Goal: Task Accomplishment & Management: Manage account settings

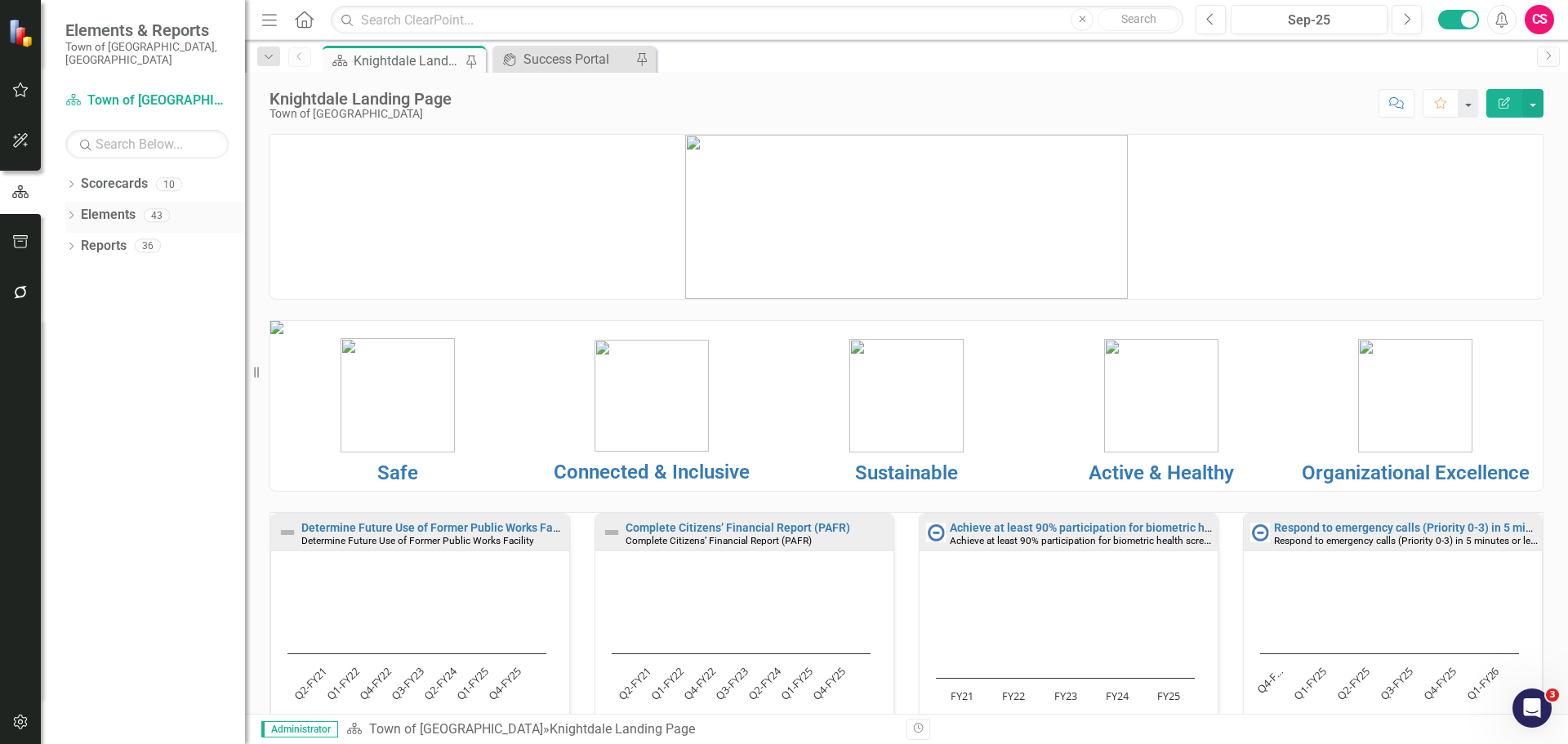
click at [80, 202] on div "Dropdown Elements 43" at bounding box center [155, 218] width 180 height 31
click at [101, 206] on link "Elements" at bounding box center [108, 215] width 55 height 19
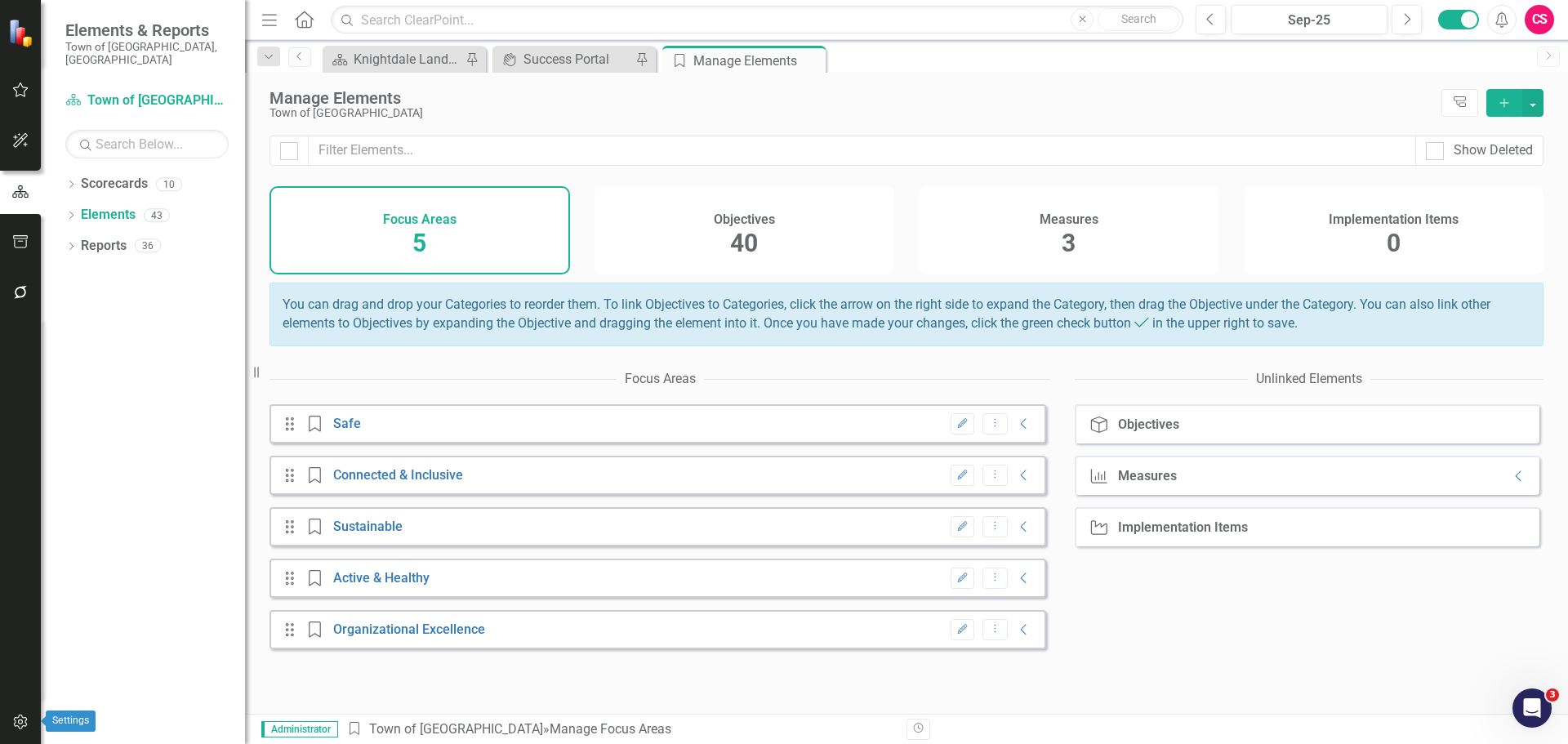
click at [27, 716] on icon "button" at bounding box center [21, 722] width 17 height 13
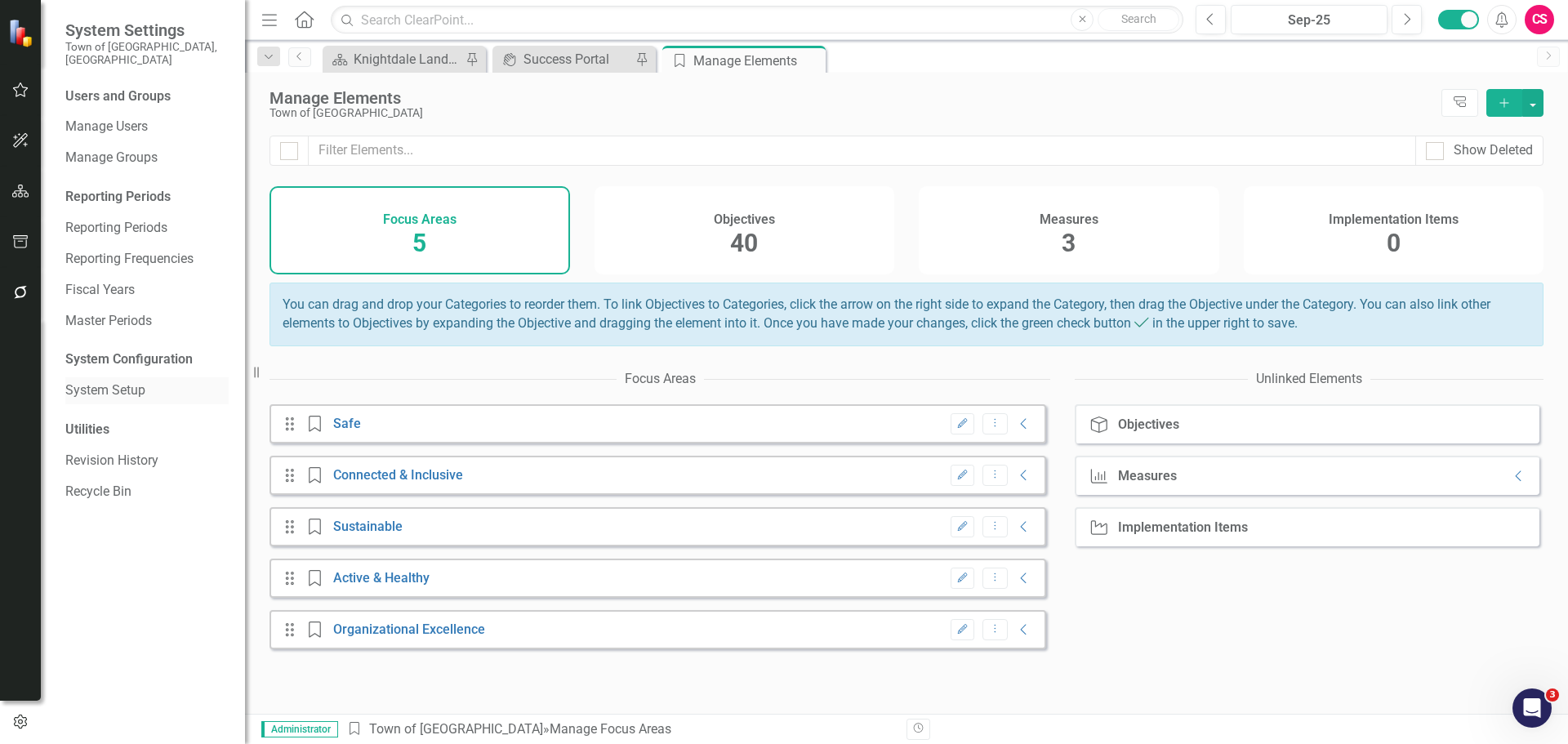
click at [93, 382] on link "System Setup" at bounding box center [147, 391] width 163 height 19
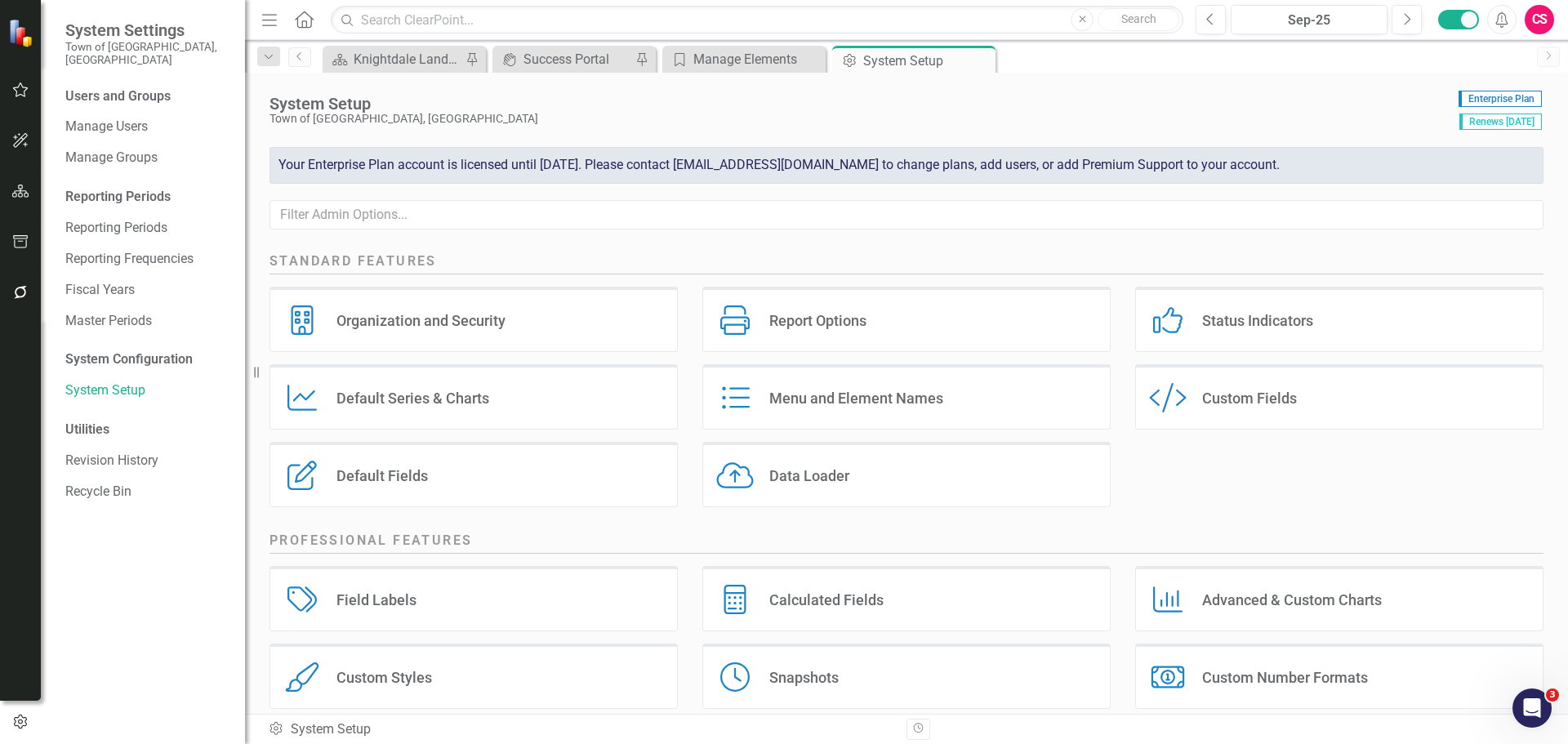
click at [376, 611] on div "Field Labels Field Labels" at bounding box center [473, 599] width 408 height 65
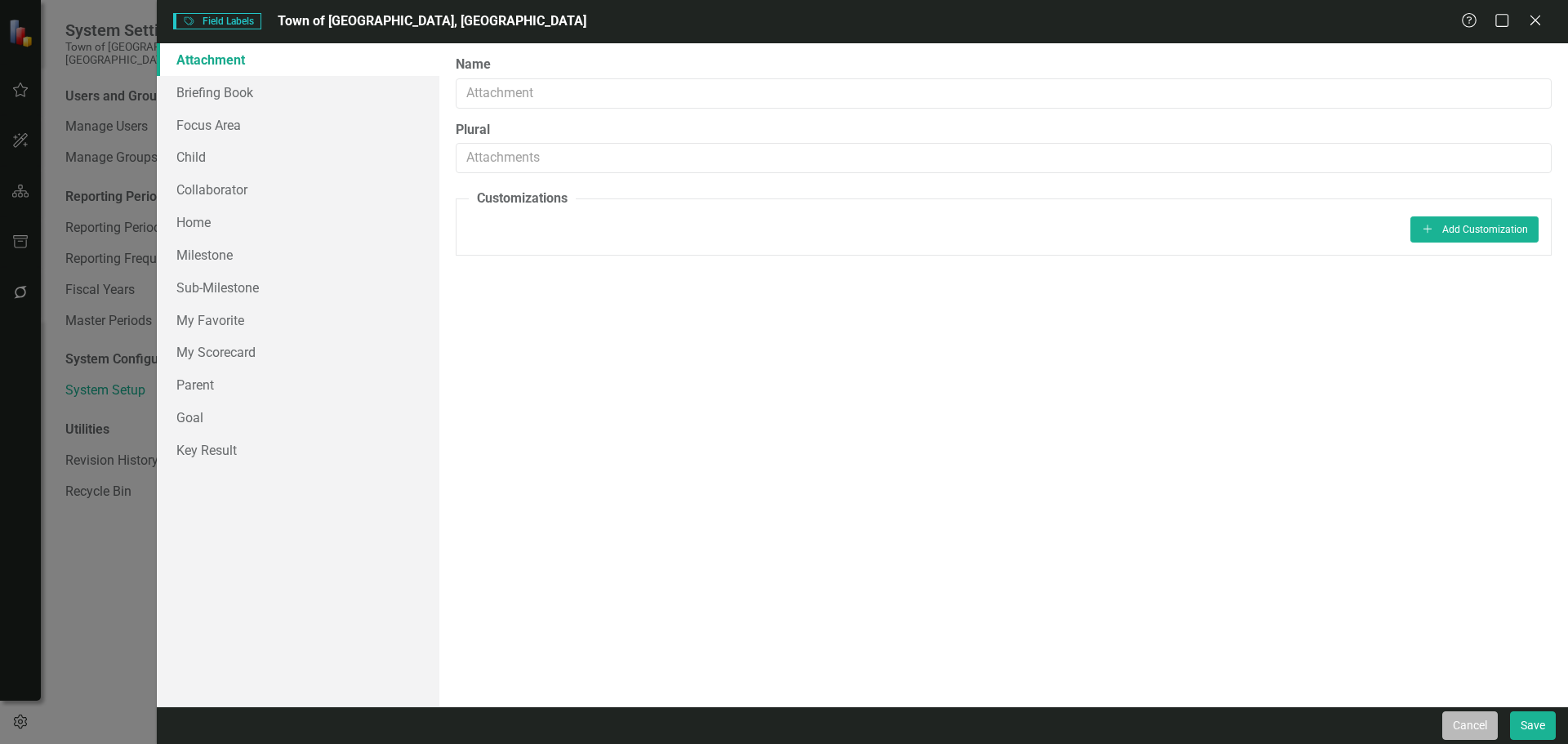
click at [1467, 719] on button "Cancel" at bounding box center [1469, 725] width 56 height 28
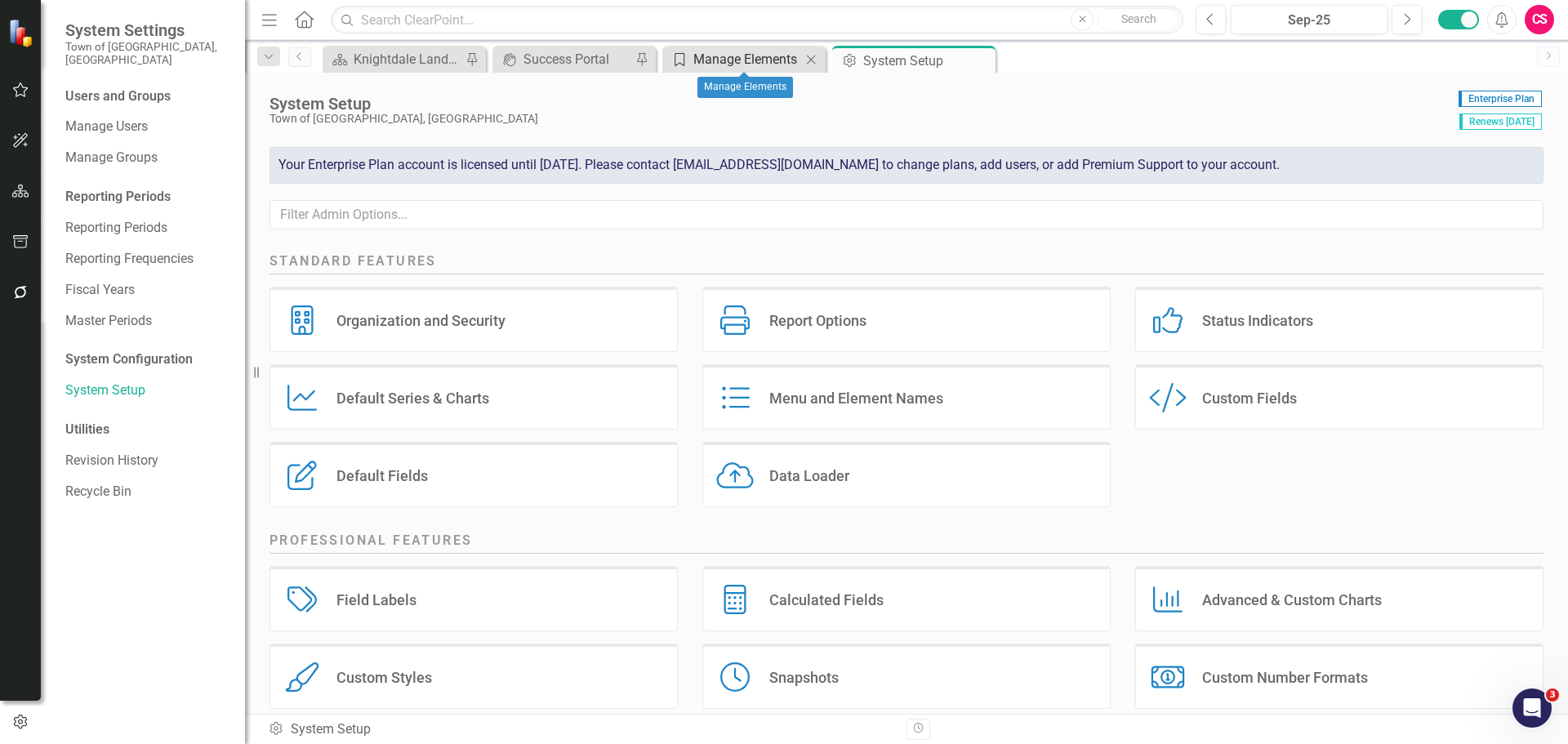
click at [729, 54] on div "Manage Elements" at bounding box center [746, 59] width 107 height 21
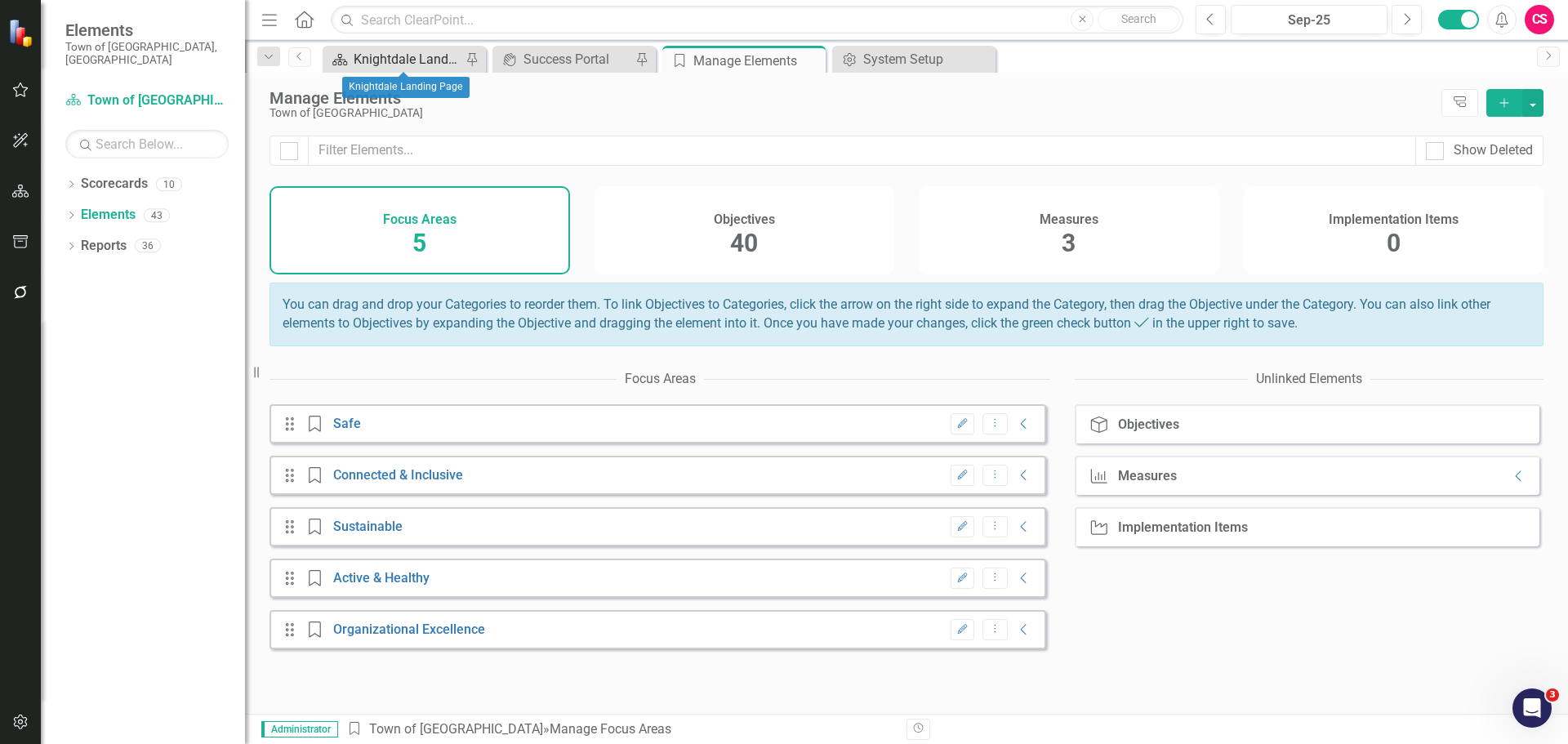
click at [447, 53] on div "Knightdale Landing Page" at bounding box center [407, 59] width 107 height 21
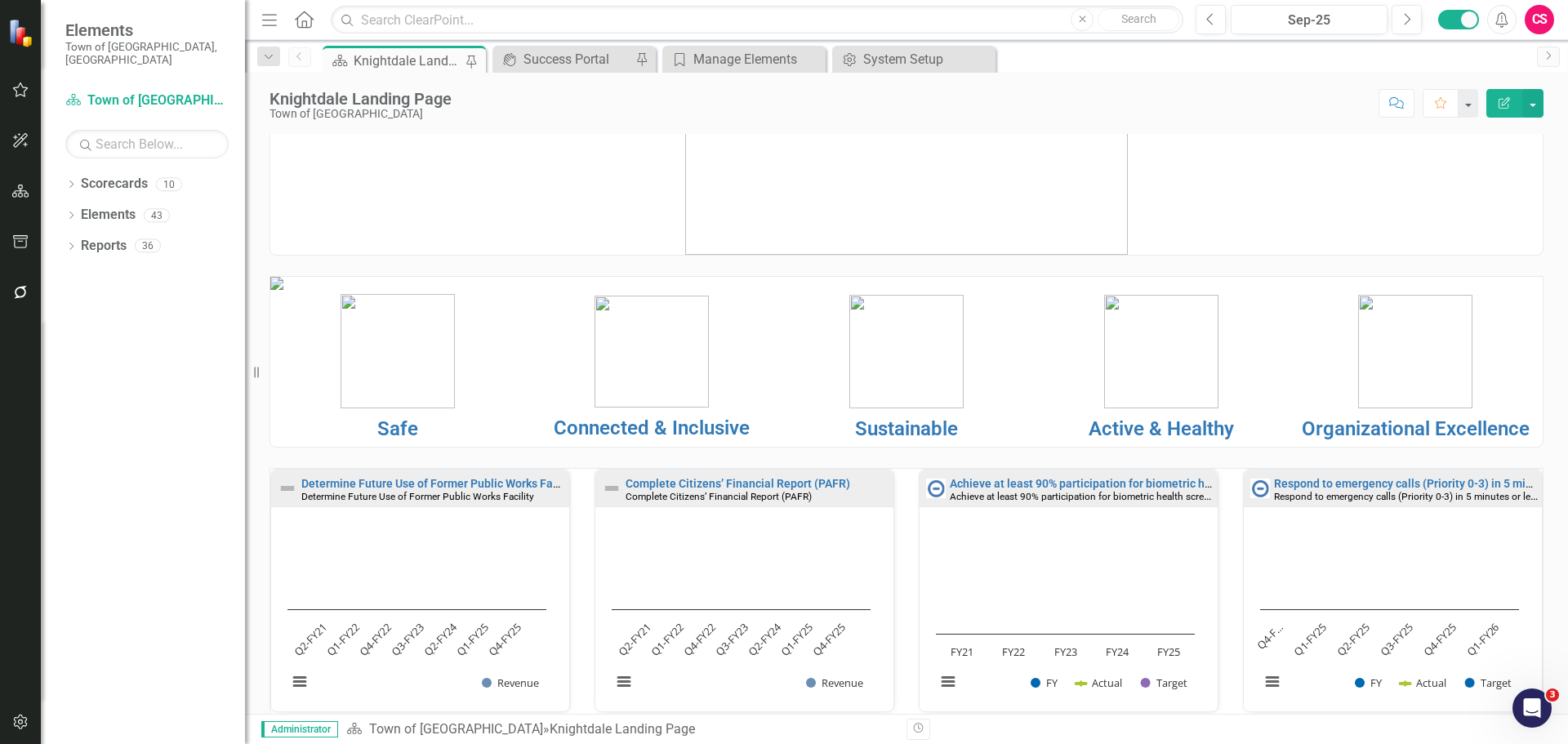
scroll to position [82, 0]
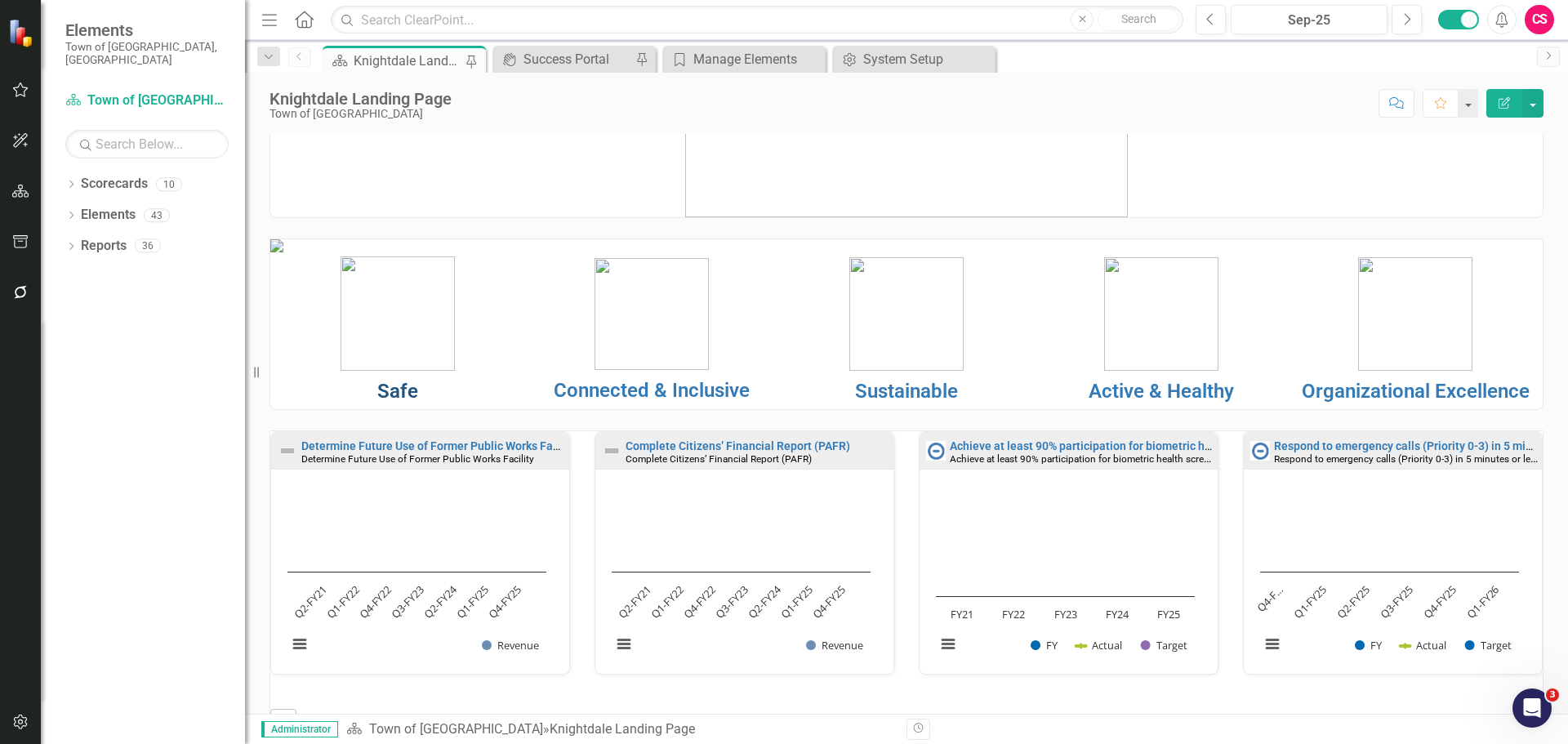
click at [387, 403] on link "Safe" at bounding box center [397, 391] width 40 height 23
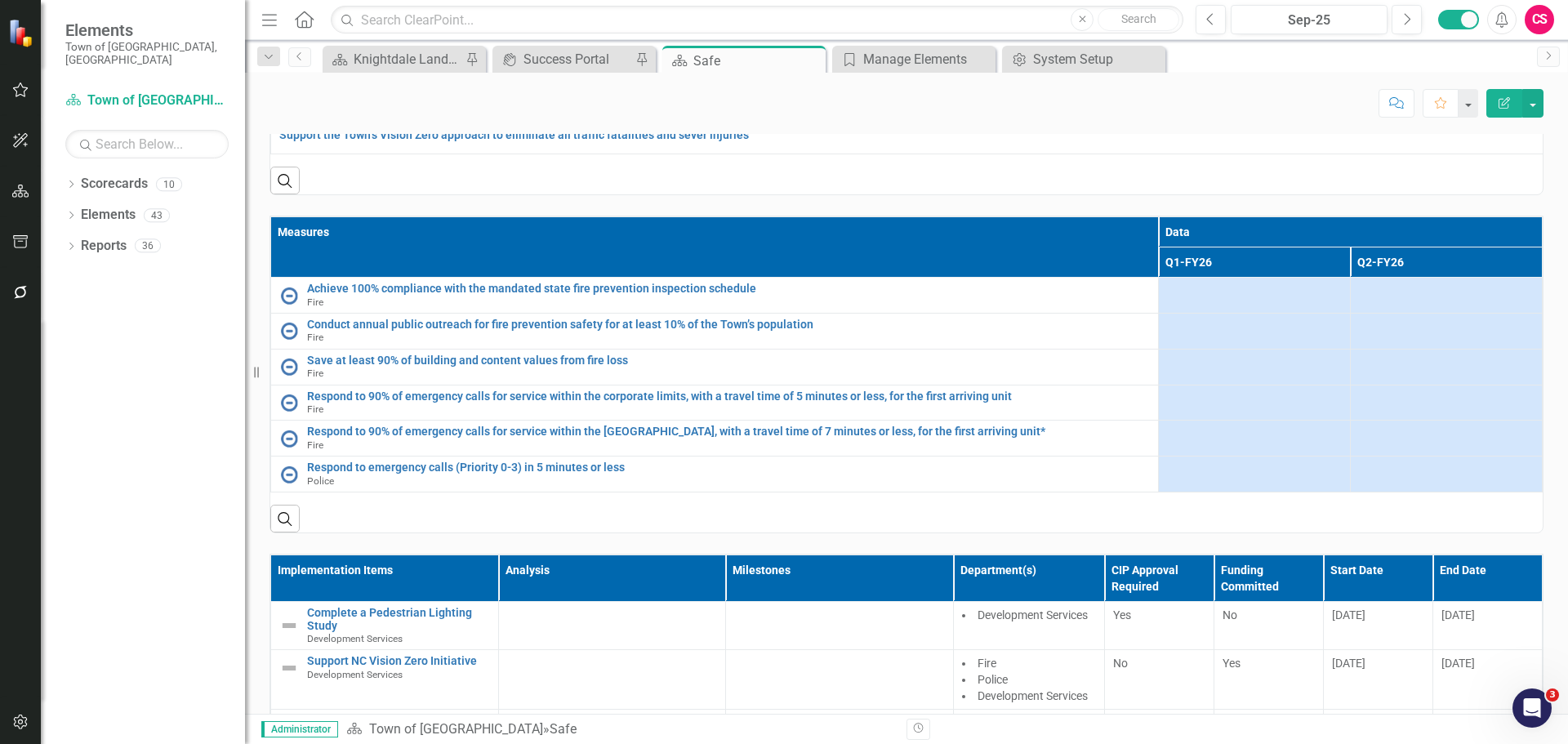
scroll to position [409, 0]
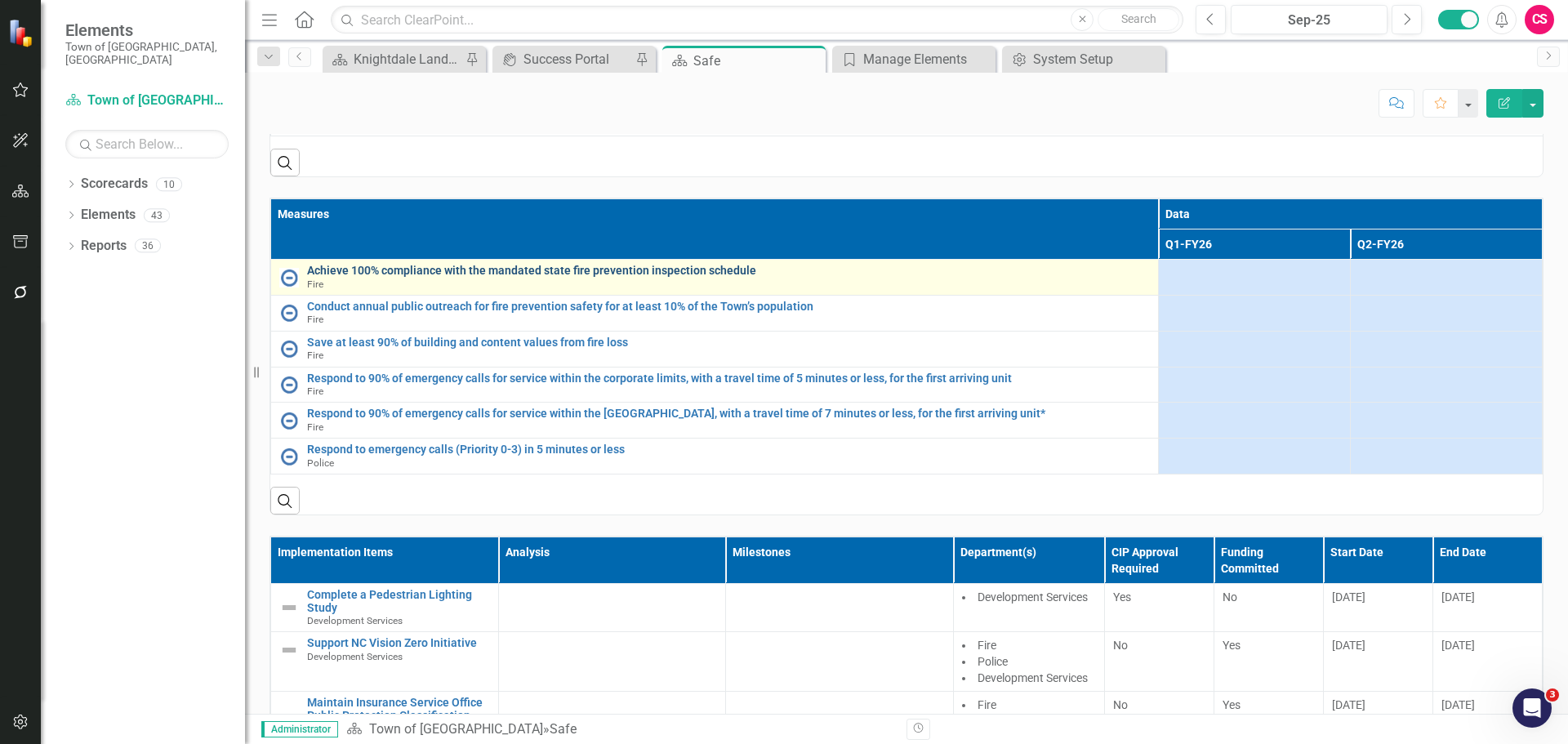
click at [435, 277] on link "Achieve 100% compliance with the mandated state fire prevention inspection sche…" at bounding box center [728, 271] width 842 height 12
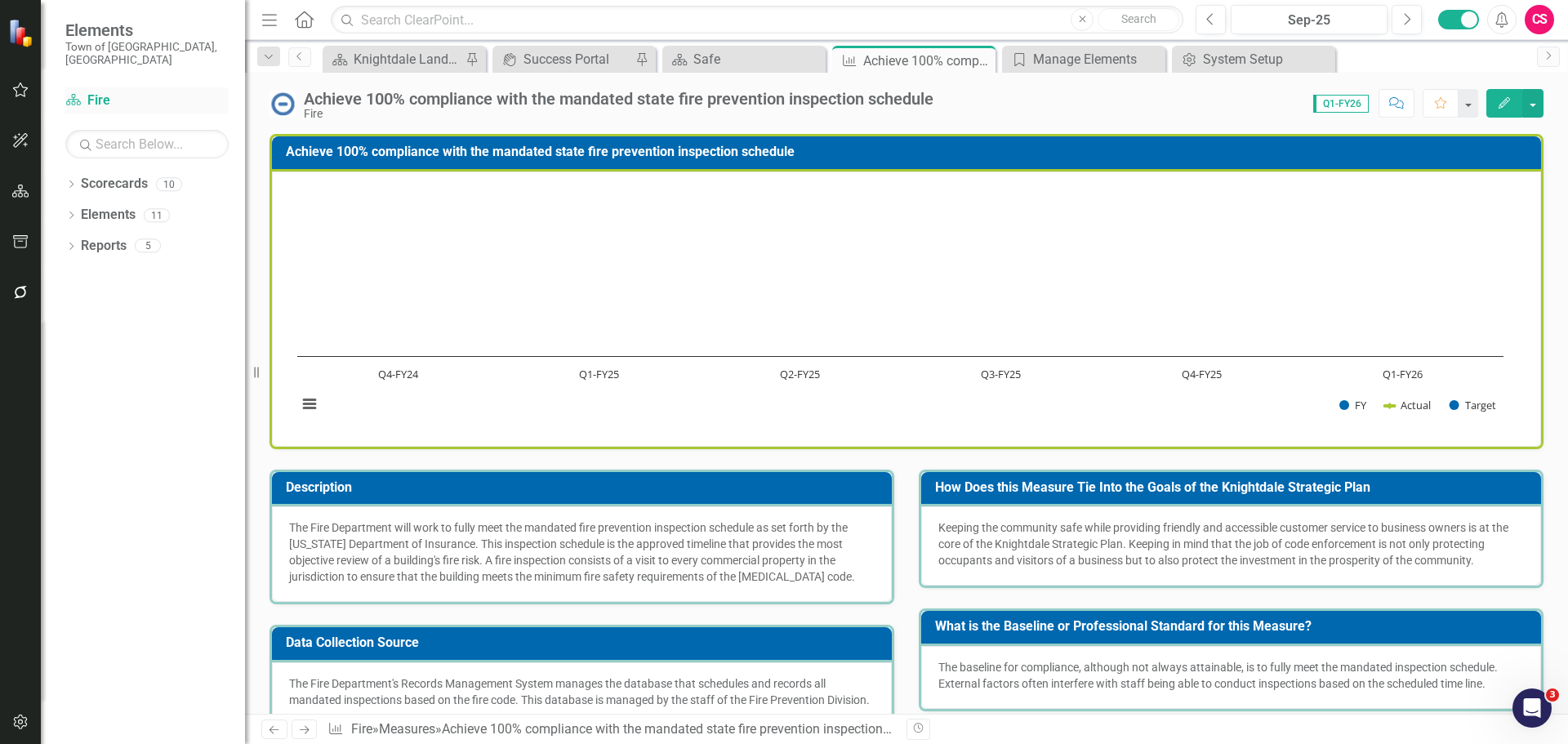
click at [107, 91] on link "Scorecard Fire" at bounding box center [147, 101] width 163 height 19
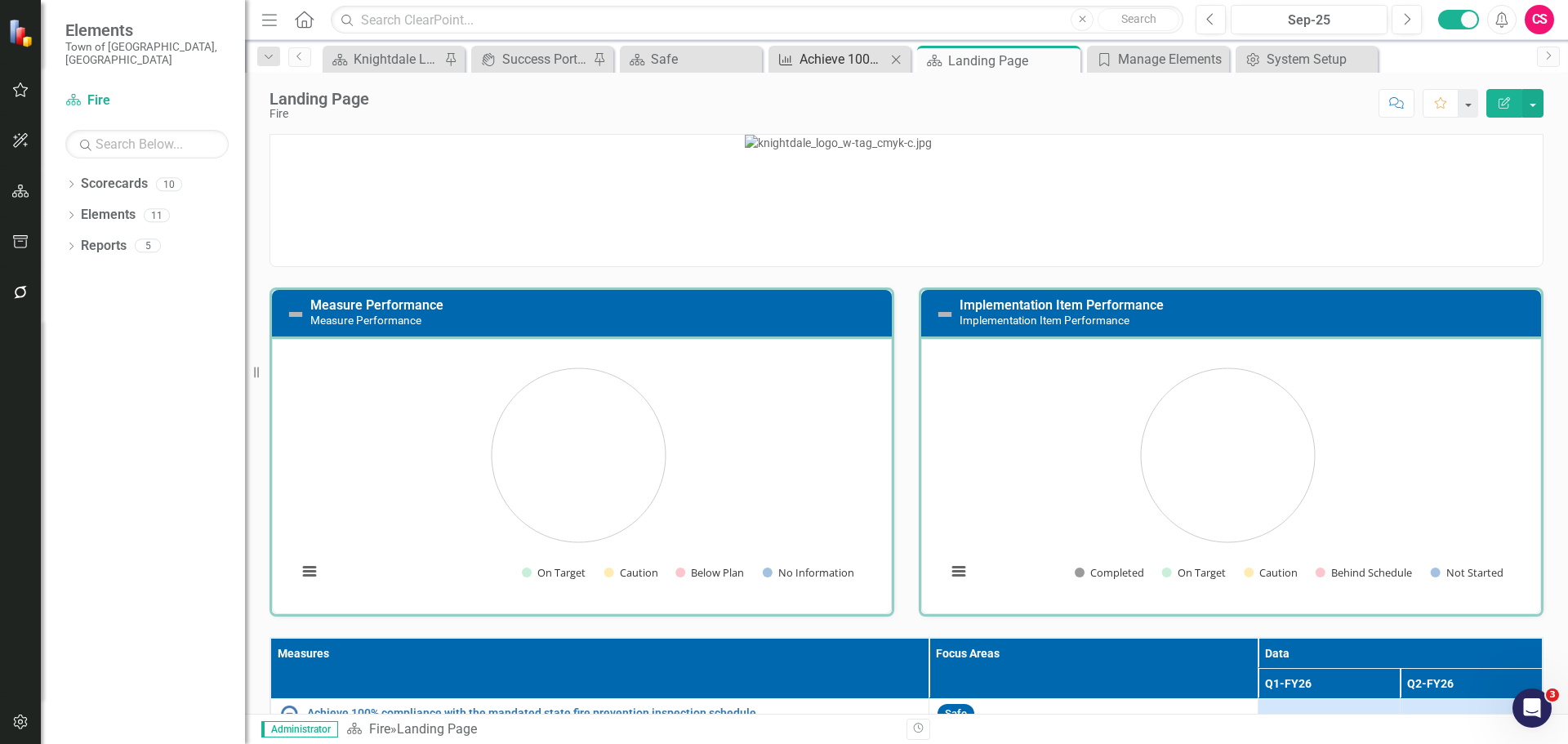
click at [793, 57] on icon "Measure" at bounding box center [785, 59] width 16 height 13
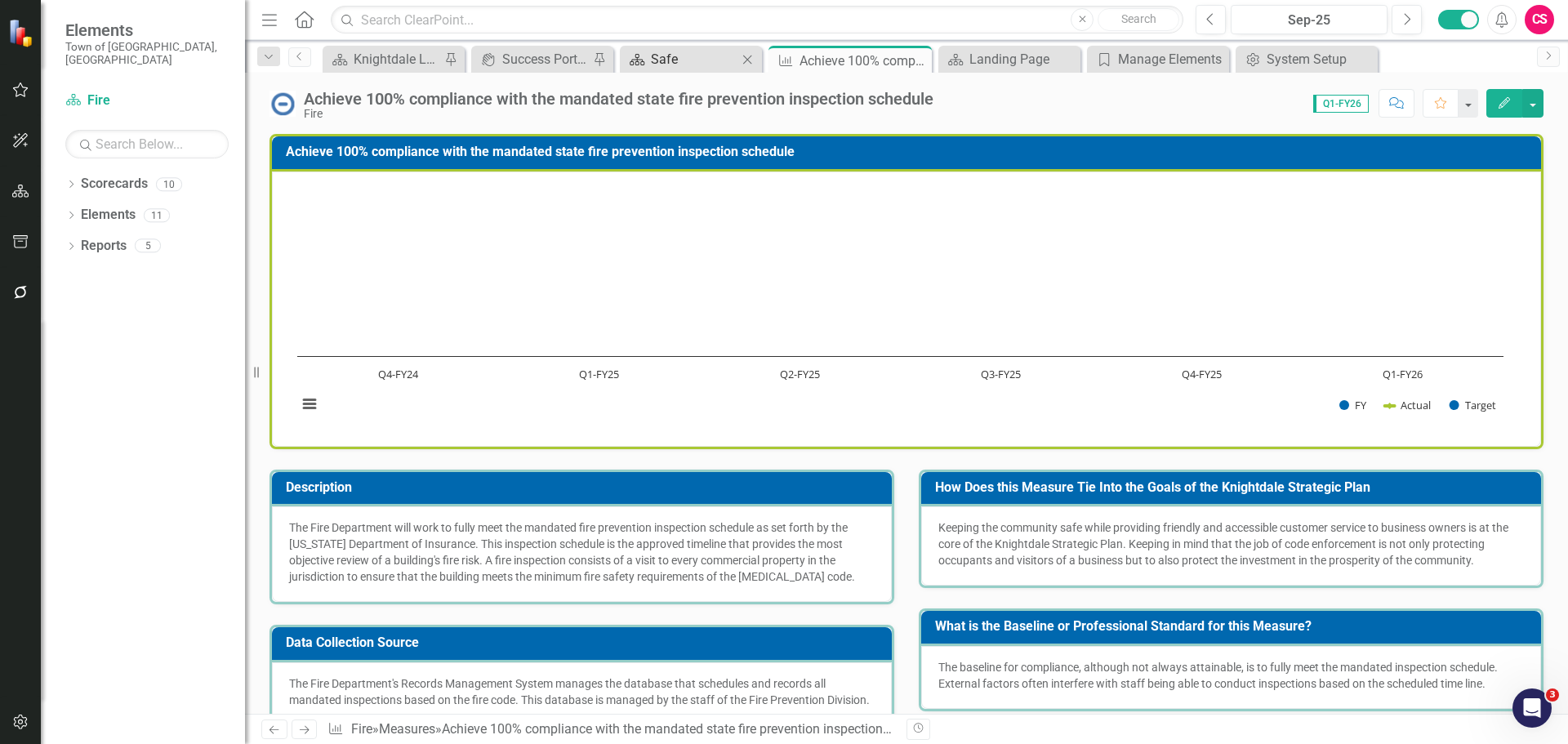
click at [703, 55] on div "Safe" at bounding box center [694, 59] width 87 height 21
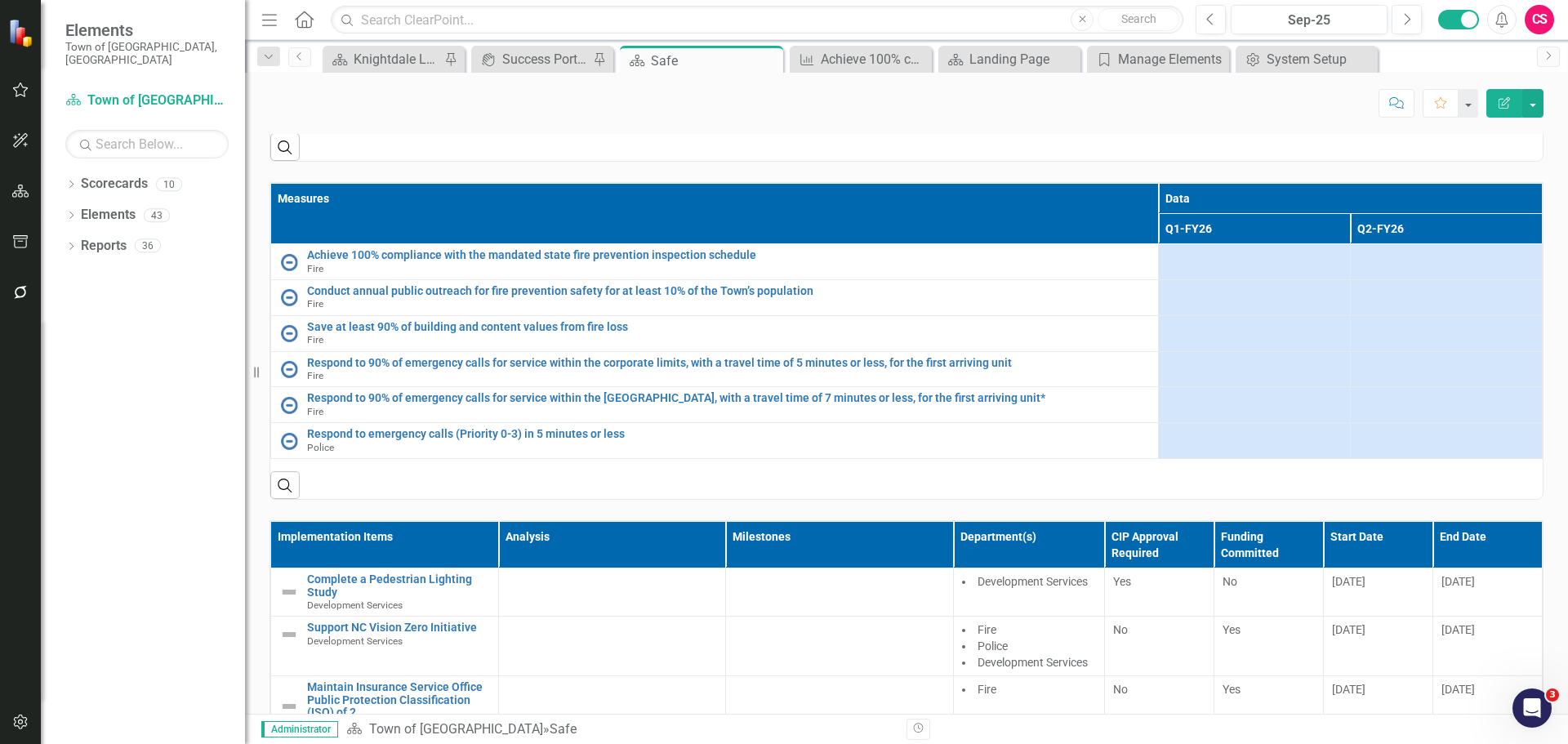
scroll to position [572, 0]
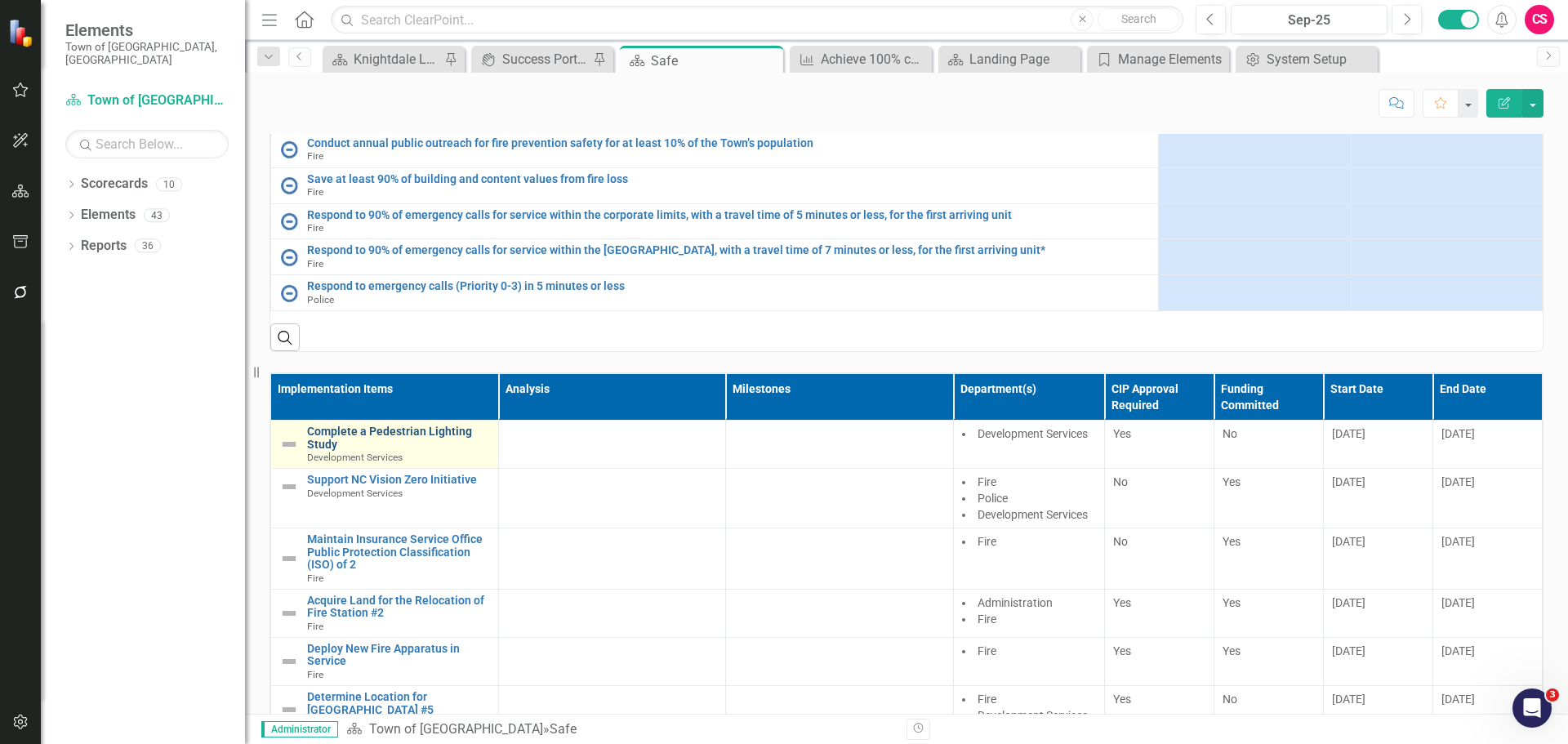
click at [334, 451] on link "Complete a Pedestrian Lighting Study" at bounding box center [398, 438] width 183 height 25
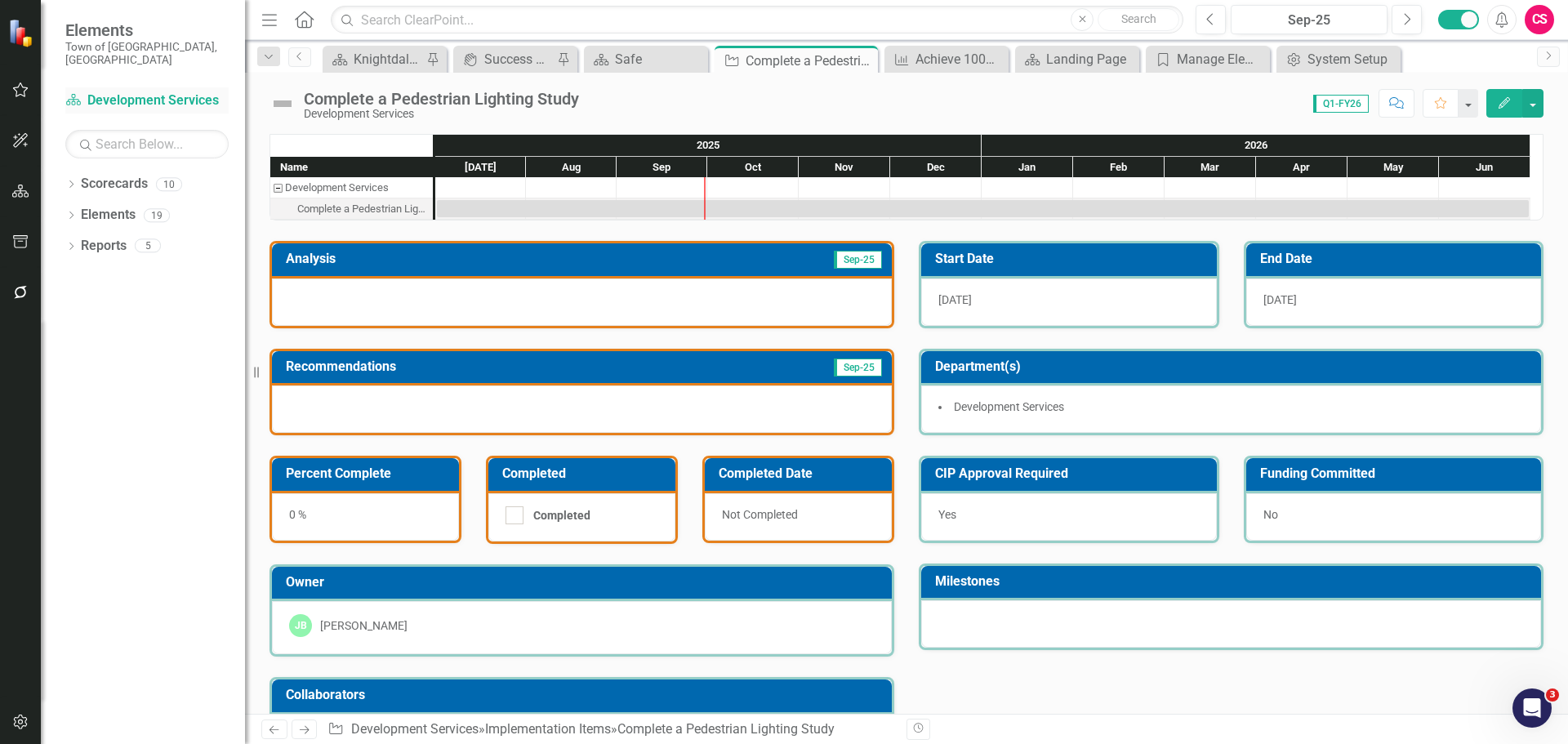
click at [143, 91] on link "Scorecard Development Services" at bounding box center [147, 101] width 163 height 19
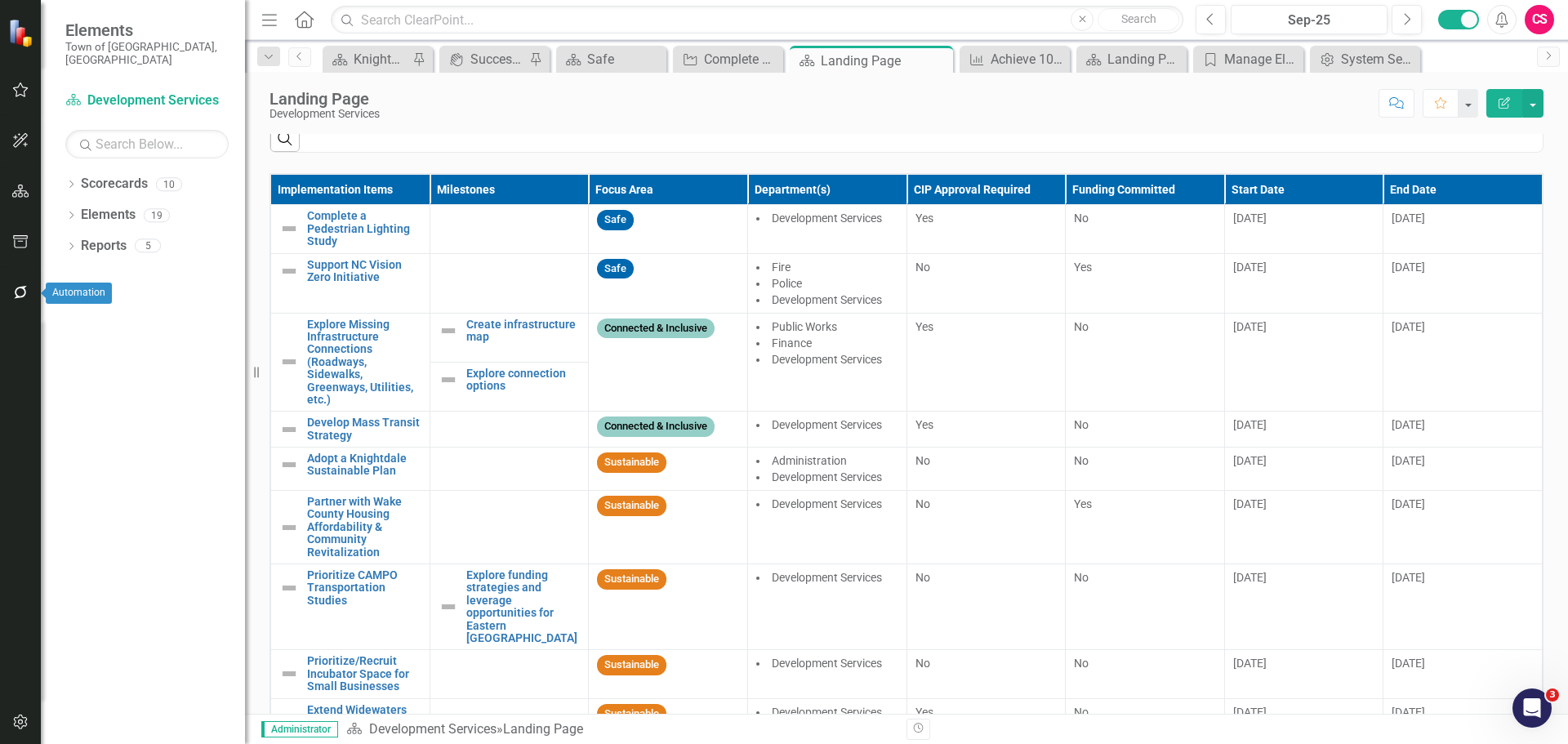
click at [24, 289] on icon "button" at bounding box center [20, 292] width 13 height 13
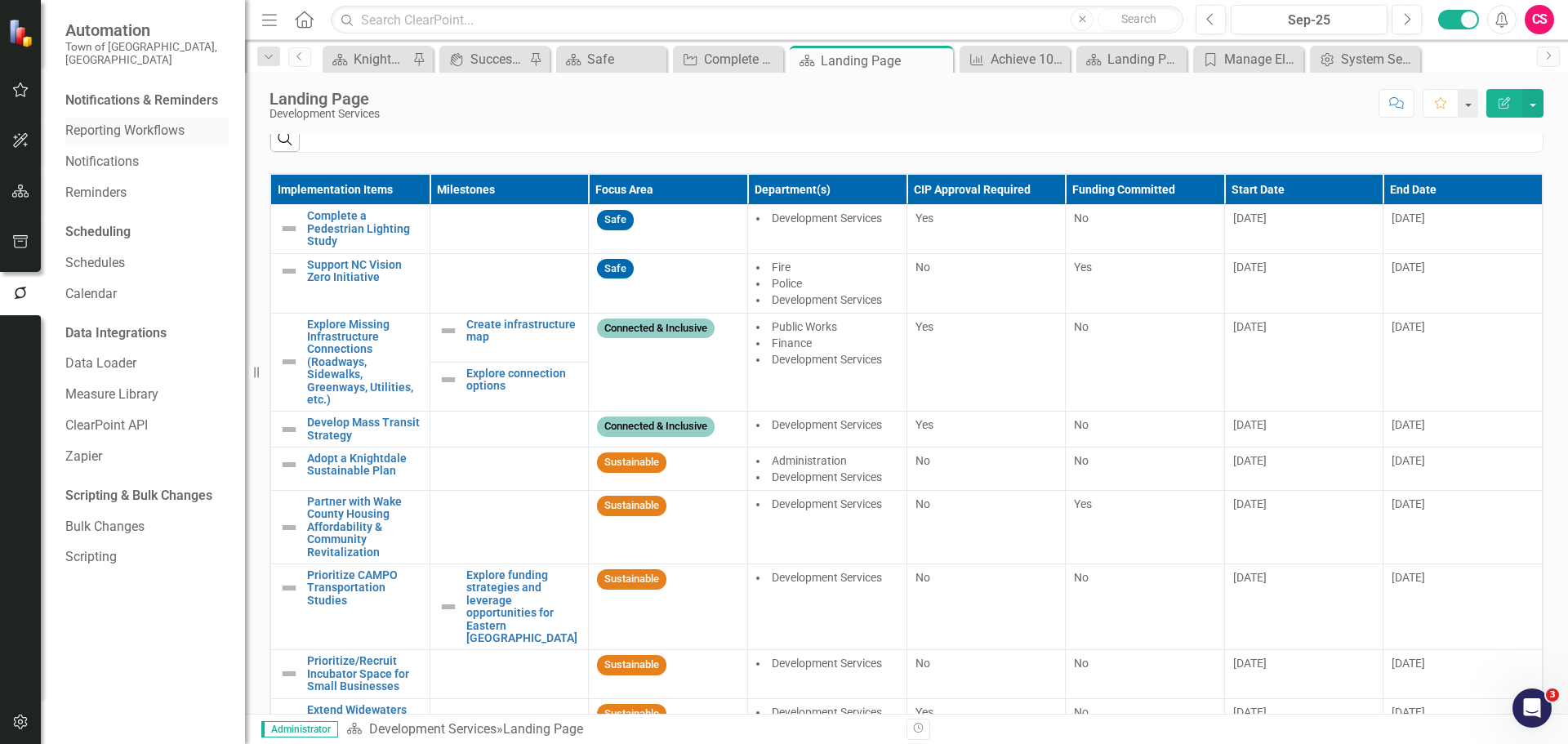
click at [147, 122] on link "Reporting Workflows" at bounding box center [147, 132] width 163 height 19
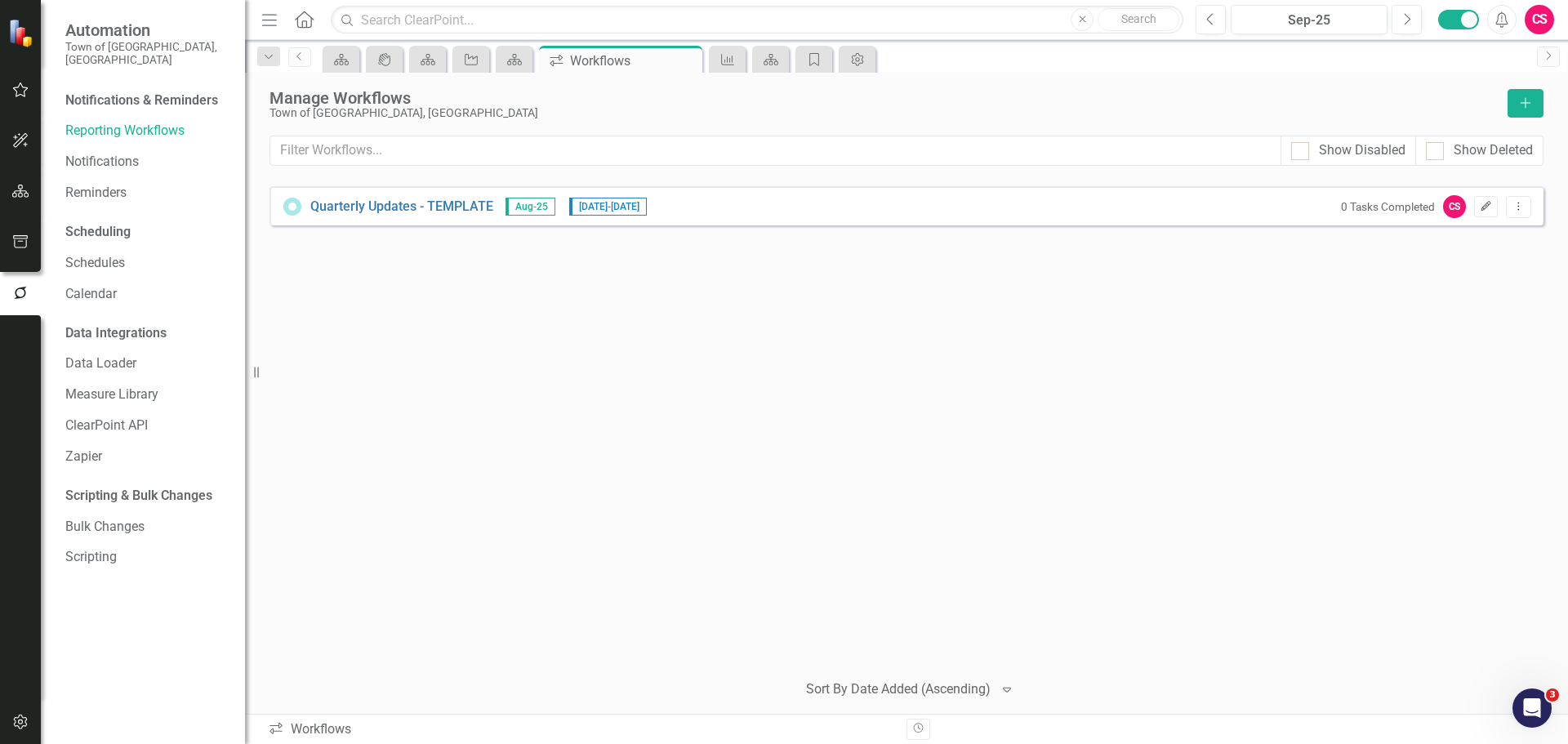
click at [1484, 218] on button "Edit" at bounding box center [1485, 206] width 24 height 22
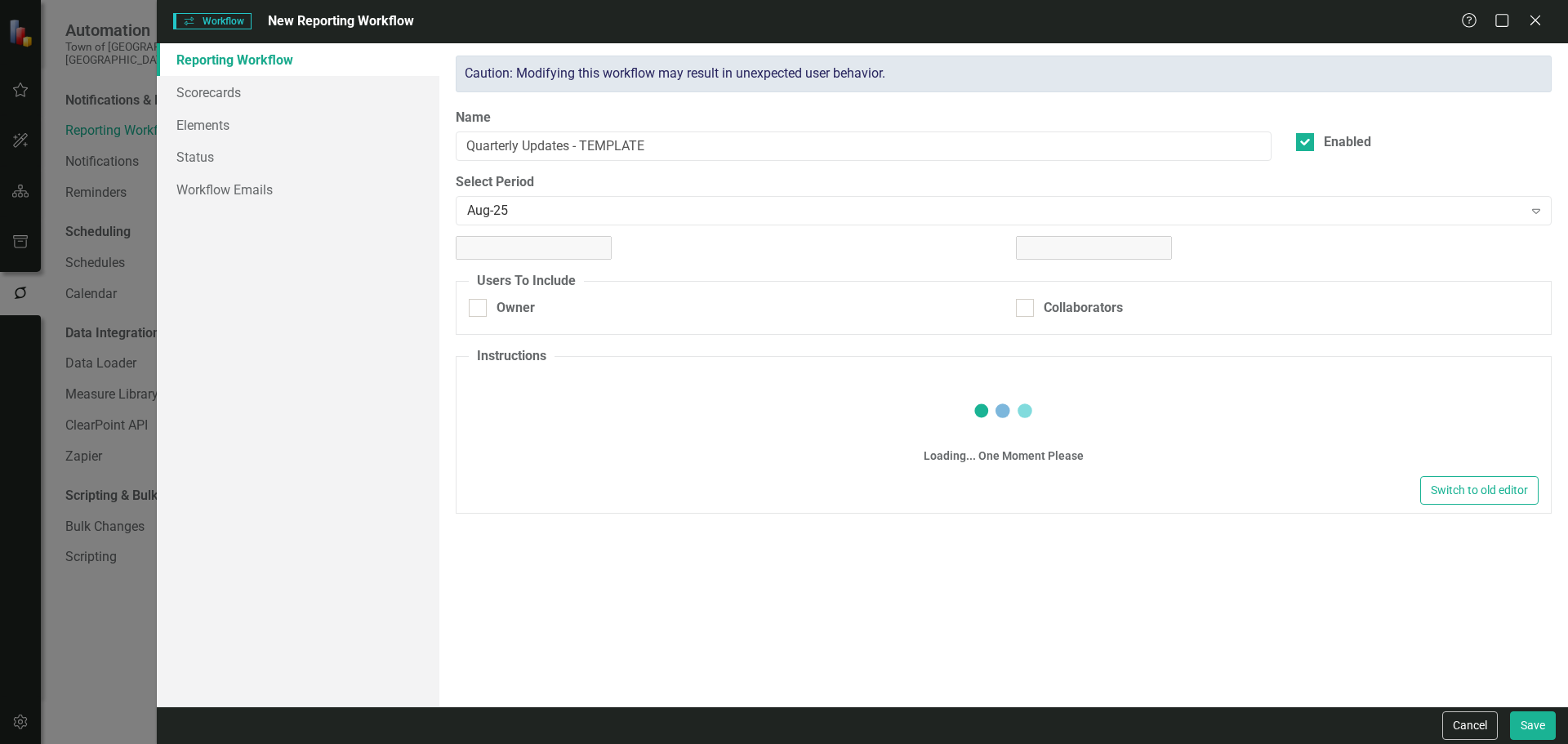
checkbox input "true"
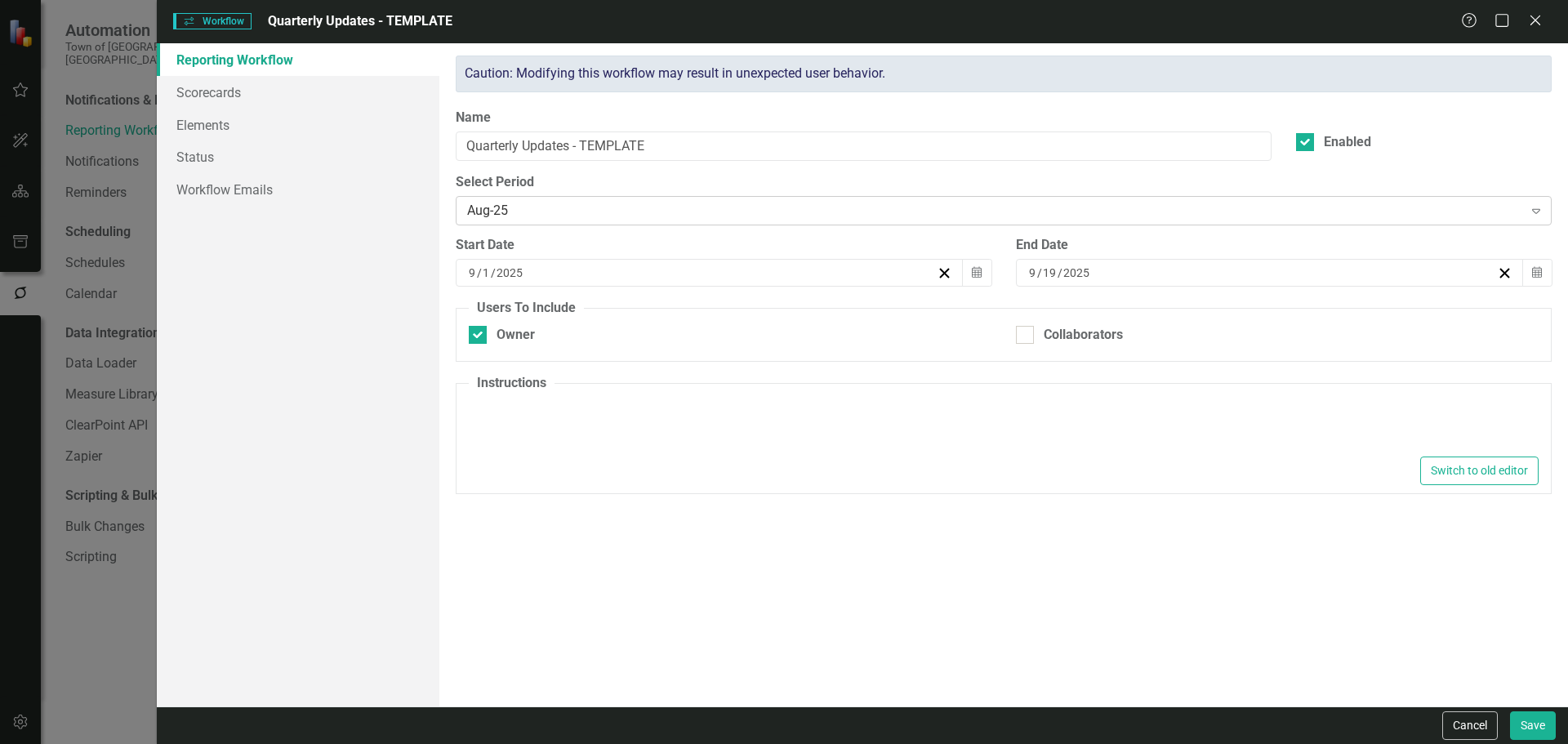
type textarea "<p>Please make updates to your assigned elements for this reporting period. Rev…"
click at [511, 213] on div "Aug-25" at bounding box center [995, 212] width 1056 height 19
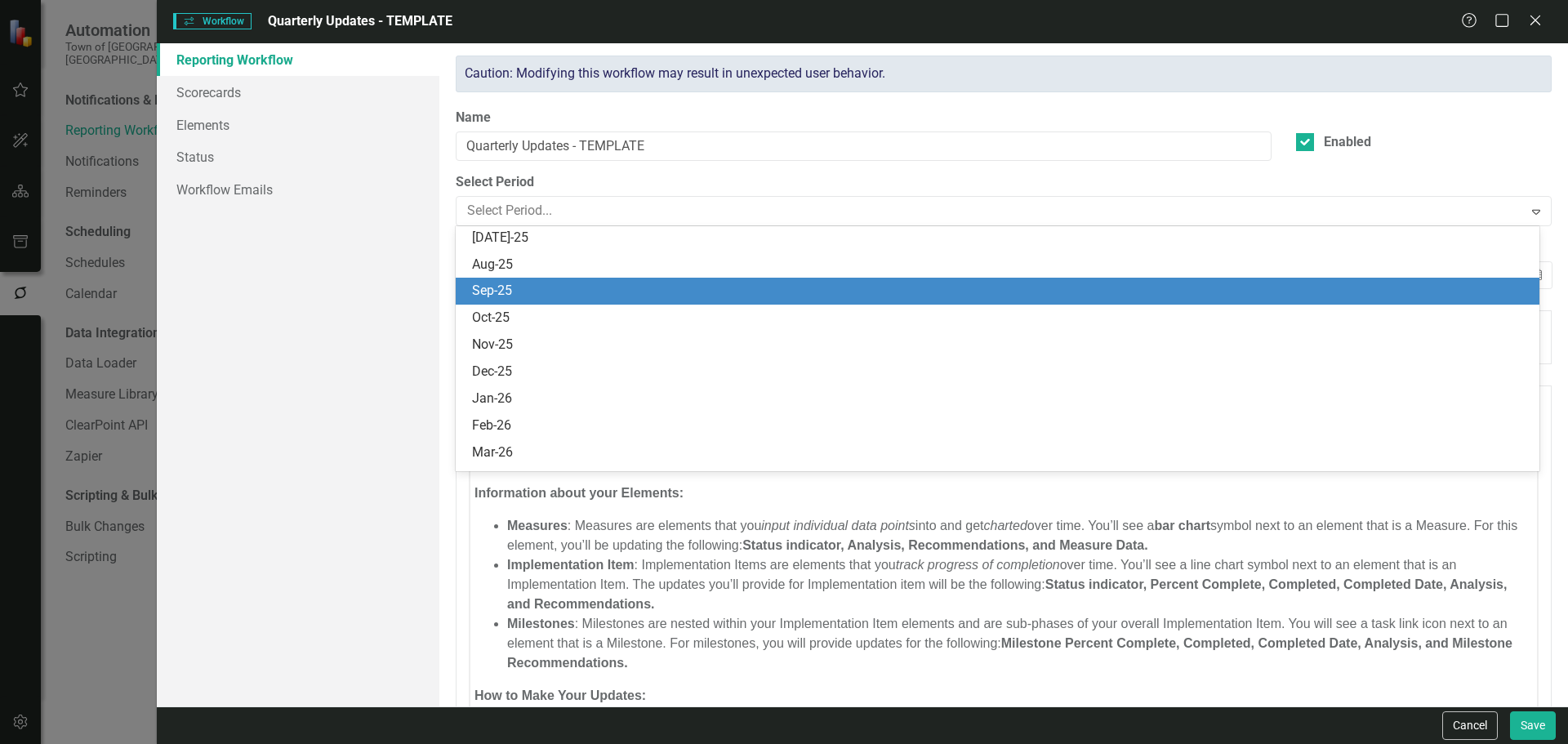
scroll to position [1798, 0]
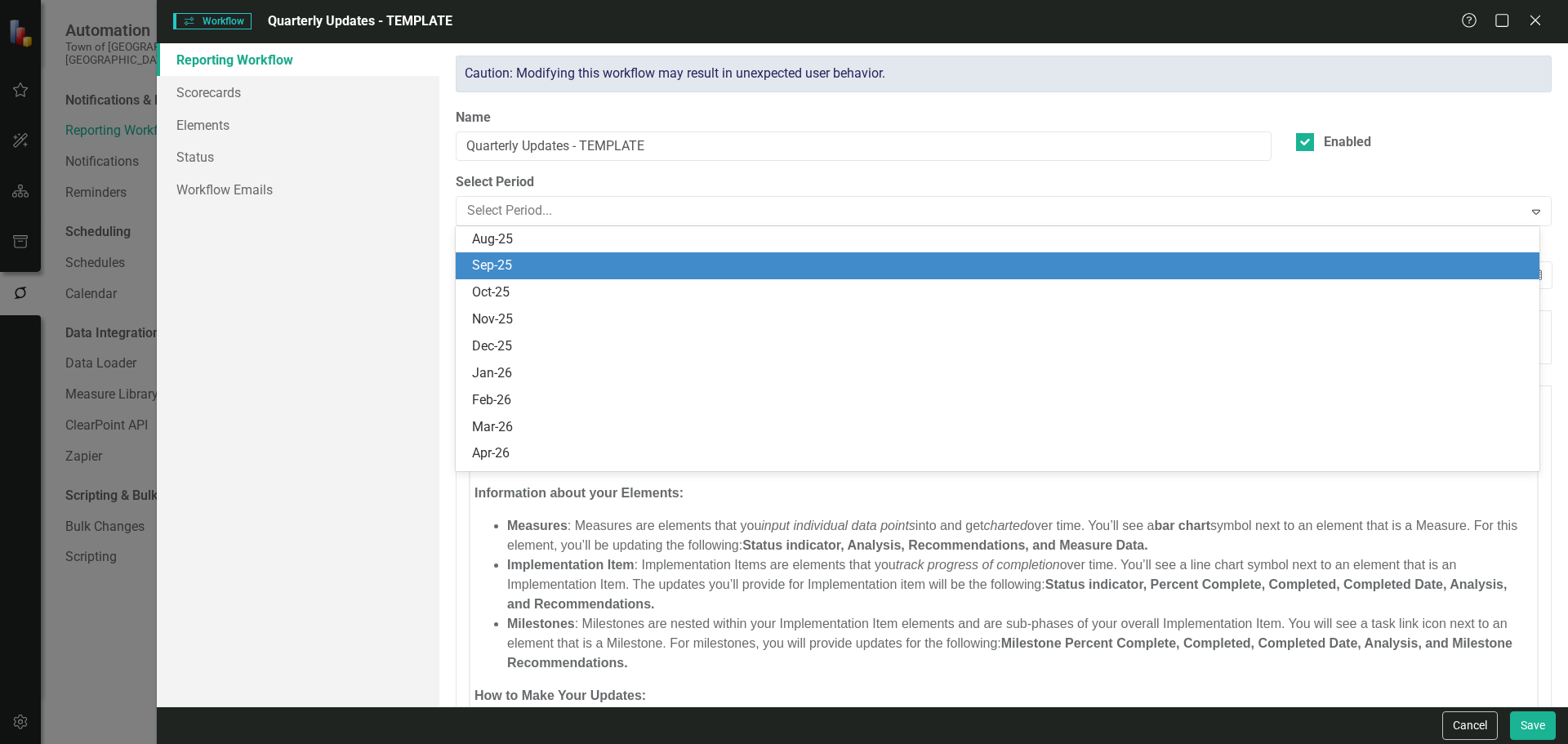
click at [508, 255] on div "Sep-25" at bounding box center [997, 265] width 1083 height 27
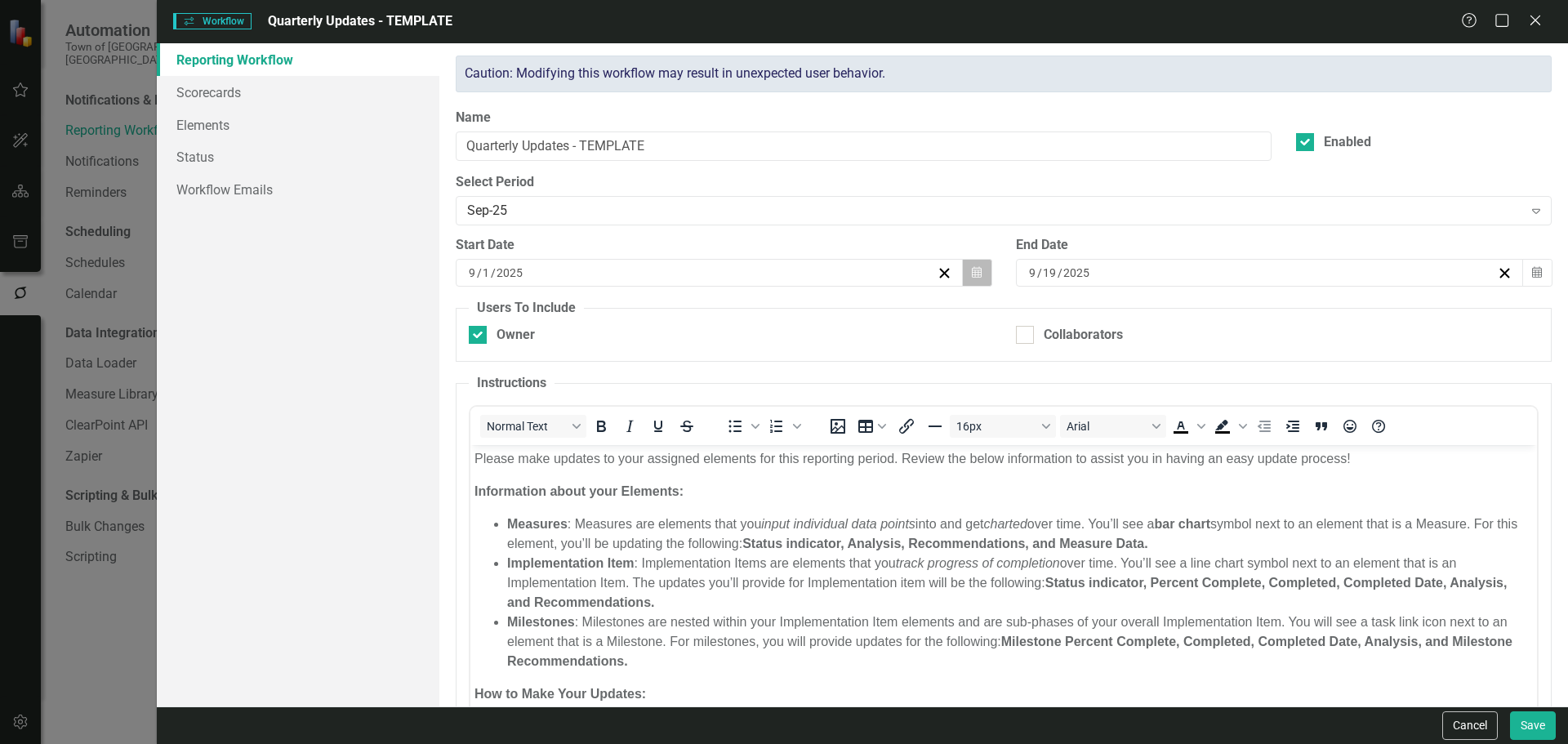
click at [972, 269] on icon "Calendar" at bounding box center [976, 273] width 9 height 11
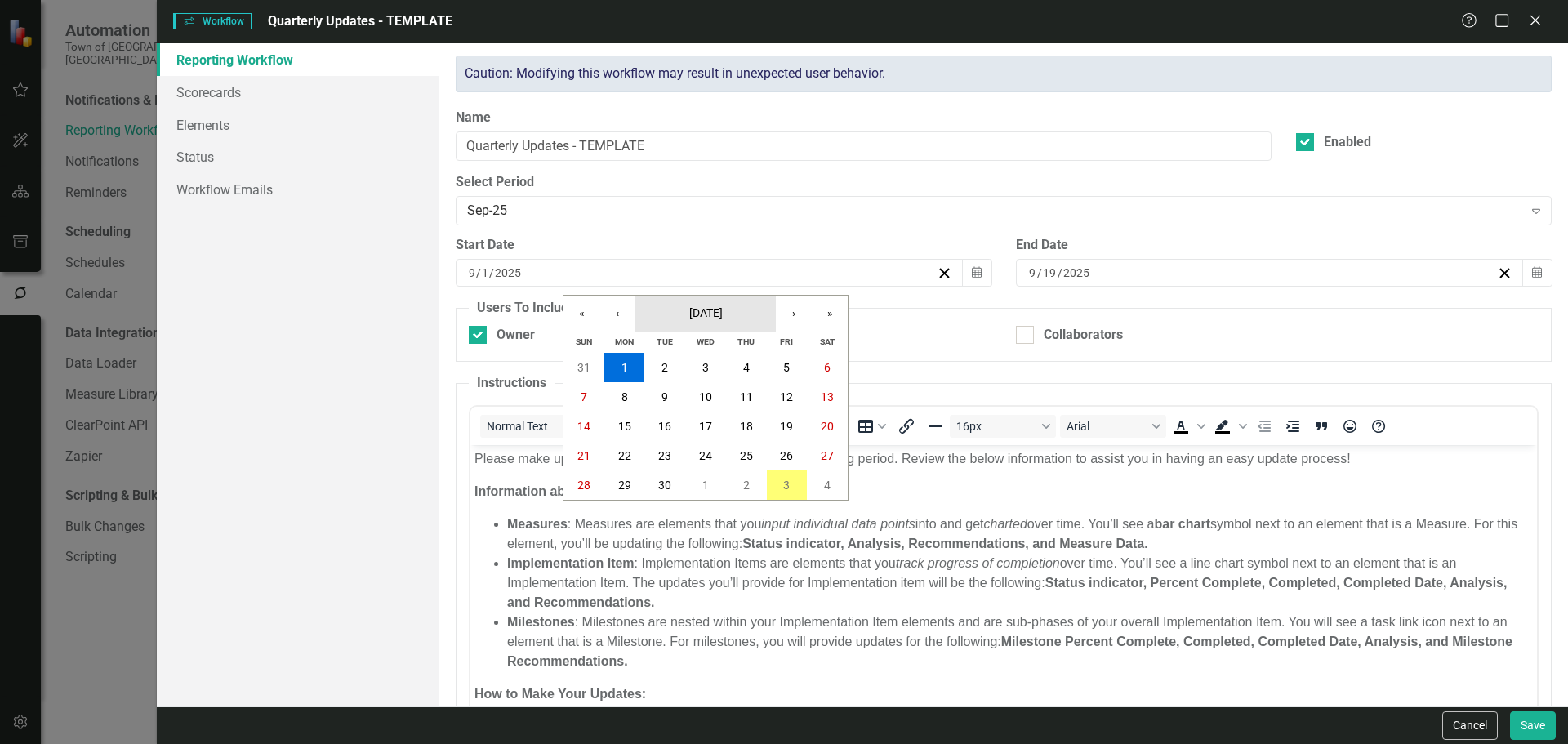
click at [724, 302] on button "[DATE]" at bounding box center [705, 314] width 140 height 36
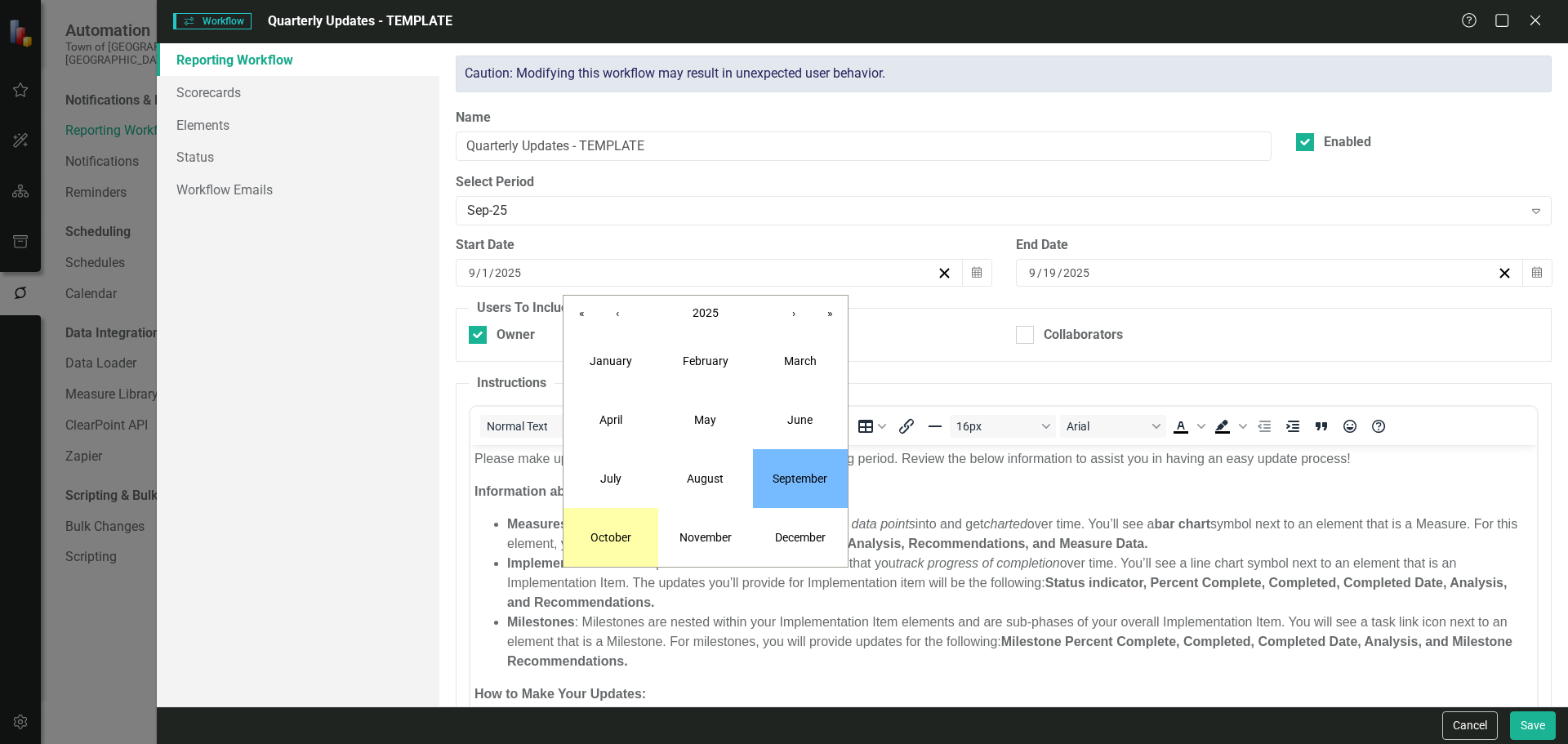
click at [634, 535] on button "October" at bounding box center [610, 538] width 95 height 58
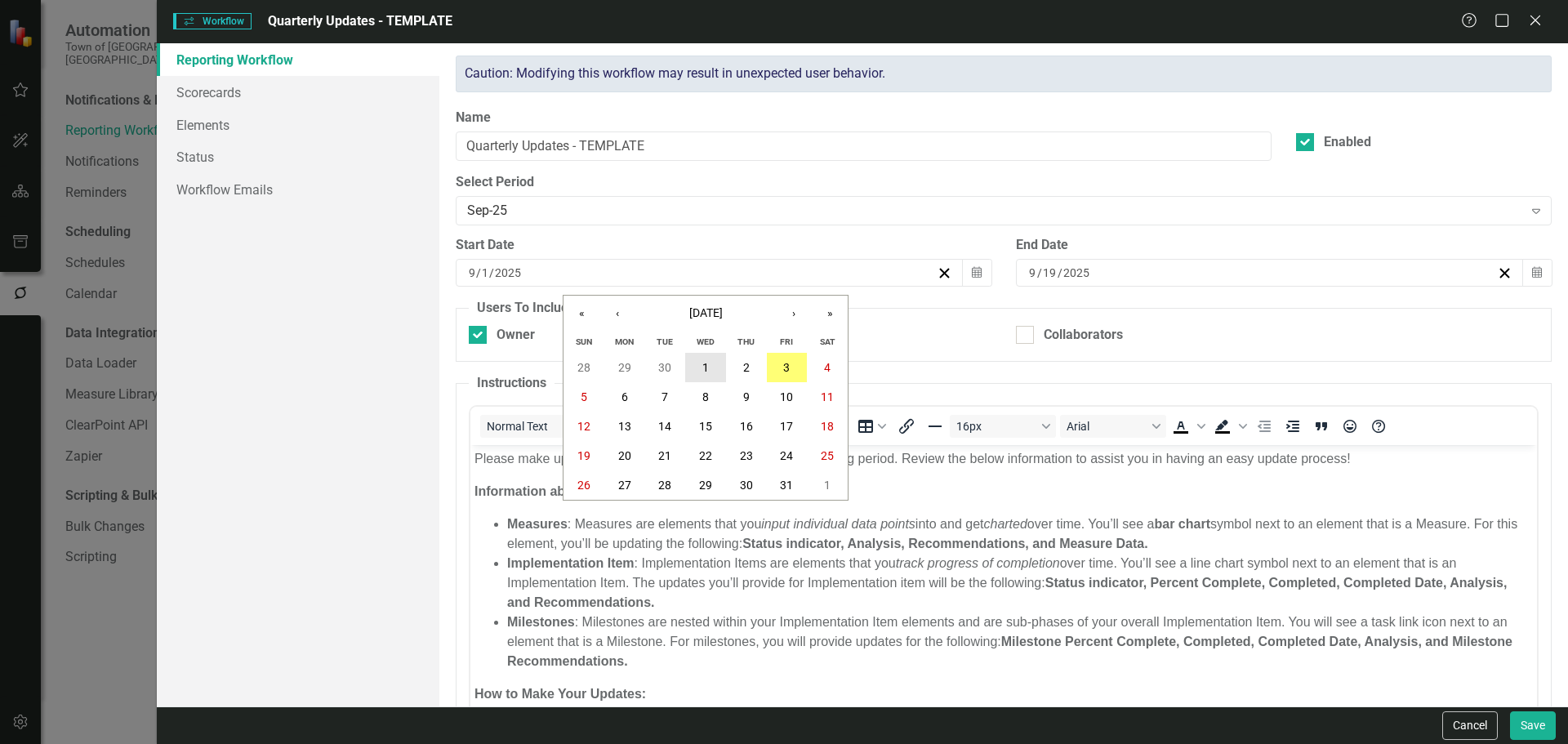
click at [702, 371] on abbr "1" at bounding box center [706, 367] width 7 height 13
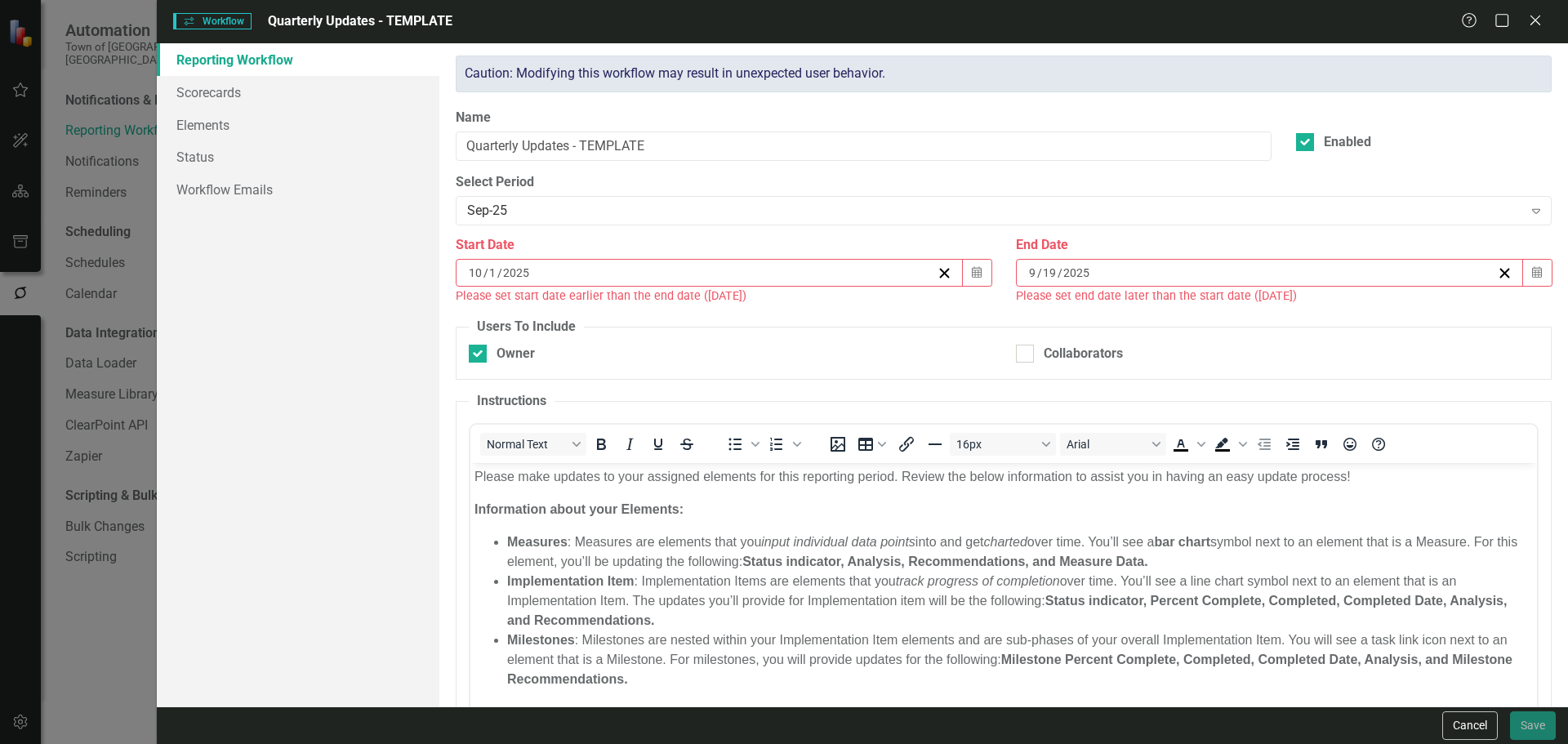
click at [1057, 277] on span "/" at bounding box center [1060, 273] width 5 height 15
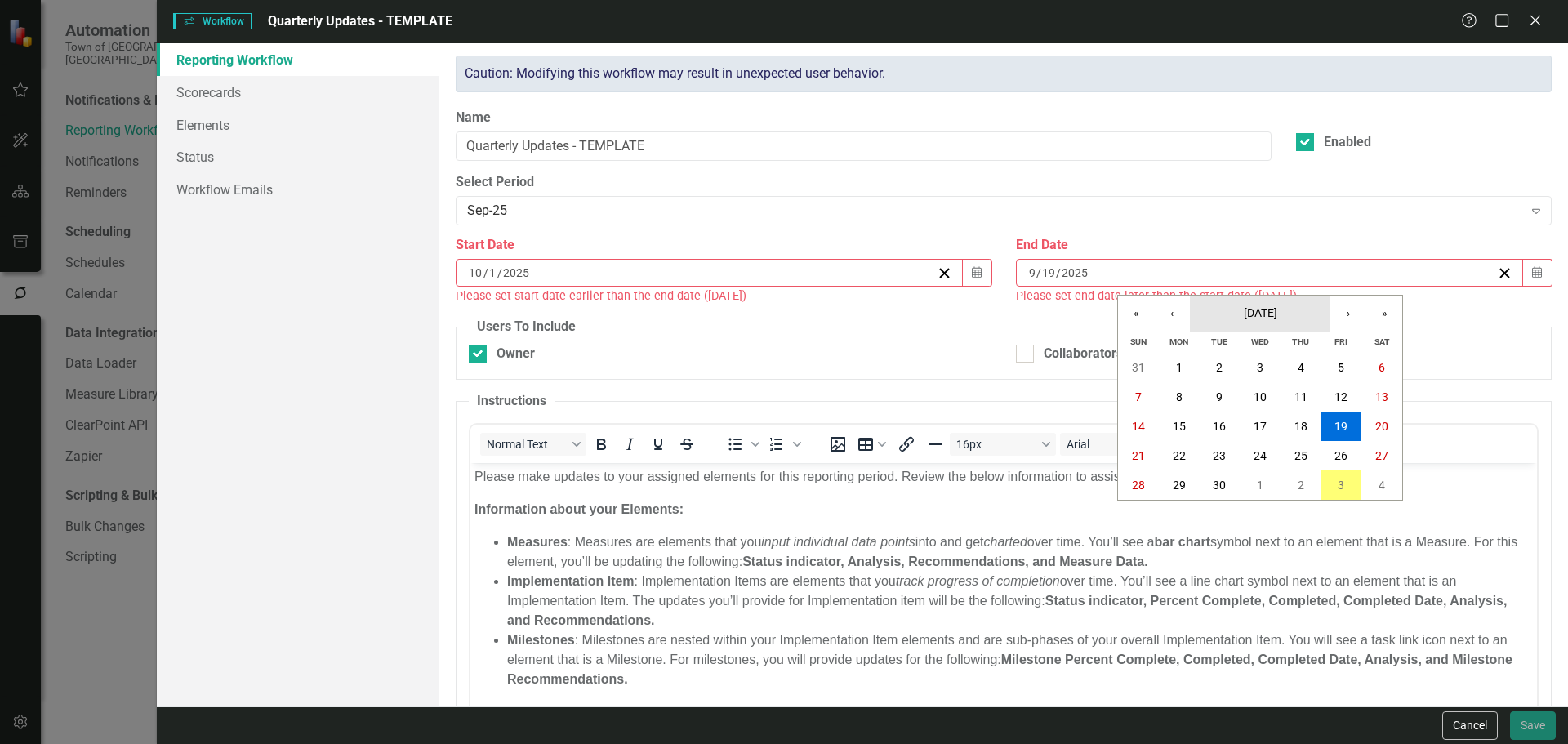
click at [1308, 325] on button "[DATE]" at bounding box center [1259, 314] width 140 height 36
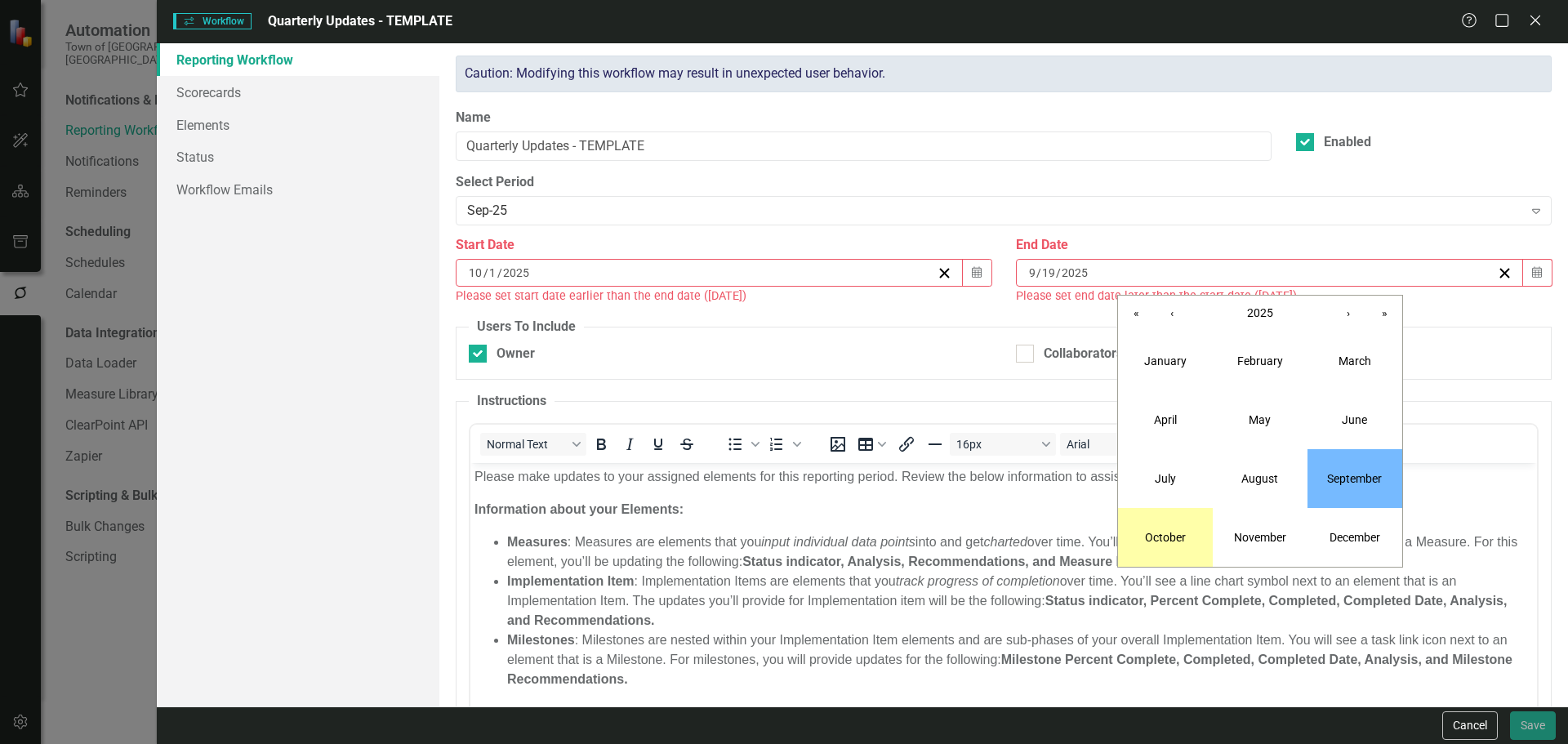
click at [1195, 538] on button "October" at bounding box center [1165, 538] width 95 height 58
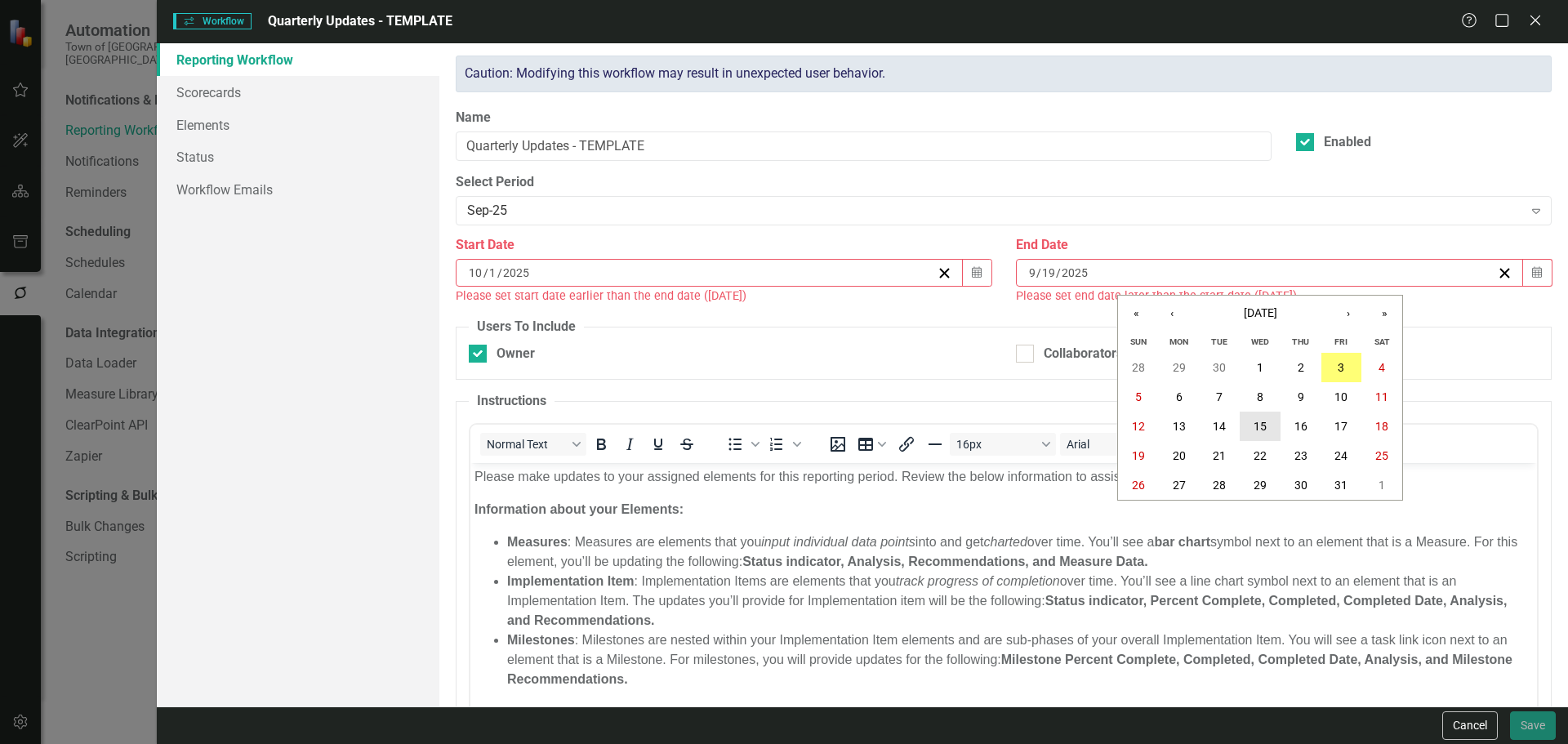
click at [1271, 422] on button "15" at bounding box center [1259, 427] width 40 height 29
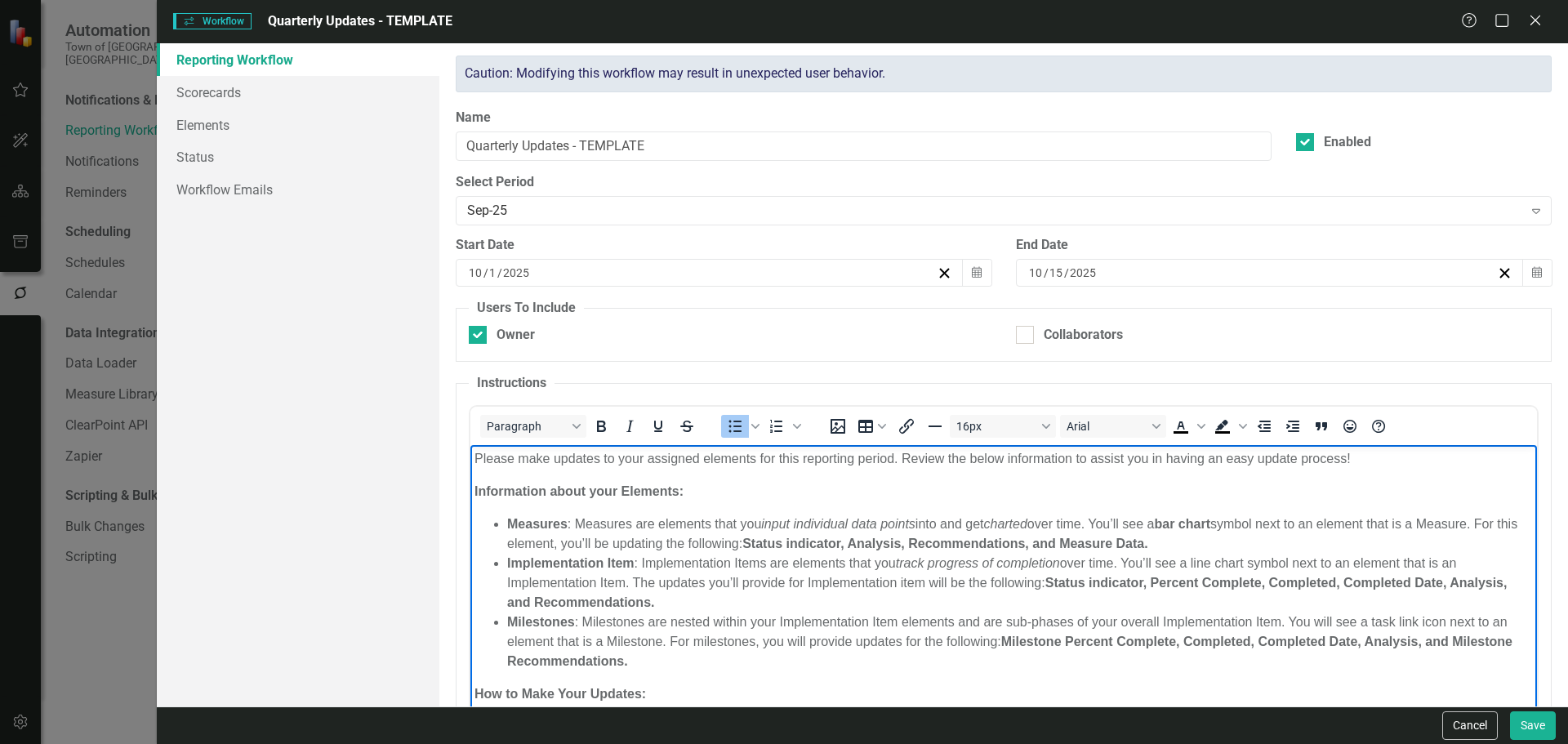
click at [891, 586] on li "Implementation Item : Implementation Items are elements that you track progress…" at bounding box center [1019, 582] width 1026 height 58
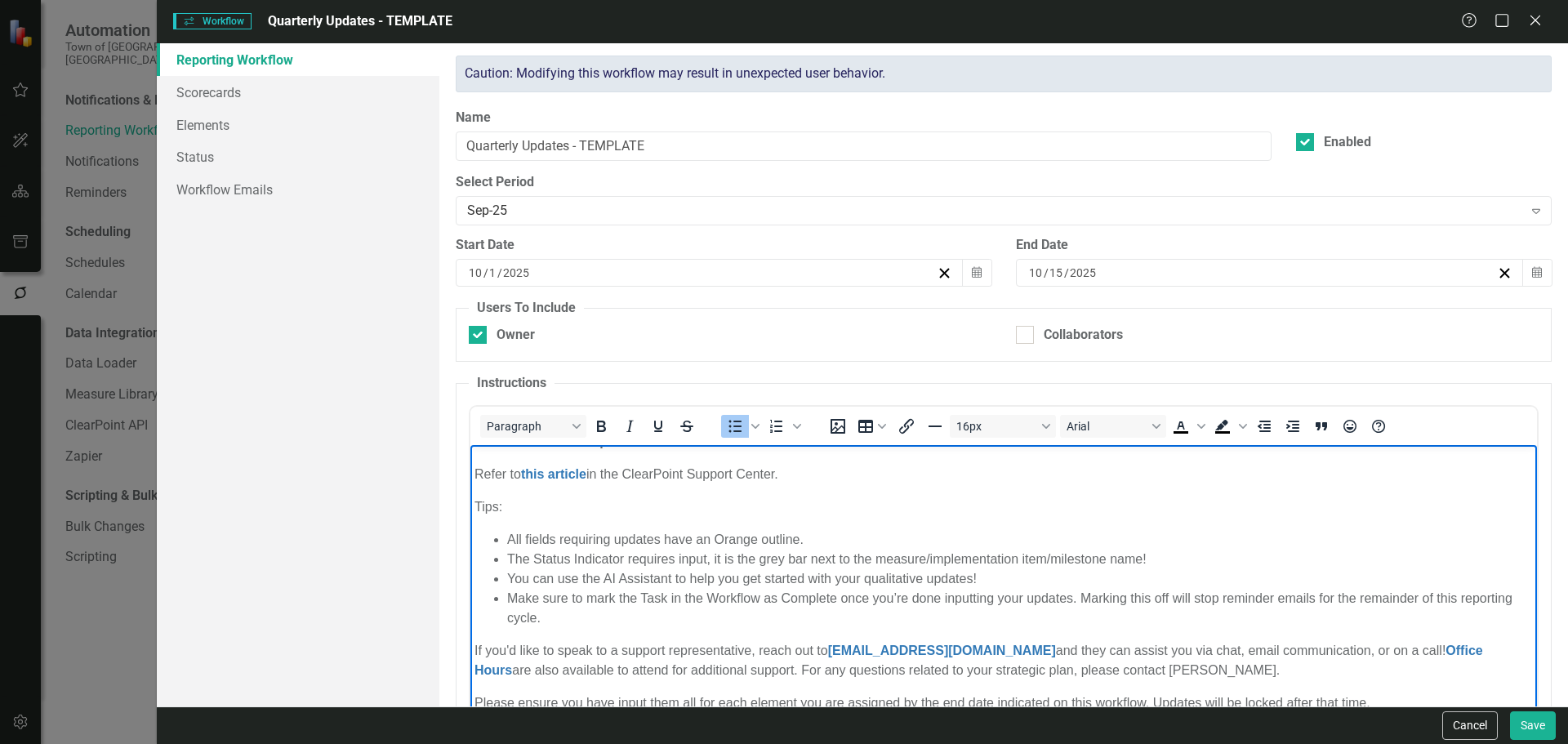
scroll to position [91, 0]
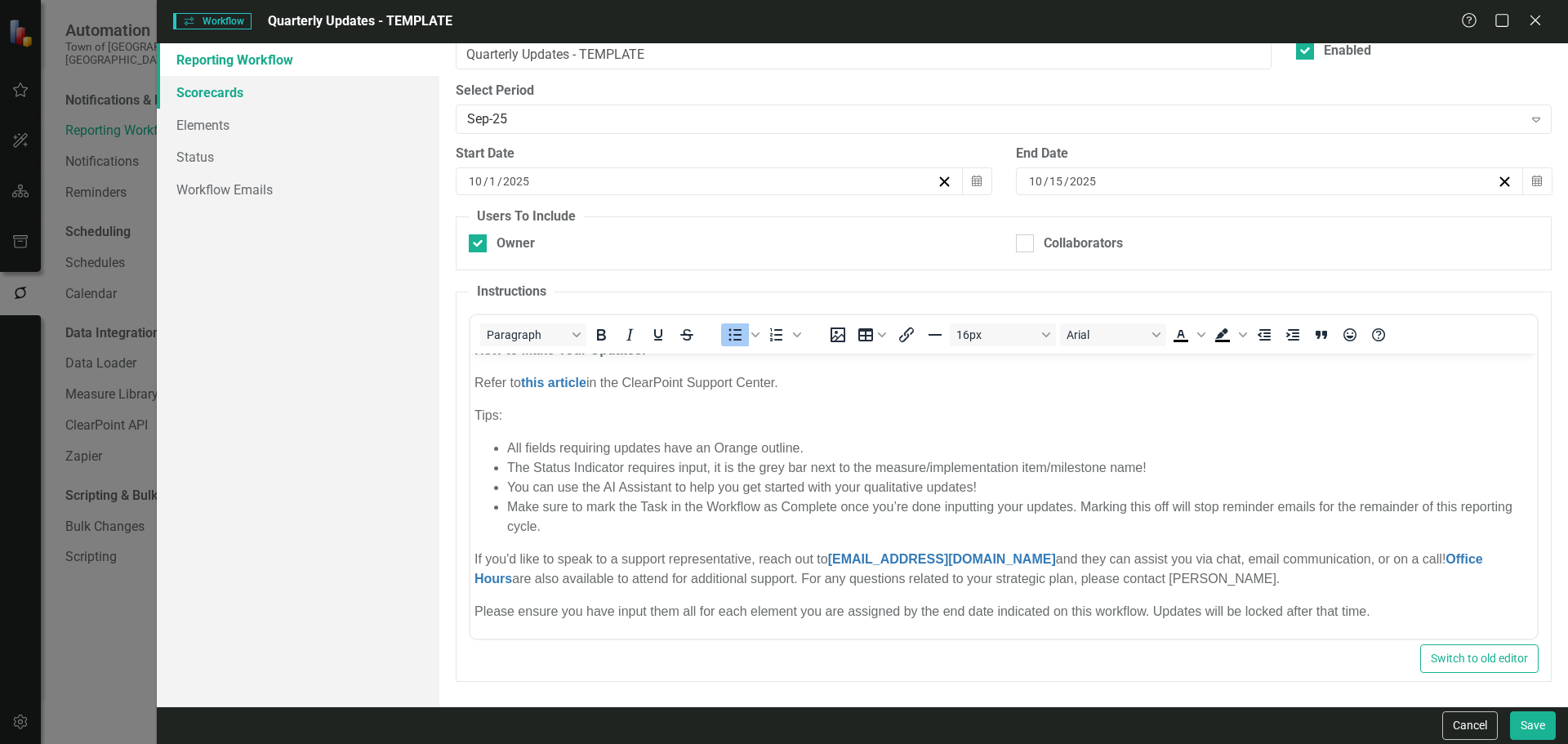
click at [216, 89] on link "Scorecards" at bounding box center [297, 92] width 283 height 33
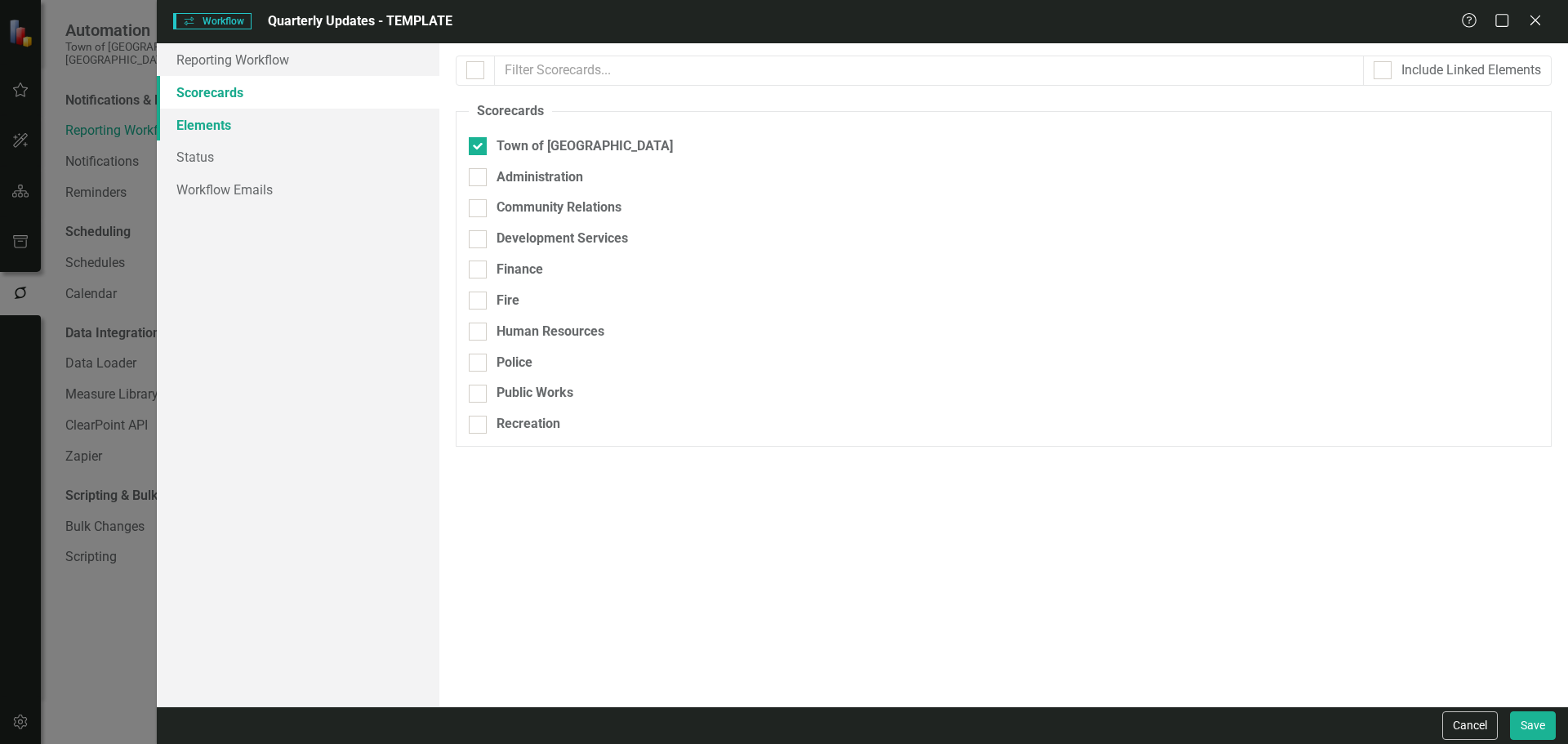
click at [215, 127] on link "Elements" at bounding box center [297, 125] width 283 height 33
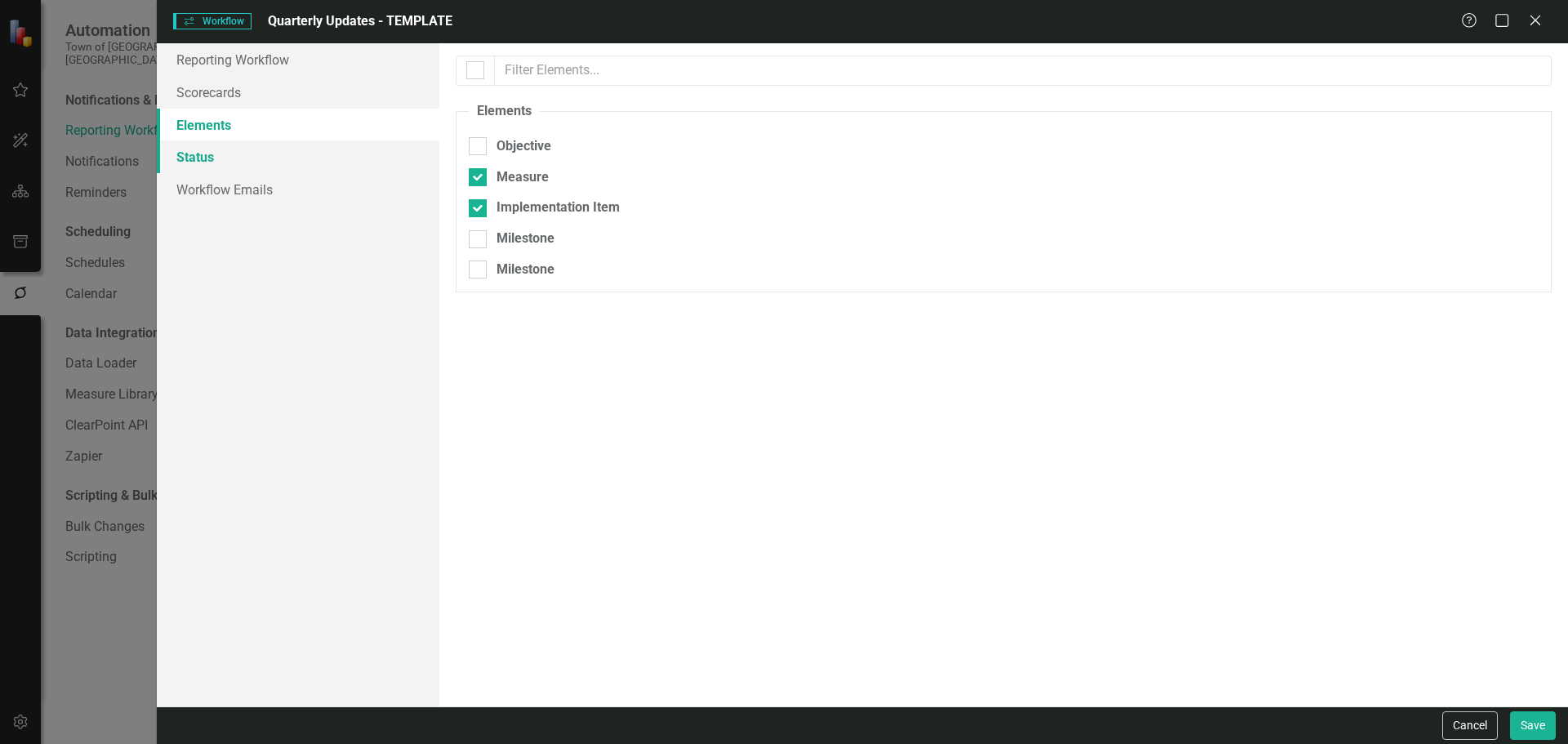
click at [212, 163] on link "Status" at bounding box center [297, 157] width 283 height 33
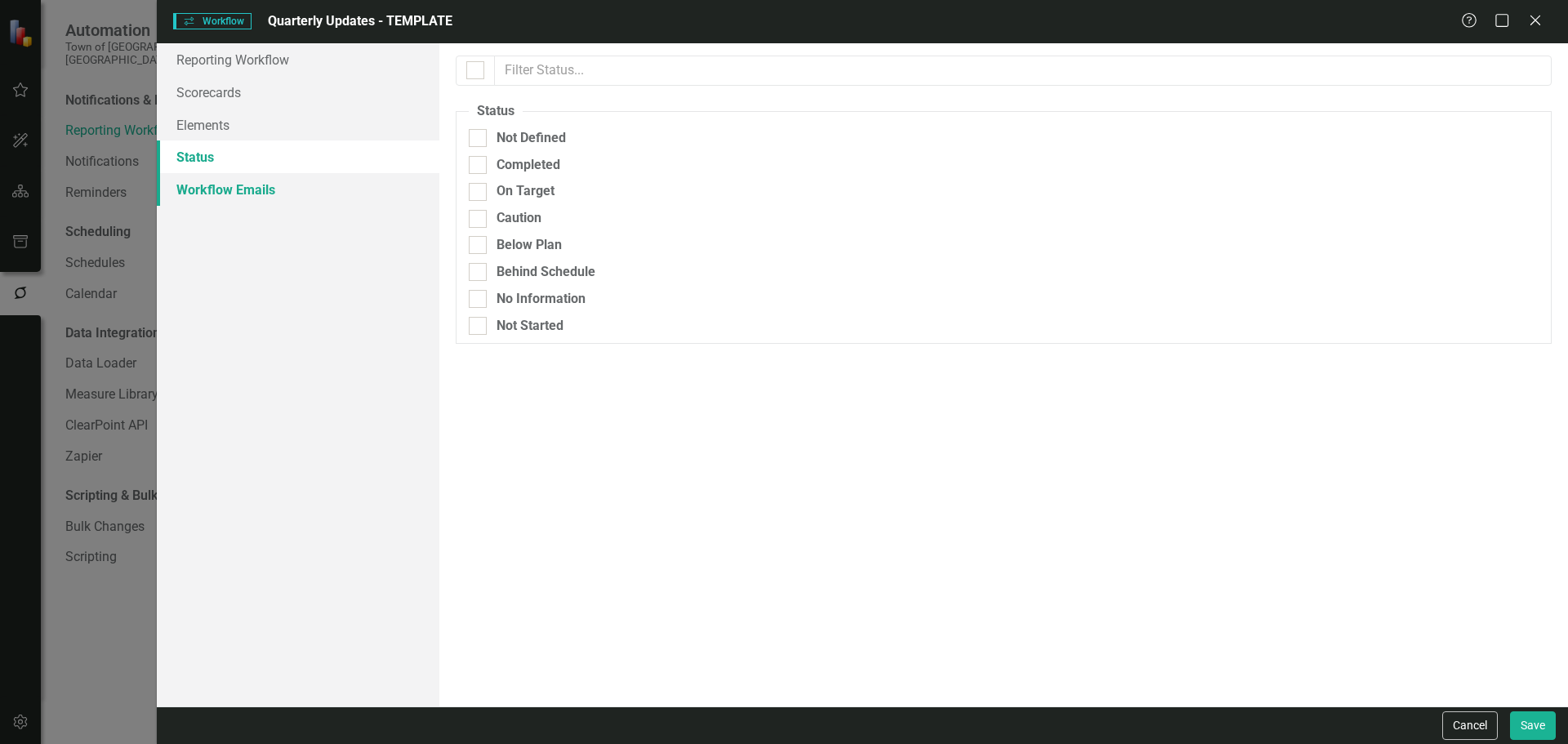
click at [202, 181] on link "Workflow Emails" at bounding box center [297, 189] width 283 height 33
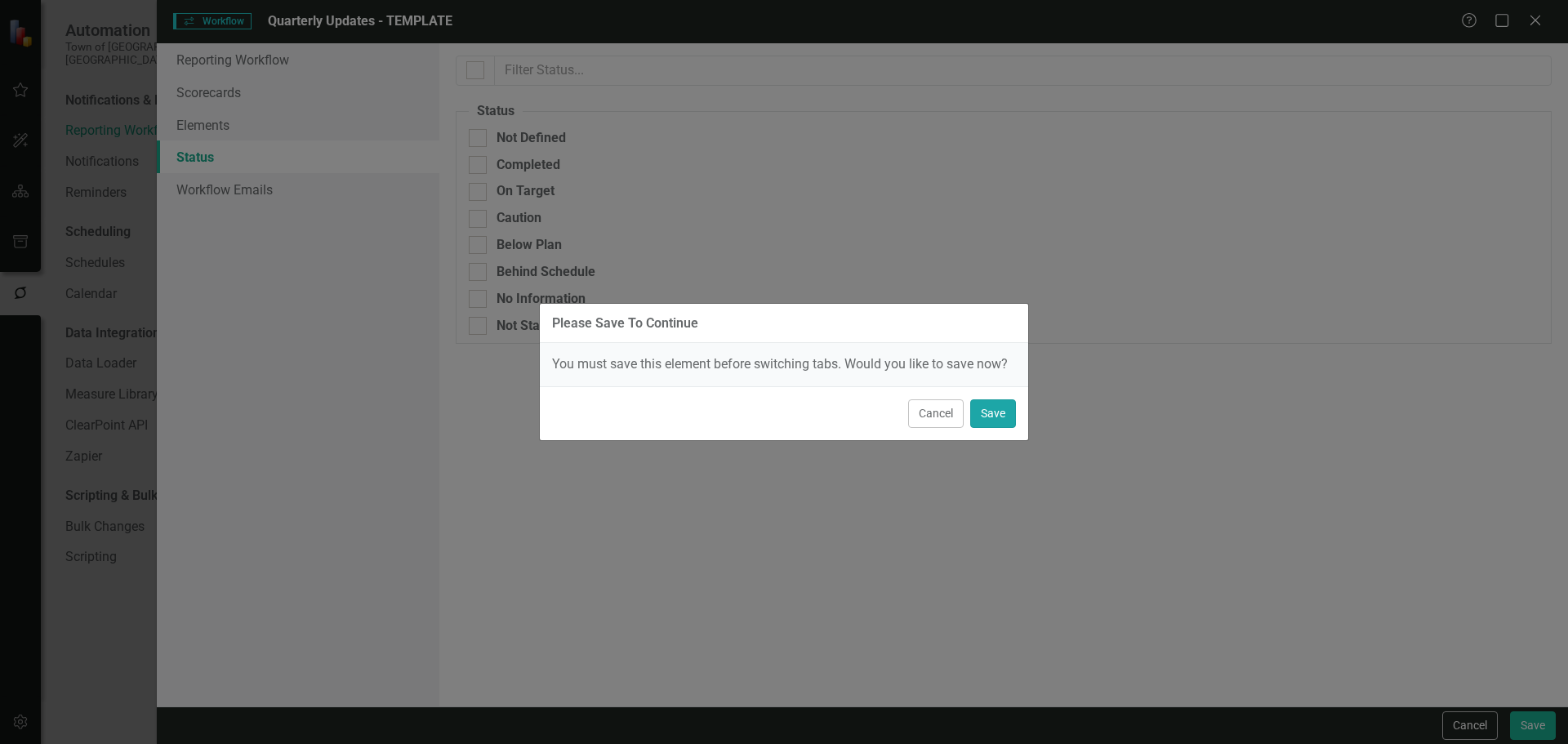
click at [994, 409] on button "Save" at bounding box center [992, 413] width 46 height 28
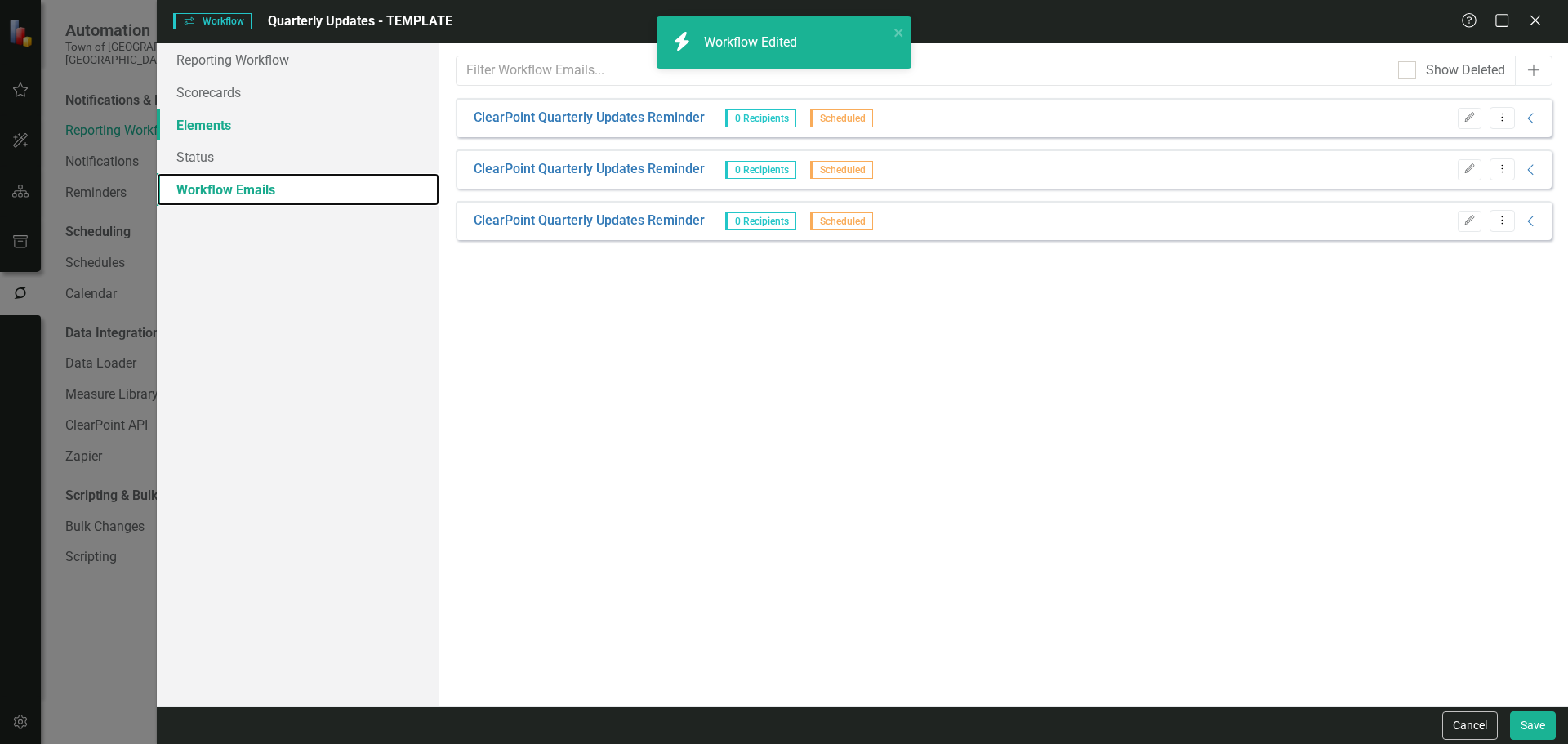
type input "9"
type input "19"
click at [331, 77] on link "Scorecards" at bounding box center [297, 92] width 283 height 33
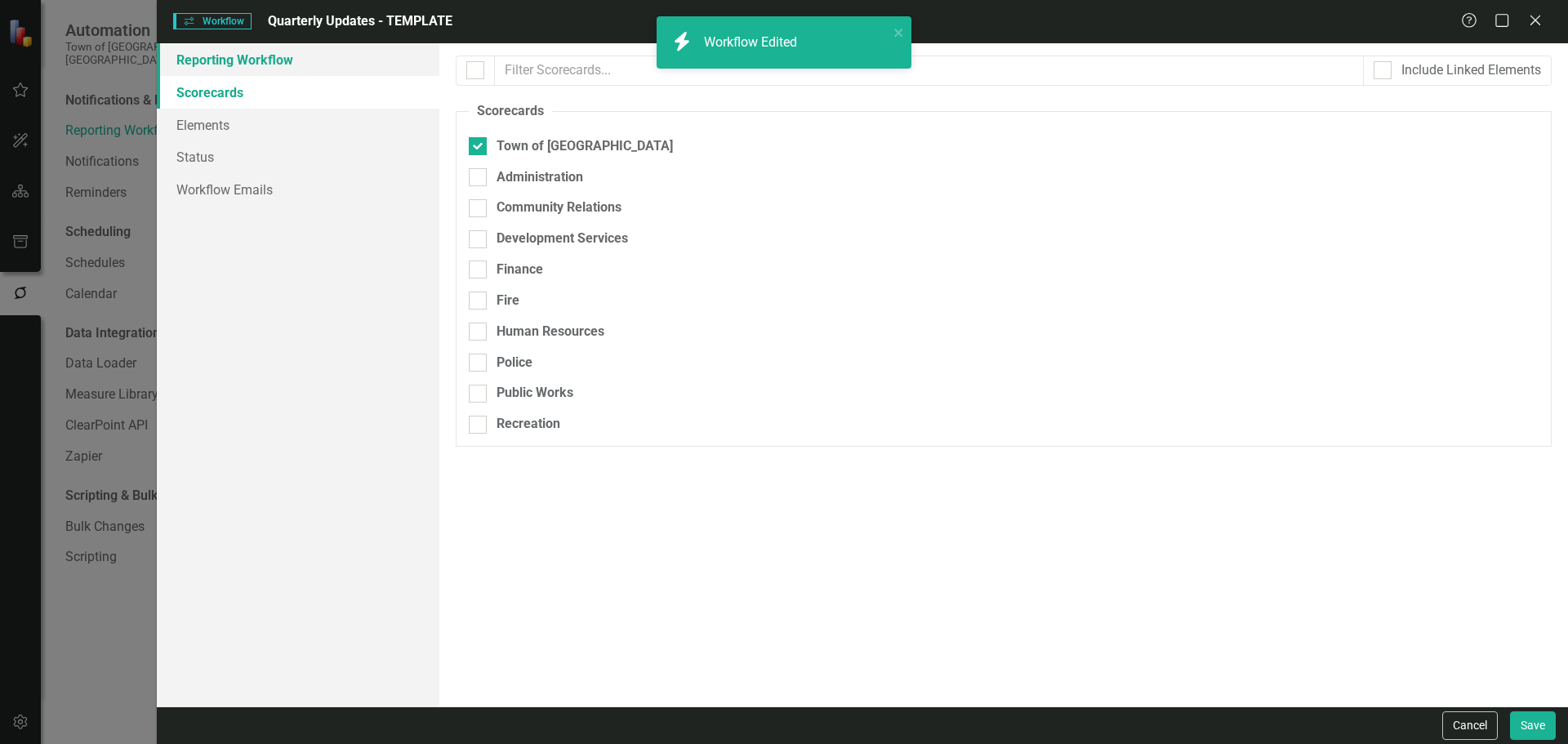
click at [321, 65] on link "Reporting Workflow" at bounding box center [297, 59] width 283 height 33
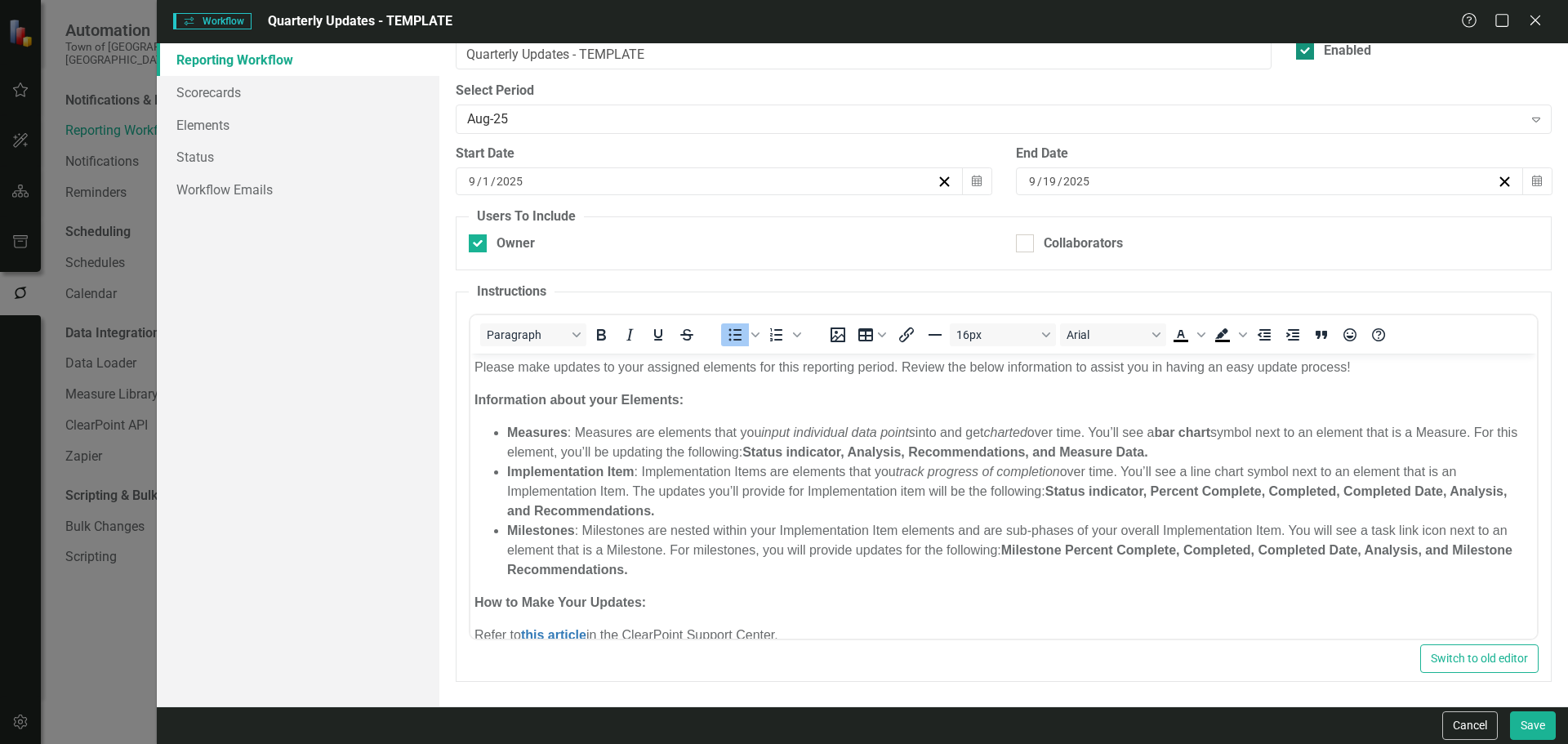
click at [1295, 52] on div at bounding box center [1304, 50] width 18 height 18
click at [1295, 52] on input "Enabled" at bounding box center [1301, 46] width 10 height 10
checkbox input "false"
click at [312, 208] on div "Reporting Workflow Scorecards Elements Status Workflow Emails" at bounding box center [297, 374] width 283 height 663
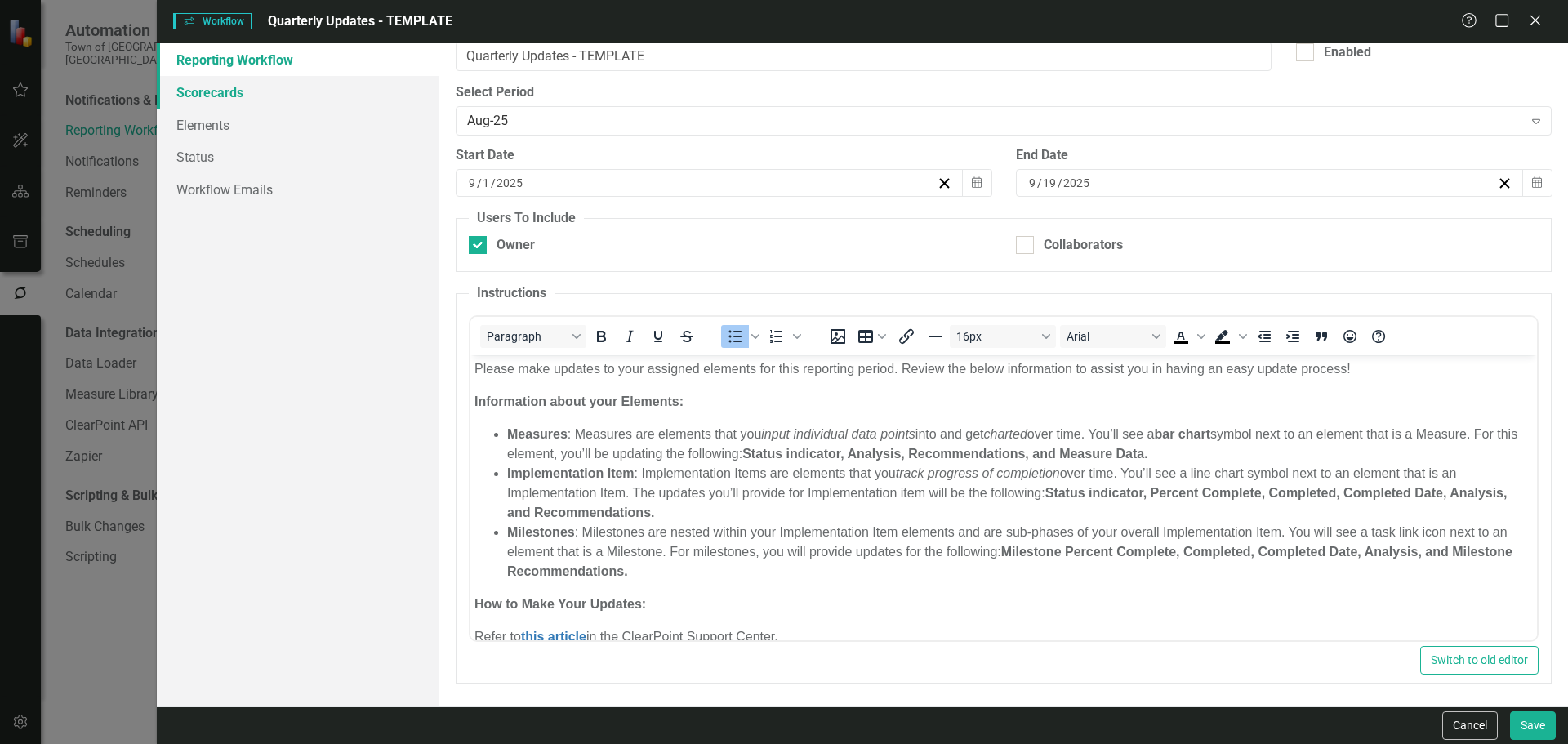
click at [258, 87] on link "Scorecards" at bounding box center [297, 92] width 283 height 33
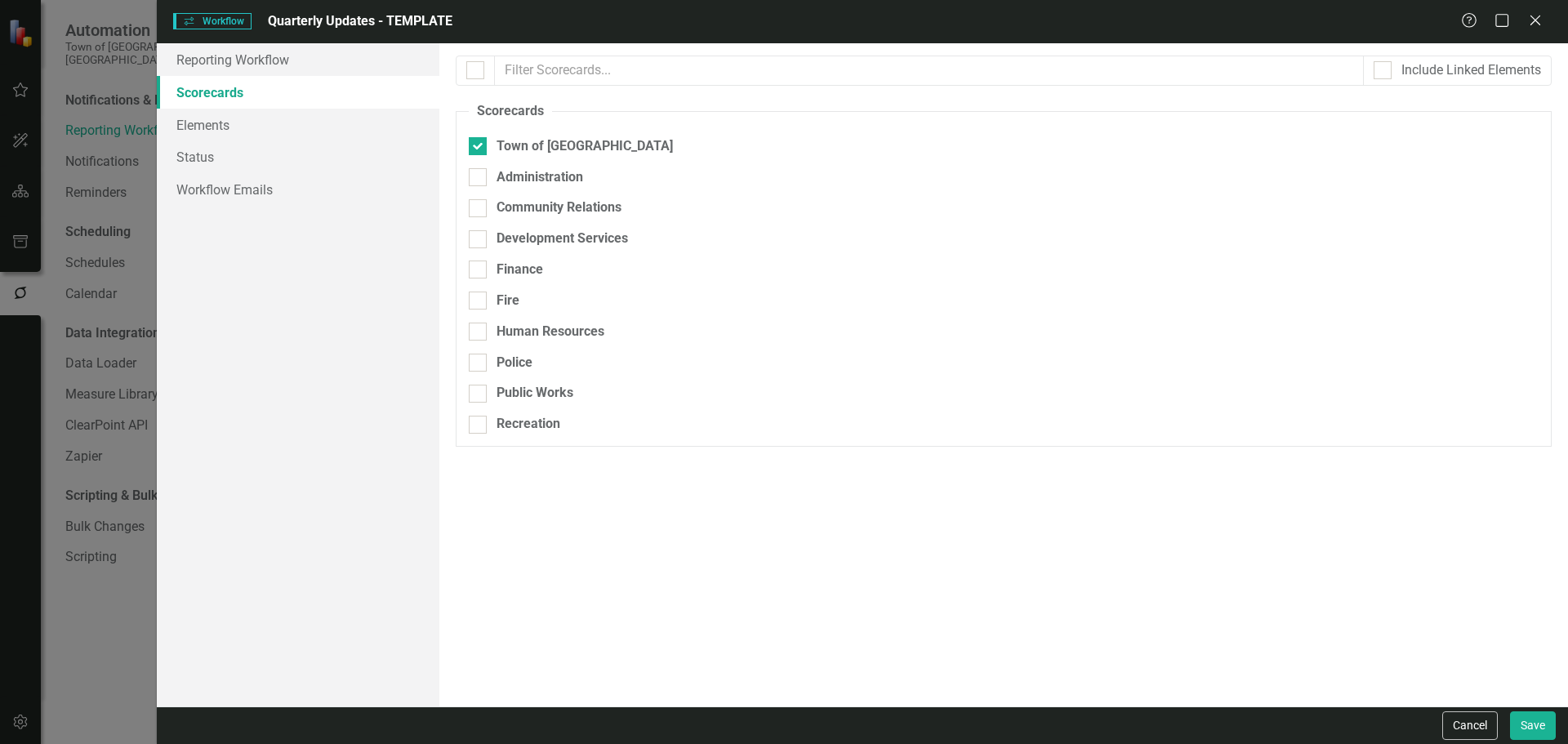
click at [484, 69] on div at bounding box center [475, 71] width 40 height 30
click at [479, 70] on div at bounding box center [475, 70] width 18 height 18
click at [477, 70] on input "checkbox" at bounding box center [471, 66] width 10 height 10
checkbox input "true"
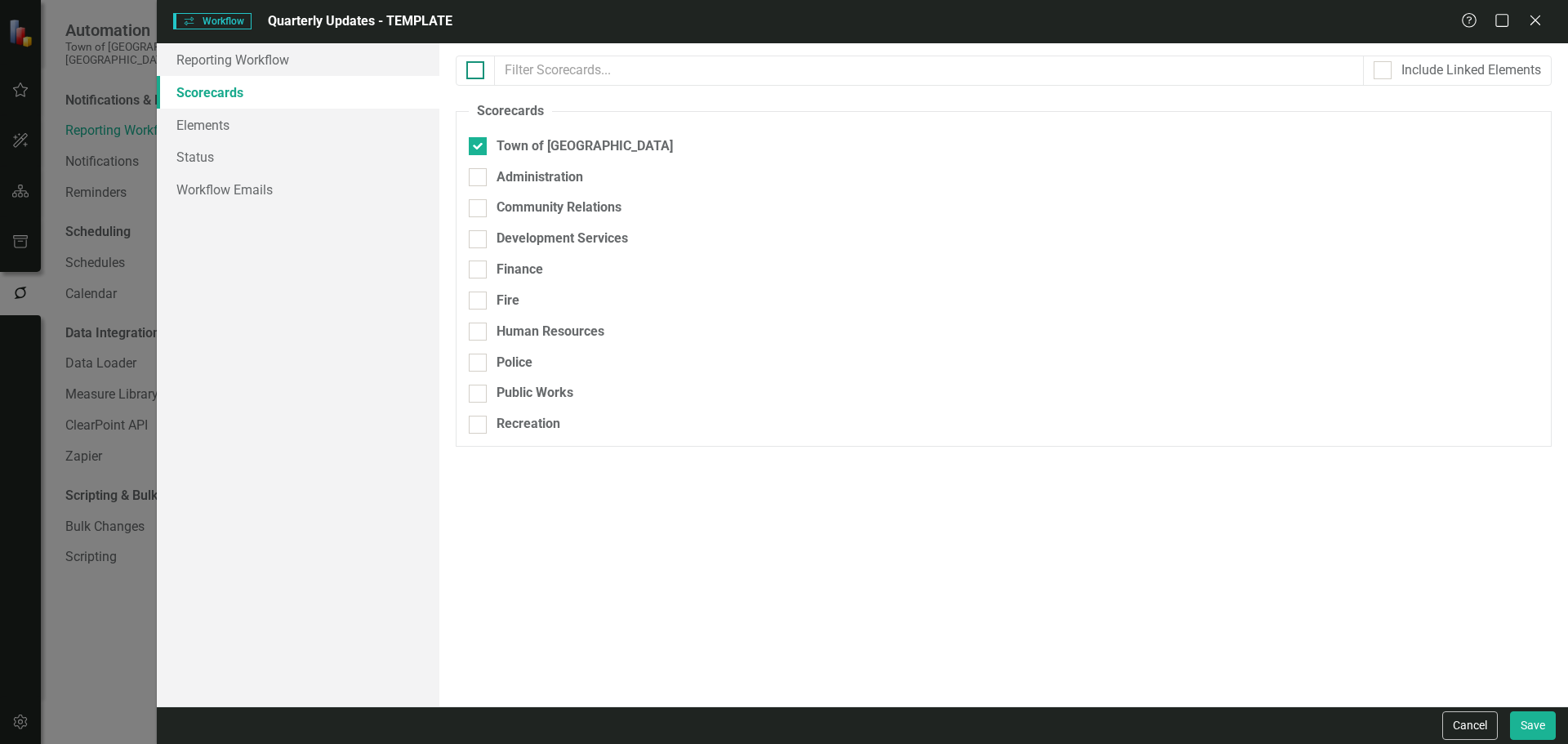
checkbox input "true"
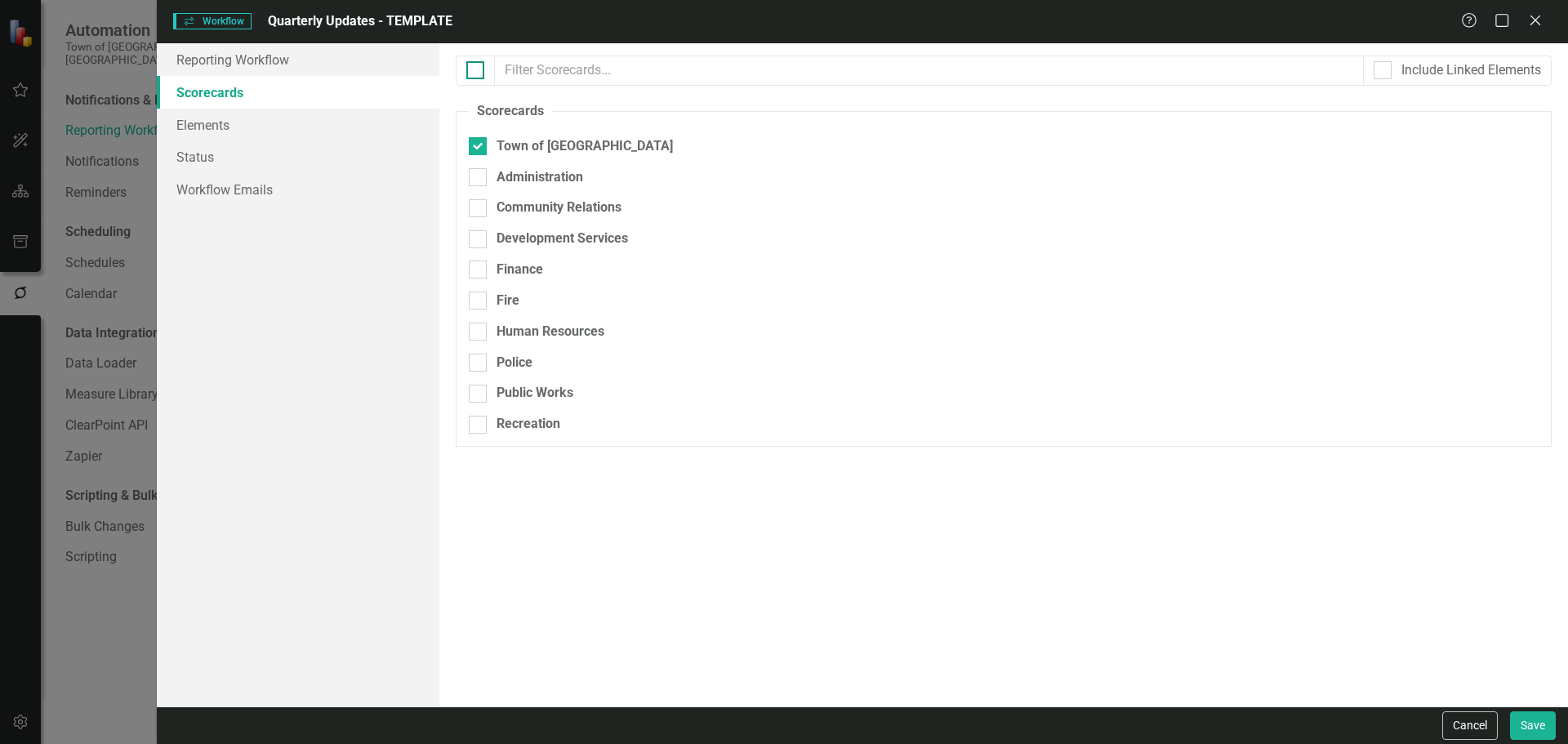
checkbox input "true"
click at [225, 191] on link "Workflow Emails" at bounding box center [297, 189] width 283 height 33
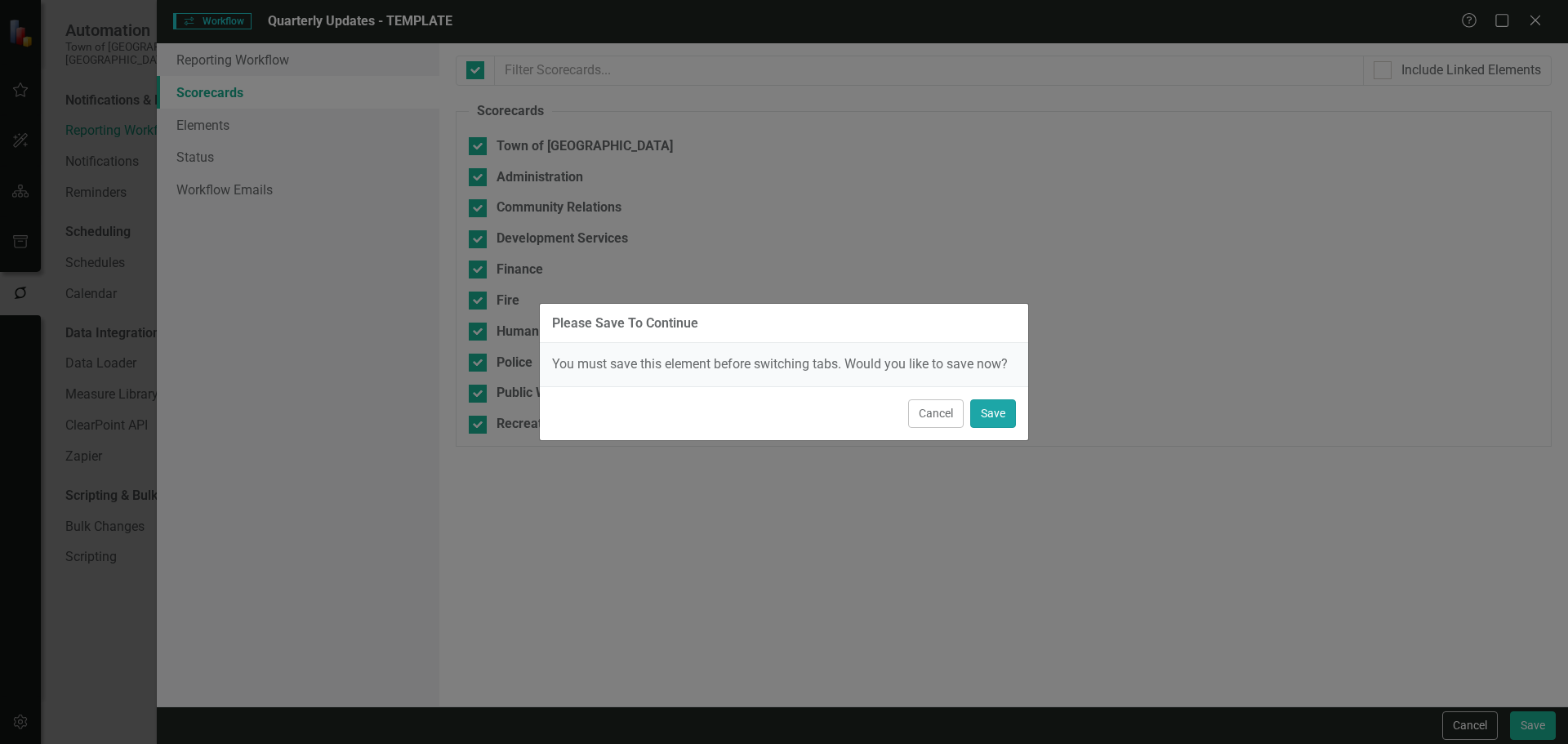
click at [997, 412] on button "Save" at bounding box center [992, 413] width 46 height 28
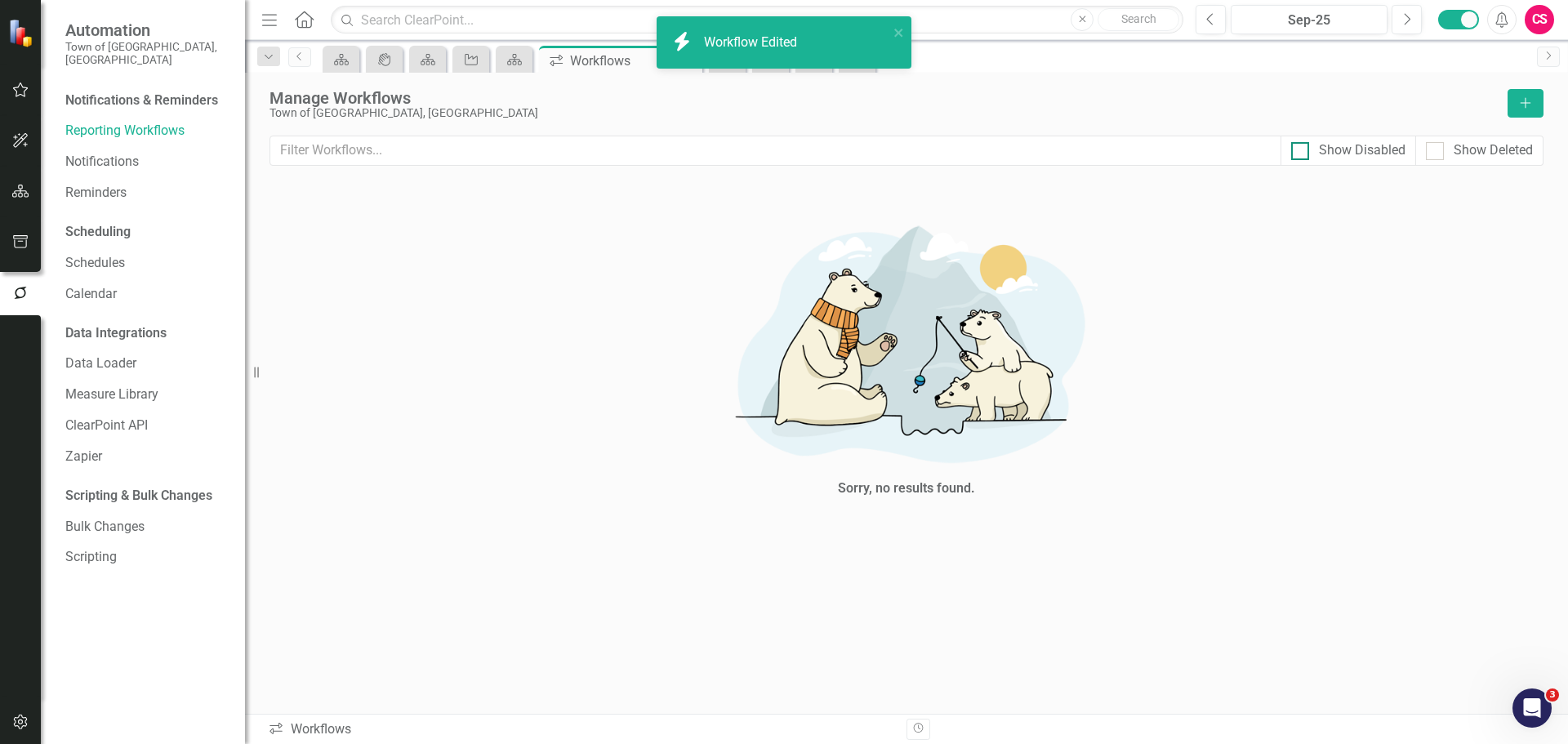
click at [1326, 148] on div "Show Disabled" at bounding box center [1362, 151] width 87 height 19
click at [1302, 148] on input "Show Disabled" at bounding box center [1296, 147] width 10 height 10
checkbox input "true"
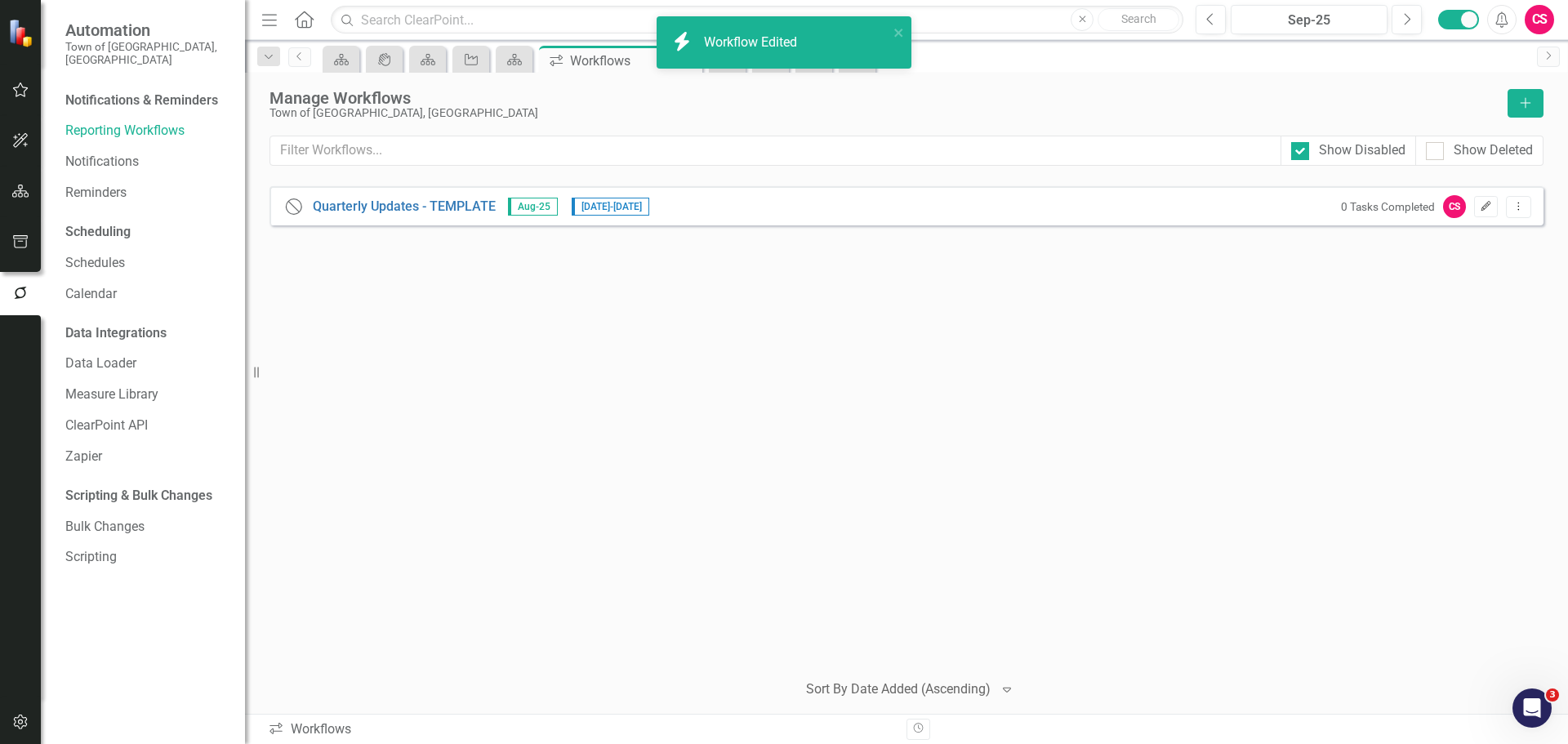
click at [1486, 211] on icon "Edit" at bounding box center [1485, 206] width 12 height 9
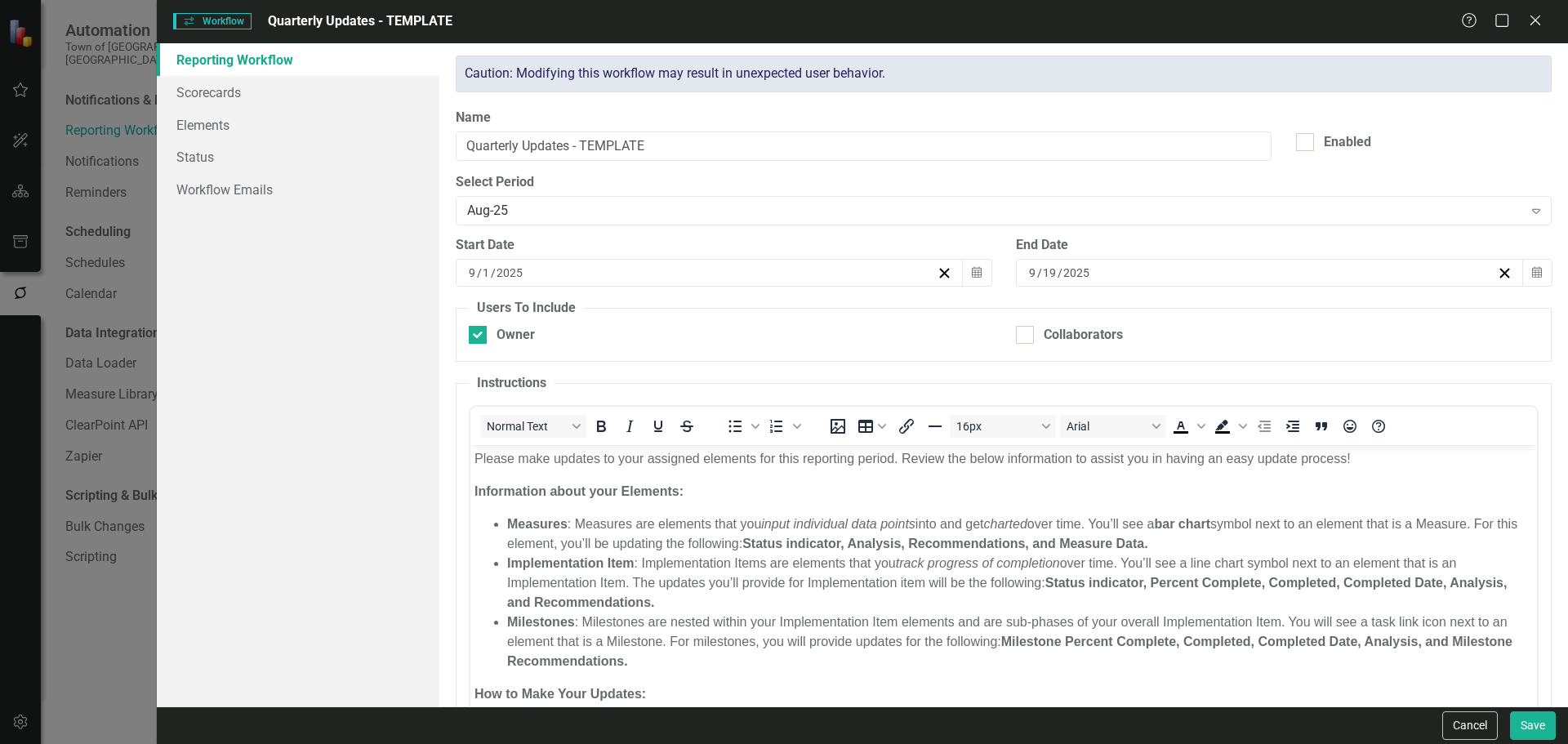
scroll to position [0, 0]
drag, startPoint x: 303, startPoint y: 192, endPoint x: 327, endPoint y: 196, distance: 24.3
click at [302, 190] on link "Workflow Emails" at bounding box center [297, 189] width 283 height 33
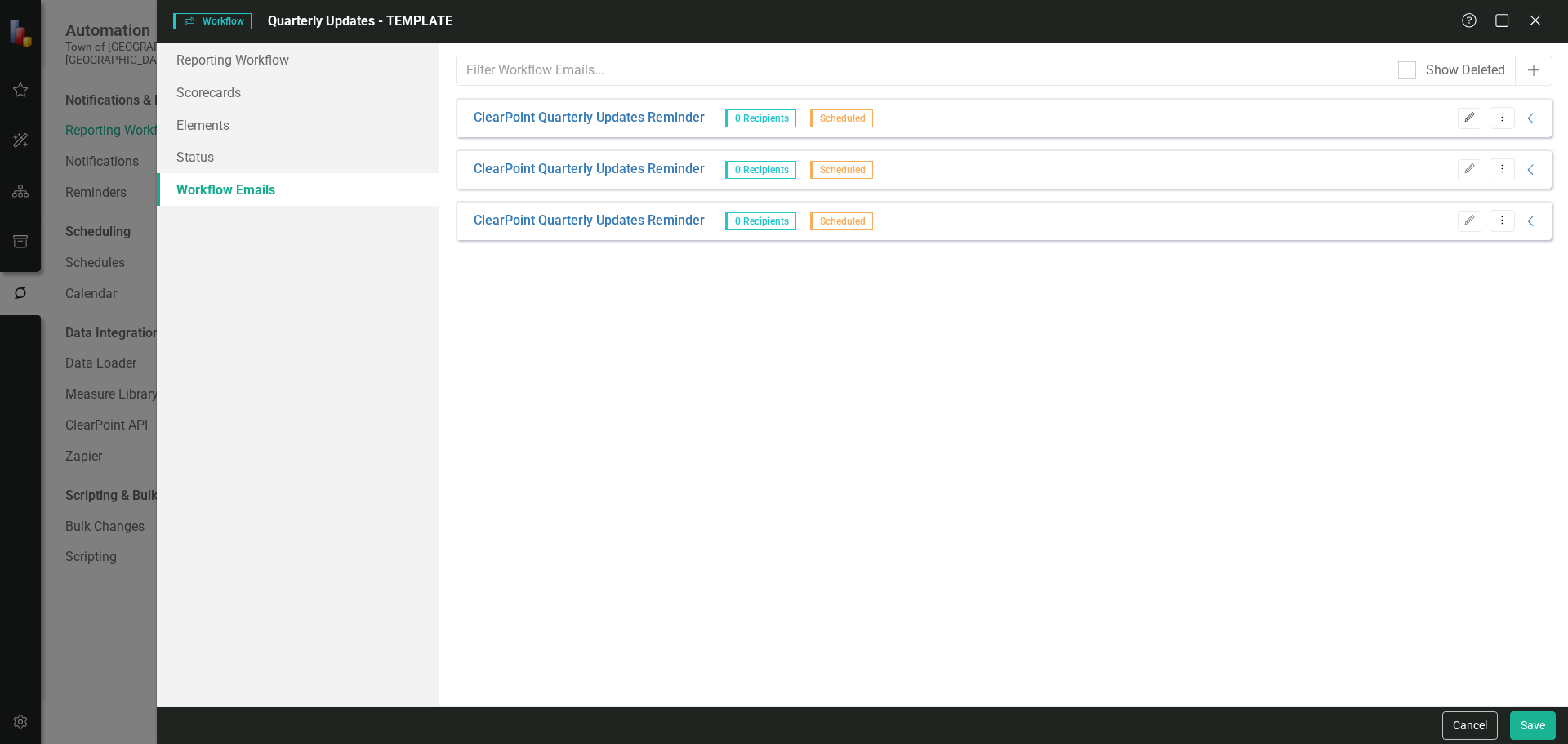
click at [1464, 118] on icon "Edit" at bounding box center [1469, 117] width 12 height 9
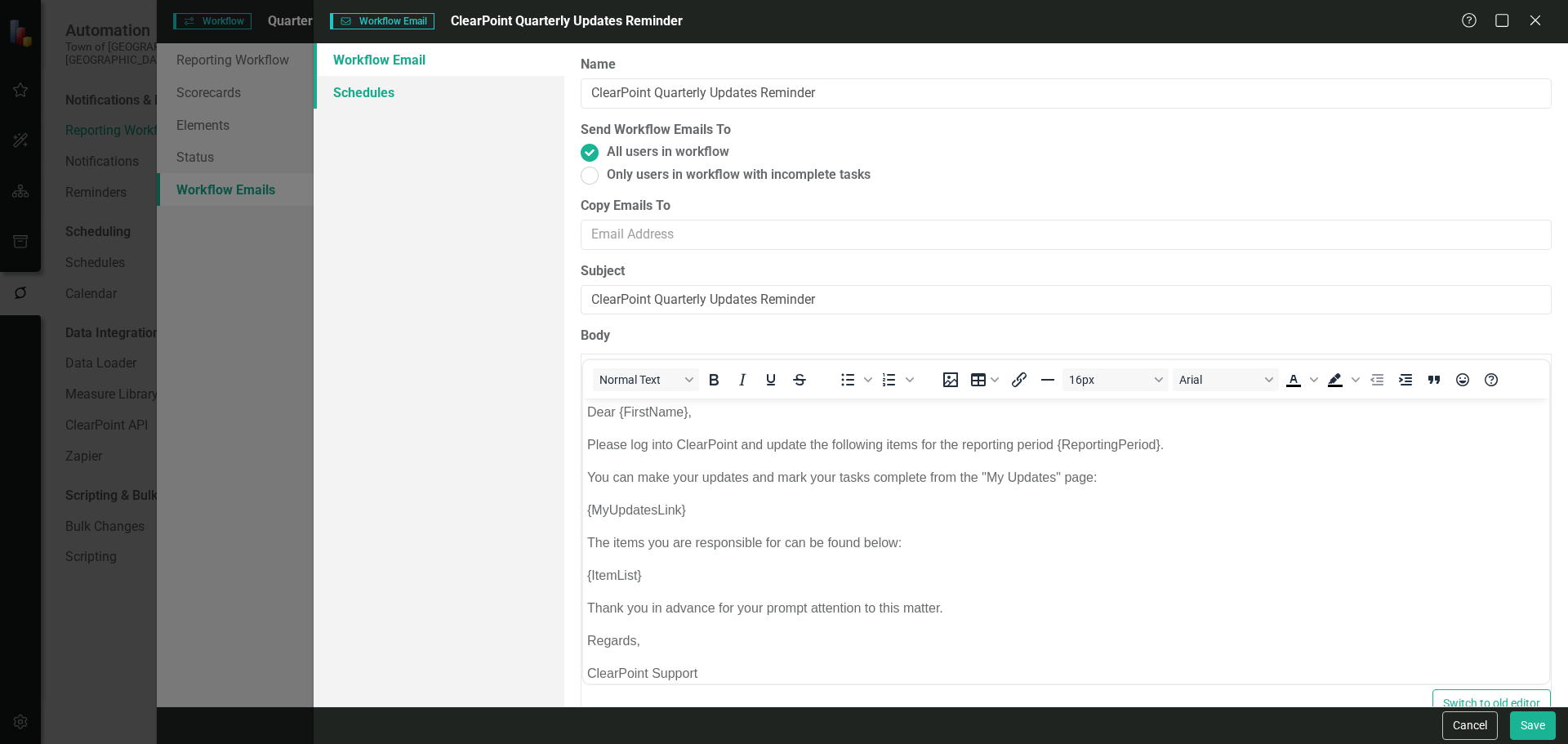
click at [408, 105] on link "Schedules" at bounding box center [439, 92] width 251 height 33
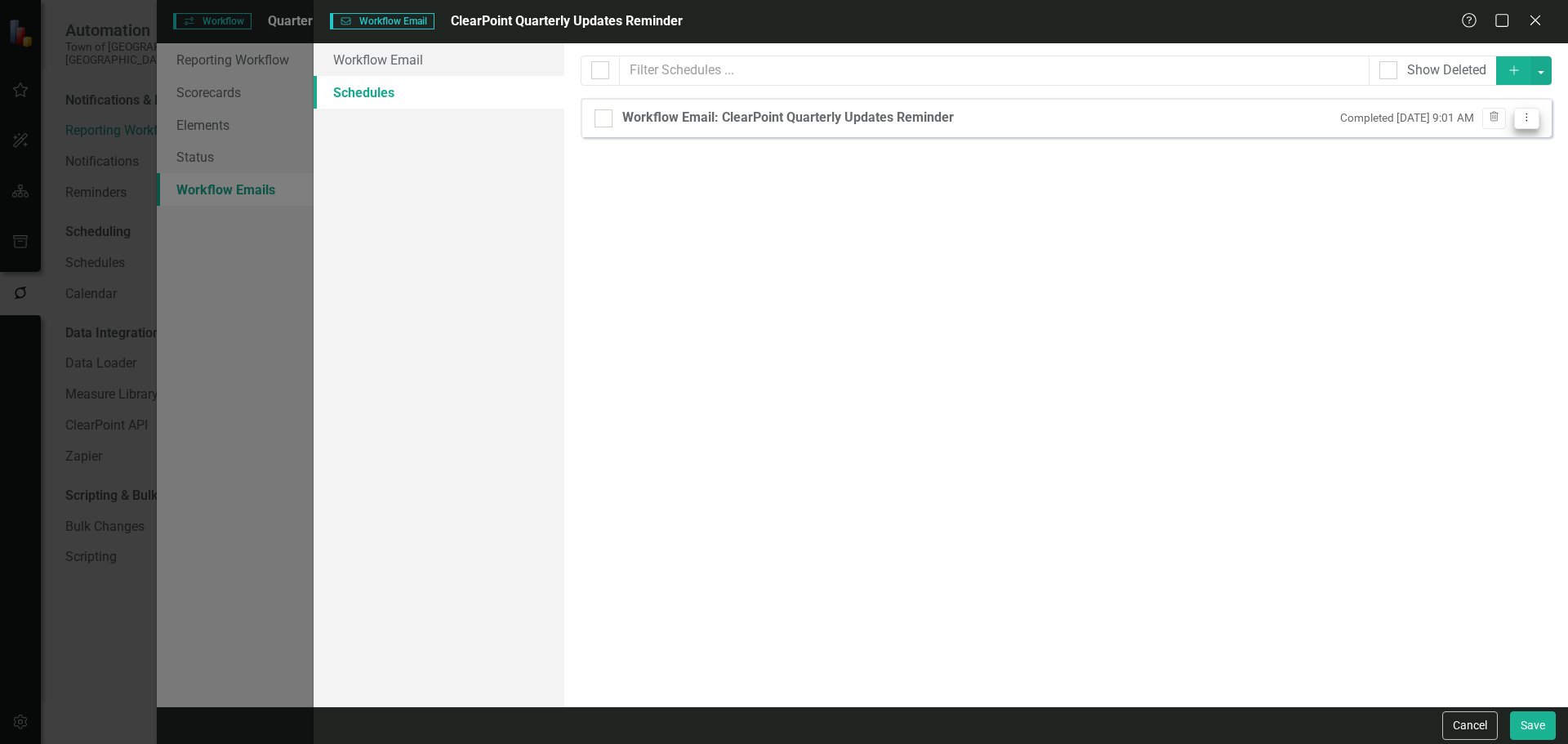
click at [1516, 119] on button "Dropdown Menu" at bounding box center [1526, 119] width 25 height 22
click at [1498, 138] on link "Edit Edit Schedule" at bounding box center [1463, 144] width 150 height 30
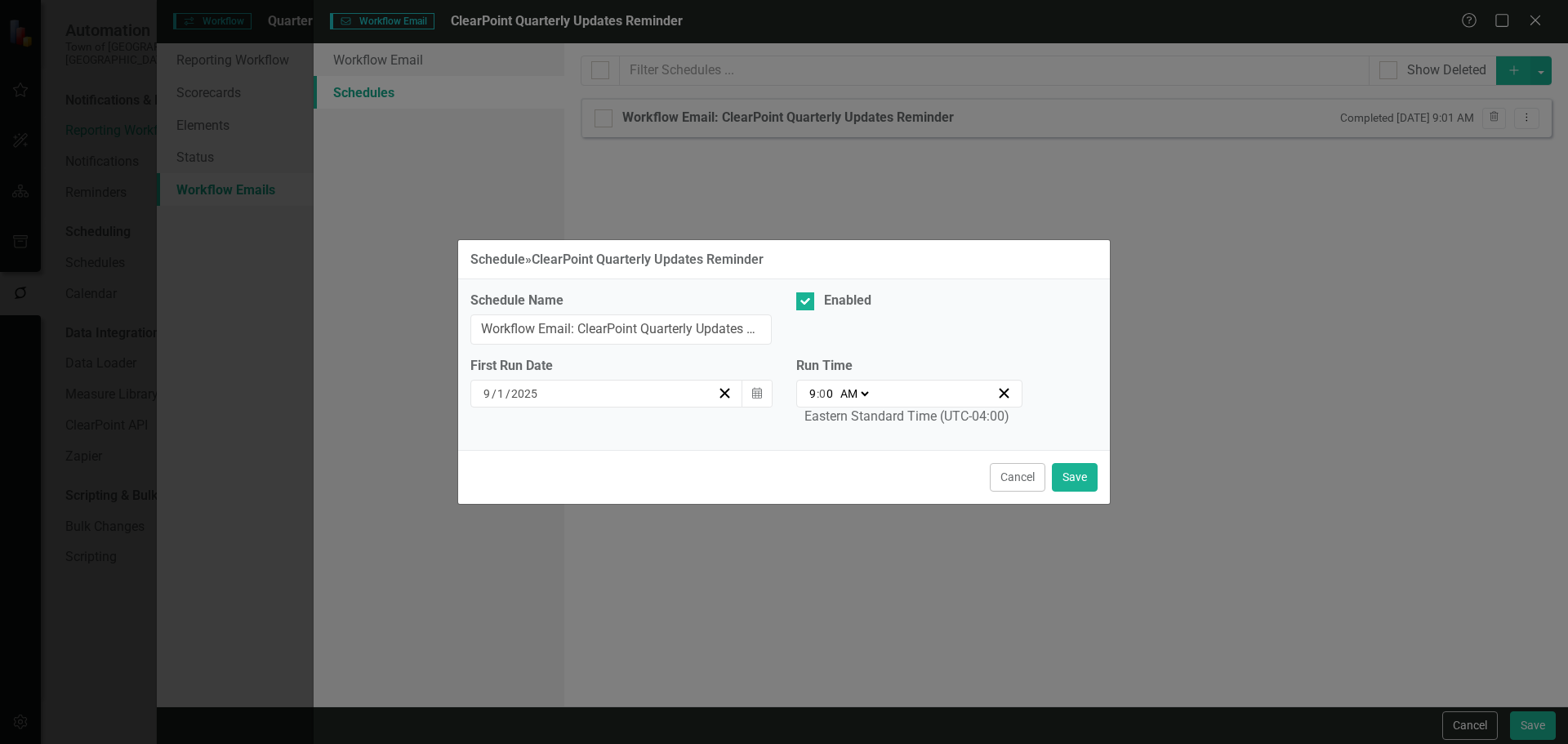
drag, startPoint x: 761, startPoint y: 398, endPoint x: 755, endPoint y: 412, distance: 15.2
click at [759, 398] on icon "Calendar" at bounding box center [756, 393] width 9 height 11
click at [1026, 489] on button "Cancel" at bounding box center [1017, 477] width 56 height 28
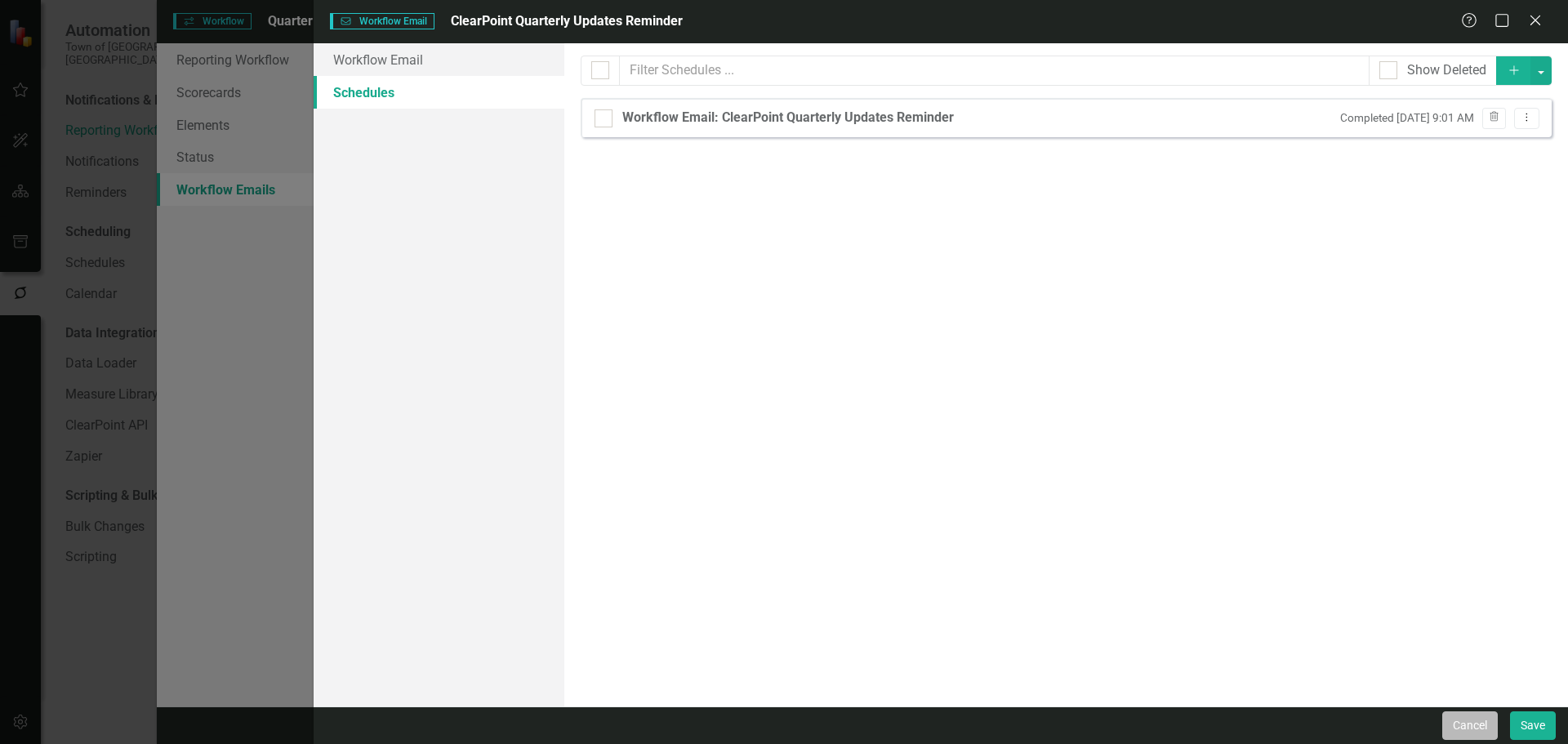
click at [1465, 730] on button "Cancel" at bounding box center [1469, 725] width 56 height 28
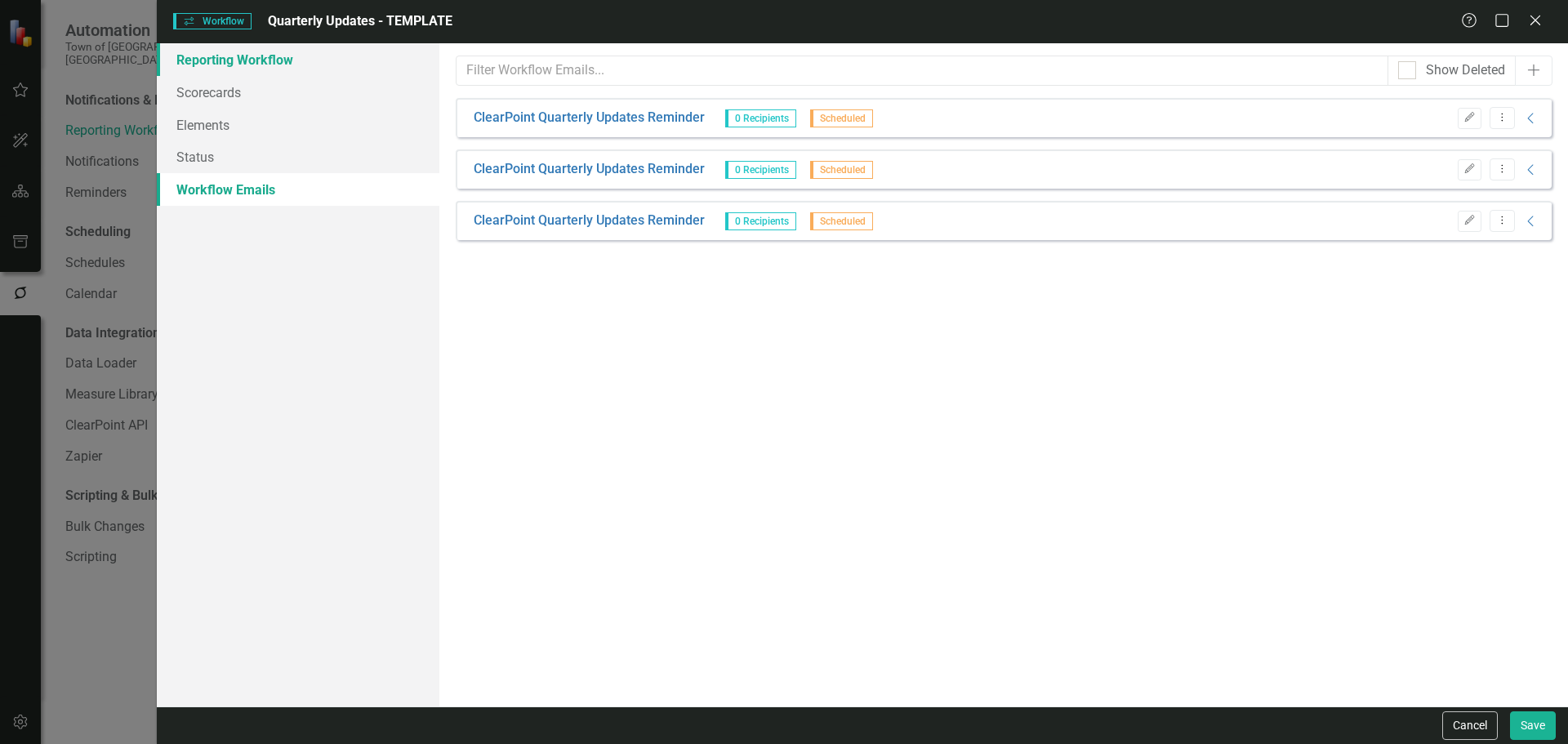
click at [322, 51] on link "Reporting Workflow" at bounding box center [297, 59] width 283 height 33
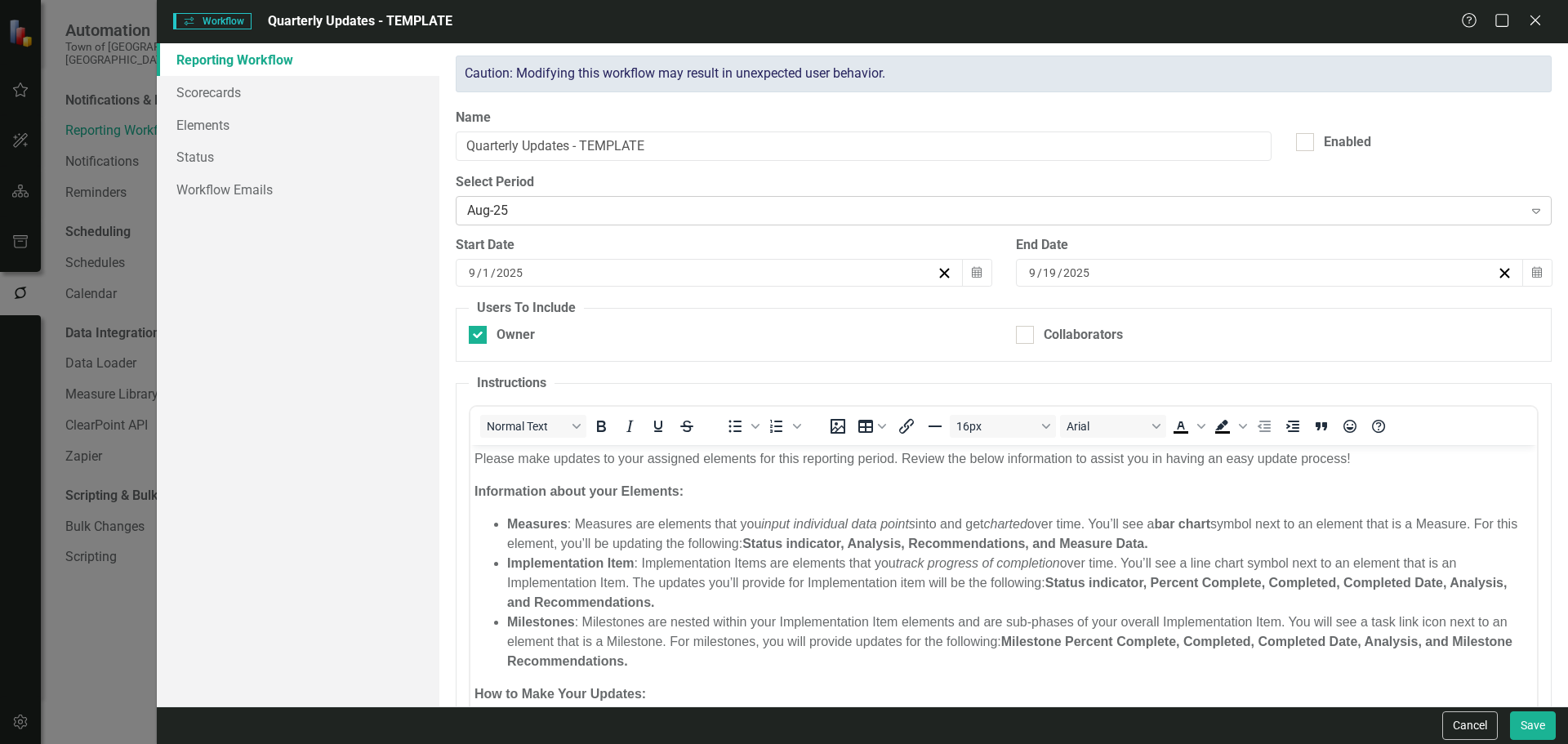
click at [590, 204] on div "Aug-25" at bounding box center [995, 212] width 1056 height 19
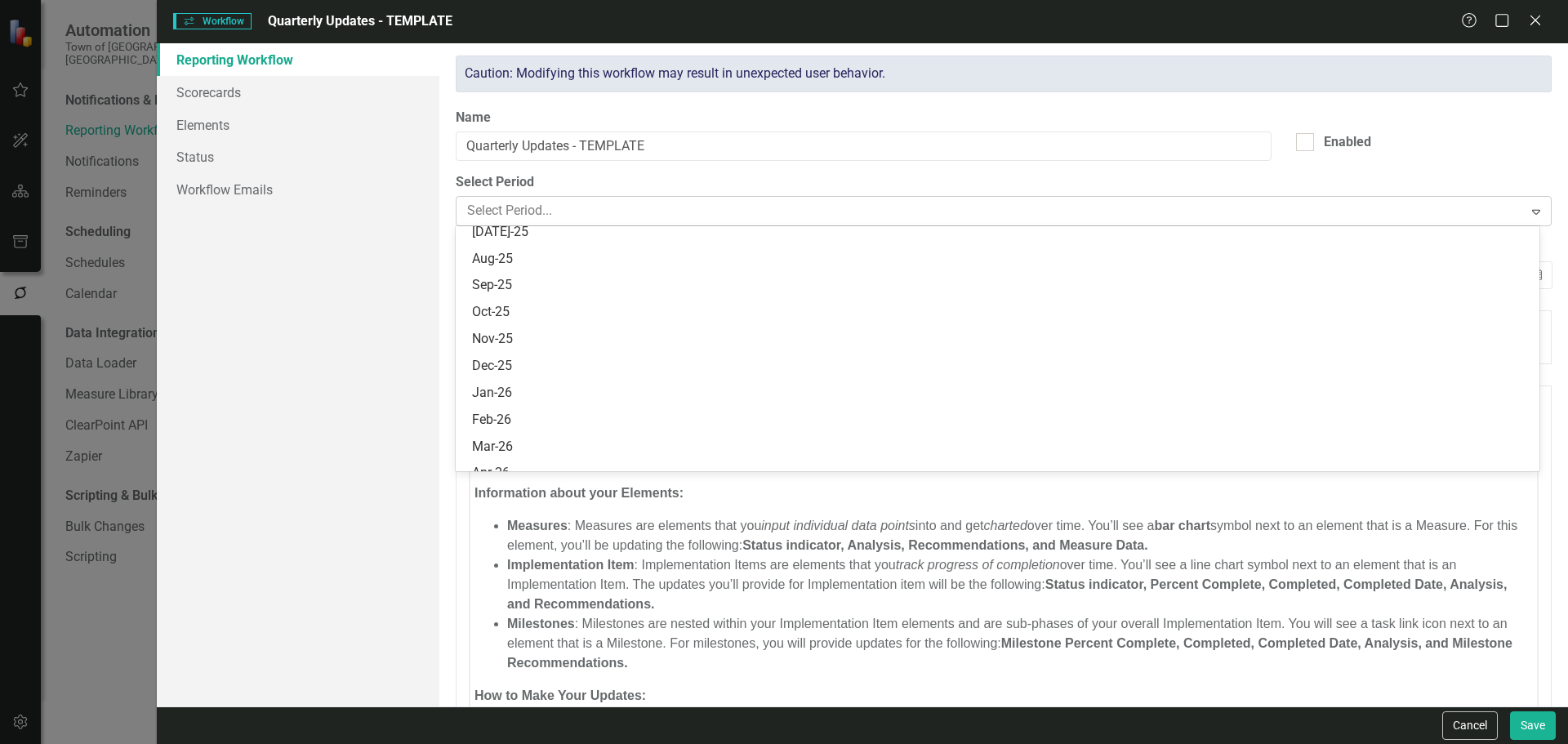
scroll to position [1798, 0]
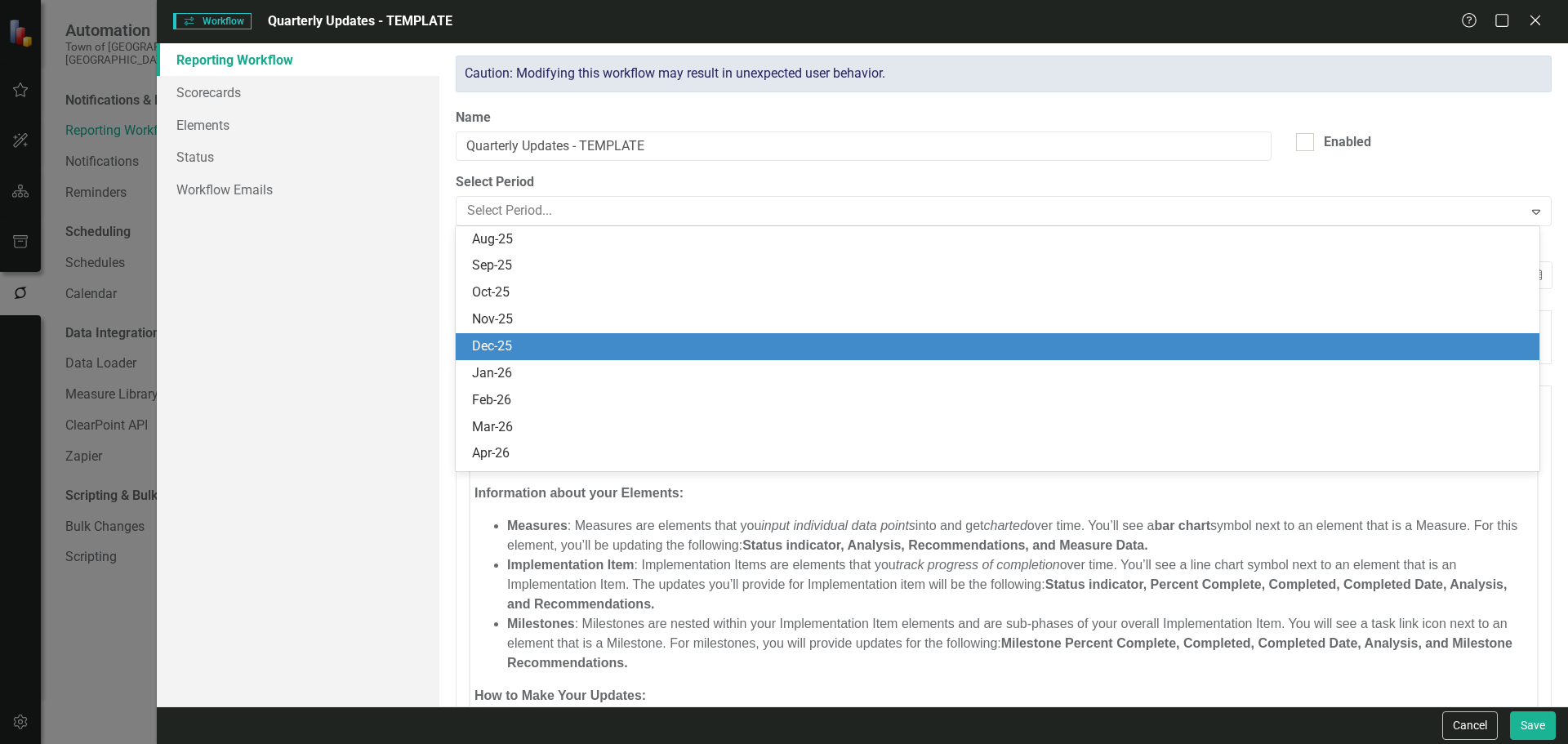
click at [518, 341] on div "Dec-25" at bounding box center [1001, 347] width 1057 height 19
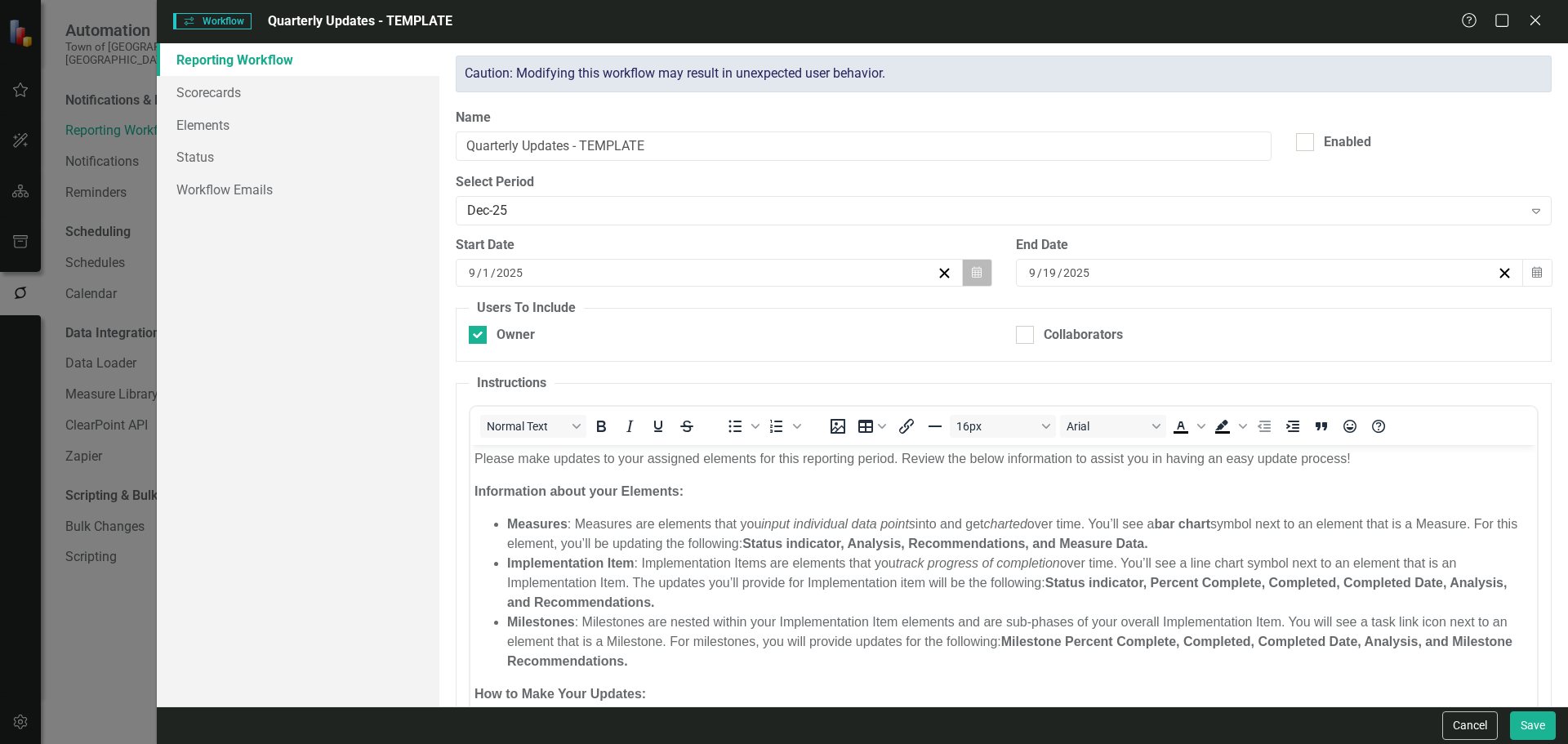
click at [977, 280] on button "Calendar" at bounding box center [977, 273] width 31 height 28
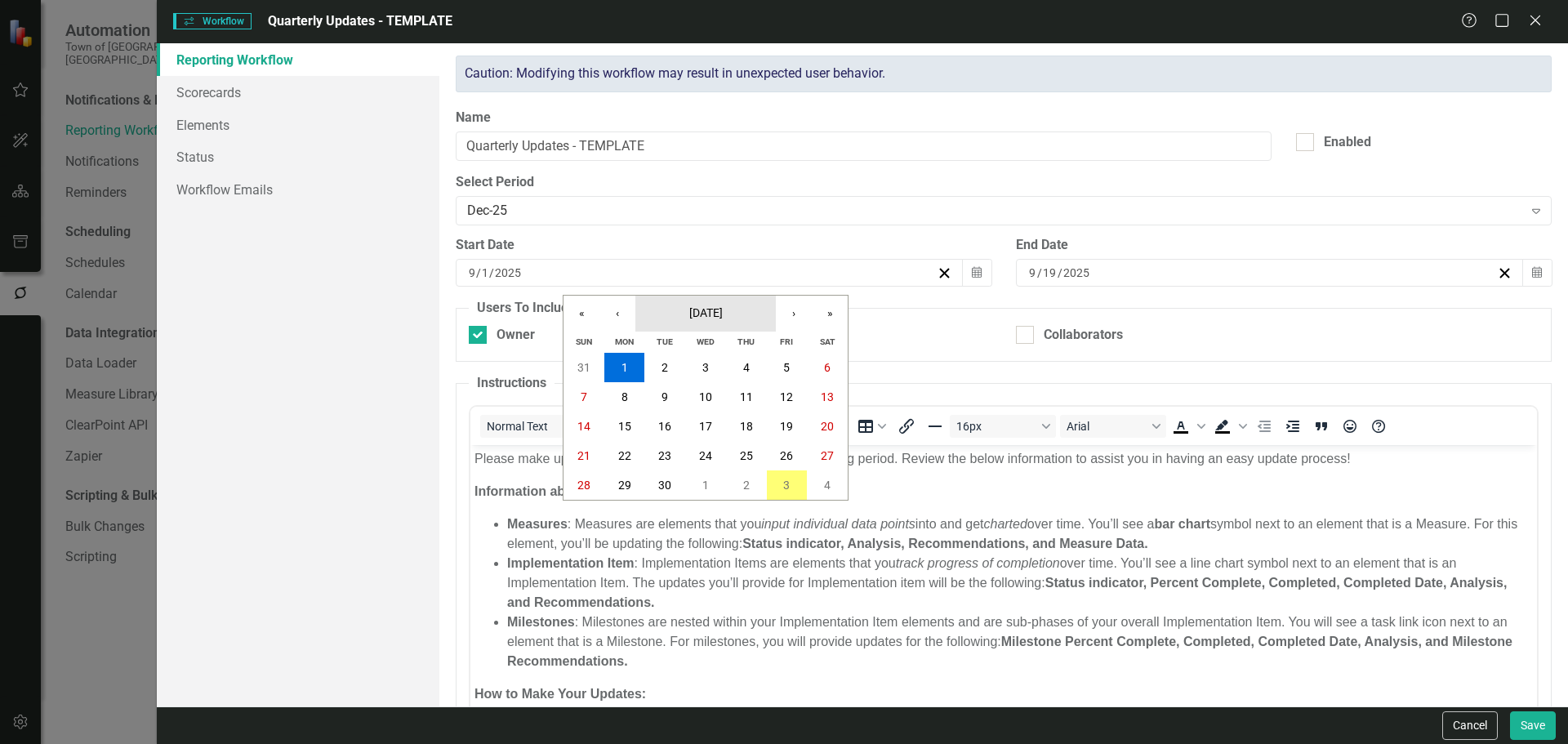
click at [689, 317] on span "[DATE]" at bounding box center [706, 312] width 34 height 13
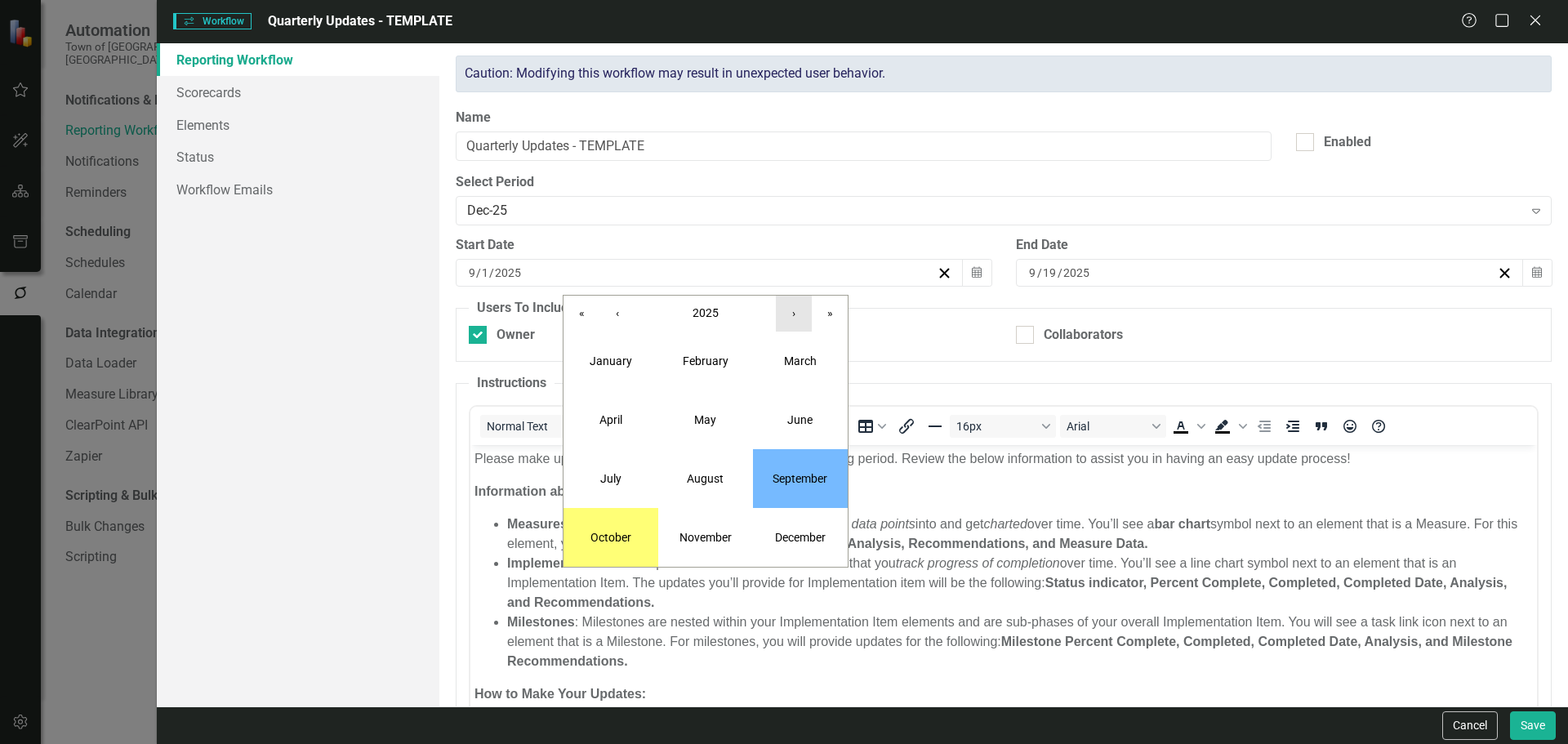
click at [788, 317] on button "›" at bounding box center [793, 314] width 36 height 36
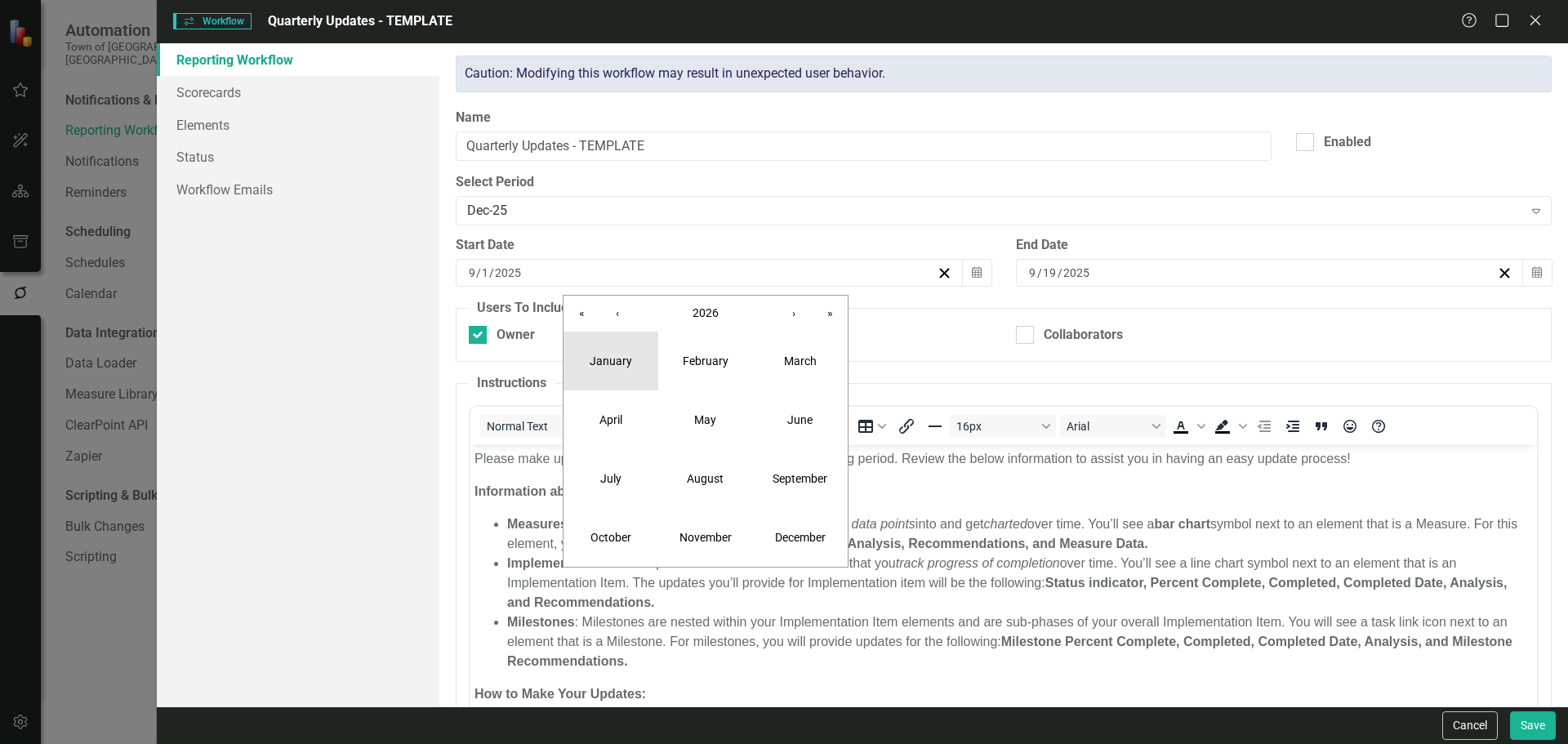
click at [603, 368] on button "January" at bounding box center [610, 361] width 95 height 58
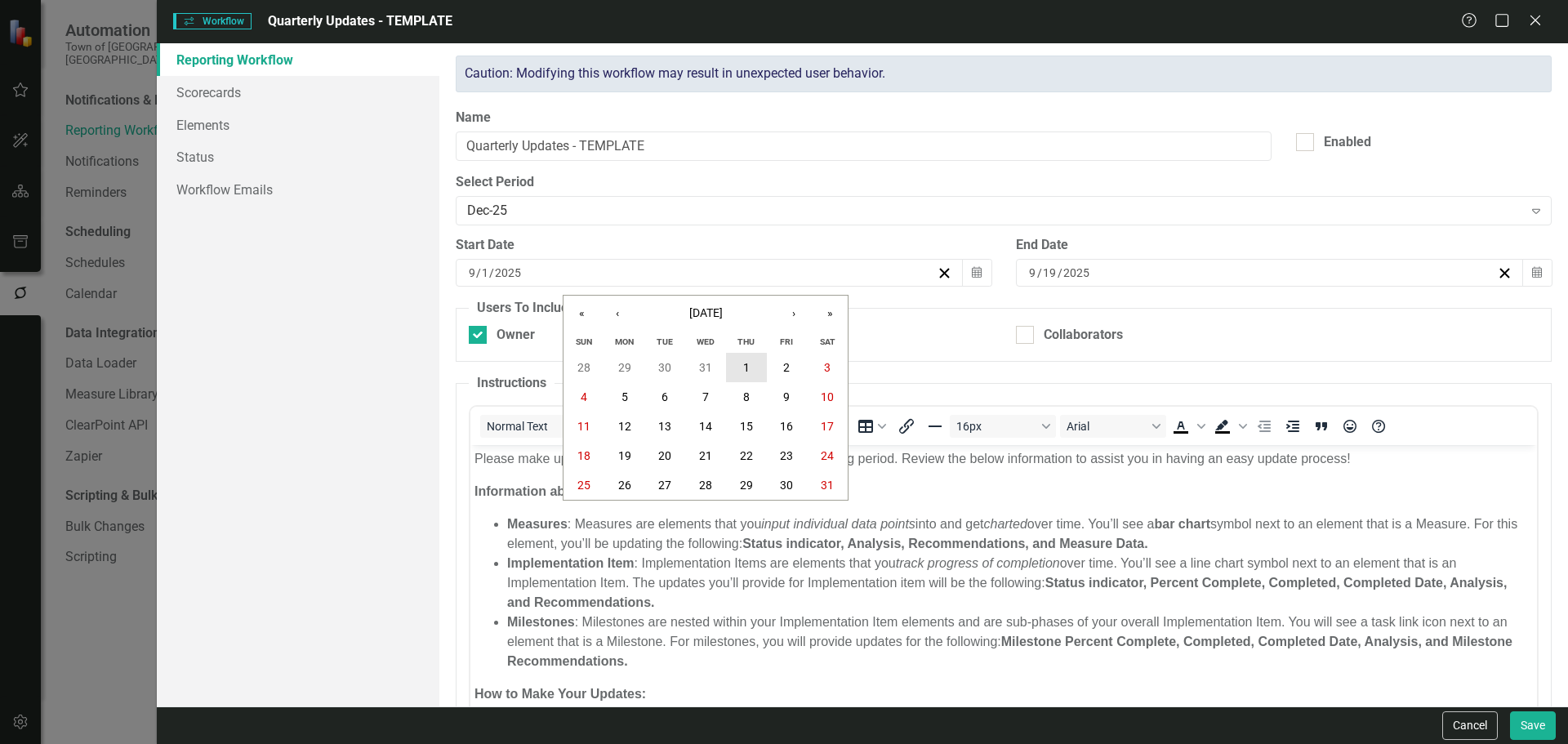
click at [735, 360] on button "1" at bounding box center [745, 367] width 40 height 29
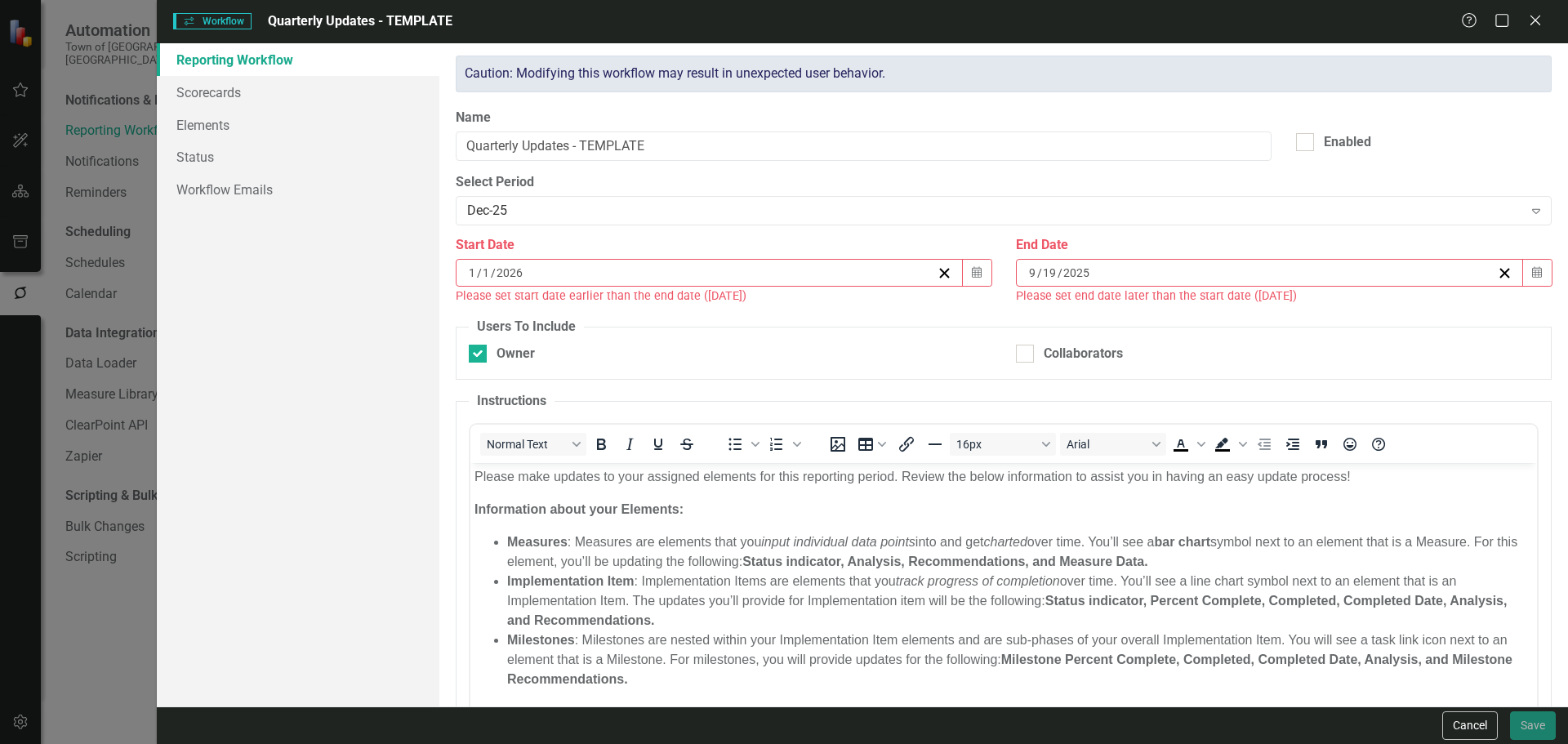
click at [1265, 269] on div "[DATE]" at bounding box center [1261, 273] width 470 height 16
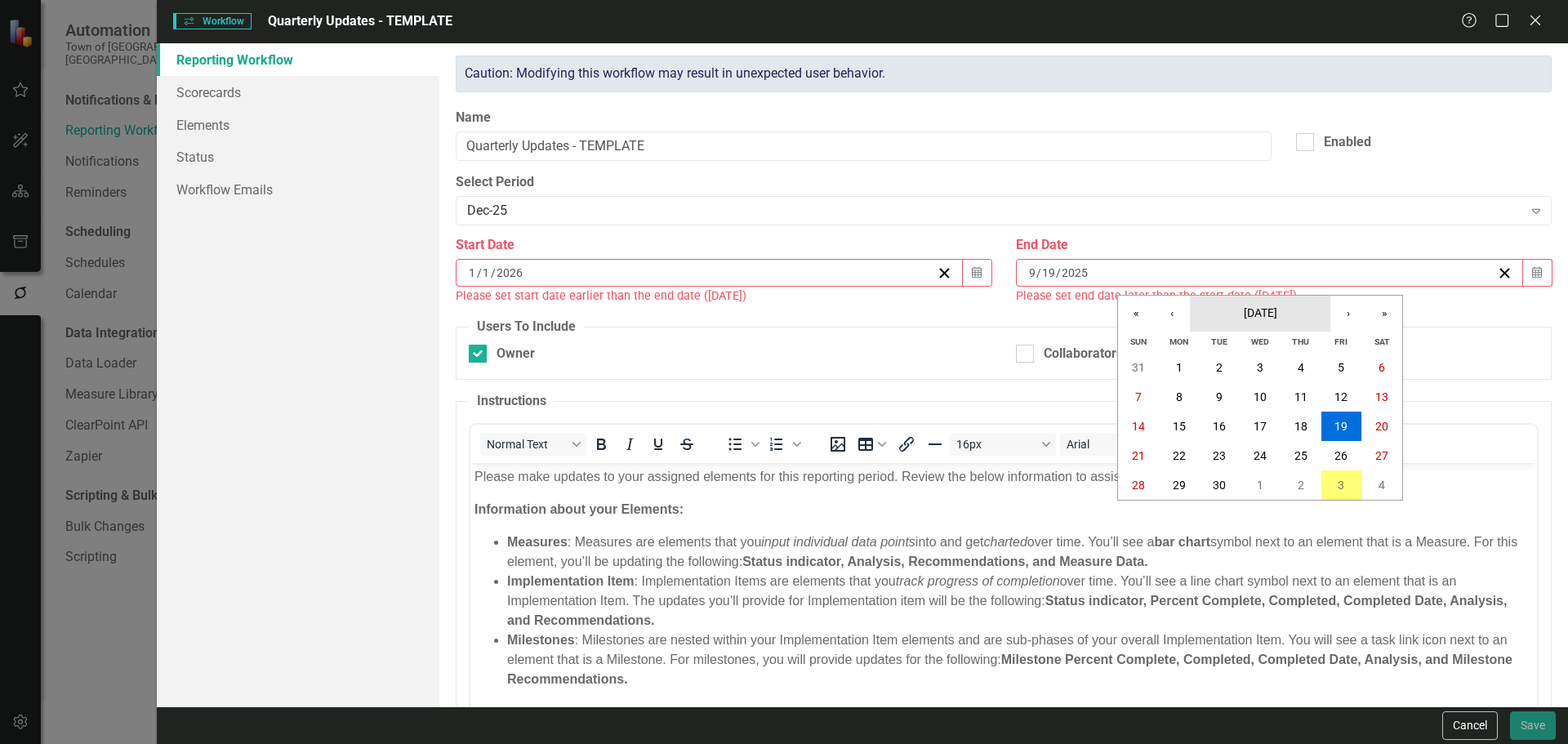
click at [1231, 304] on button "[DATE]" at bounding box center [1259, 314] width 140 height 36
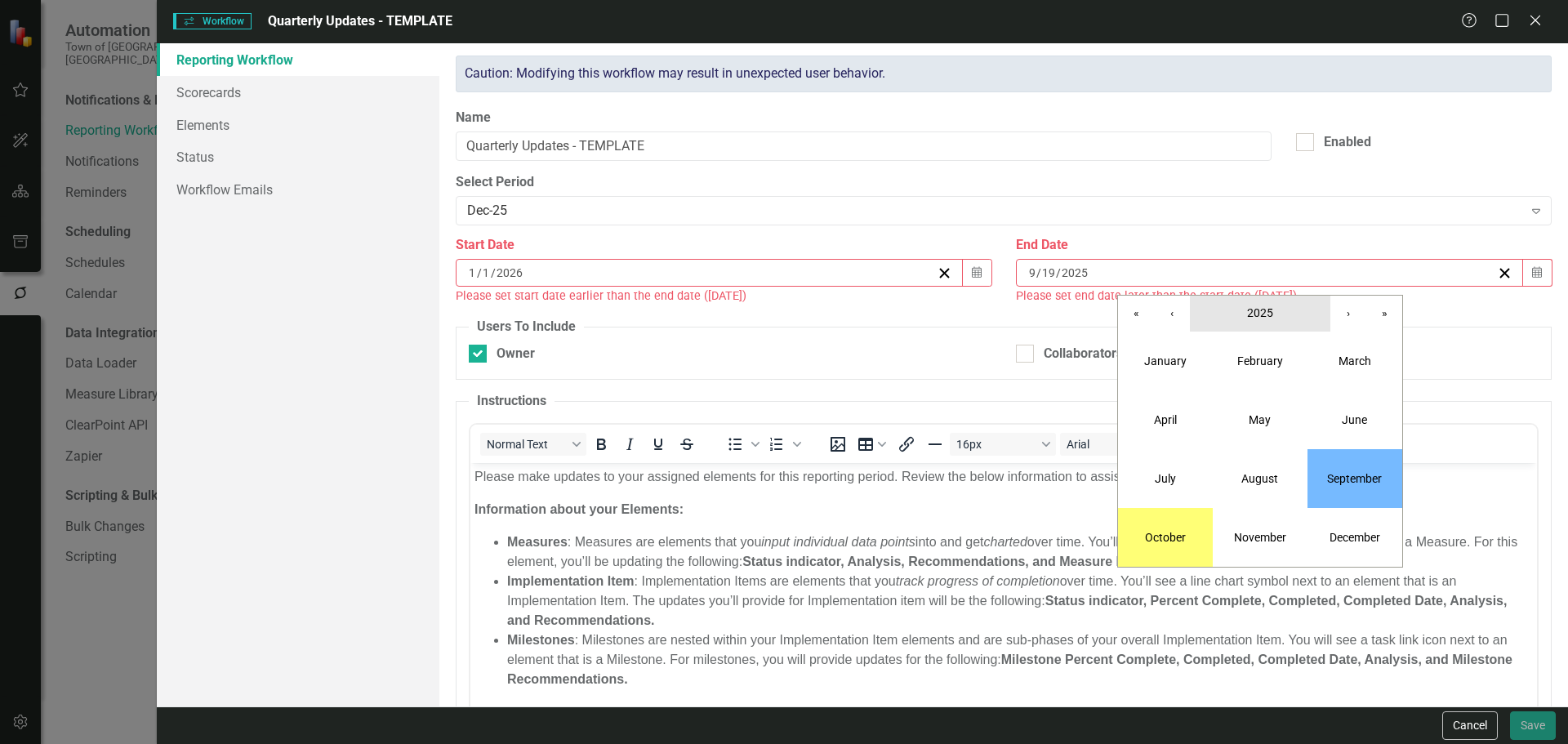
click at [1235, 304] on button "2025" at bounding box center [1259, 314] width 140 height 36
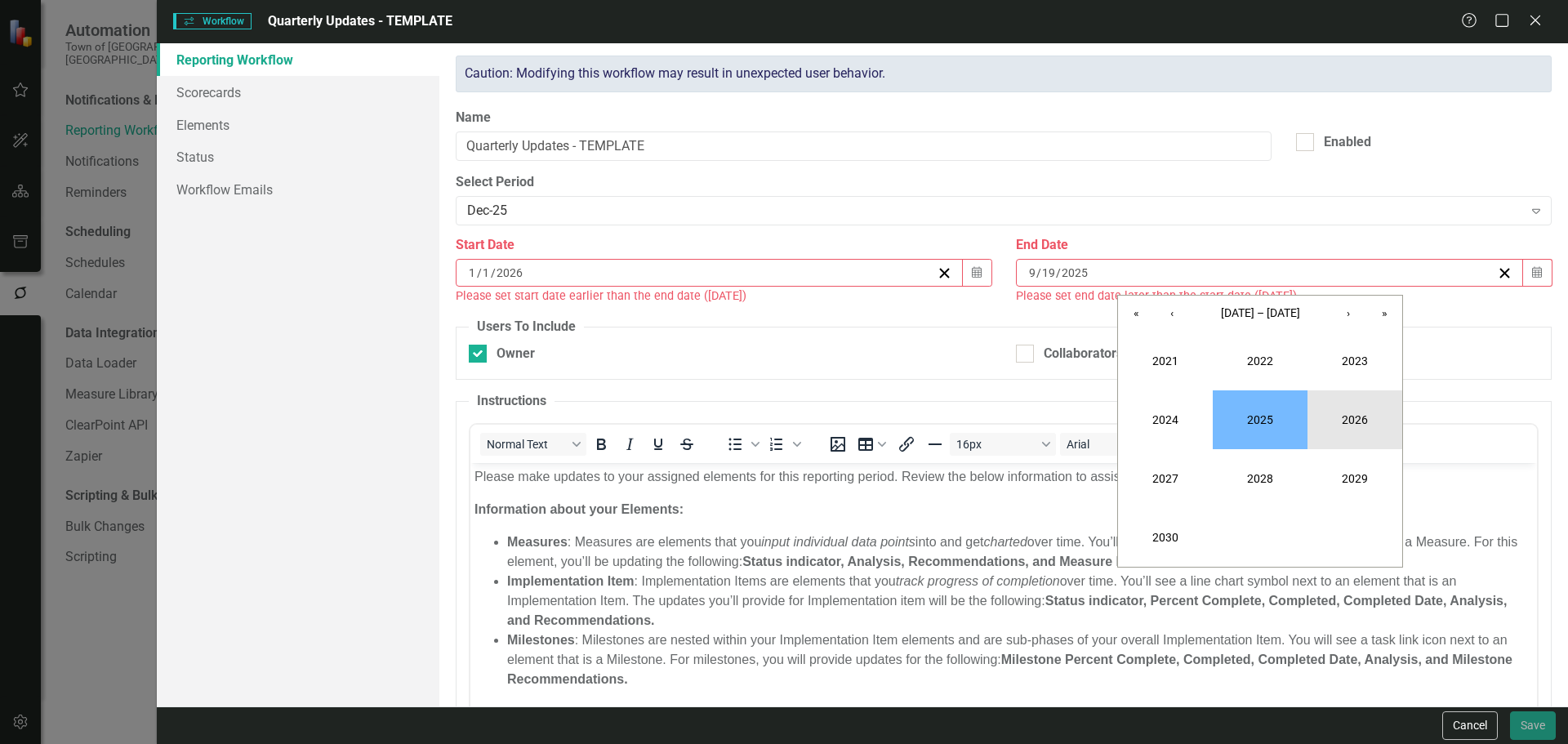
click at [1320, 415] on button "2026" at bounding box center [1355, 420] width 95 height 58
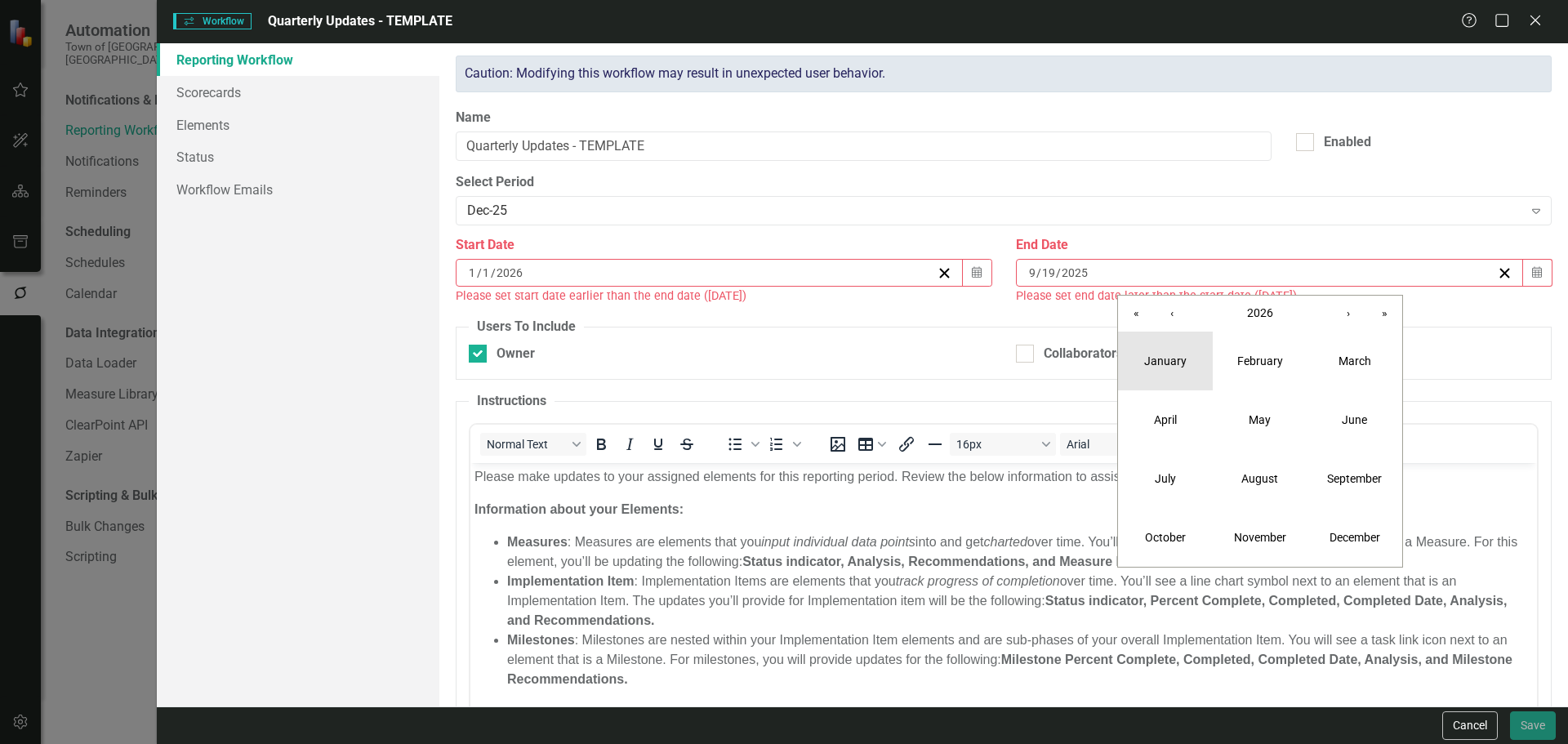
click at [1178, 360] on abbr "January" at bounding box center [1165, 360] width 42 height 13
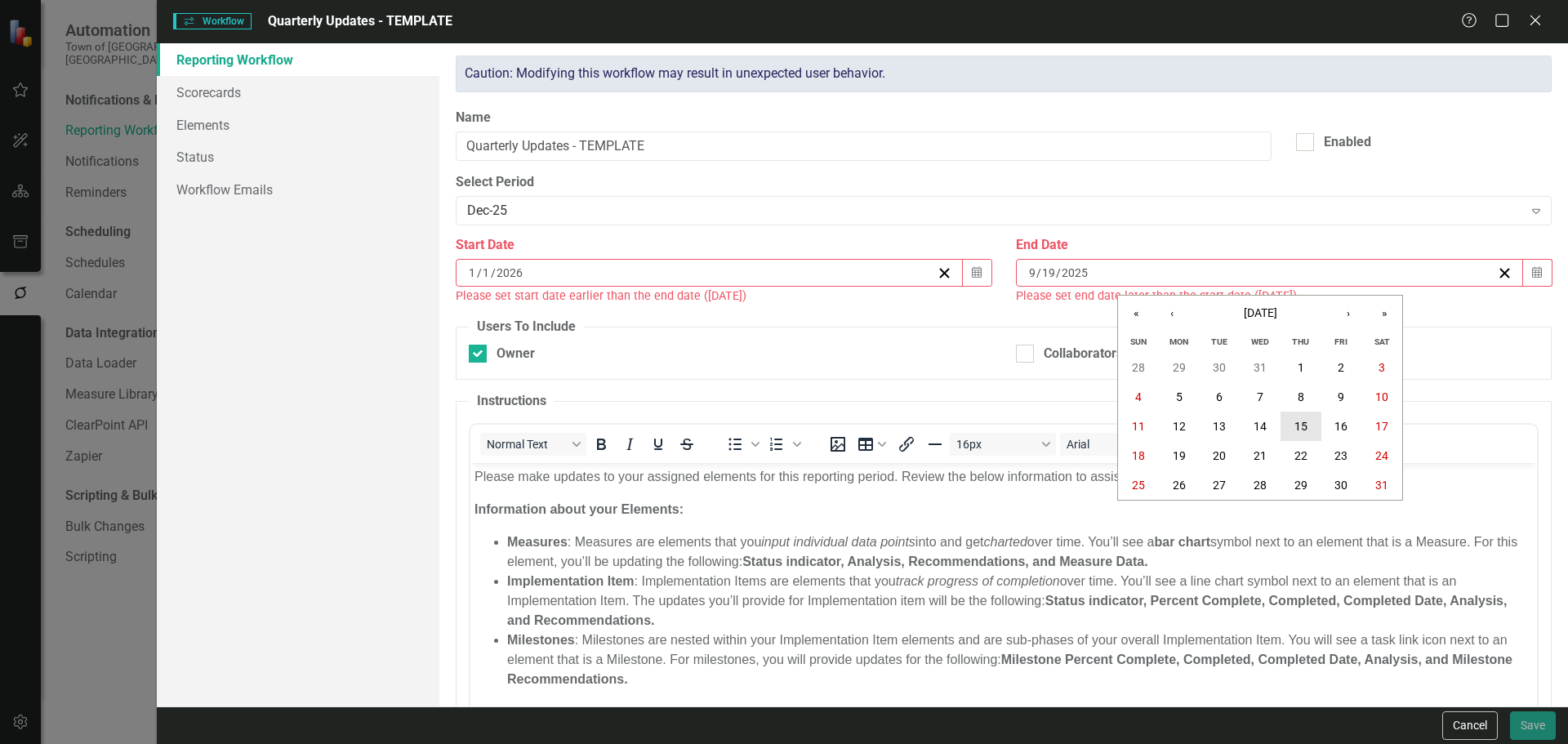
click at [1291, 431] on button "15" at bounding box center [1300, 427] width 40 height 29
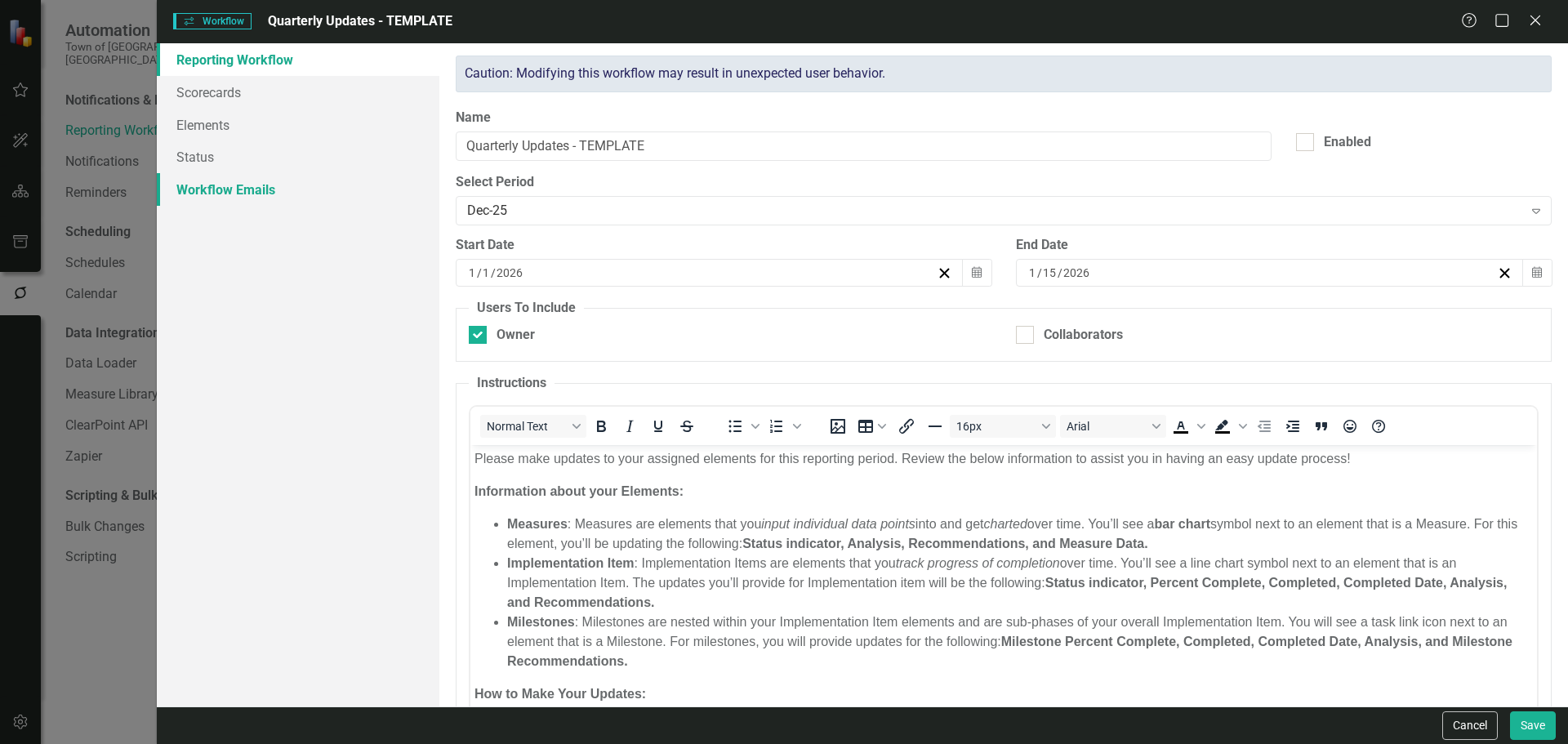
click at [291, 188] on link "Workflow Emails" at bounding box center [297, 189] width 283 height 33
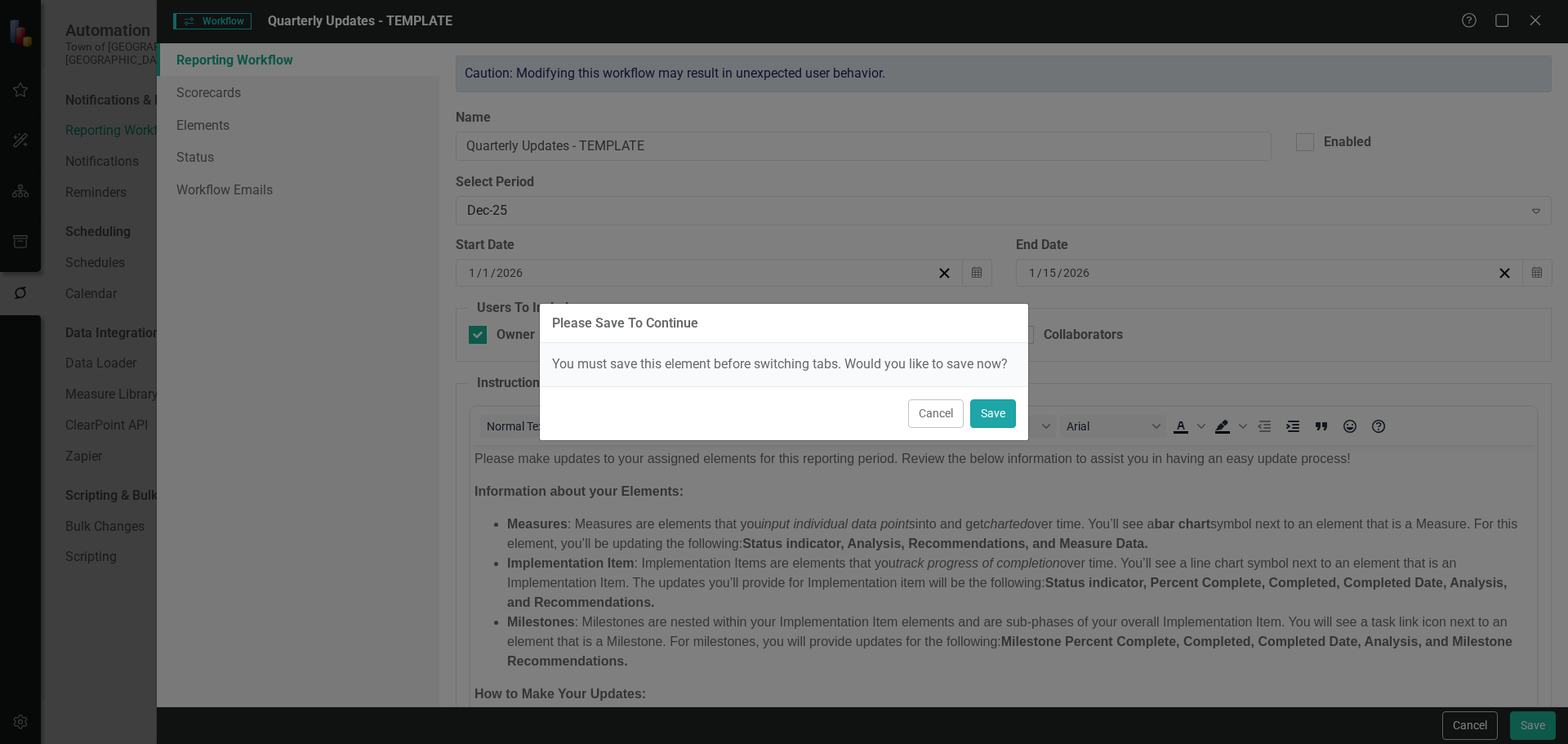
click at [1012, 413] on button "Save" at bounding box center [992, 413] width 46 height 28
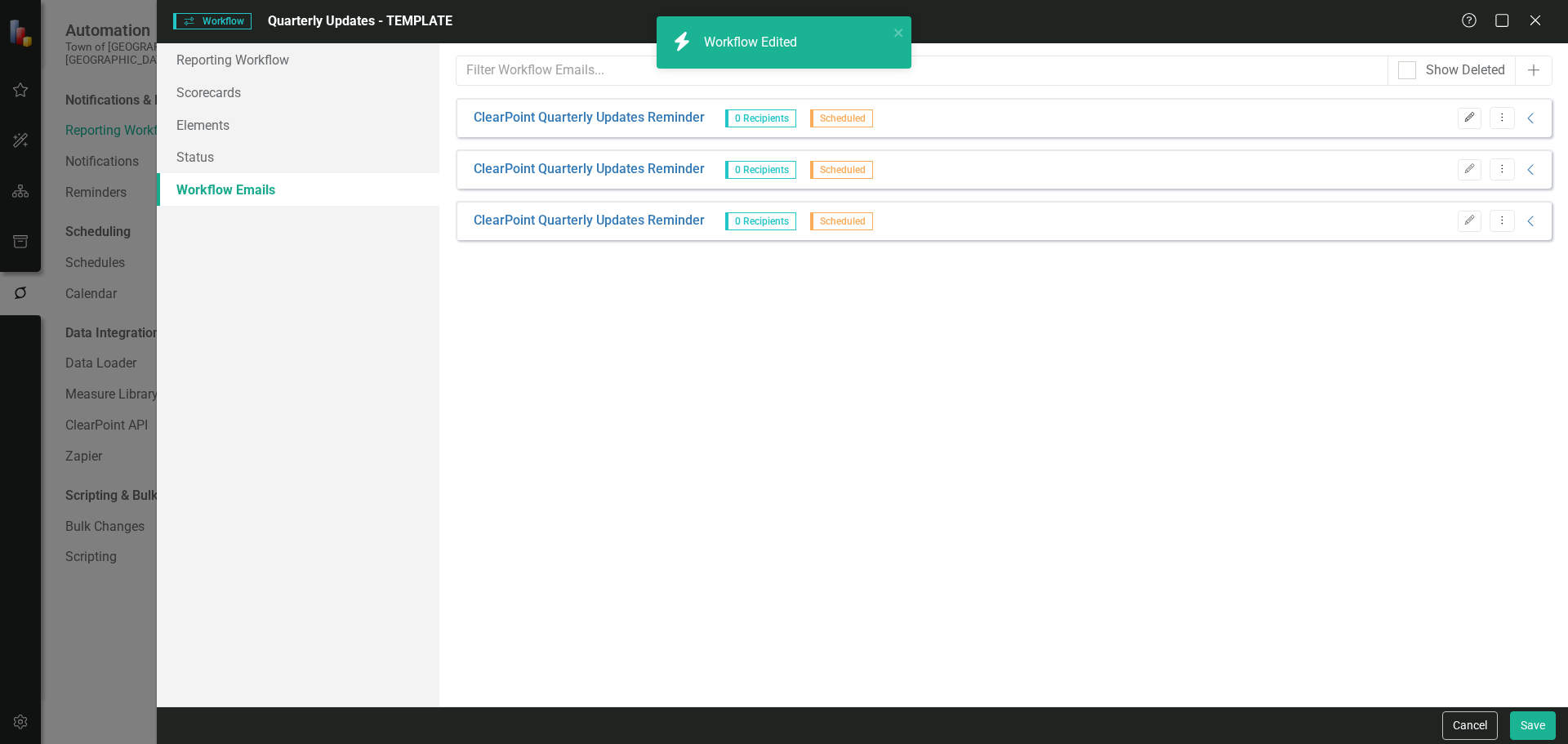
click at [1472, 114] on icon "Edit" at bounding box center [1469, 117] width 12 height 9
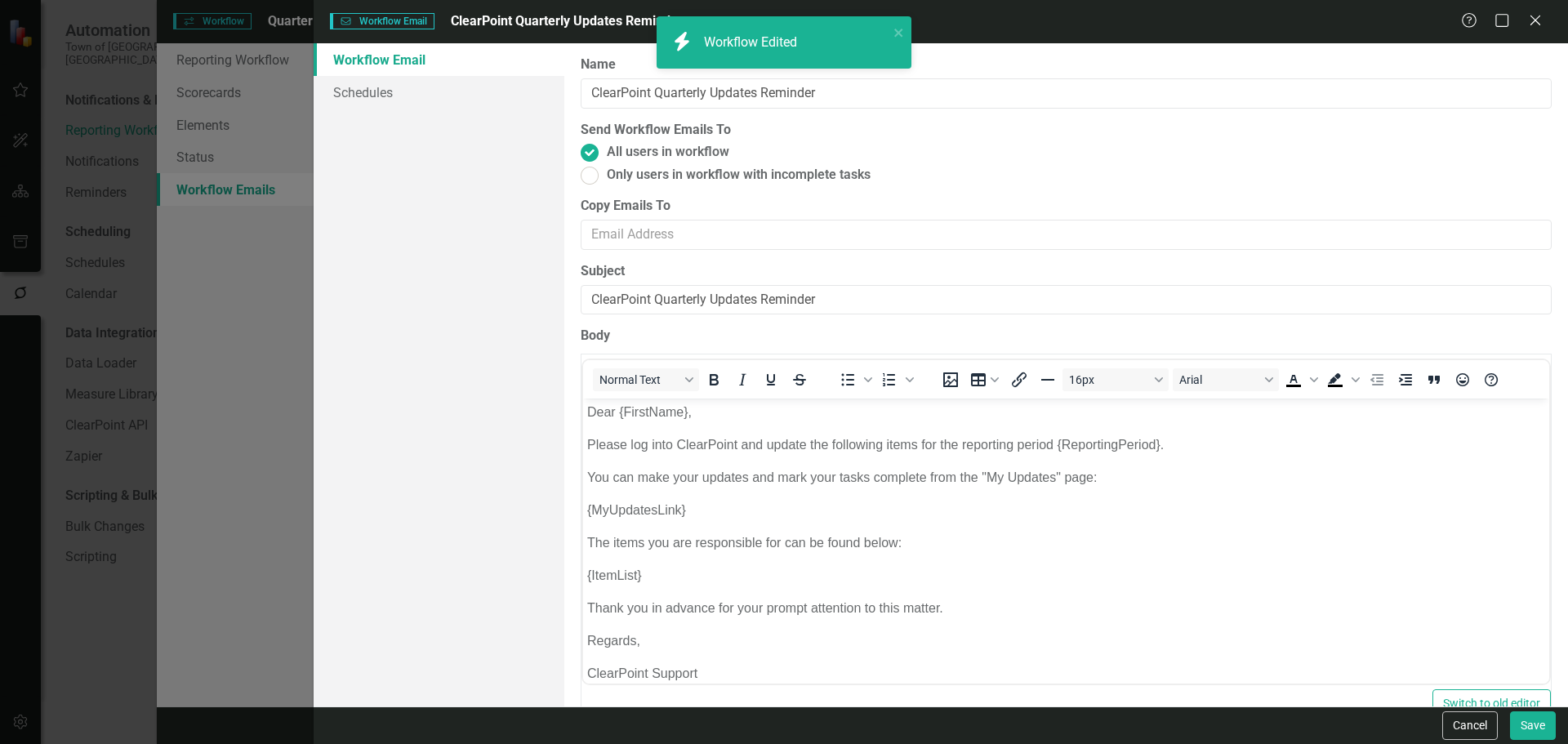
scroll to position [0, 0]
click at [426, 85] on link "Schedules" at bounding box center [439, 92] width 251 height 33
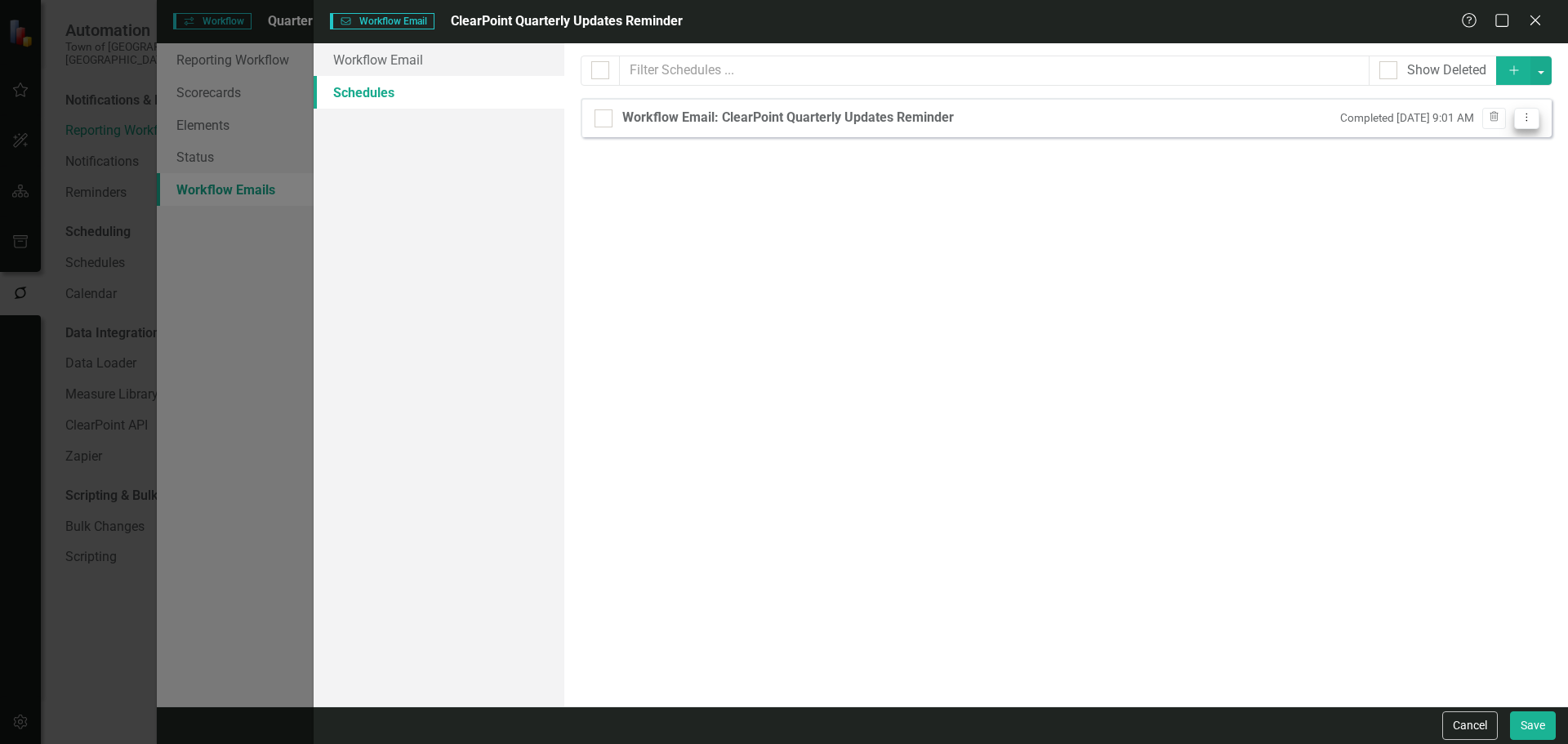
click at [1526, 121] on icon at bounding box center [1527, 117] width 2 height 8
click at [1416, 141] on link "Edit Edit Schedule" at bounding box center [1463, 144] width 150 height 30
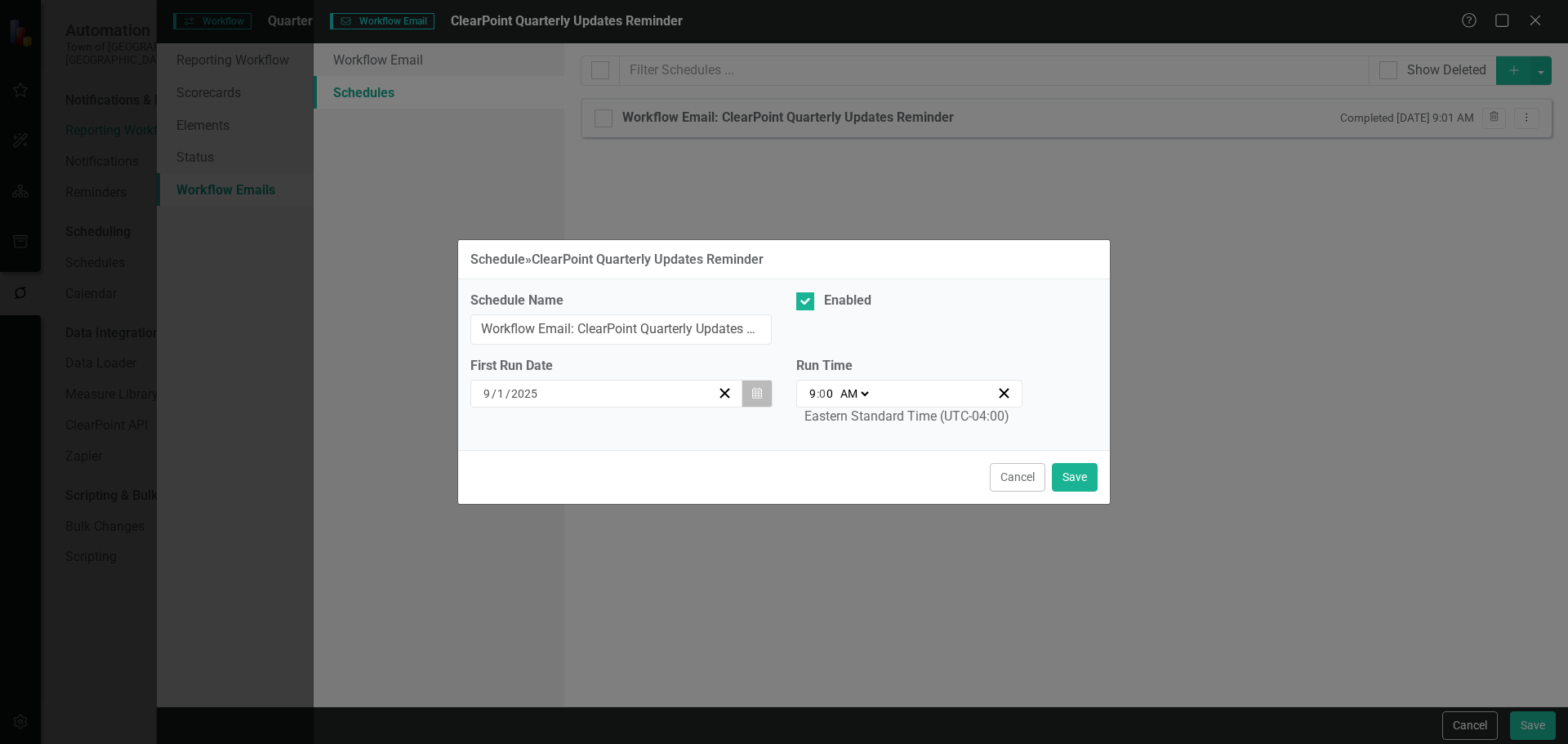
click at [754, 390] on icon "Calendar" at bounding box center [756, 393] width 9 height 11
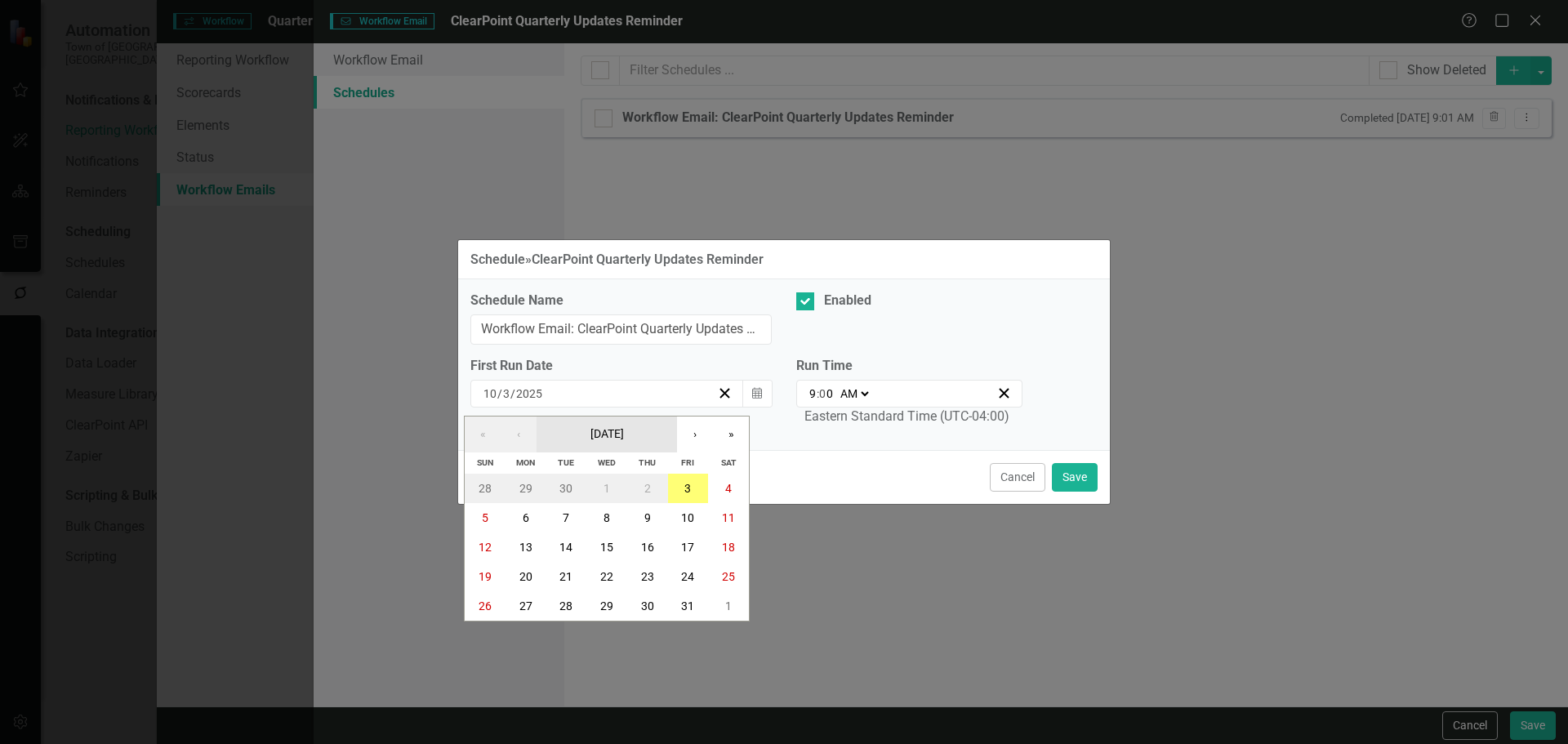
click at [653, 428] on button "[DATE]" at bounding box center [606, 434] width 140 height 36
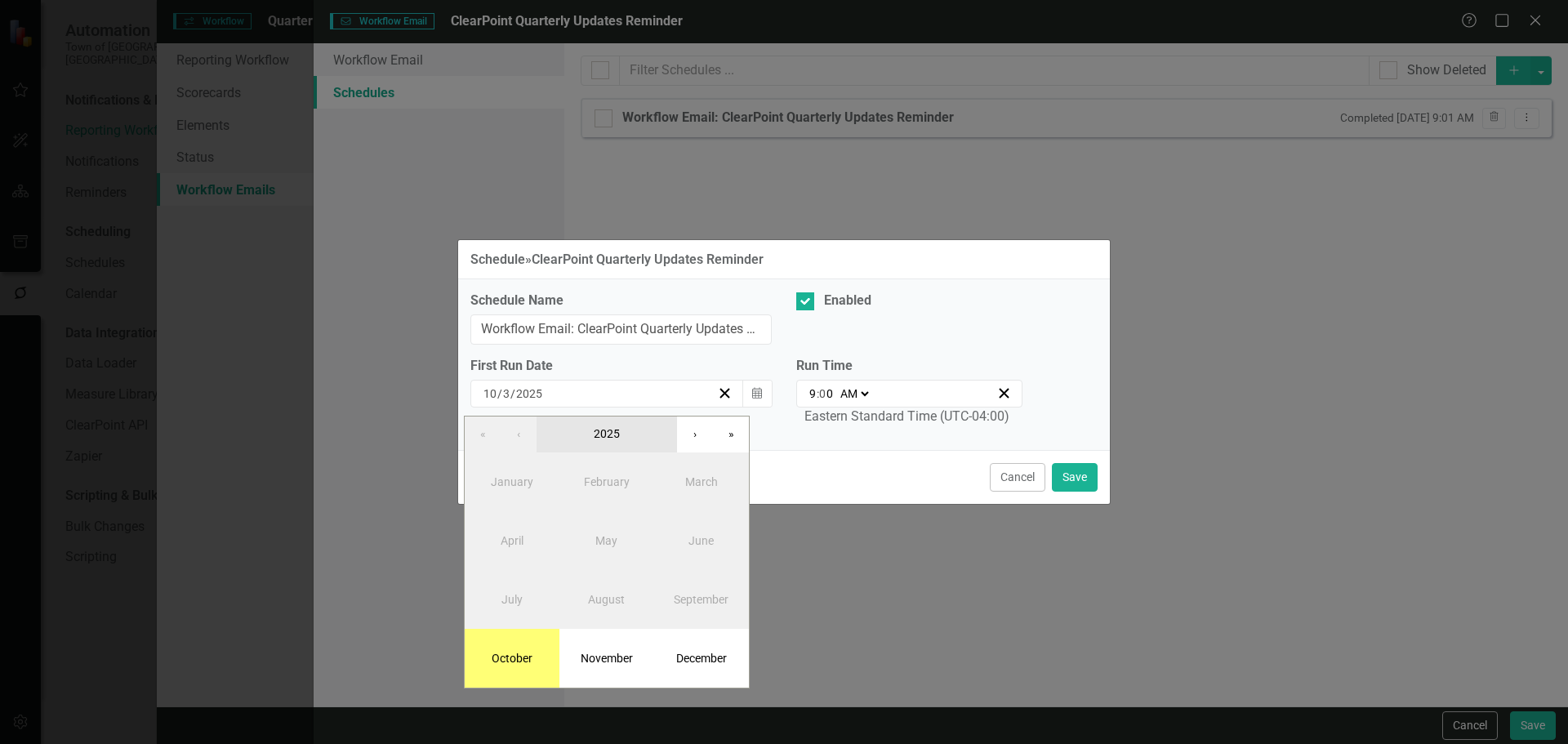
click at [653, 428] on button "2025" at bounding box center [606, 434] width 140 height 36
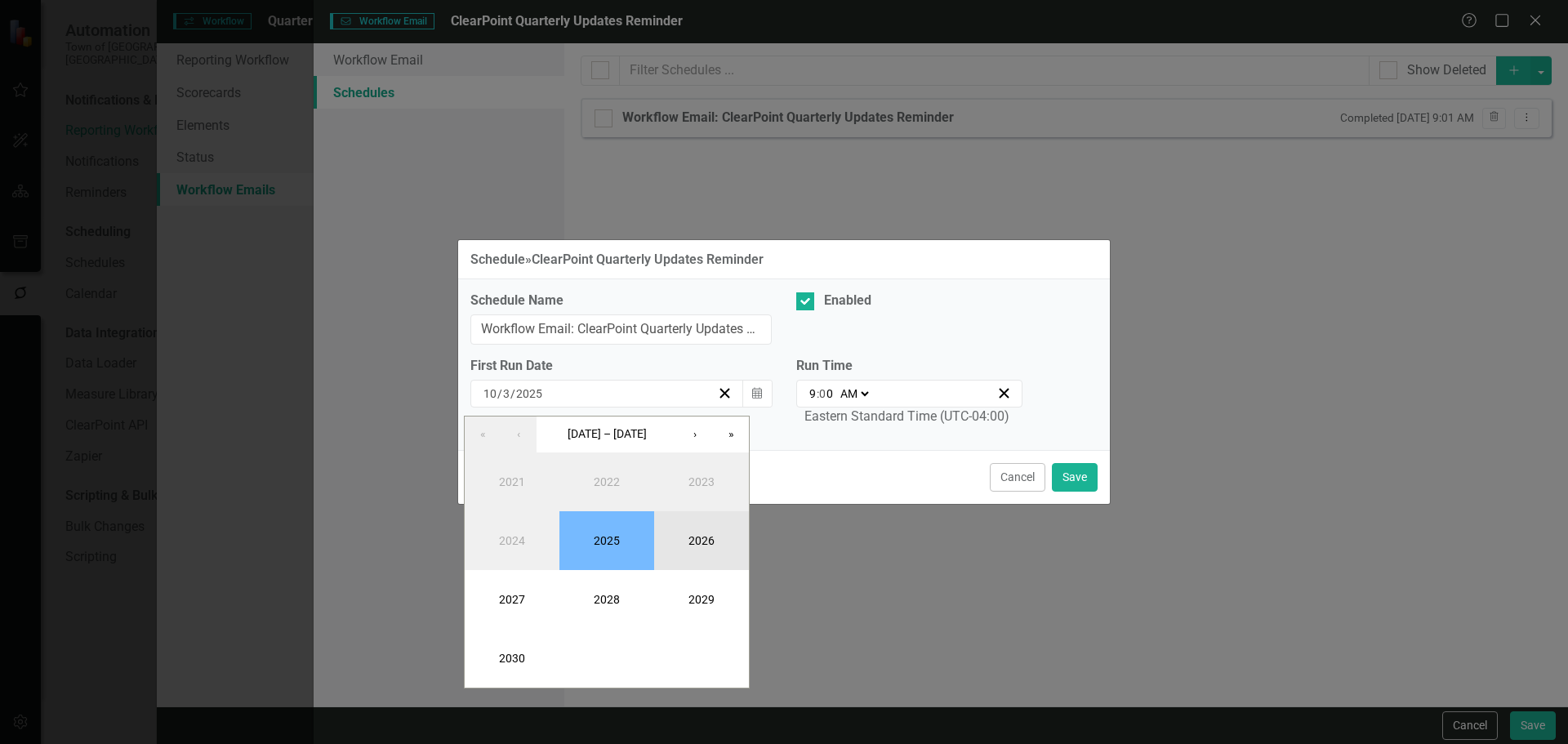
click at [690, 532] on button "2026" at bounding box center [701, 541] width 95 height 58
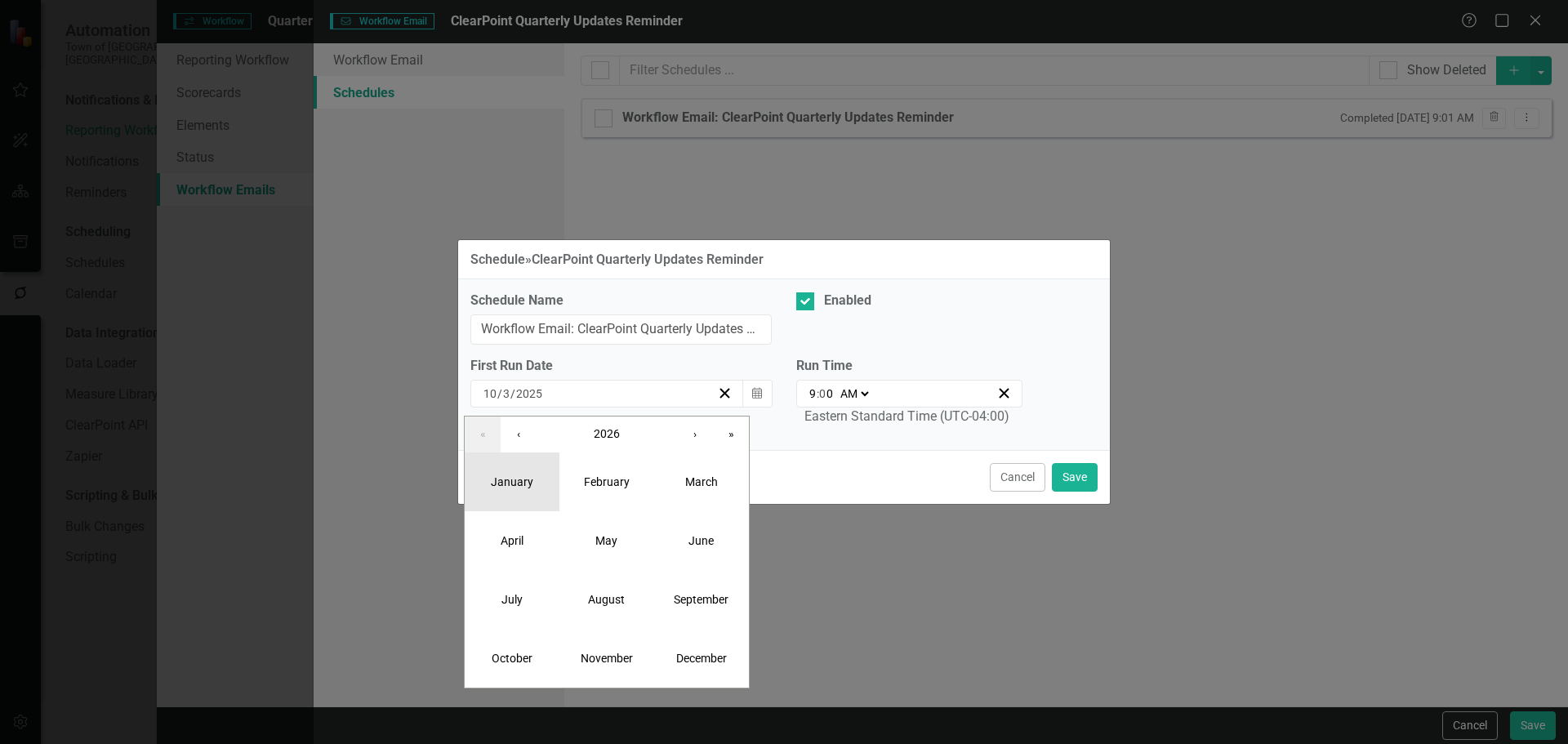
click at [524, 486] on abbr "January" at bounding box center [511, 482] width 42 height 13
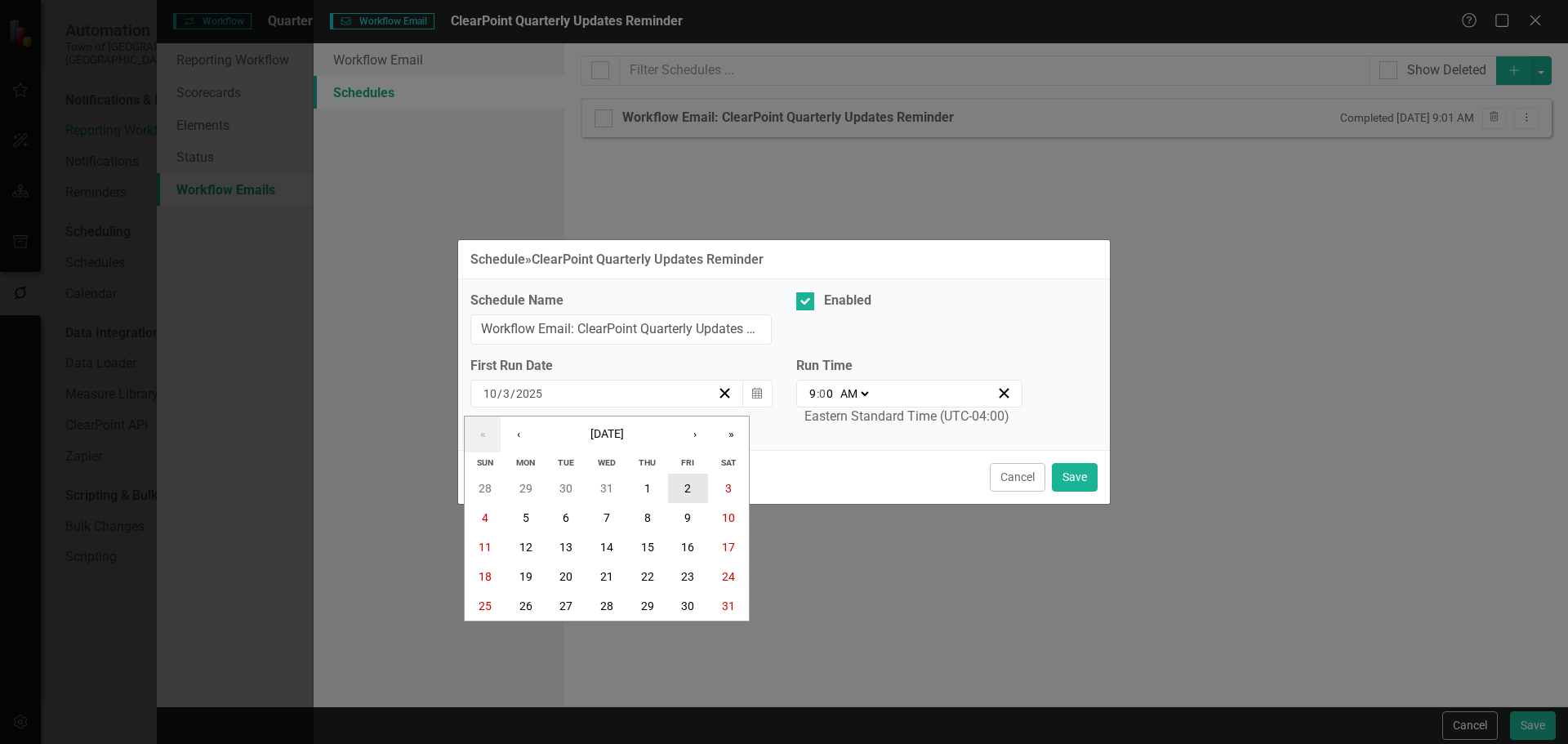
click at [692, 488] on button "2" at bounding box center [688, 489] width 40 height 29
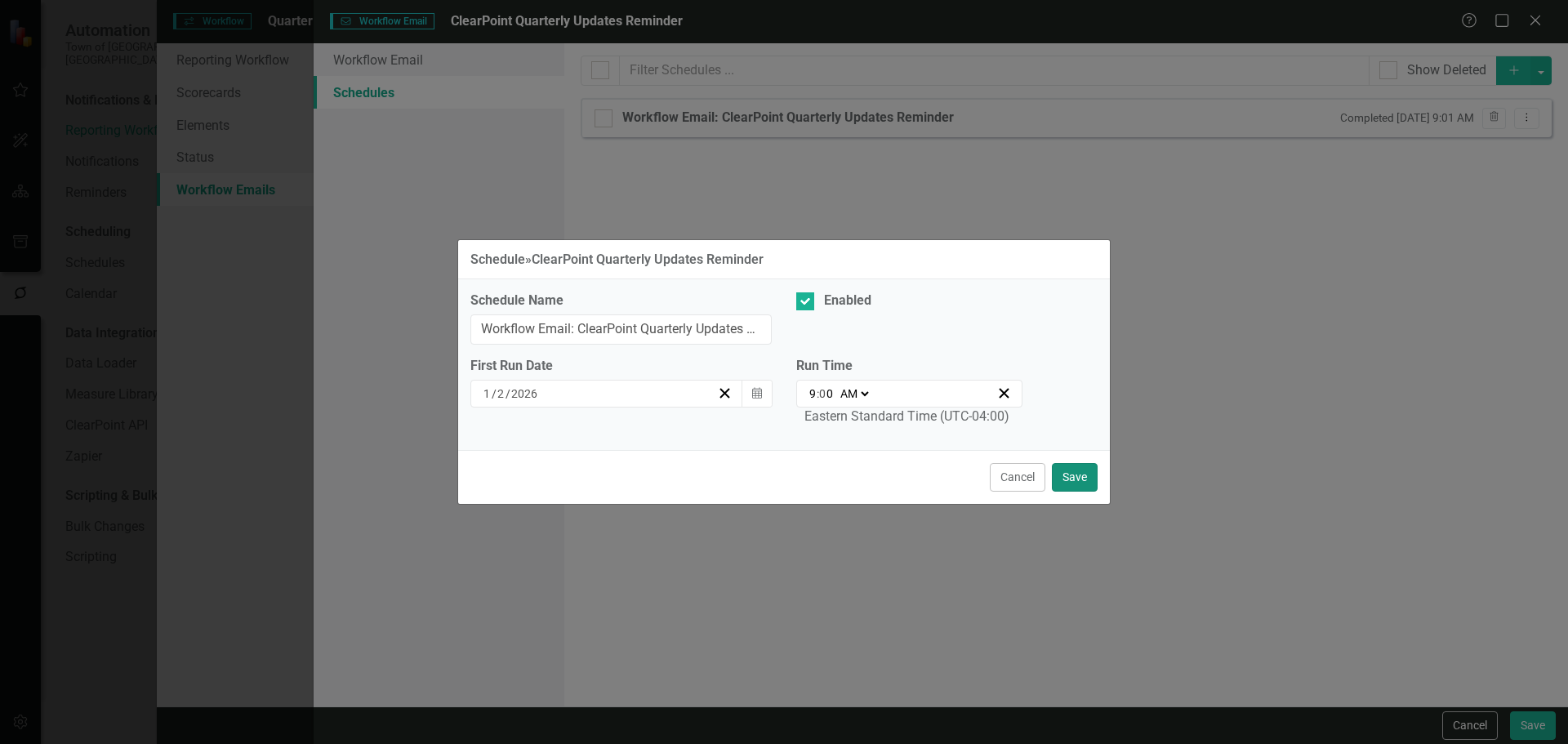
click at [1071, 467] on button "Save" at bounding box center [1074, 477] width 46 height 28
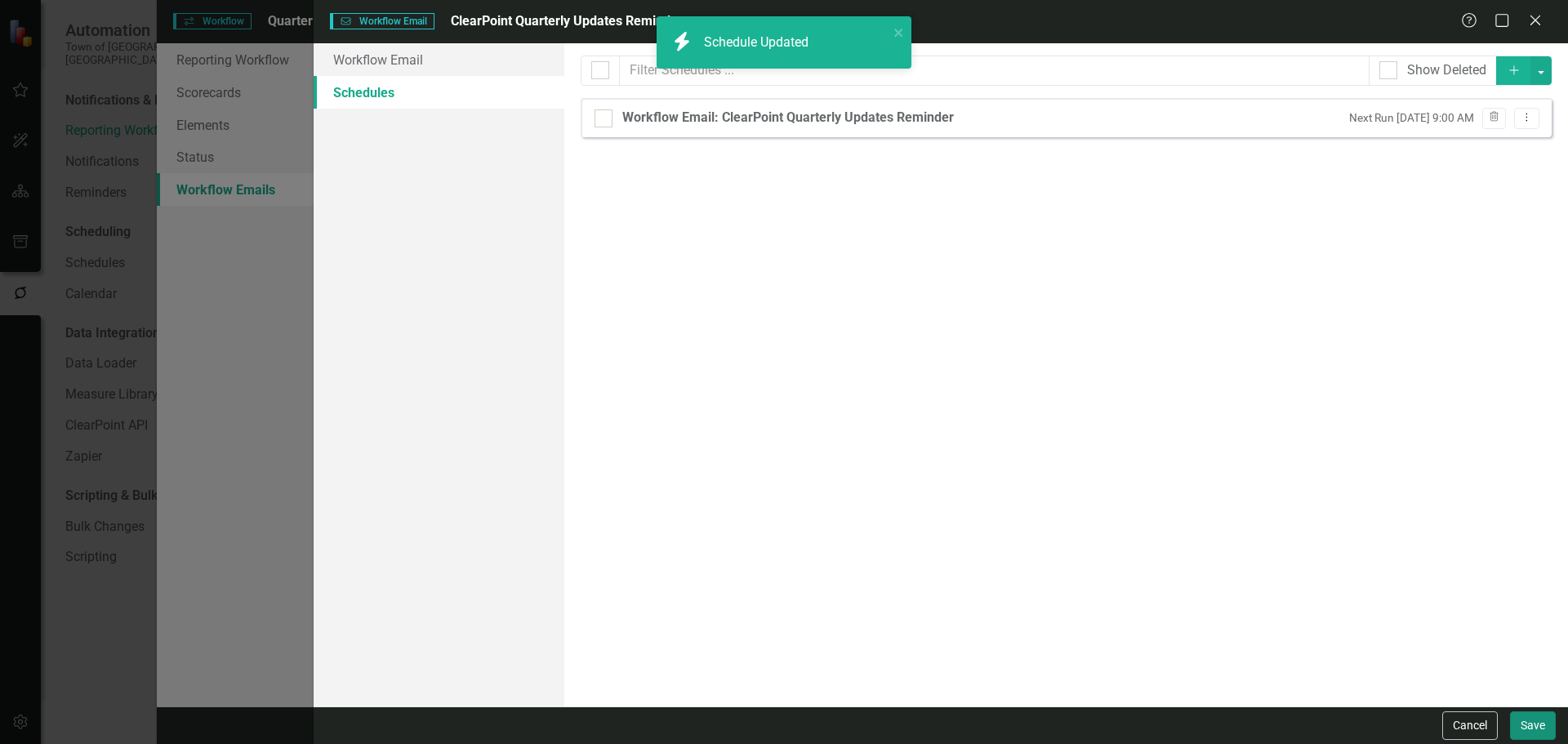
drag, startPoint x: 1545, startPoint y: 733, endPoint x: 1514, endPoint y: 664, distance: 75.6
click at [1546, 733] on button "Save" at bounding box center [1532, 725] width 46 height 28
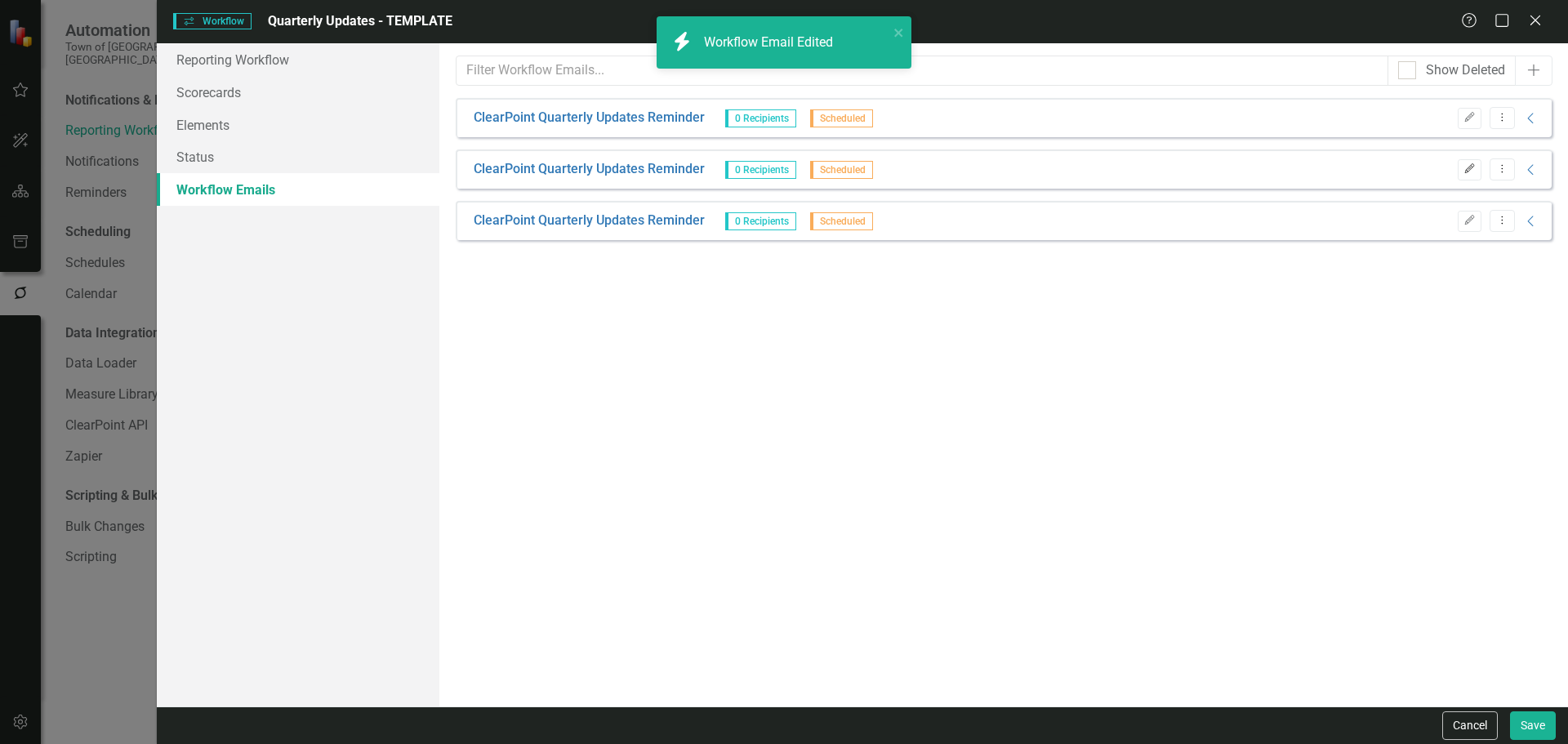
click at [1457, 169] on button "Edit" at bounding box center [1469, 169] width 24 height 22
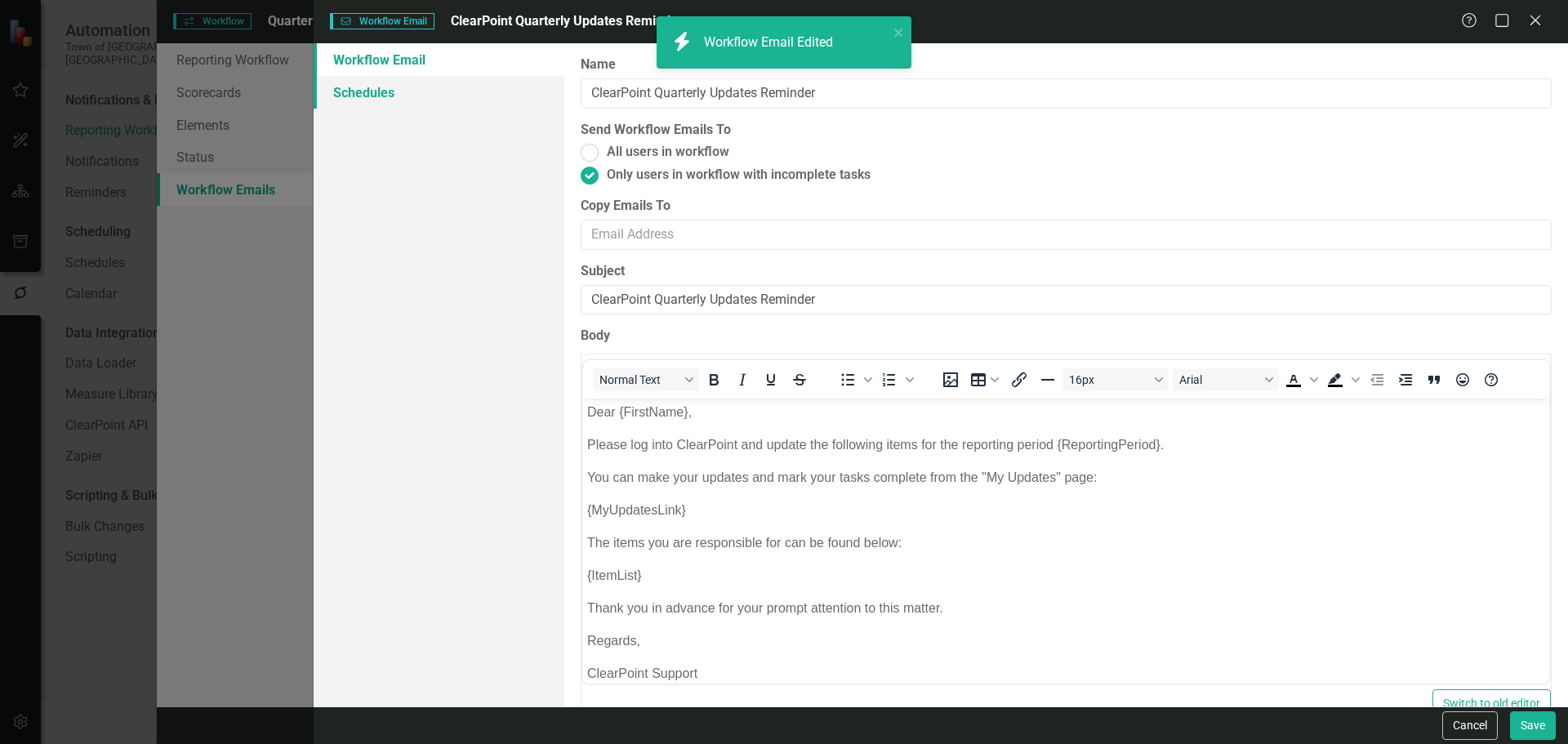
click at [423, 88] on link "Schedules" at bounding box center [439, 92] width 251 height 33
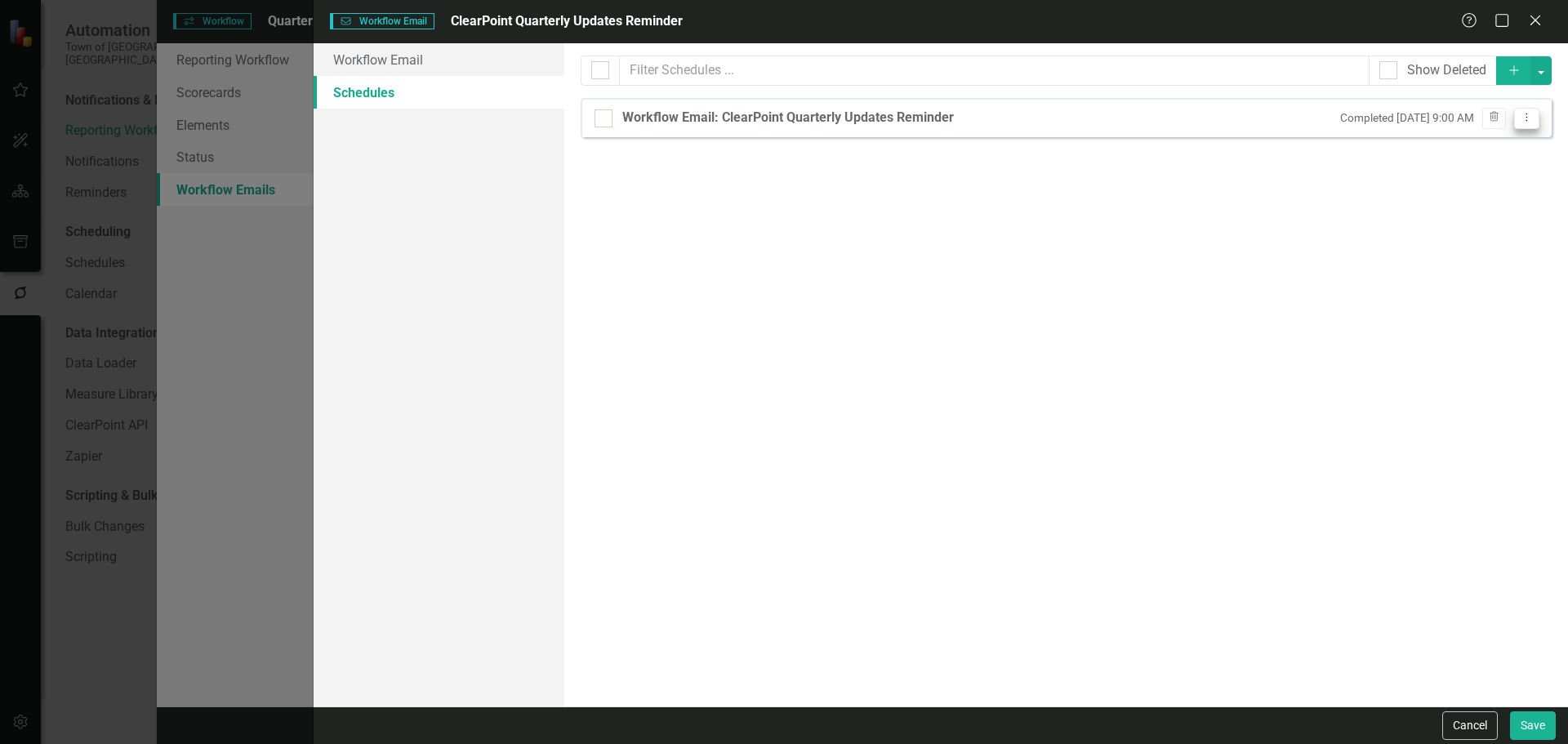
click at [1528, 119] on icon "Dropdown Menu" at bounding box center [1526, 117] width 14 height 10
click at [1519, 136] on link "Edit Edit Schedule" at bounding box center [1463, 144] width 150 height 30
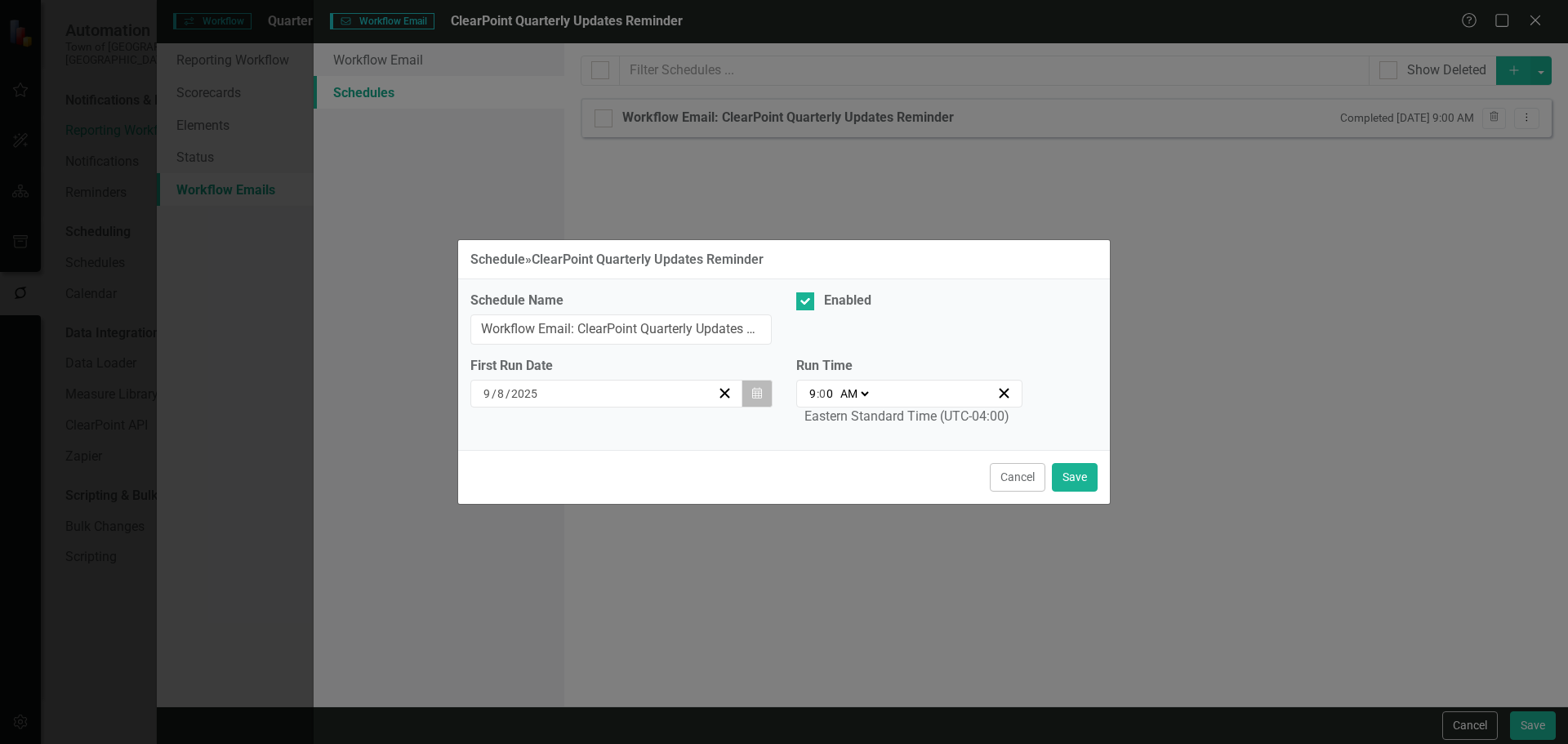
click at [753, 394] on icon "Calendar" at bounding box center [756, 393] width 9 height 11
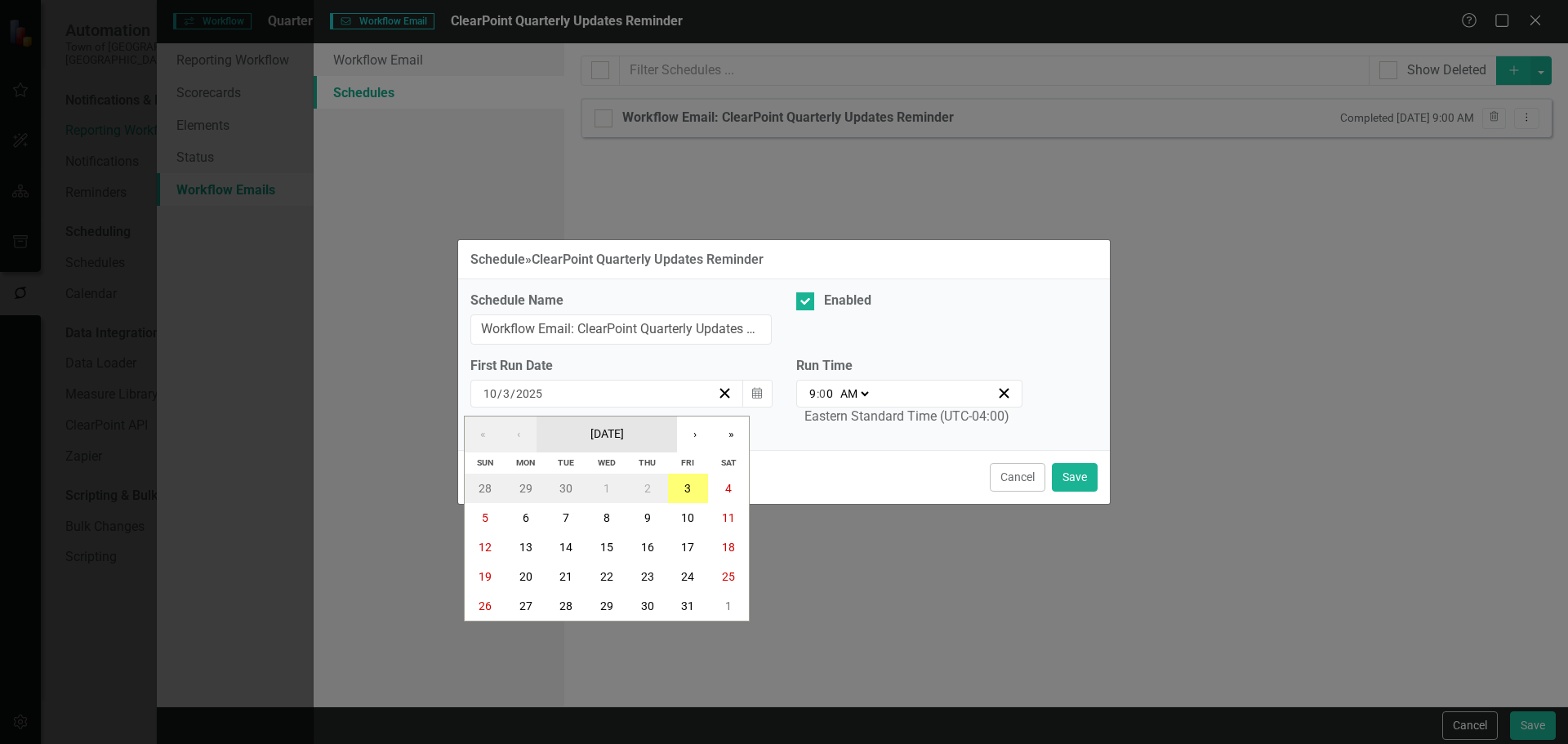
click at [643, 429] on button "[DATE]" at bounding box center [606, 434] width 140 height 36
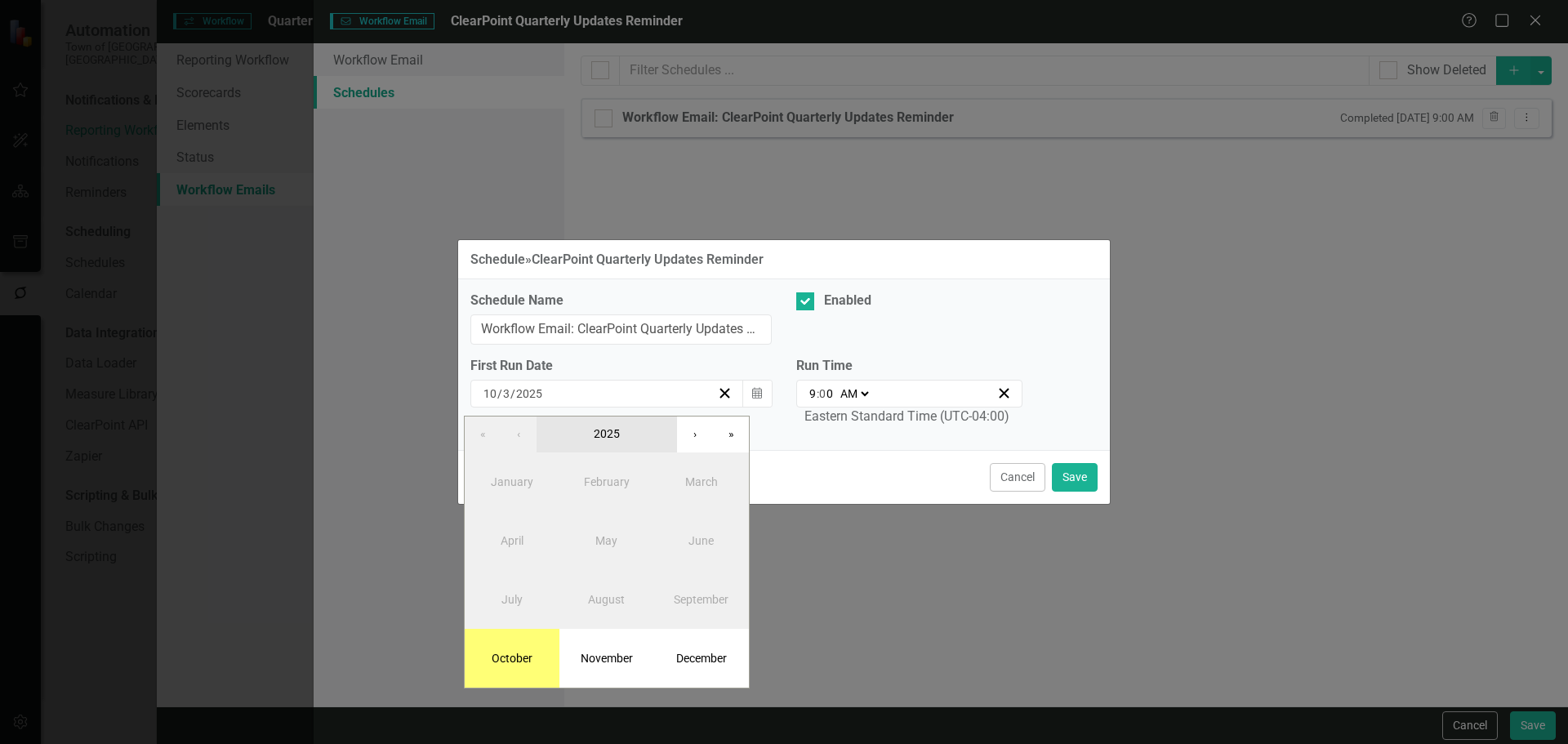
click at [643, 429] on button "2025" at bounding box center [606, 434] width 140 height 36
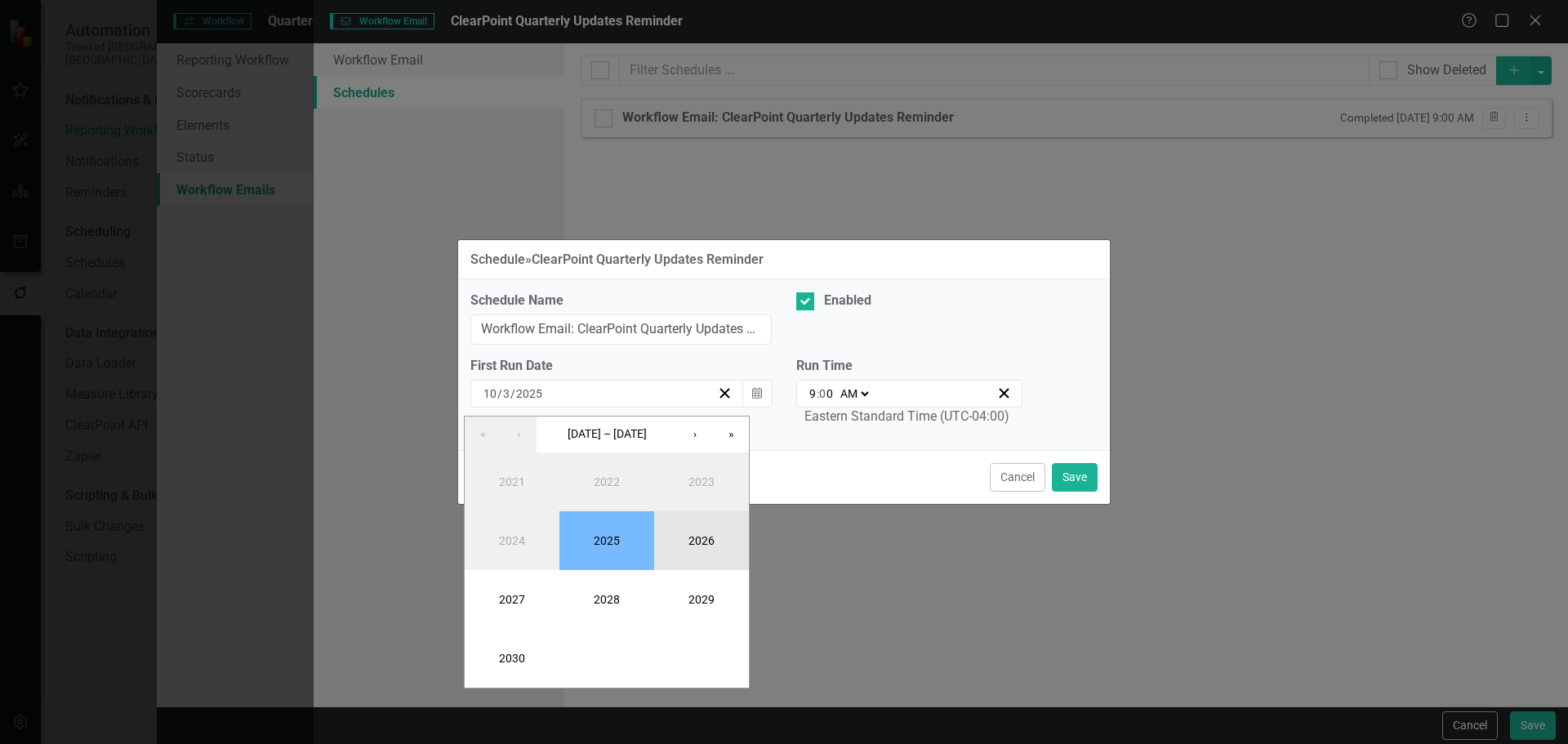
click at [674, 528] on button "2026" at bounding box center [701, 541] width 95 height 58
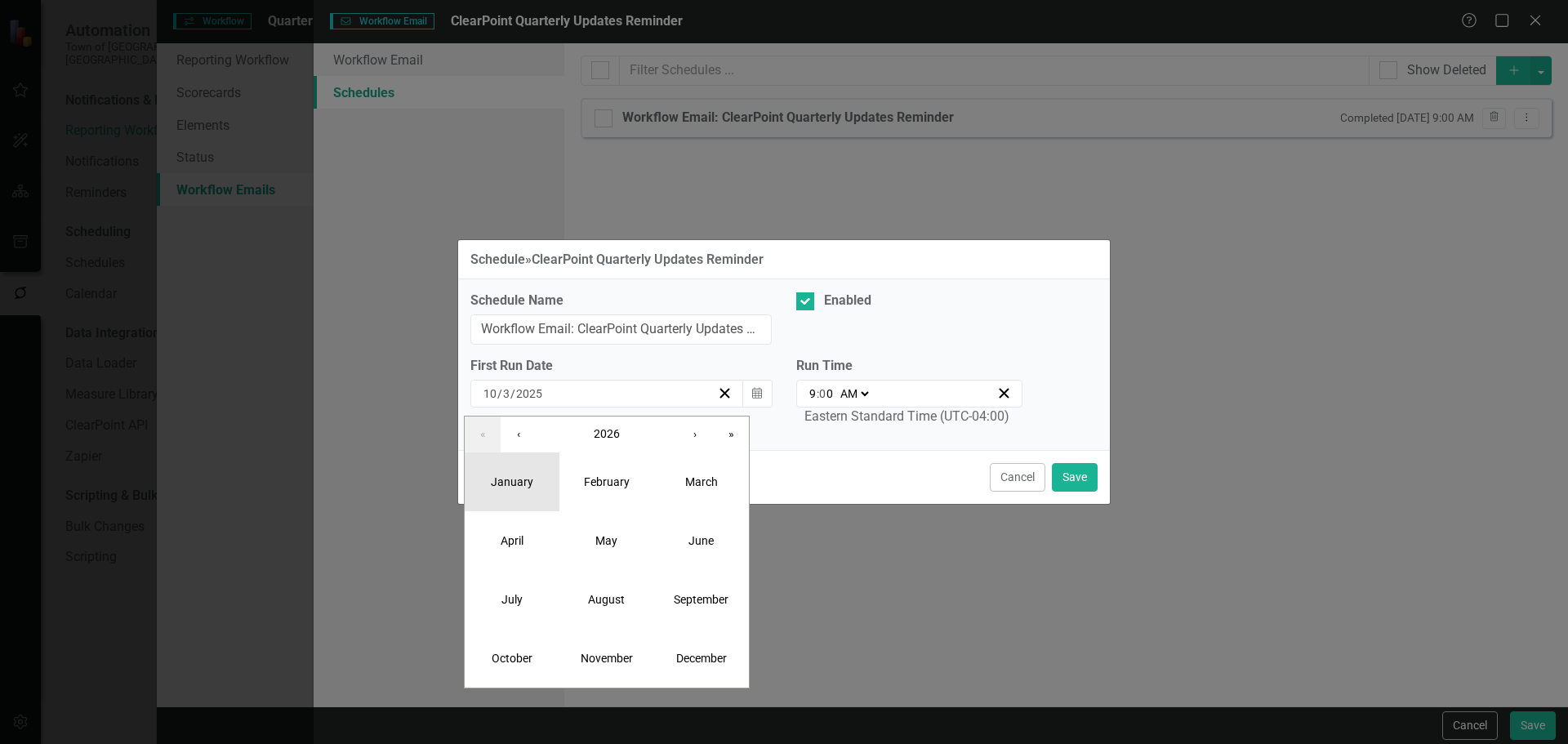
click at [522, 502] on button "January" at bounding box center [511, 482] width 95 height 58
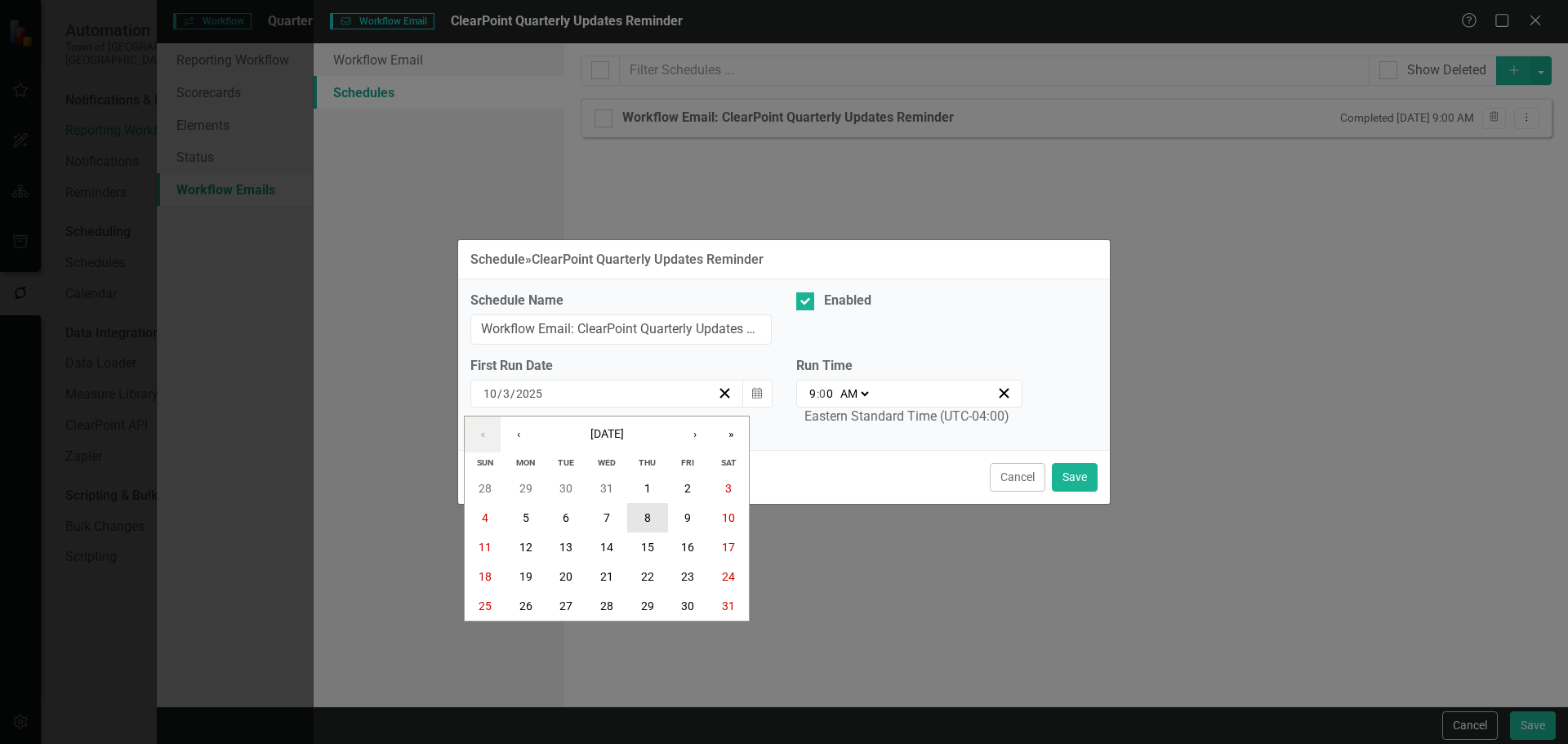
click at [649, 521] on abbr "8" at bounding box center [647, 518] width 7 height 13
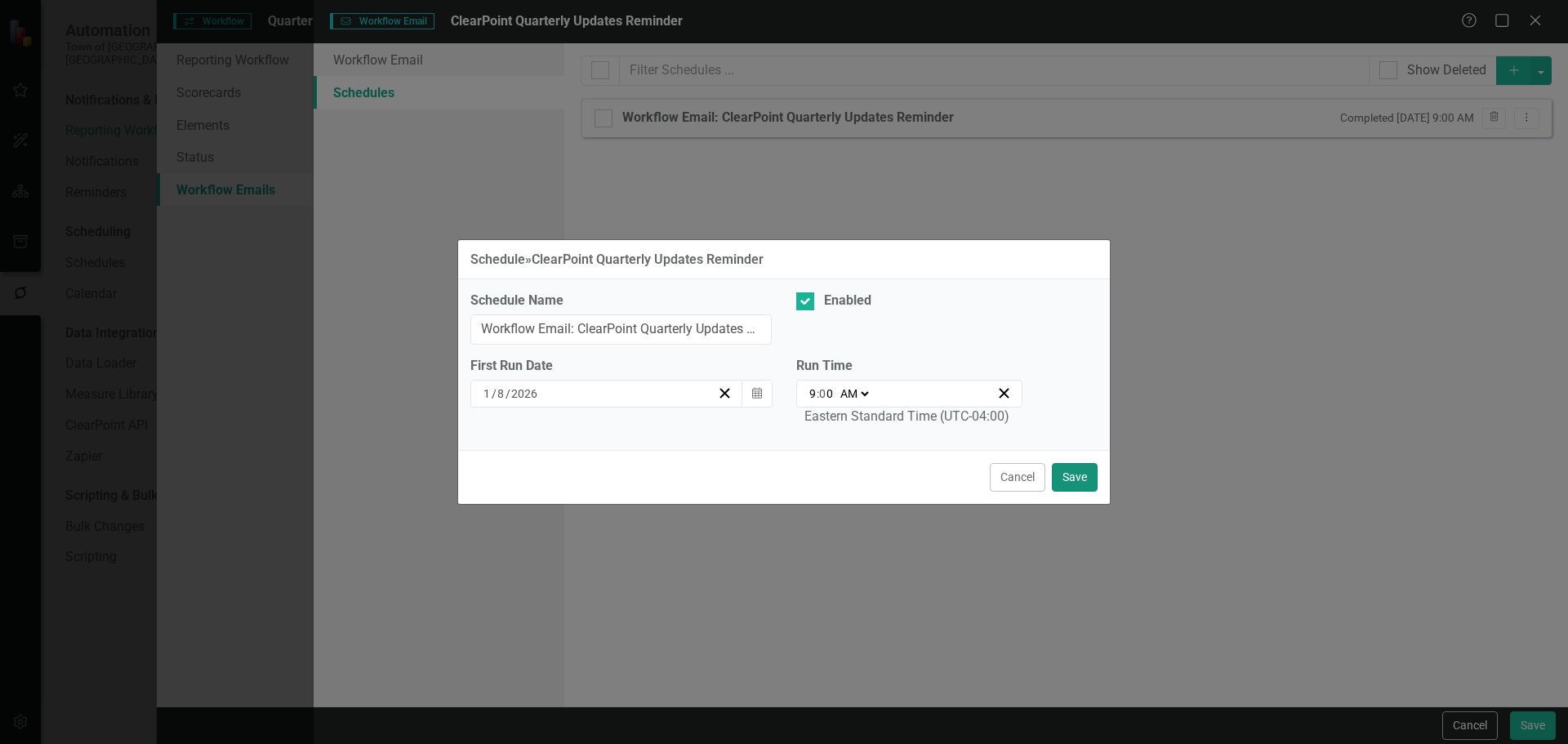
click at [1068, 465] on button "Save" at bounding box center [1074, 477] width 46 height 28
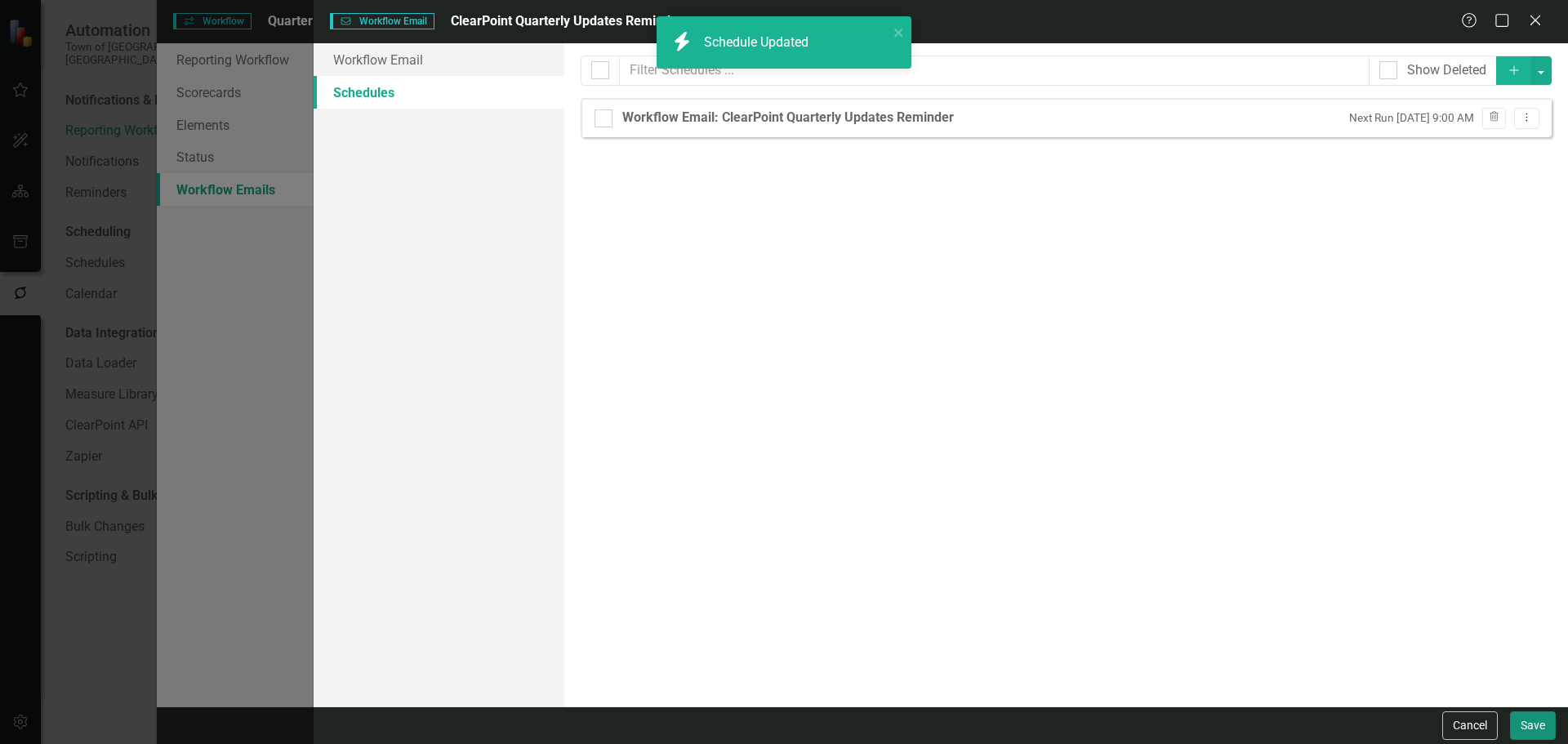
click at [1522, 723] on button "Save" at bounding box center [1532, 725] width 46 height 28
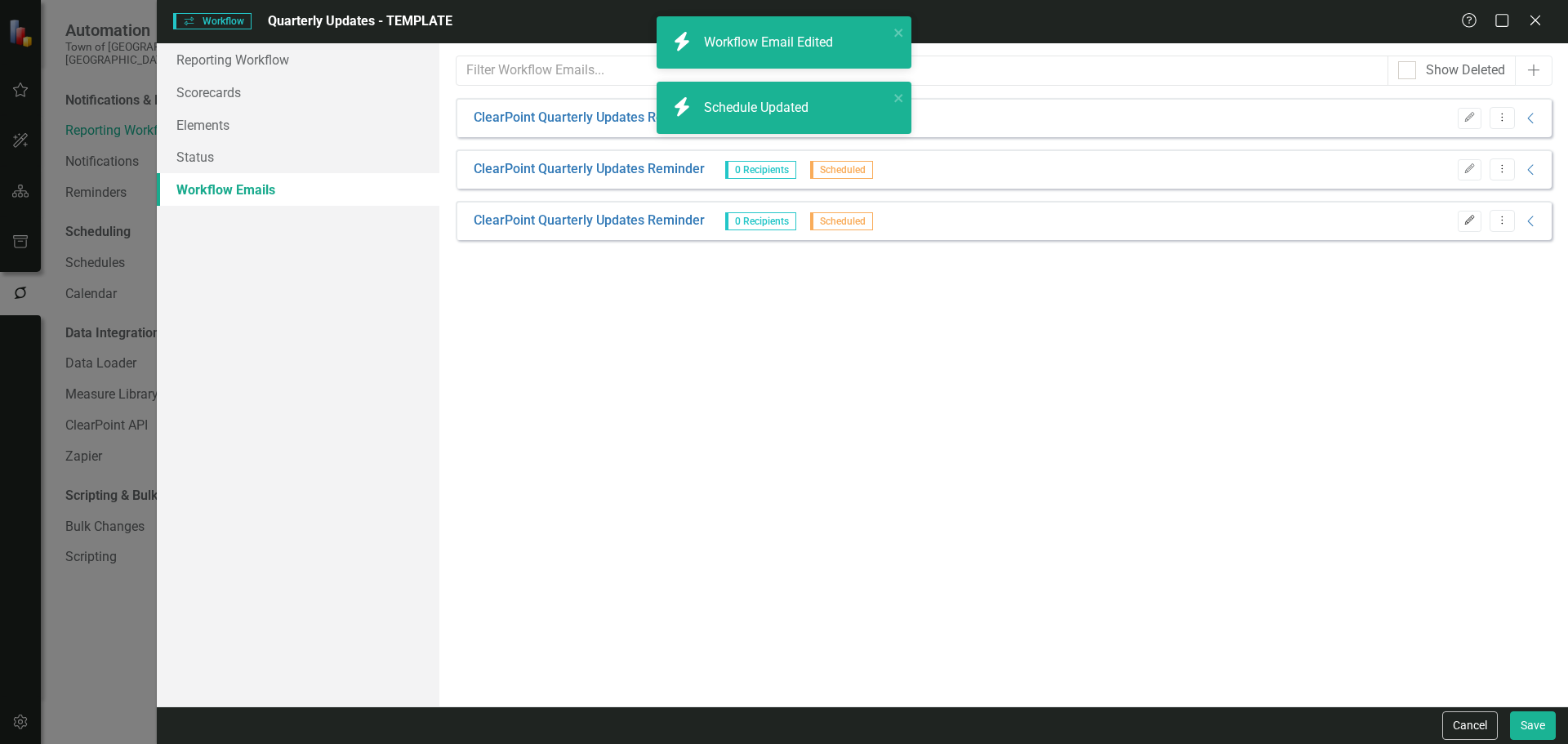
click at [1468, 221] on icon "button" at bounding box center [1468, 219] width 9 height 9
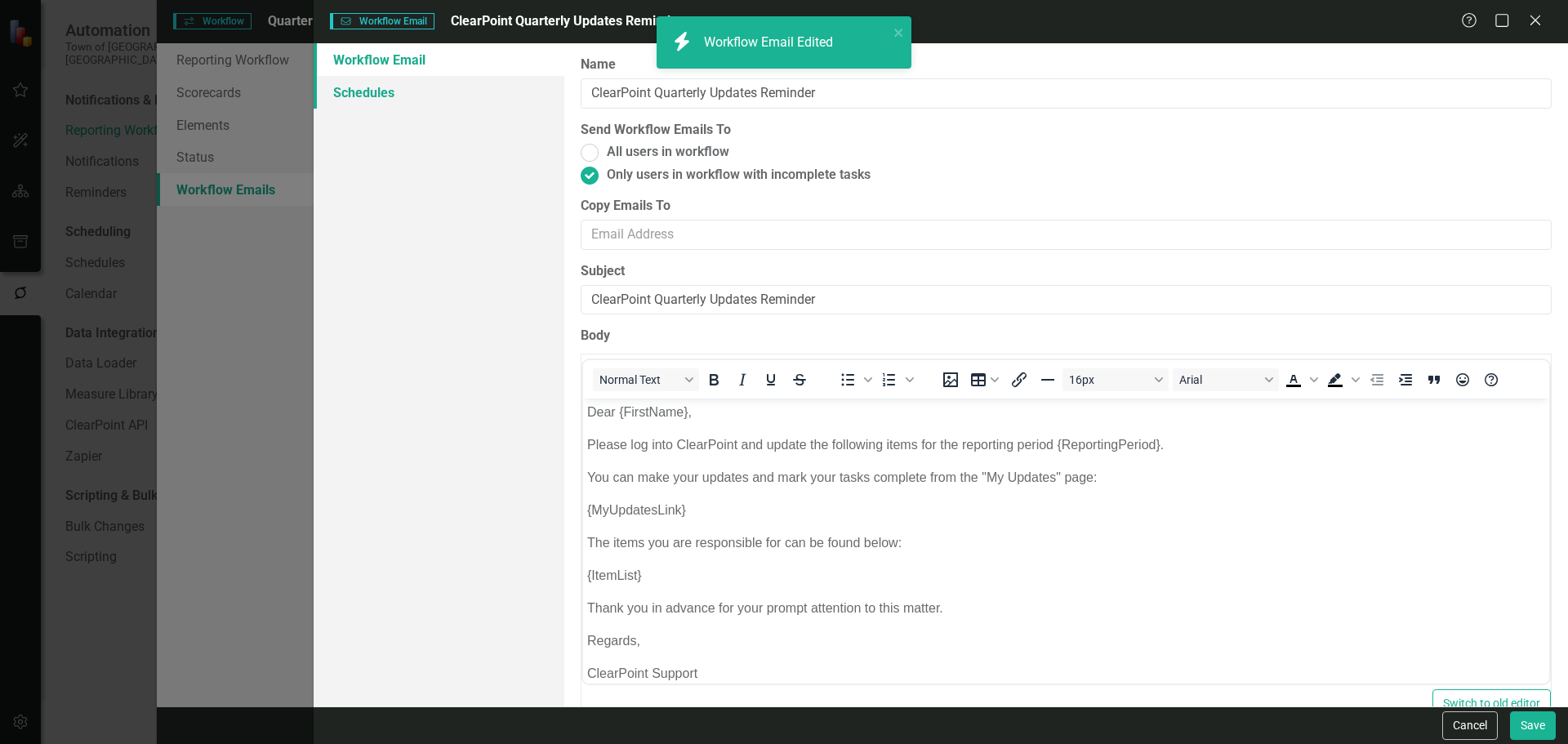
click at [416, 103] on link "Schedules" at bounding box center [439, 92] width 251 height 33
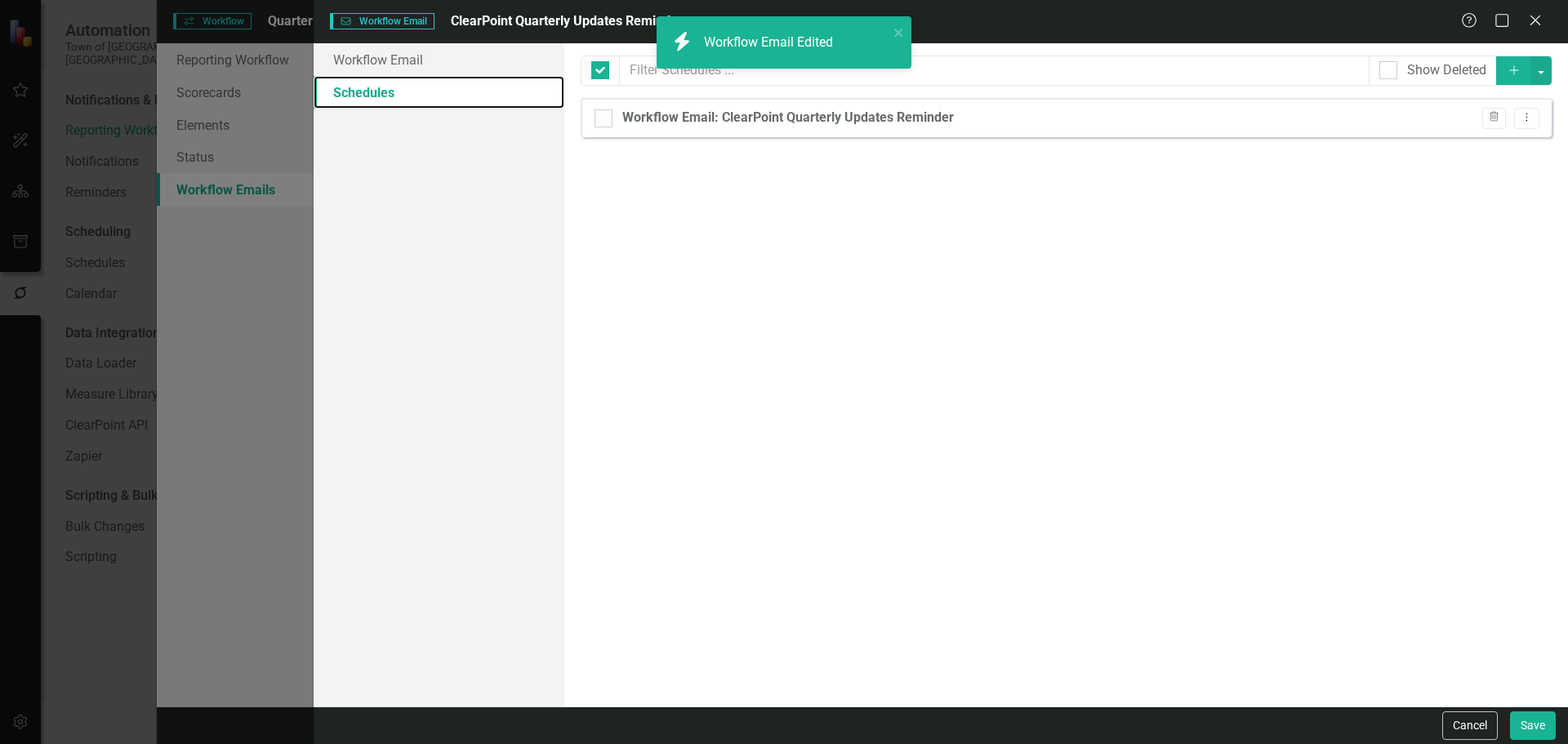
checkbox input "false"
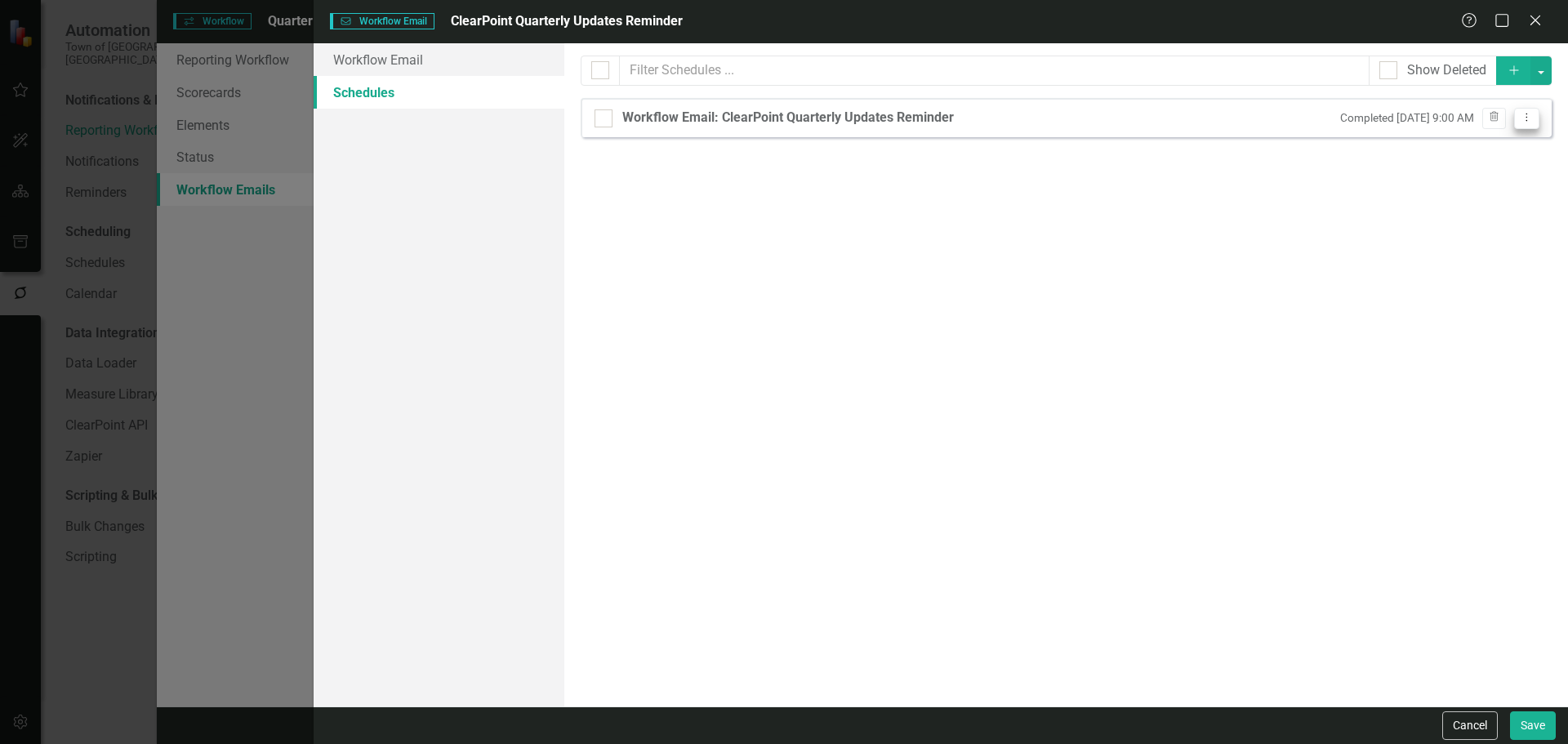
click at [1524, 114] on icon "Dropdown Menu" at bounding box center [1526, 117] width 14 height 10
click at [1454, 138] on link "Edit Edit Schedule" at bounding box center [1463, 144] width 150 height 30
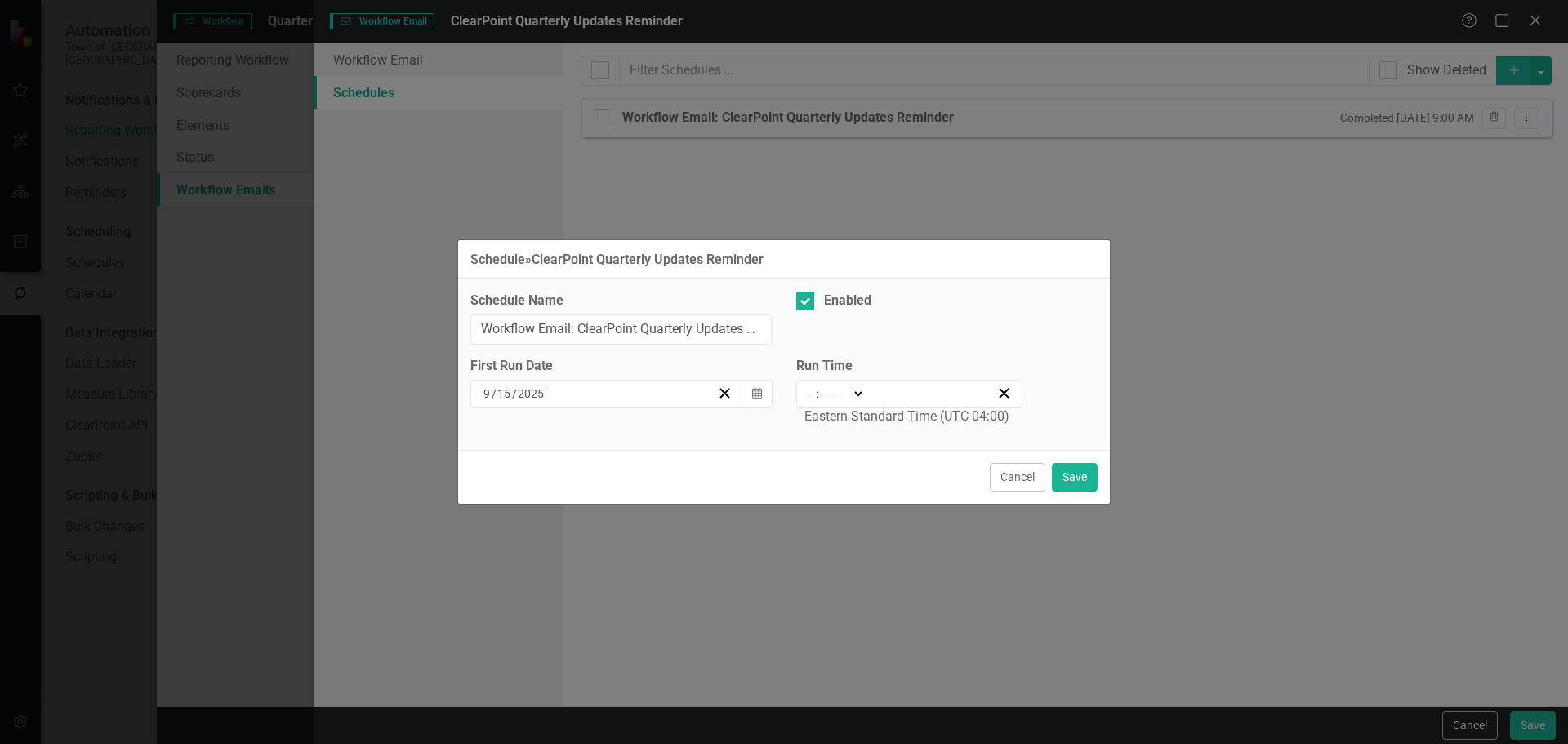
type input "09:00"
type input "9"
type input "0"
select select "am"
click at [744, 393] on button "Calendar" at bounding box center [756, 394] width 31 height 28
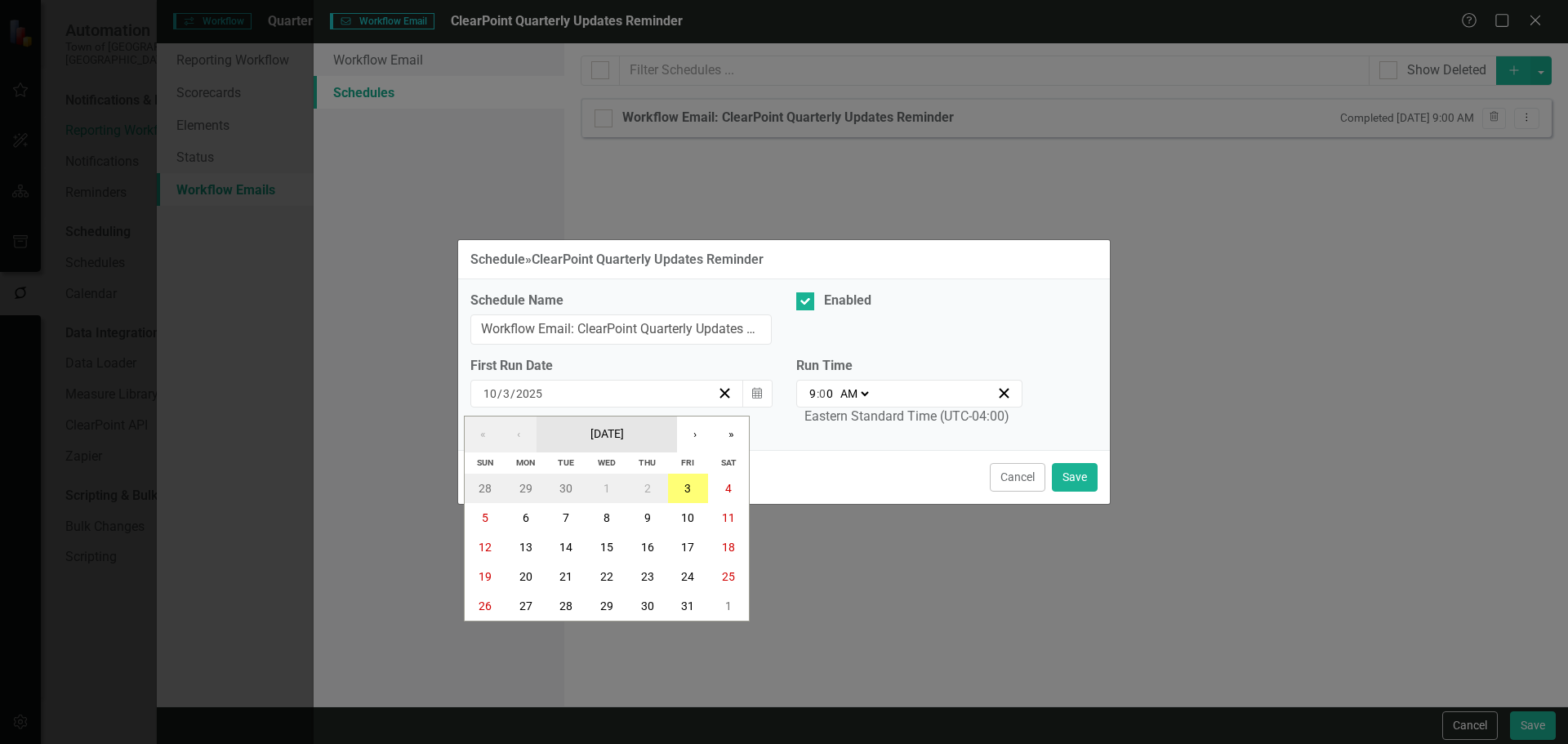
click at [658, 424] on button "[DATE]" at bounding box center [606, 434] width 140 height 36
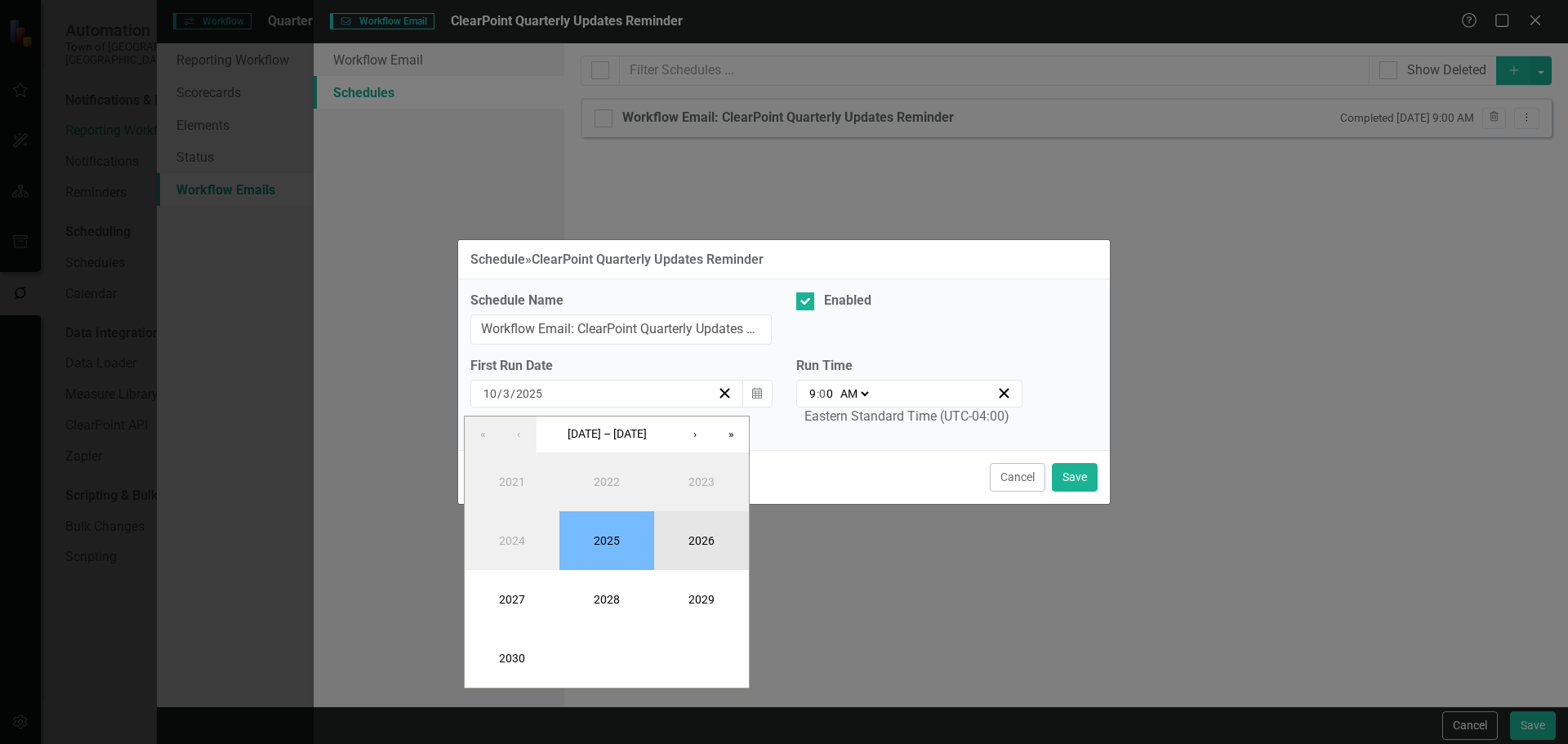
click at [685, 537] on button "2026" at bounding box center [701, 541] width 95 height 58
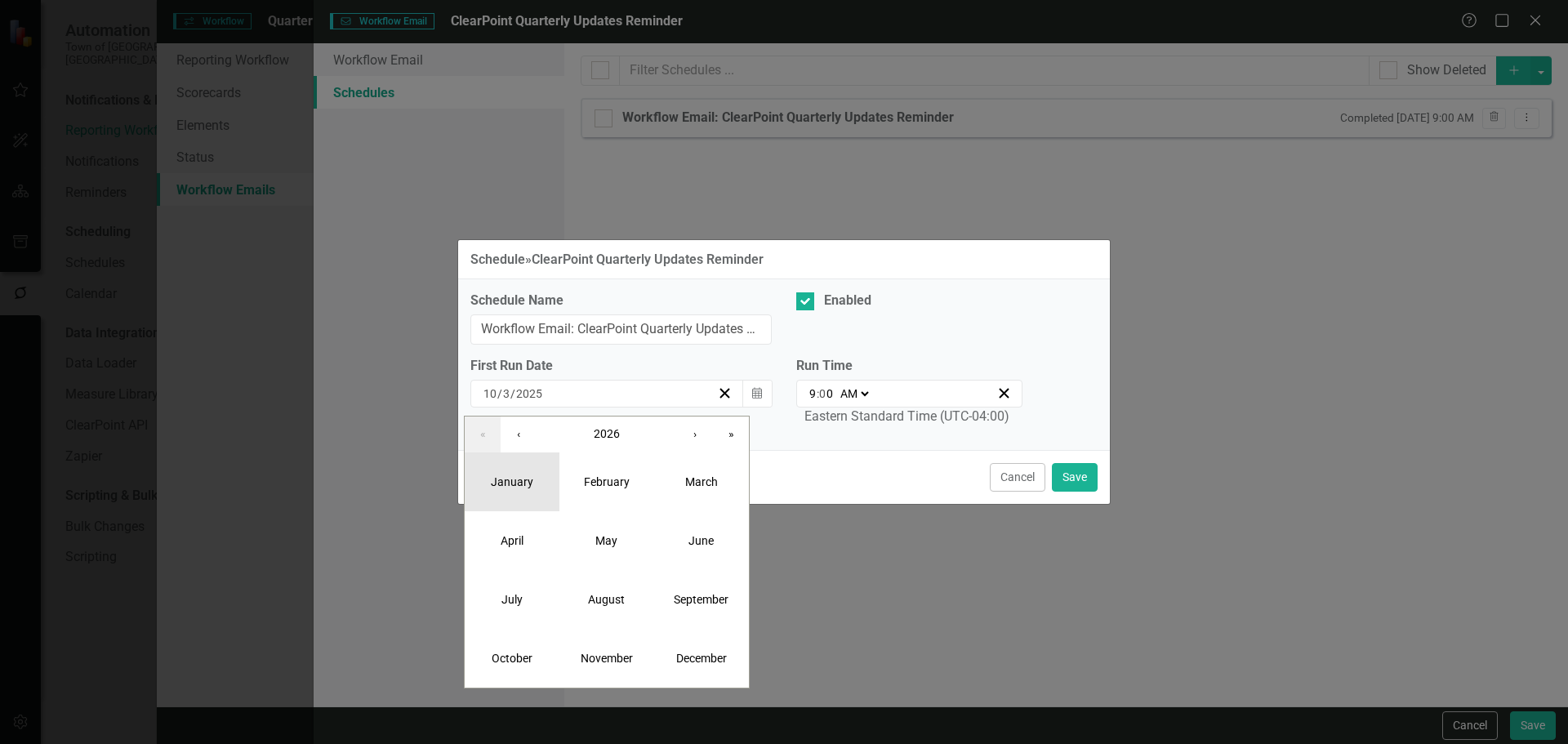
click at [526, 470] on button "January" at bounding box center [511, 482] width 95 height 58
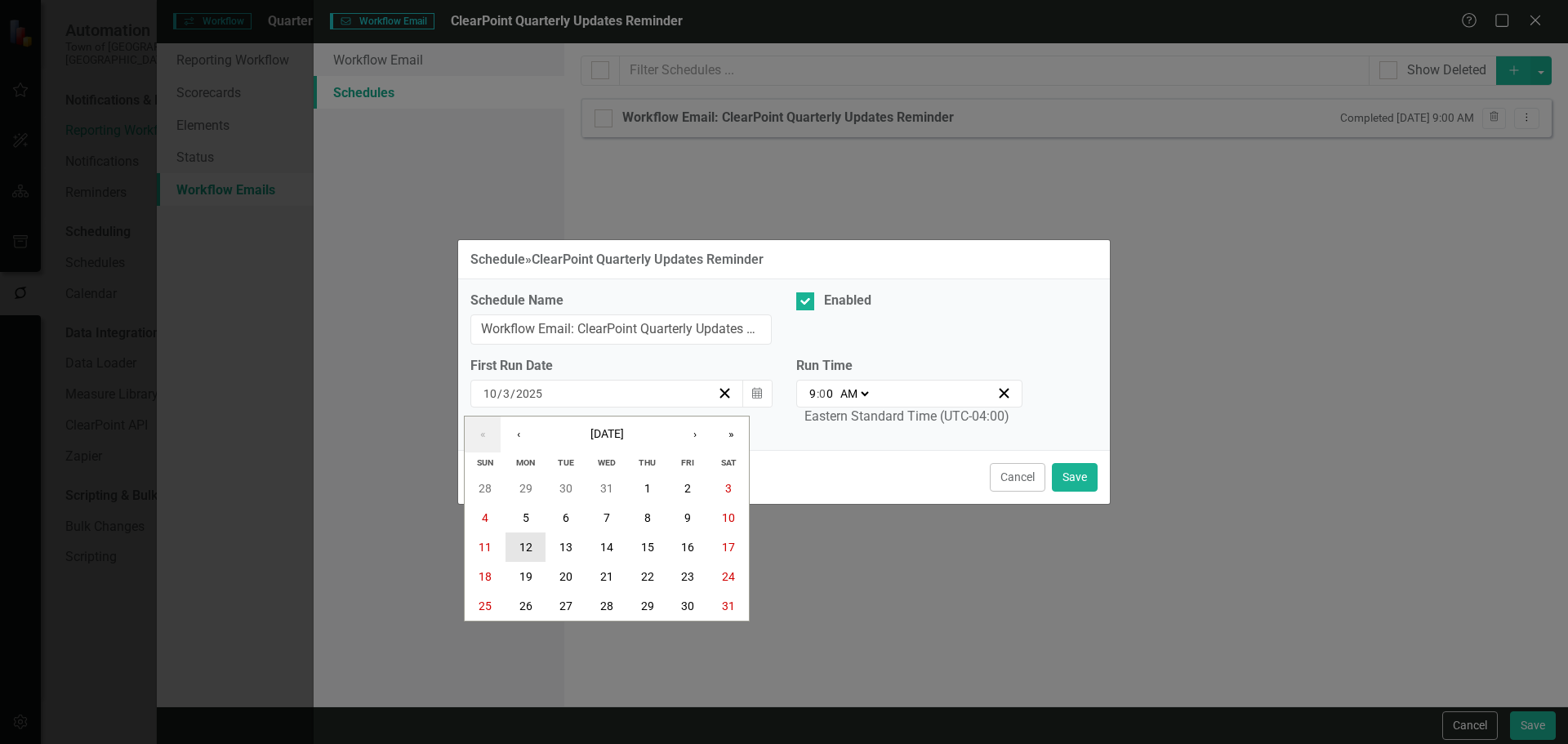
click at [519, 544] on abbr "12" at bounding box center [525, 547] width 13 height 13
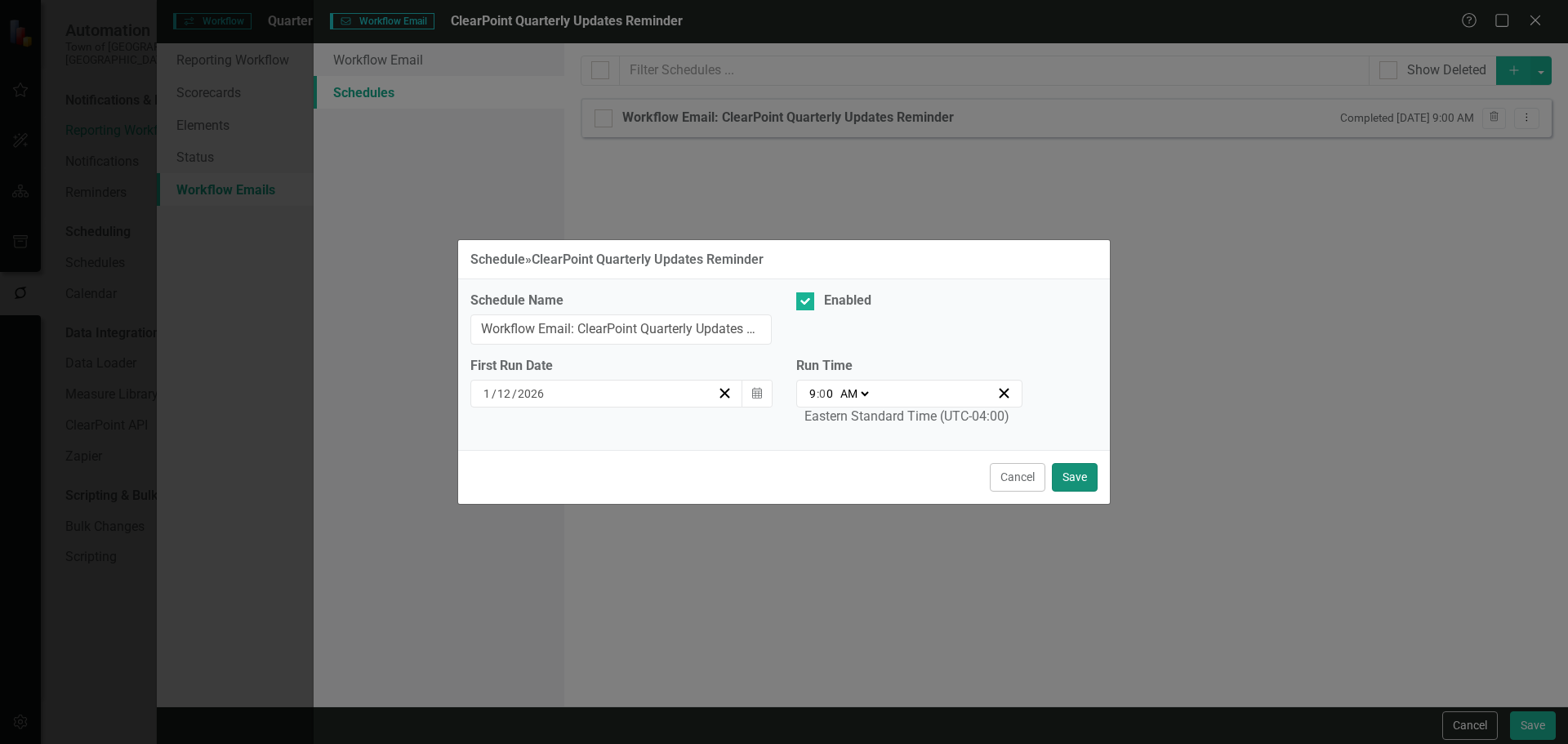
click at [1073, 473] on button "Save" at bounding box center [1074, 477] width 46 height 28
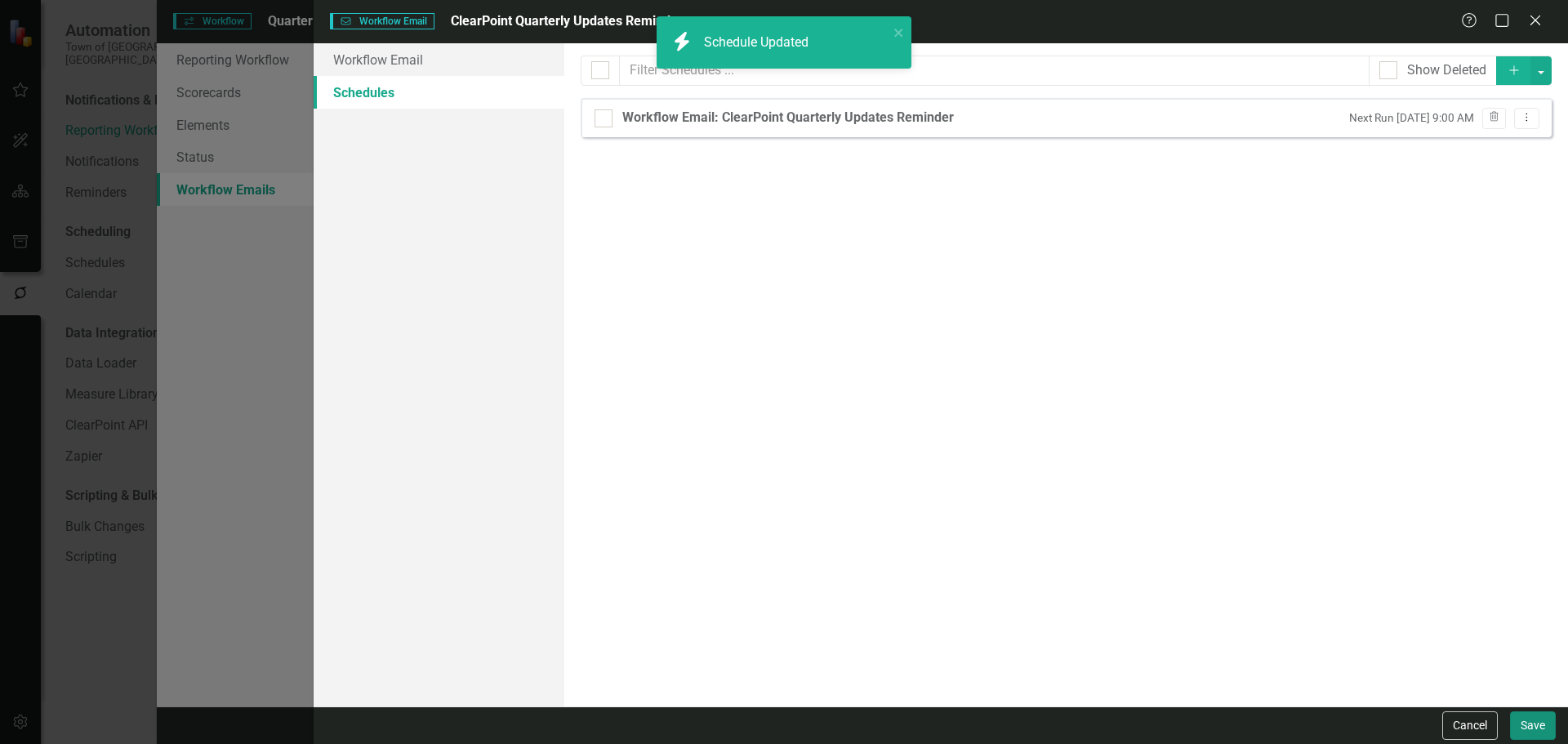
click at [1534, 733] on button "Save" at bounding box center [1532, 725] width 46 height 28
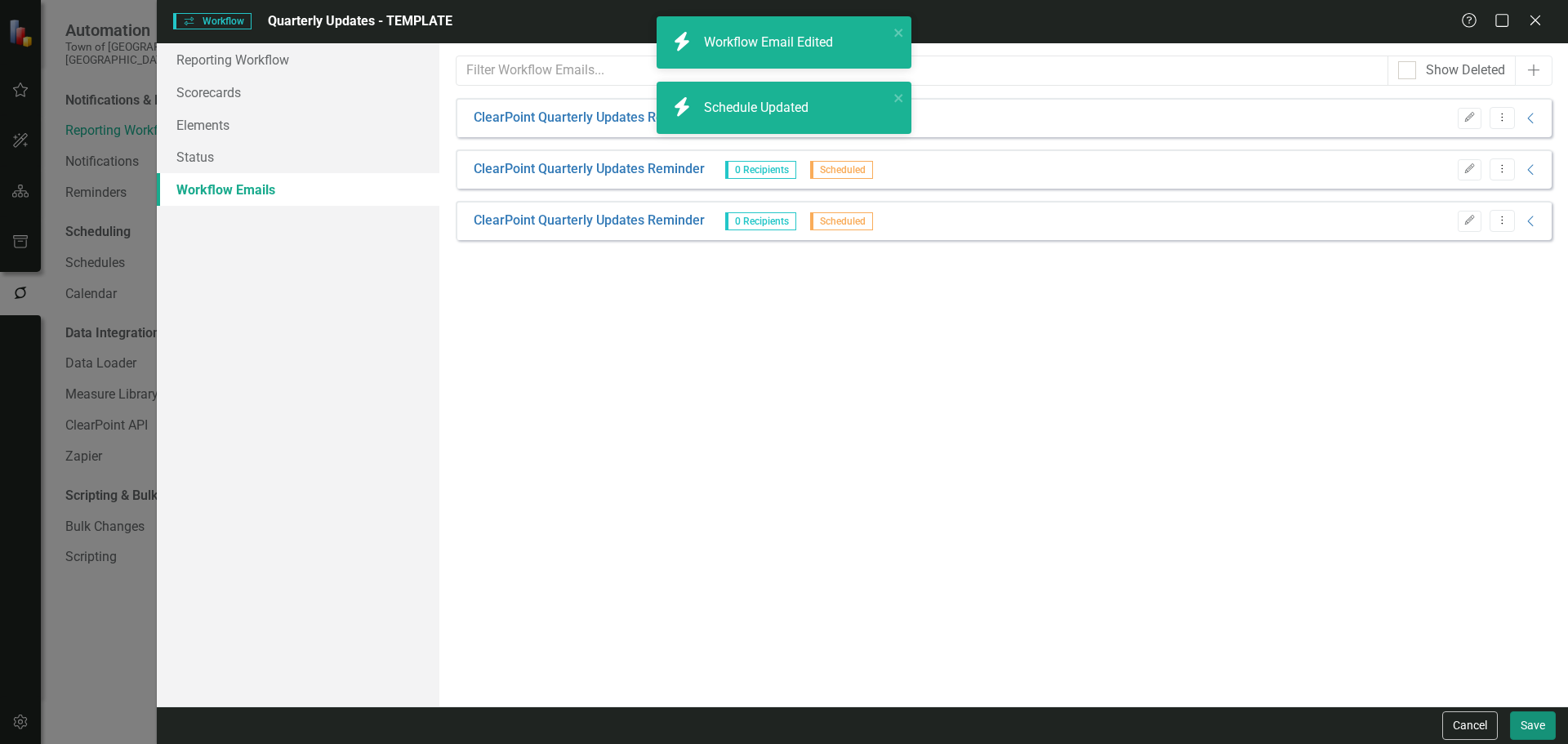
click at [1540, 729] on button "Save" at bounding box center [1532, 725] width 46 height 28
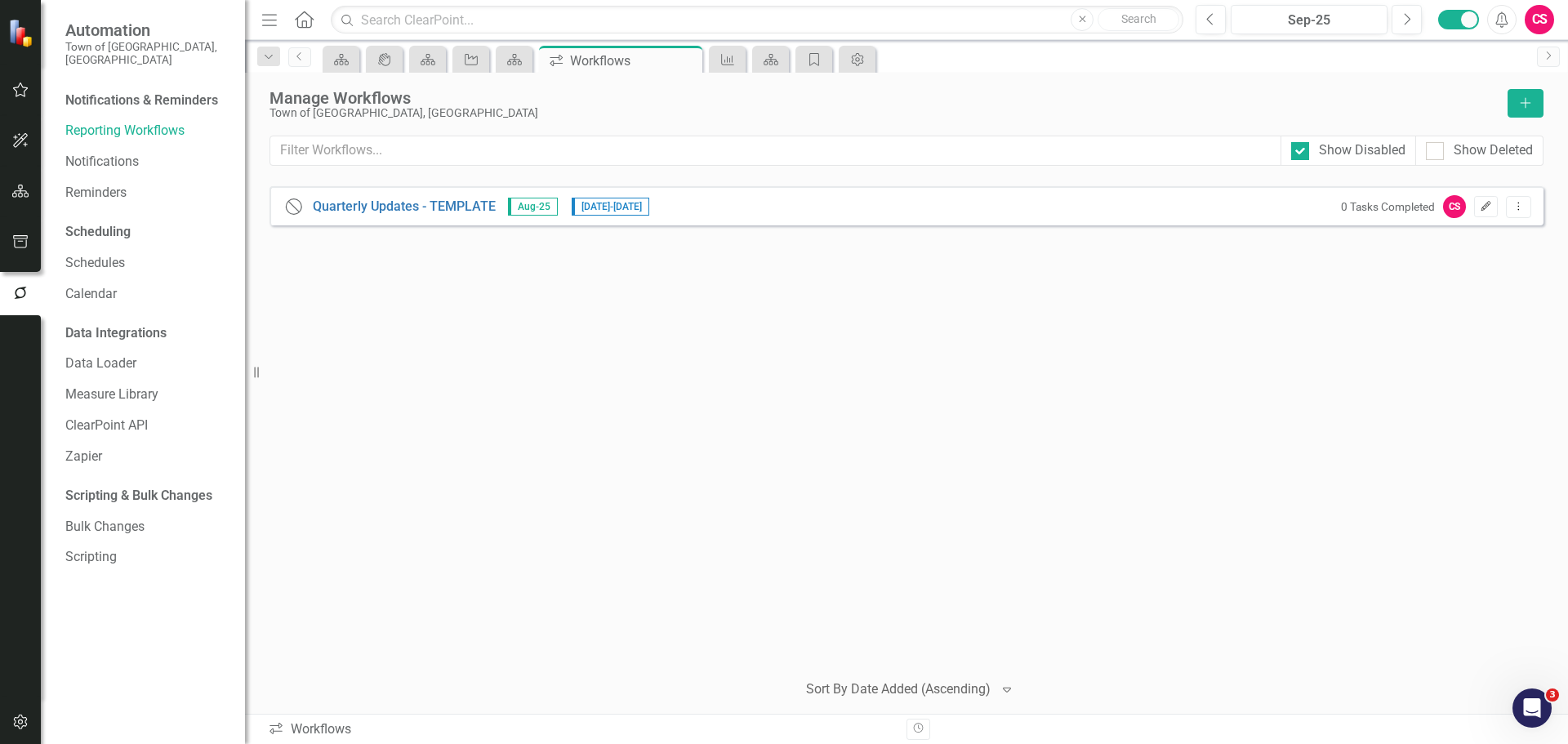
click at [1486, 206] on icon "Edit" at bounding box center [1485, 206] width 12 height 9
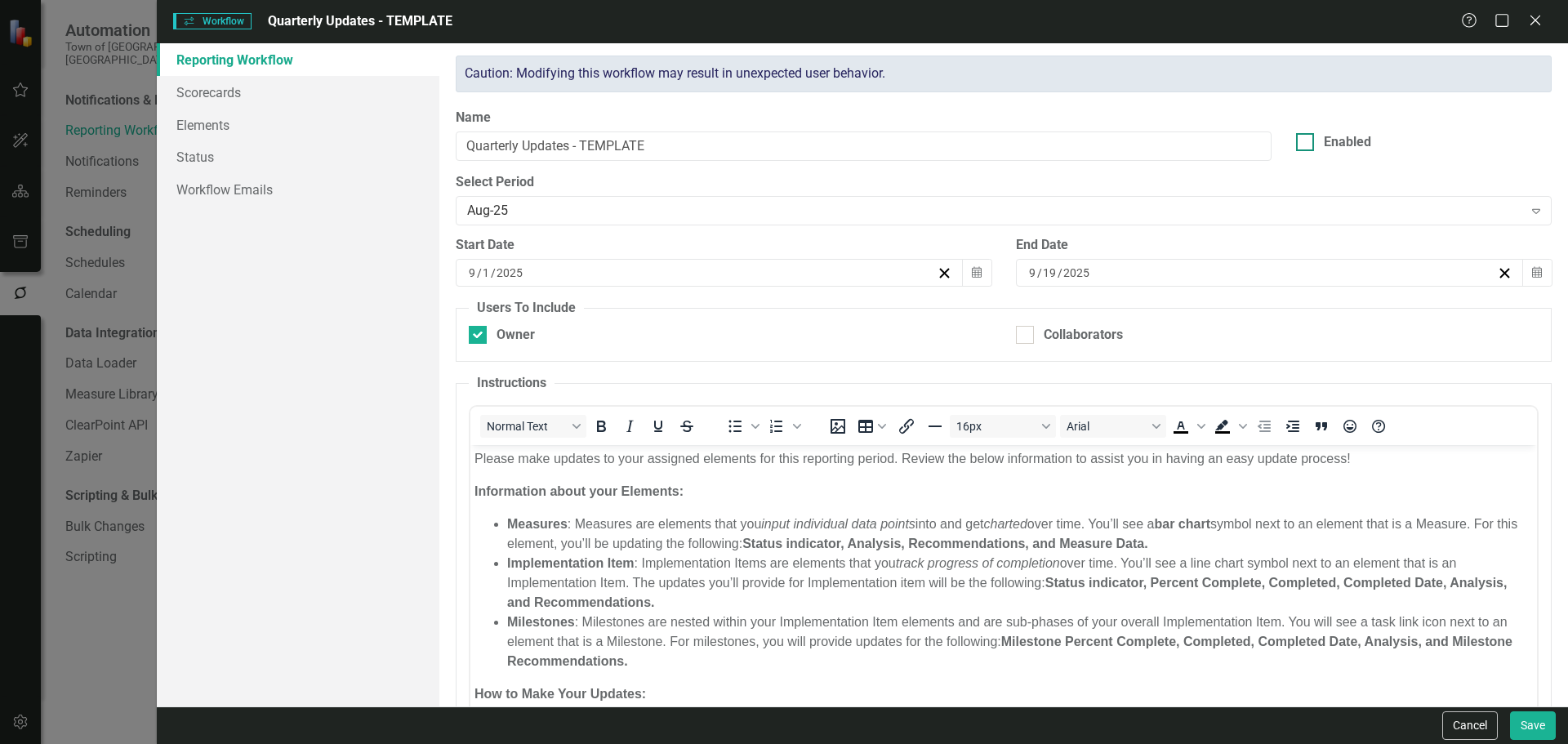
click at [1306, 134] on div "Enabled" at bounding box center [1423, 143] width 255 height 19
click at [1306, 134] on input "Enabled" at bounding box center [1301, 138] width 10 height 10
checkbox input "true"
click at [1534, 729] on button "Save" at bounding box center [1532, 725] width 46 height 28
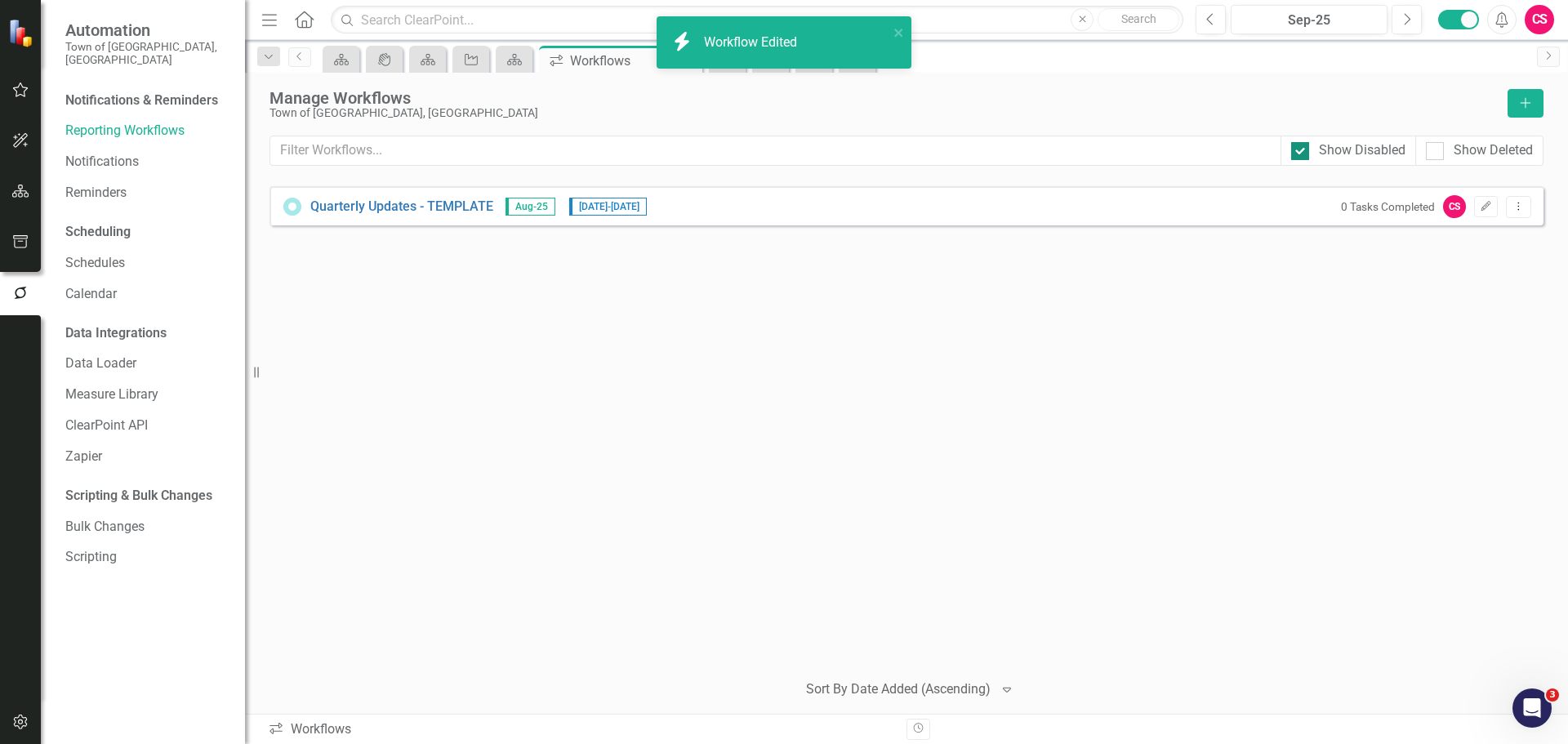
click at [1338, 149] on div "Show Disabled" at bounding box center [1362, 151] width 87 height 19
click at [1302, 149] on input "Show Disabled" at bounding box center [1296, 147] width 10 height 10
checkbox input "false"
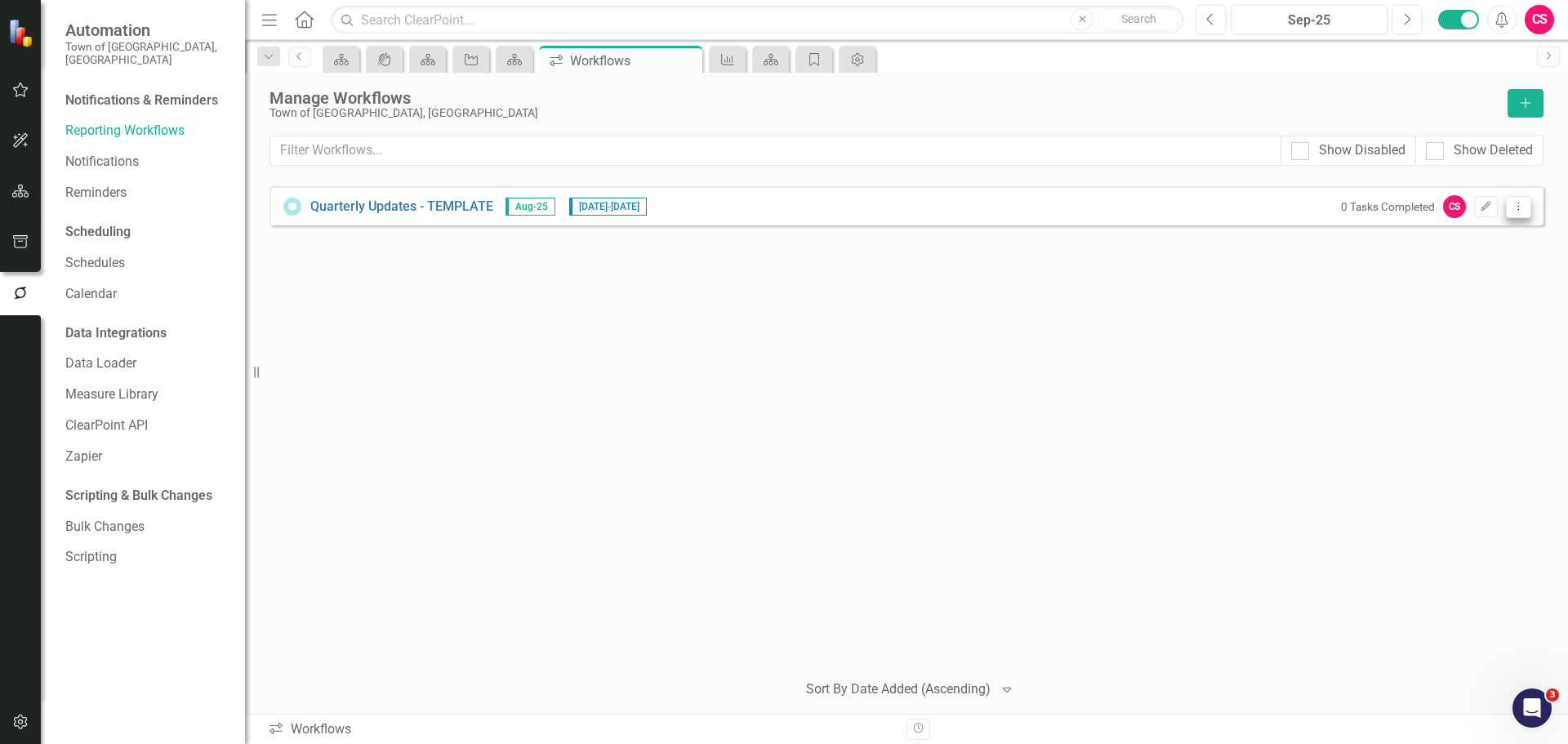
click at [1527, 207] on button "Dropdown Menu" at bounding box center [1517, 207] width 25 height 22
click at [1498, 243] on link "Preview Preview Workflow" at bounding box center [1455, 234] width 151 height 30
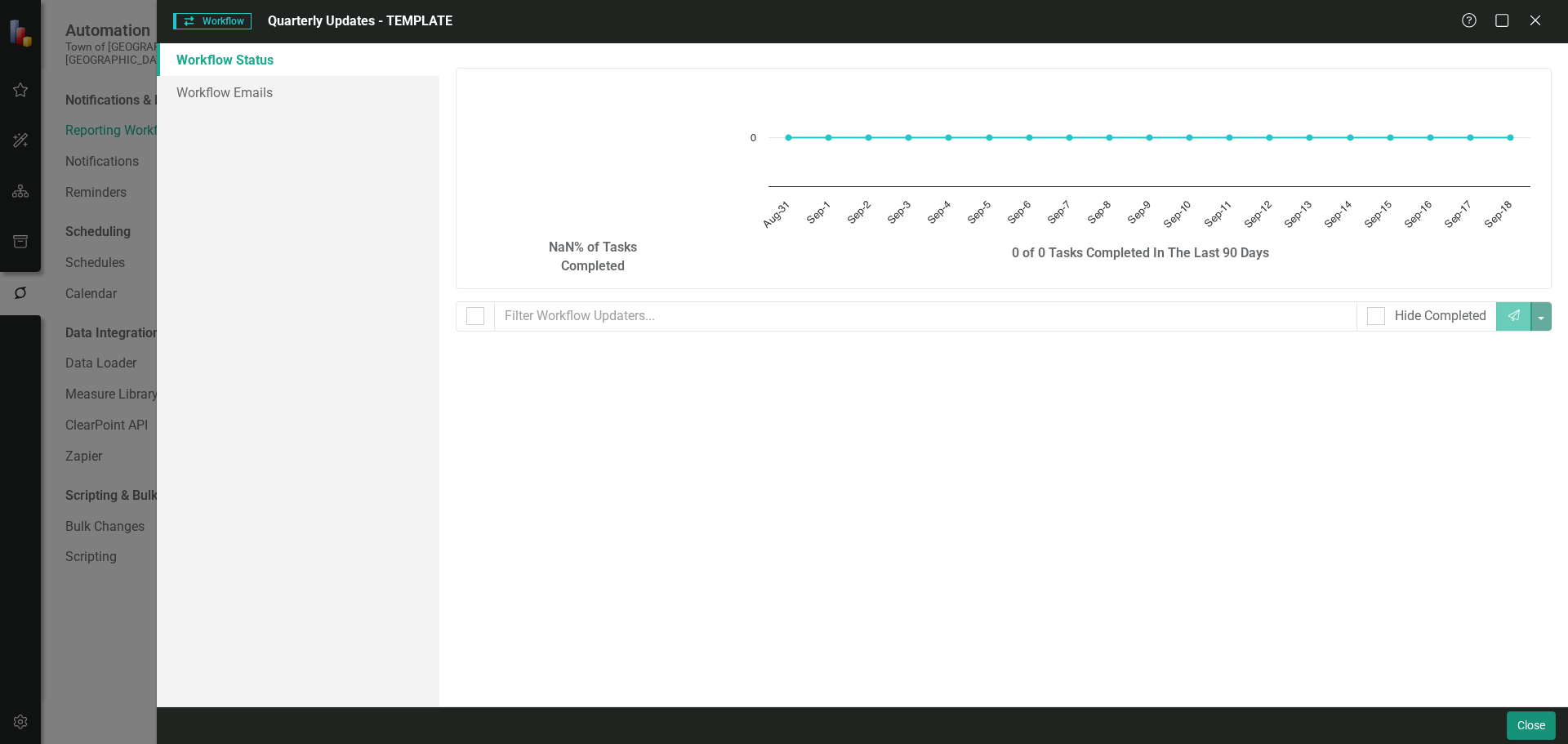
click at [1522, 723] on button "Close" at bounding box center [1530, 725] width 49 height 28
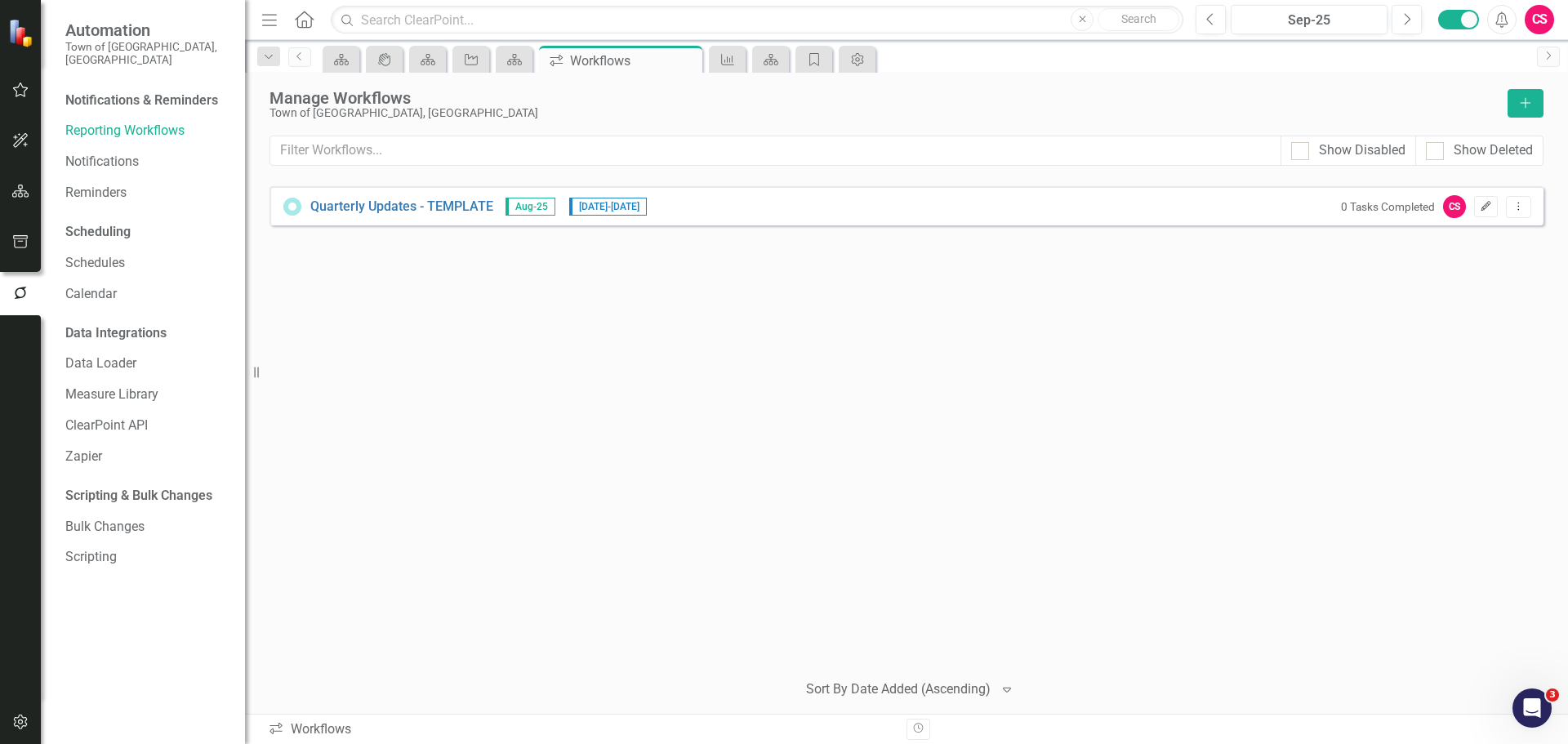
click at [1486, 206] on icon "Edit" at bounding box center [1485, 206] width 12 height 9
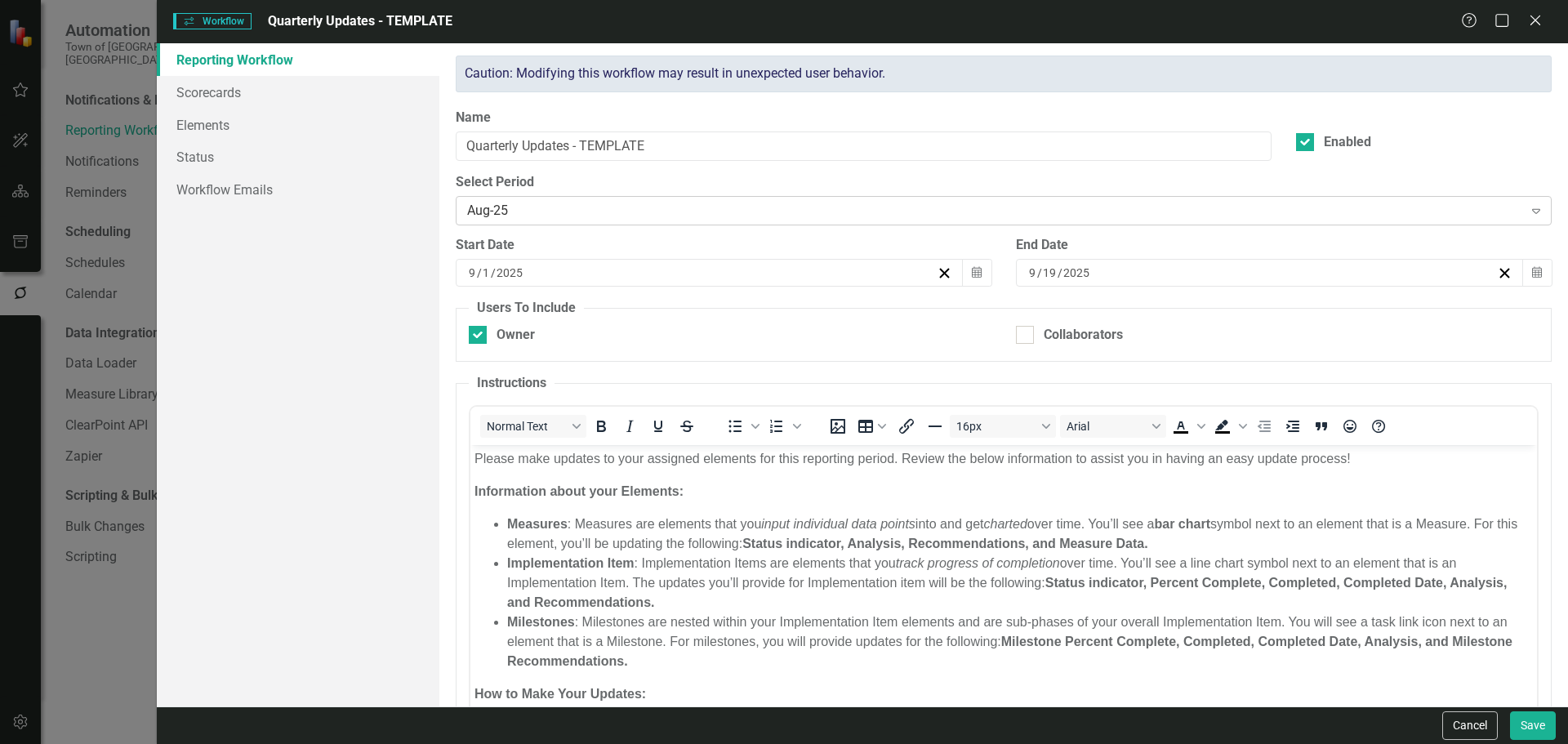
click at [799, 210] on div "Aug-25" at bounding box center [995, 212] width 1056 height 19
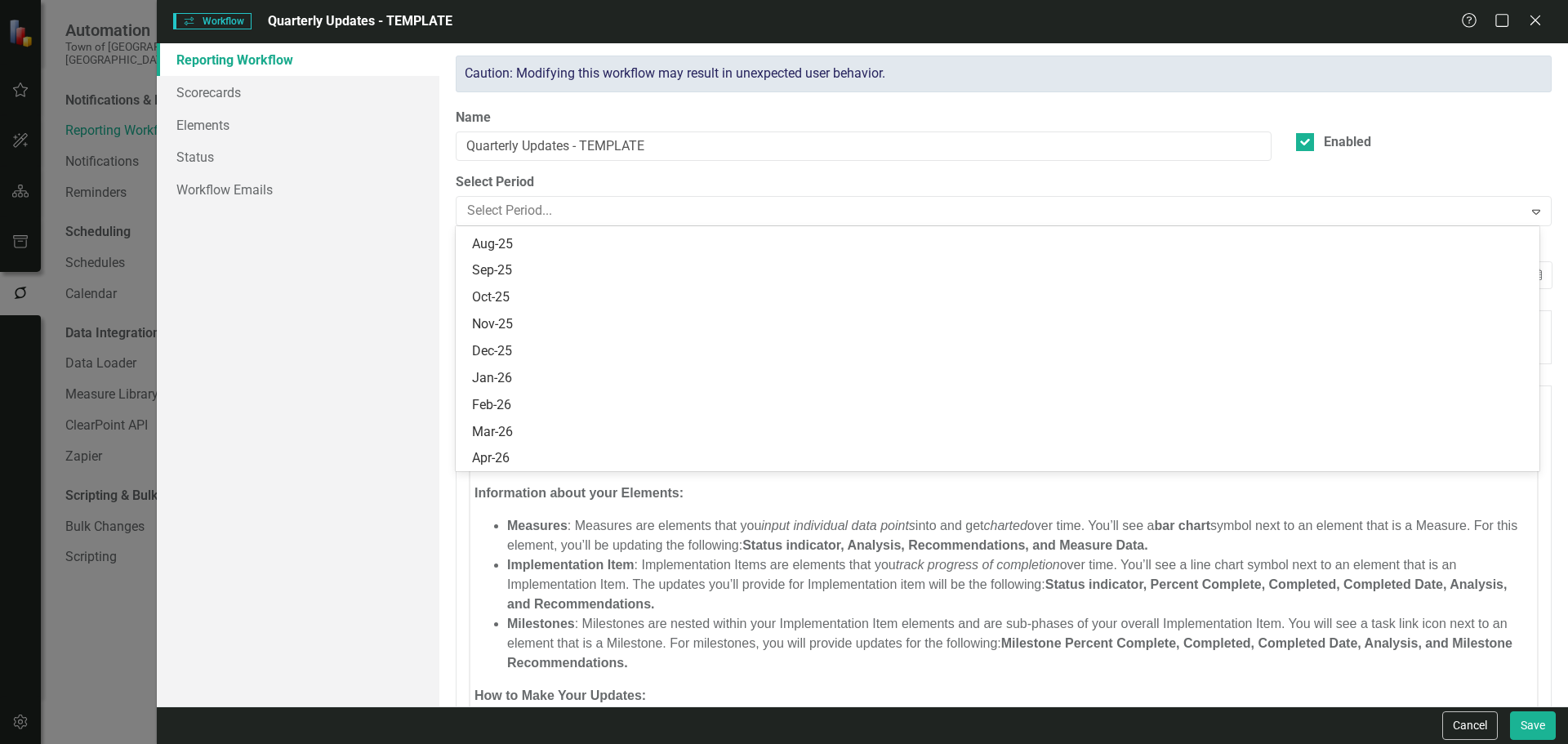
scroll to position [1798, 0]
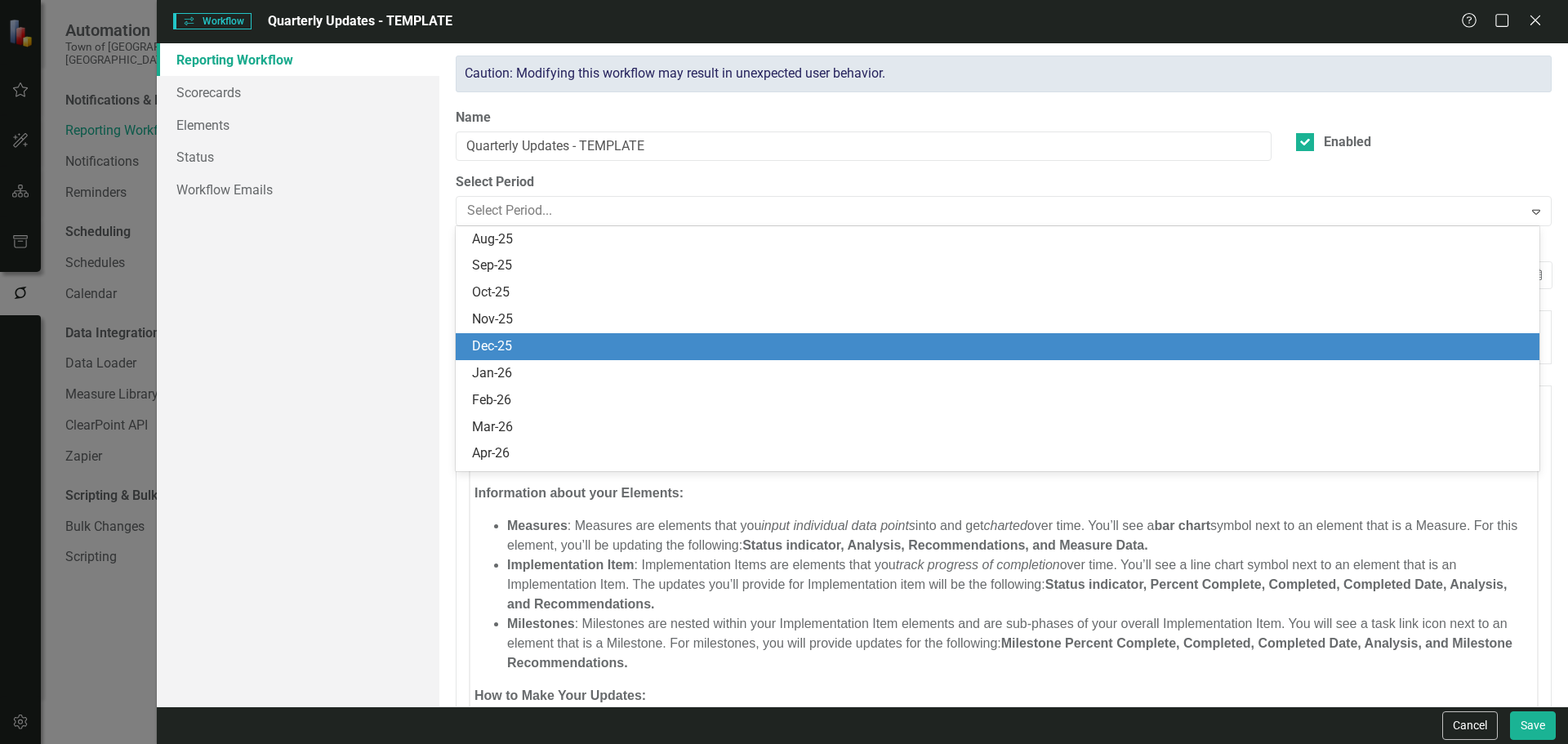
click at [563, 349] on div "Dec-25" at bounding box center [1001, 347] width 1057 height 19
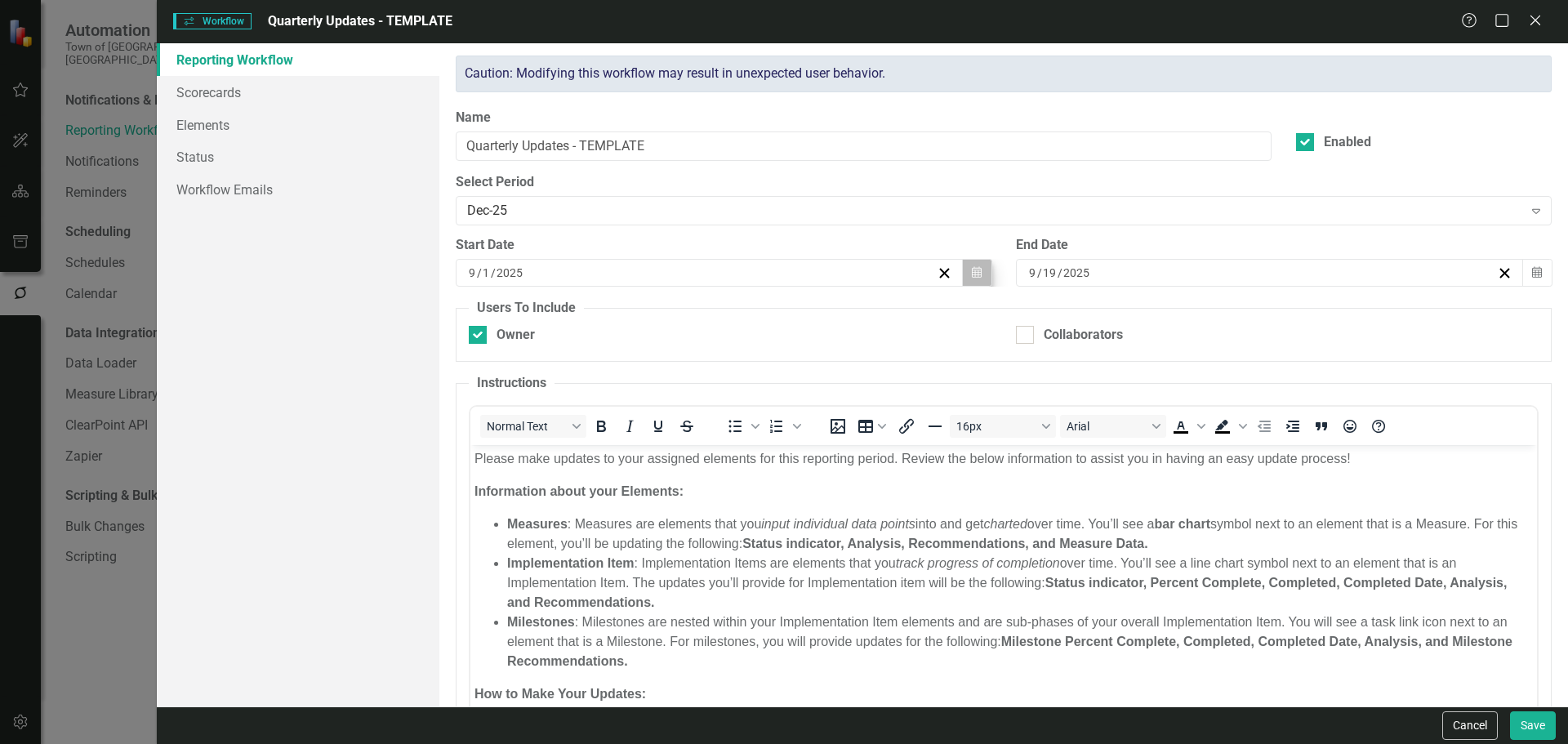
click at [967, 259] on span "Start Date [DATE] Calendar" at bounding box center [723, 261] width 536 height 51
click at [966, 263] on button "Calendar" at bounding box center [977, 273] width 31 height 28
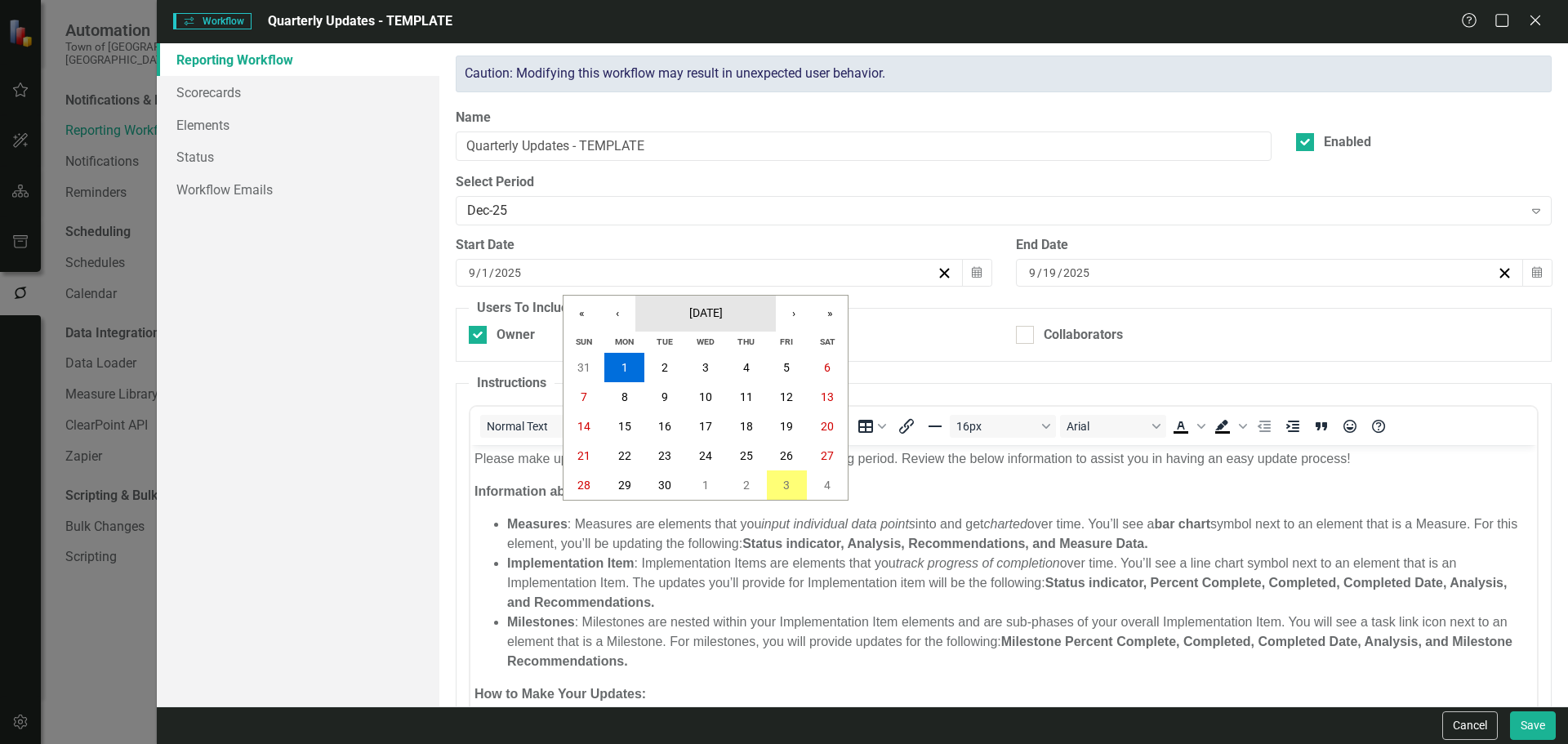
click at [707, 317] on span "[DATE]" at bounding box center [706, 312] width 34 height 13
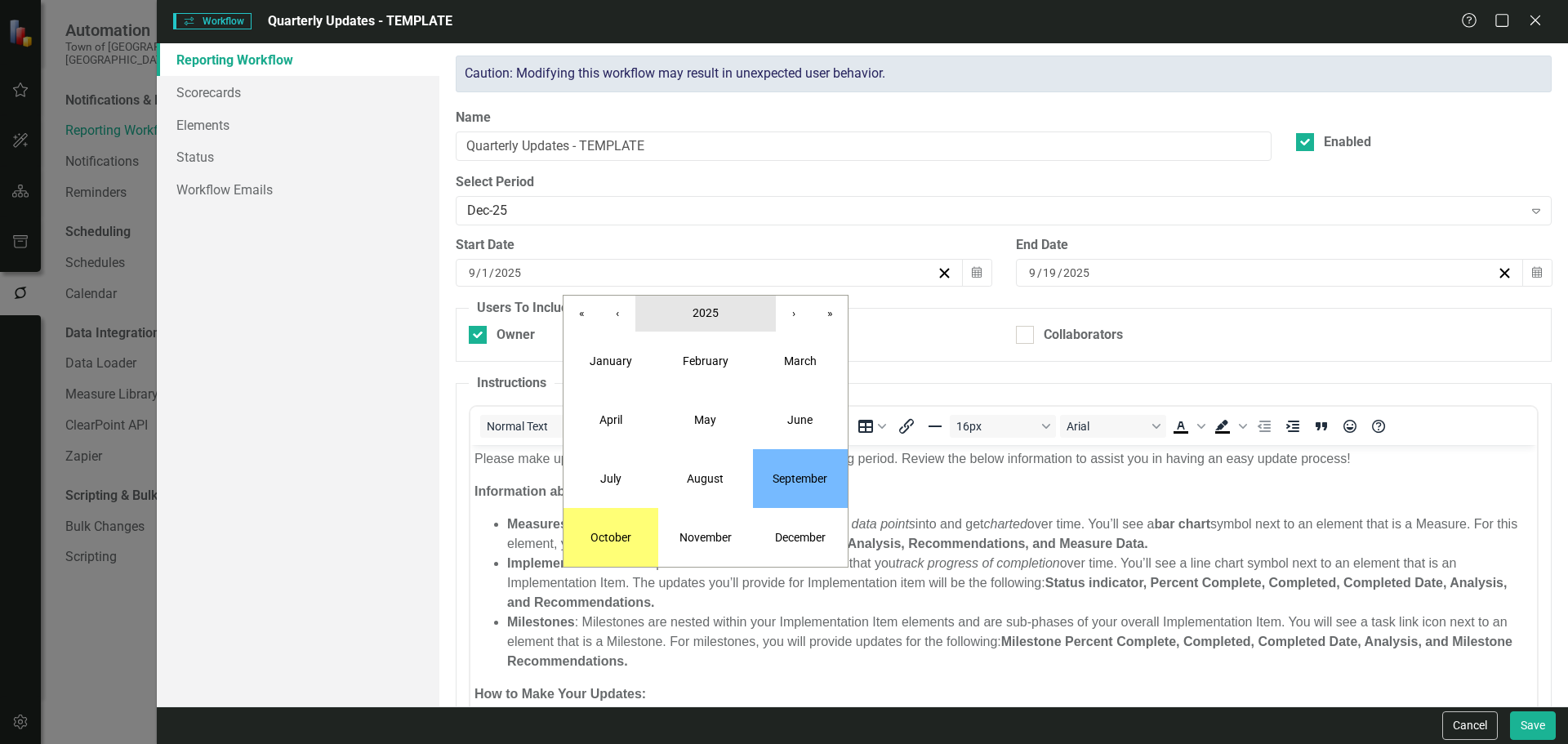
click at [707, 317] on span "2025" at bounding box center [705, 312] width 26 height 13
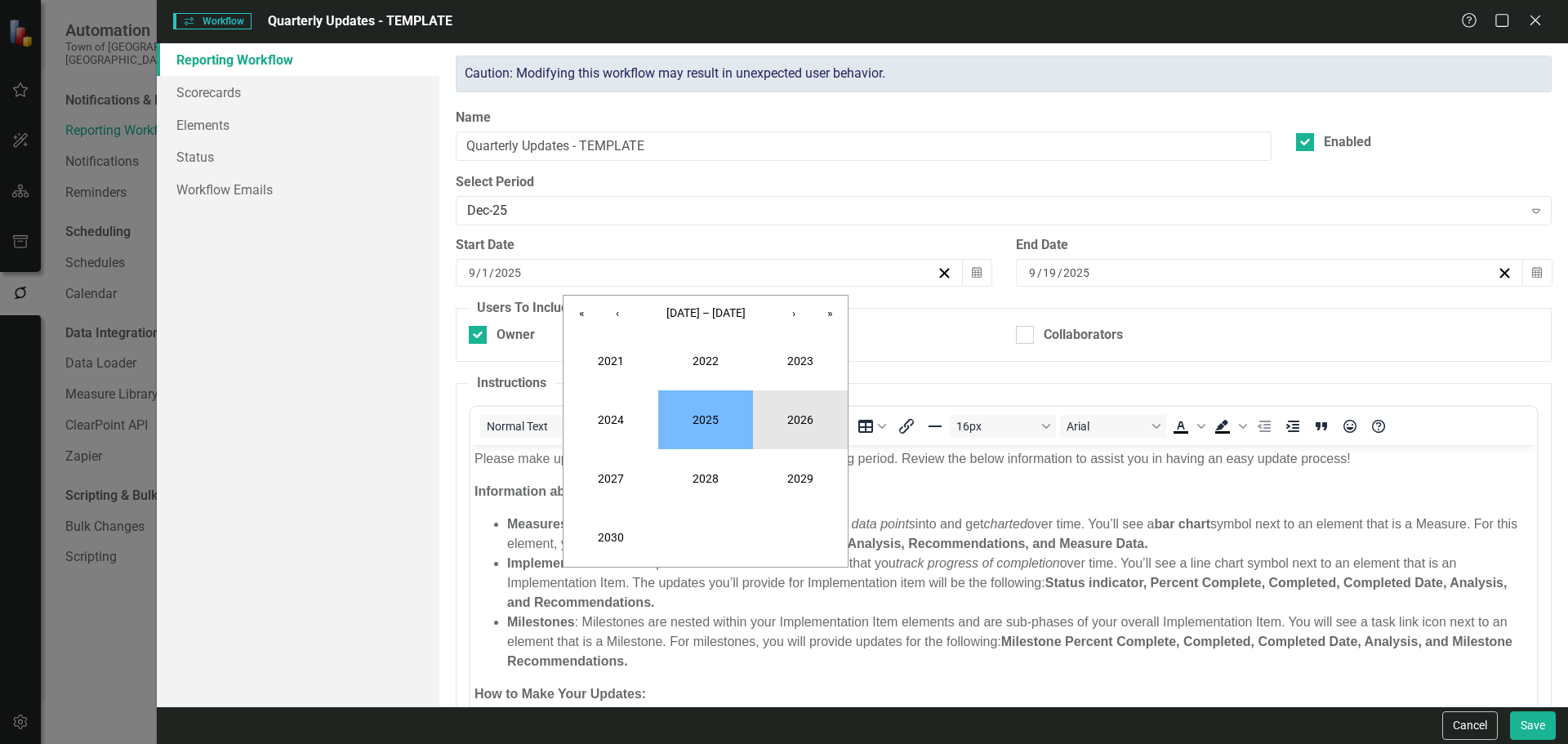
click at [786, 423] on button "2026" at bounding box center [800, 420] width 95 height 58
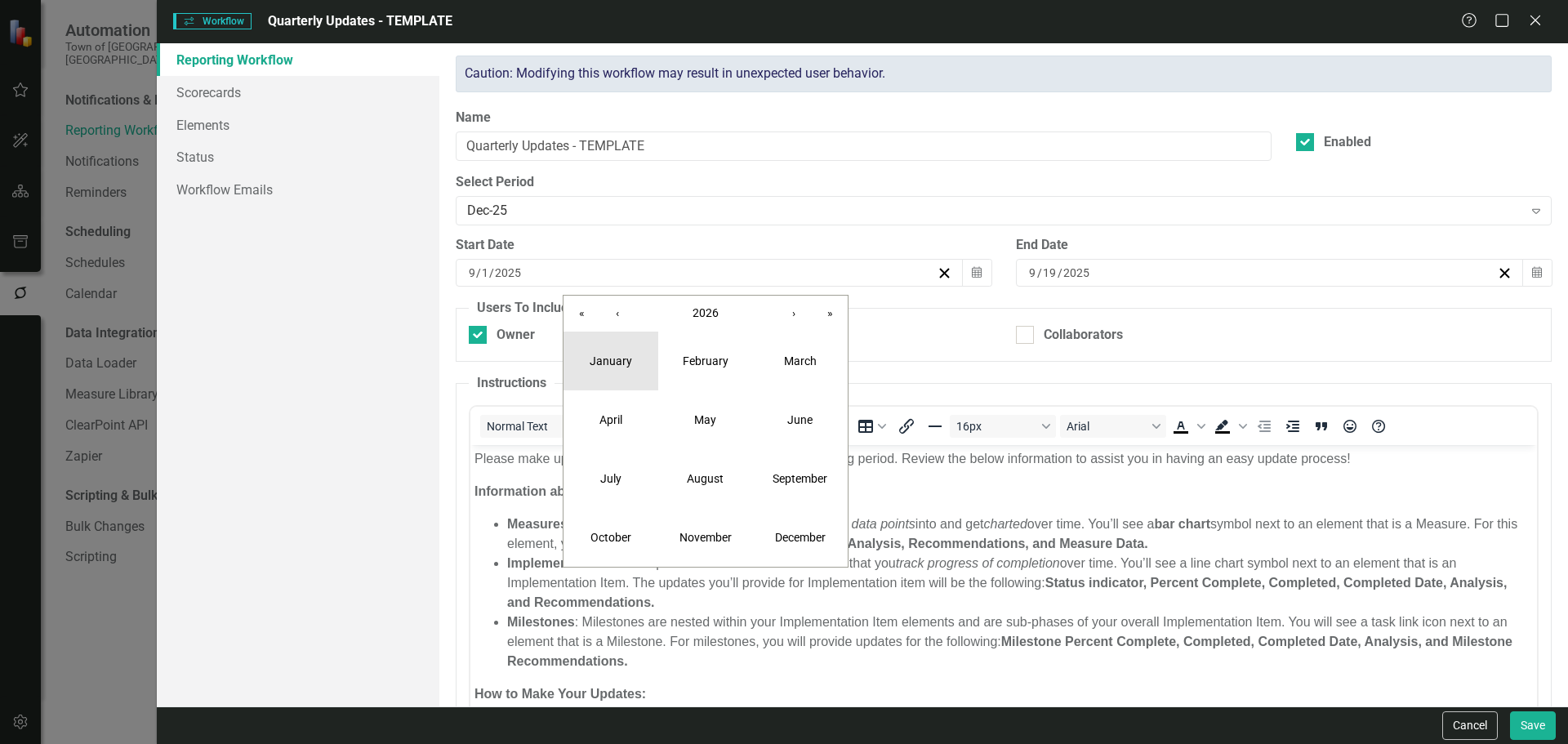
click at [603, 343] on button "January" at bounding box center [610, 361] width 95 height 58
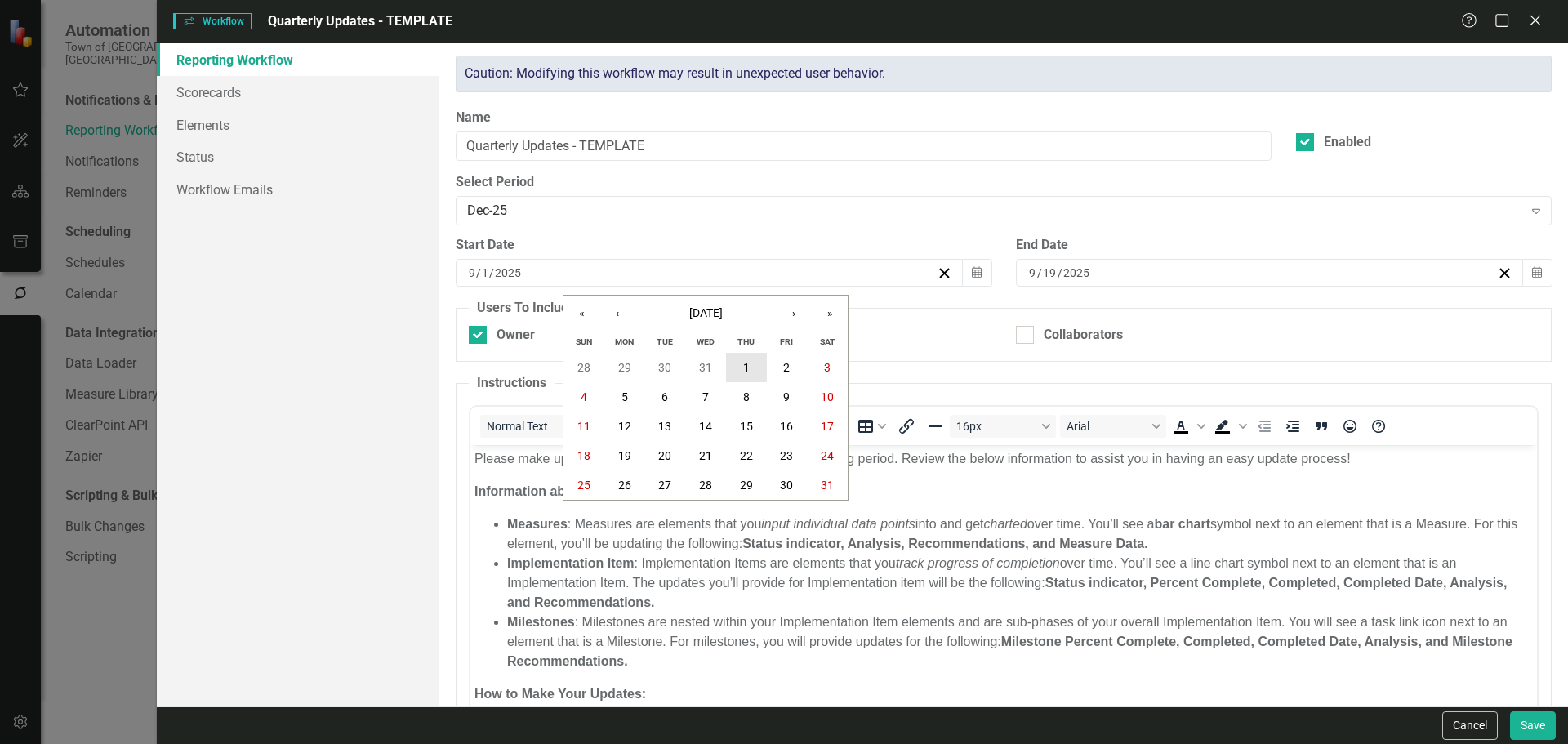
click at [739, 362] on button "1" at bounding box center [745, 367] width 40 height 29
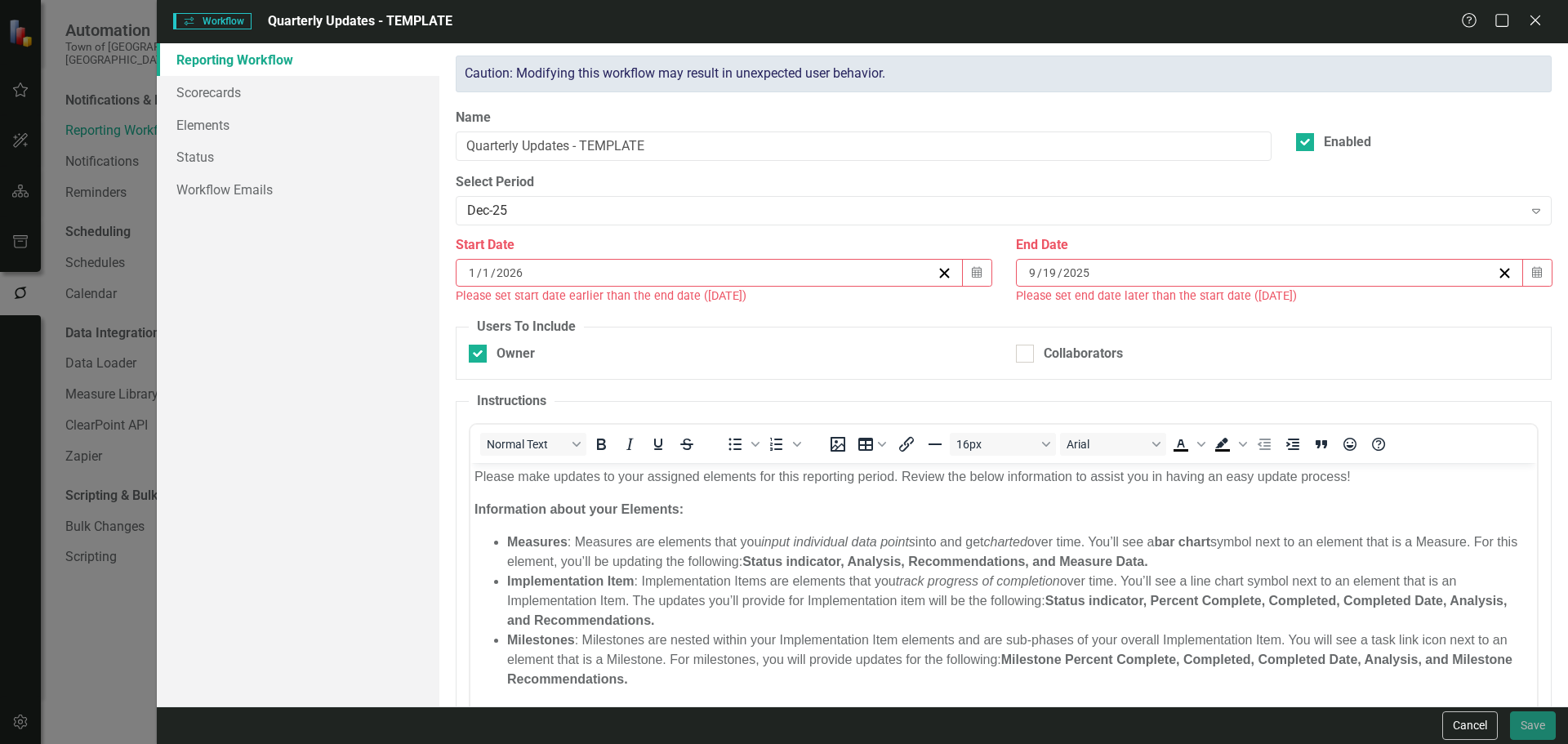
click at [1052, 269] on div "[DATE]" at bounding box center [1261, 273] width 470 height 16
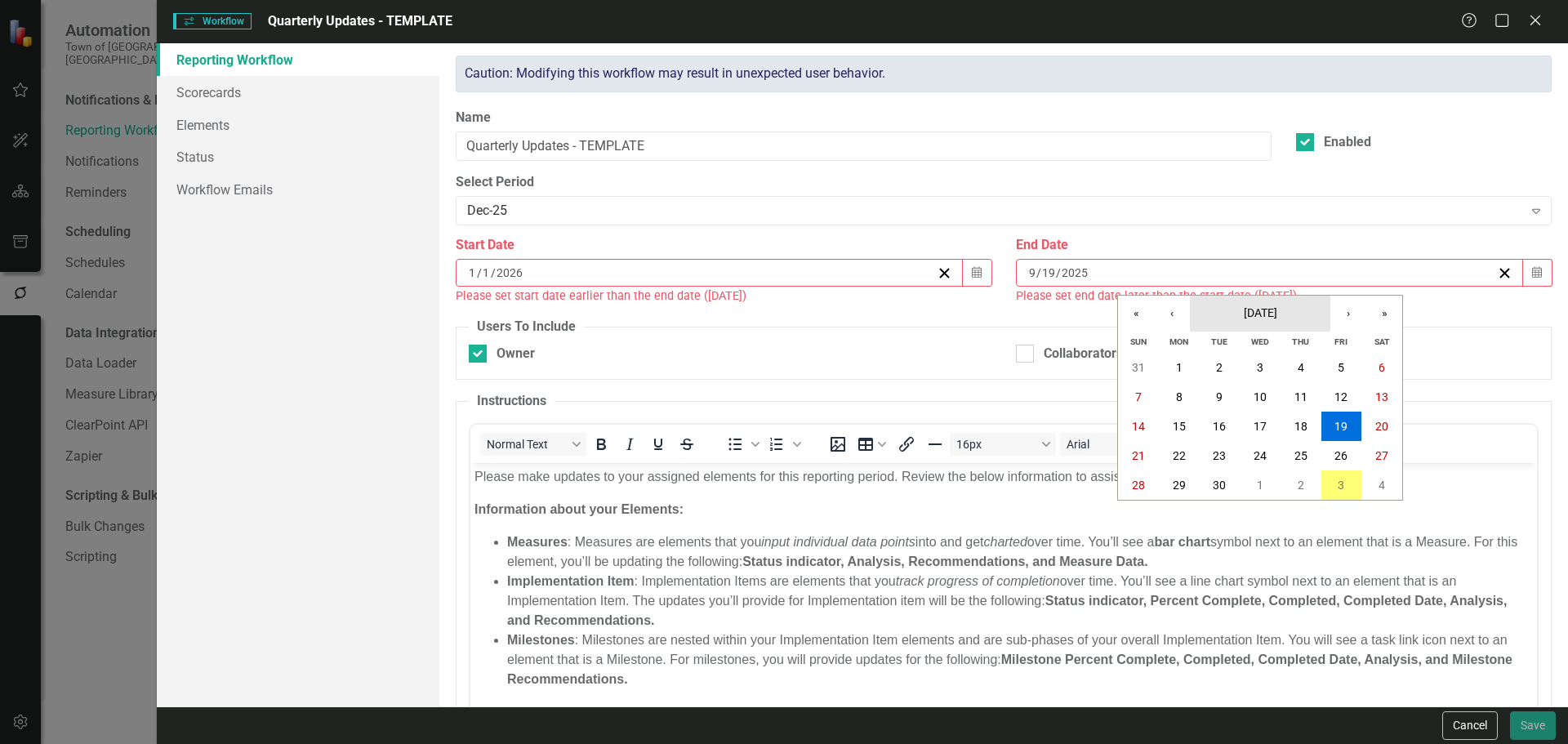
click at [1234, 302] on button "[DATE]" at bounding box center [1259, 314] width 140 height 36
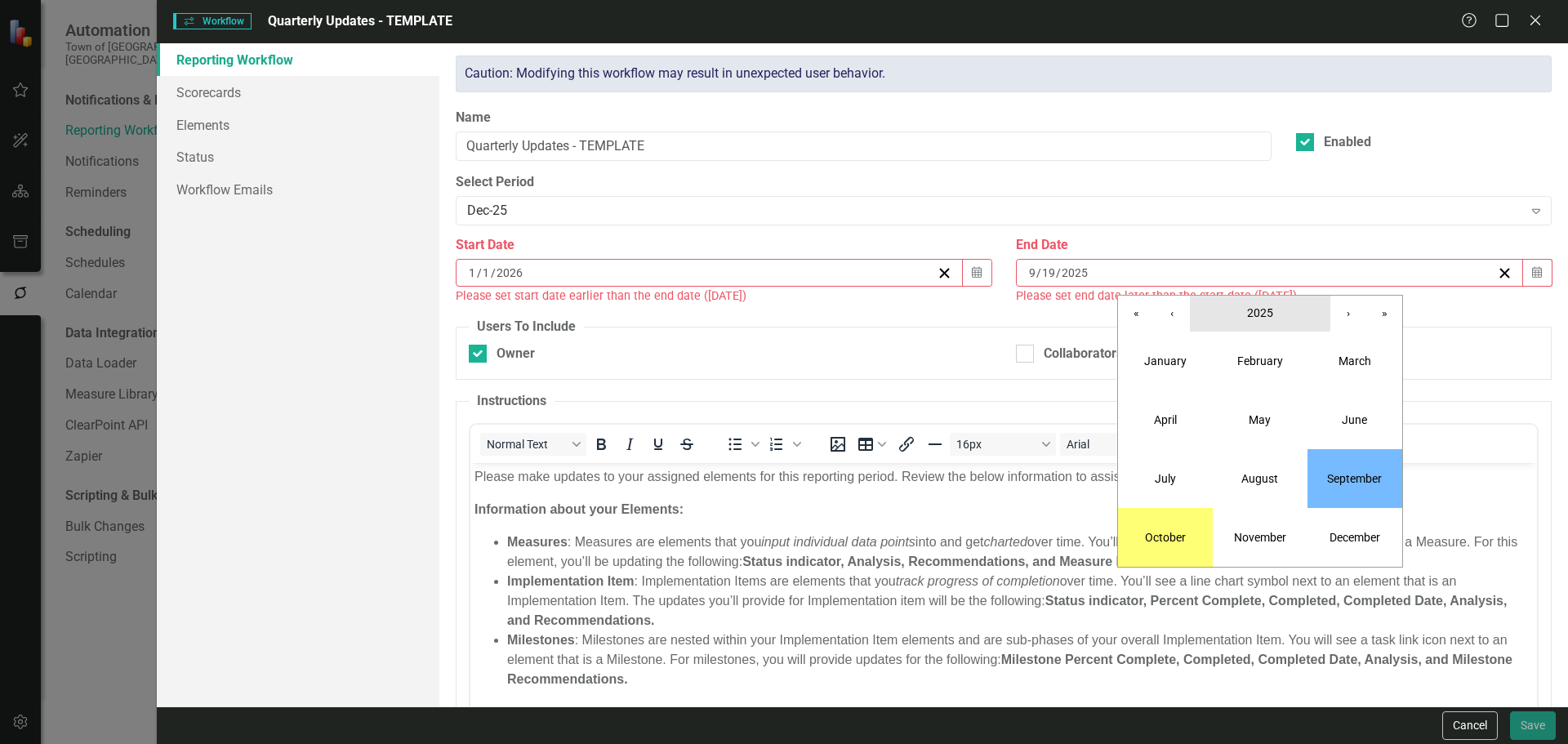
click at [1241, 313] on button "2025" at bounding box center [1259, 314] width 140 height 36
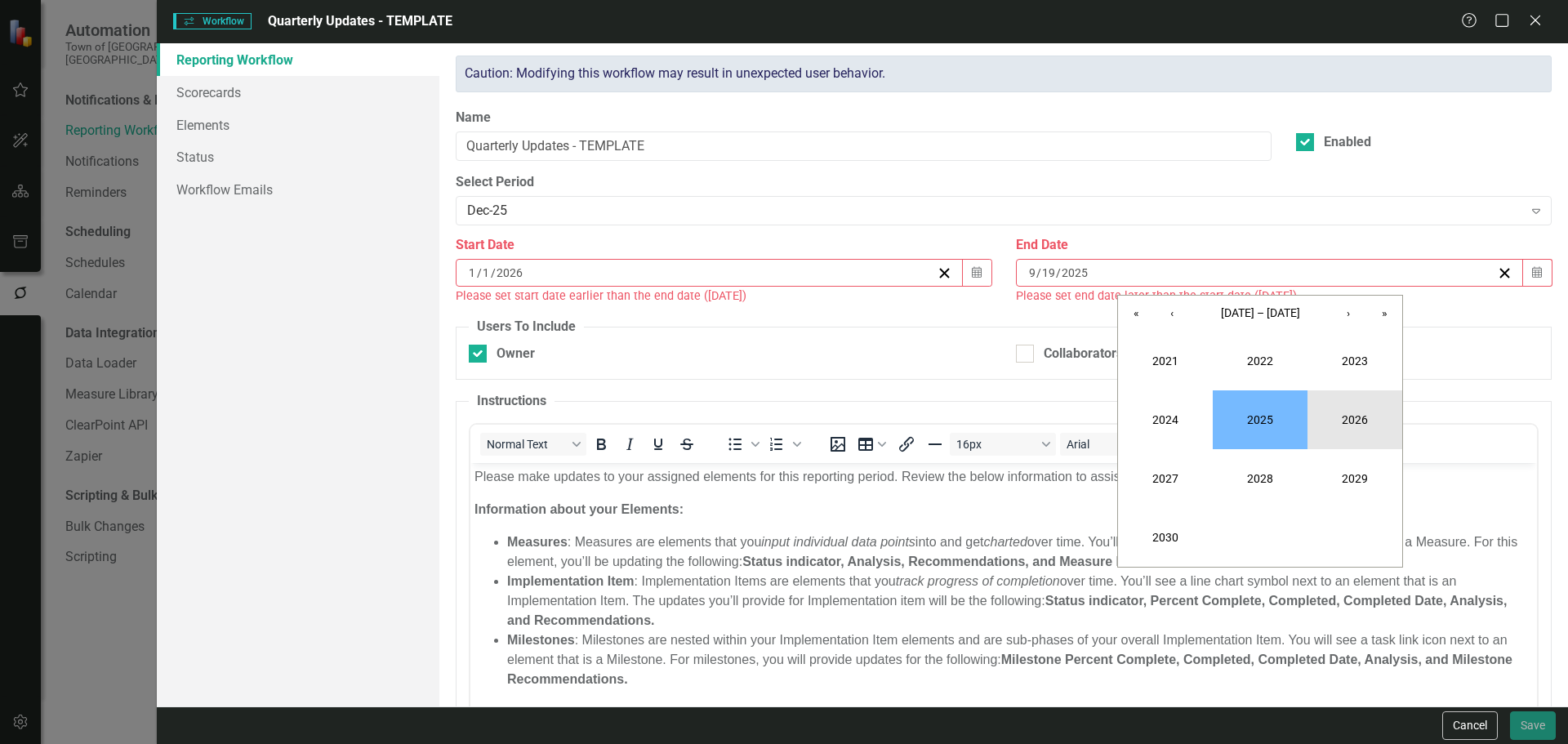
click at [1324, 416] on button "2026" at bounding box center [1355, 420] width 95 height 58
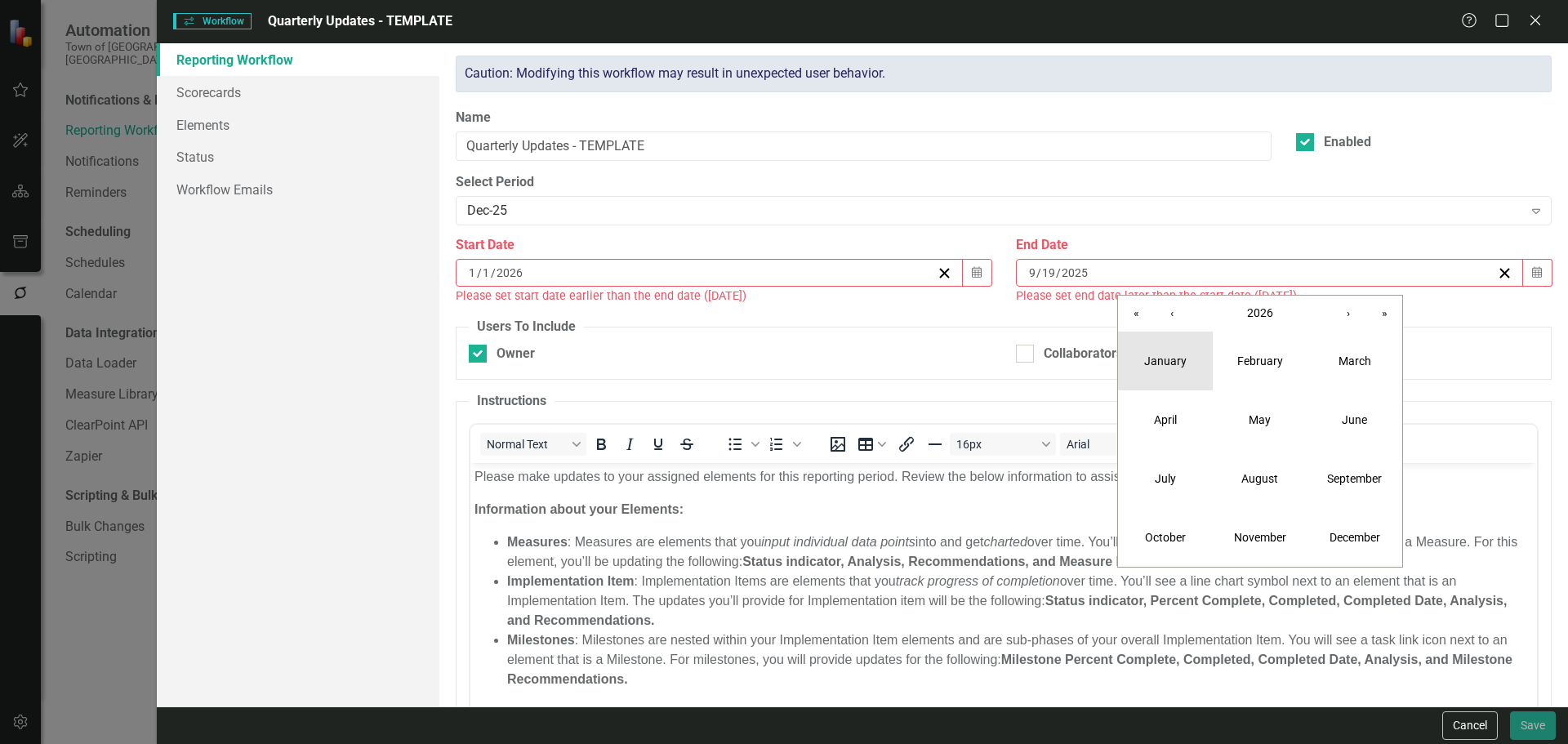
click at [1185, 362] on button "January" at bounding box center [1165, 361] width 95 height 58
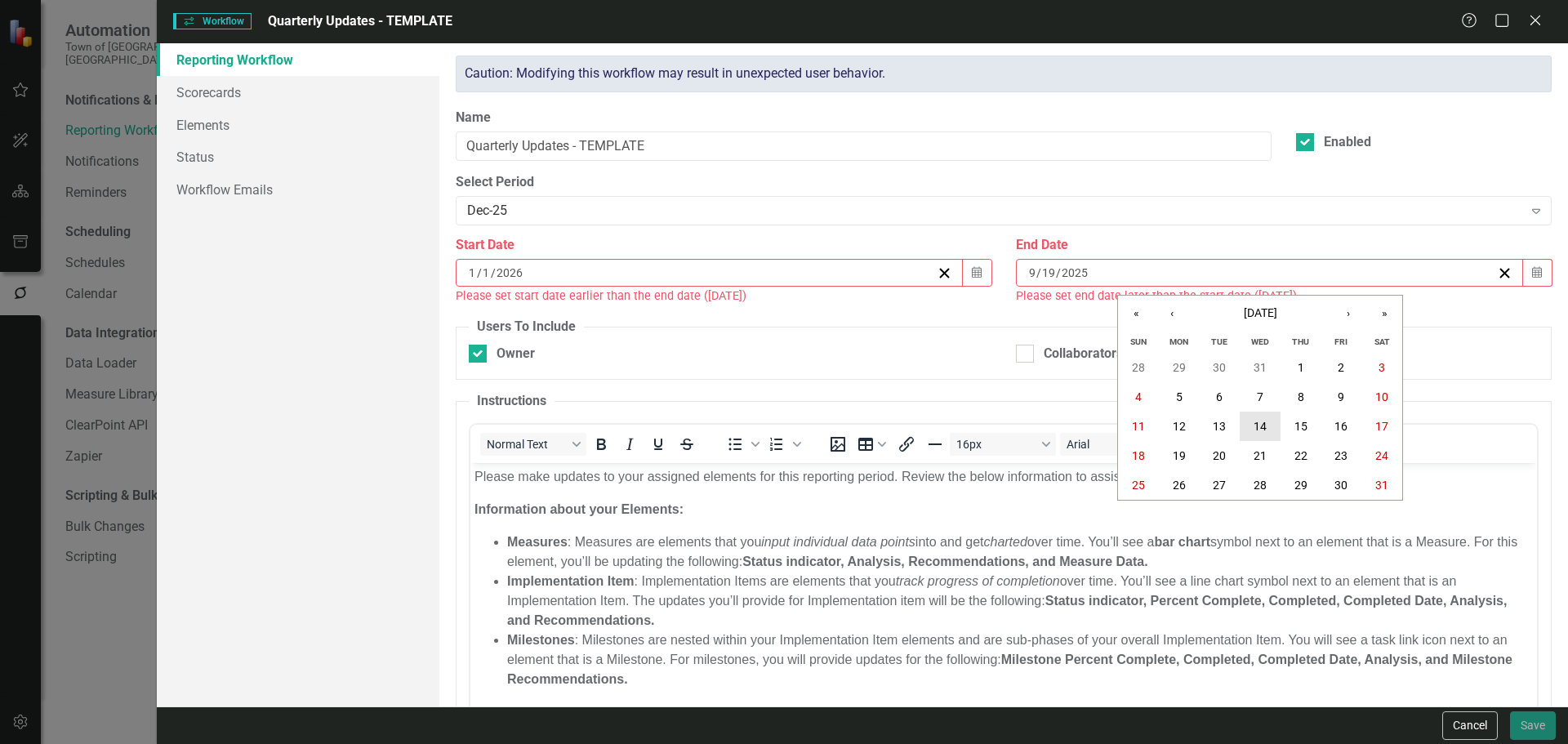
click at [1268, 425] on button "14" at bounding box center [1259, 427] width 40 height 29
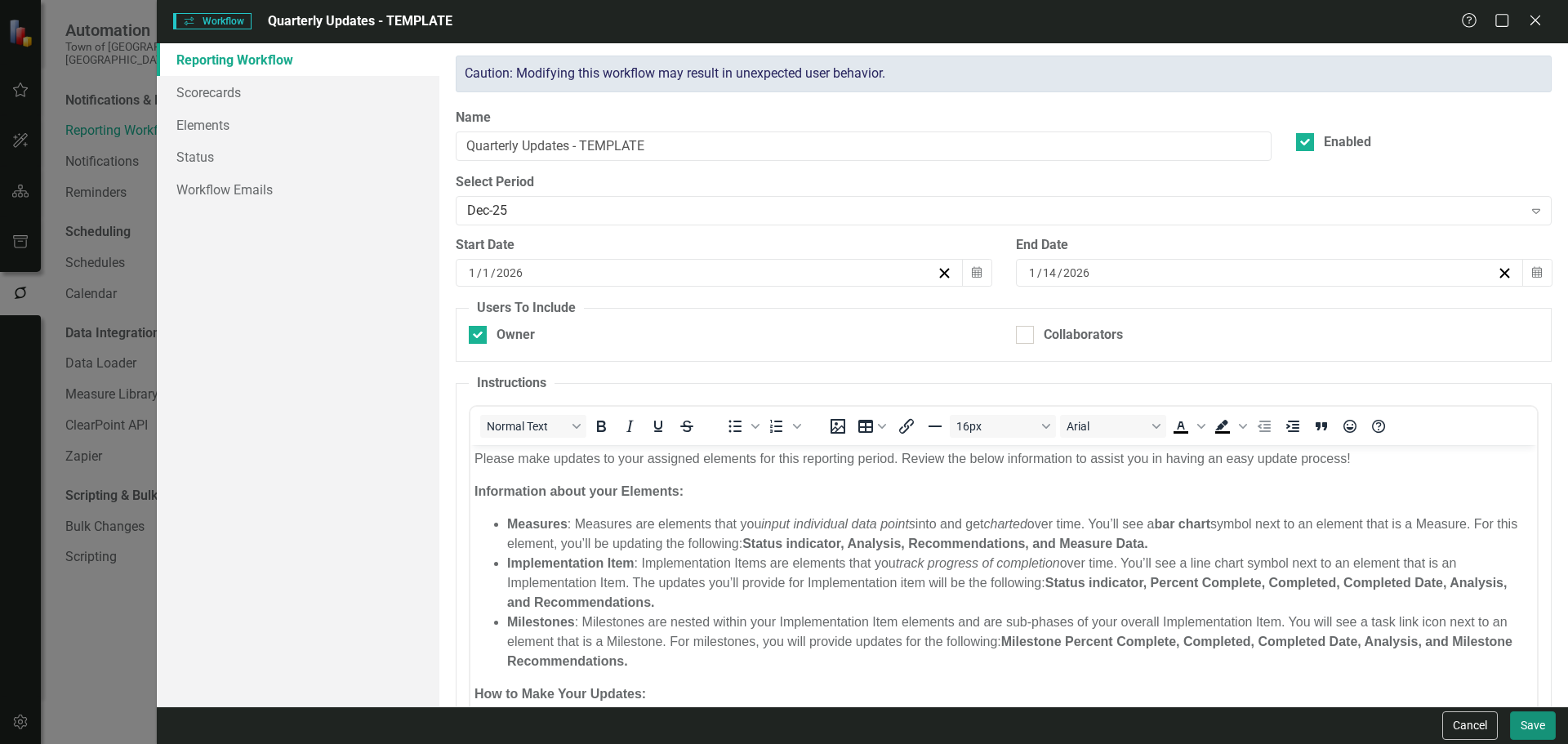
click at [1522, 730] on button "Save" at bounding box center [1532, 725] width 46 height 28
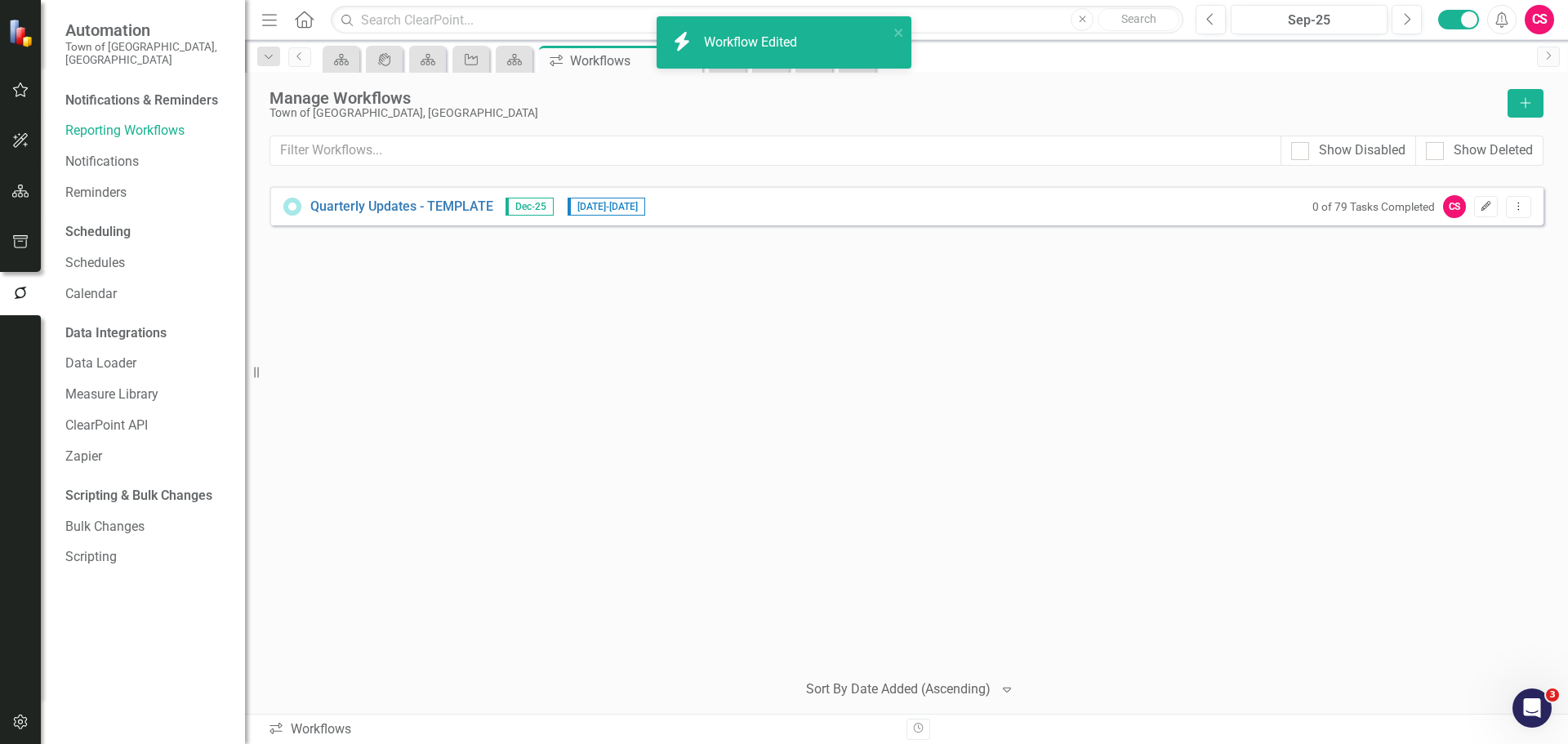
click at [1484, 203] on icon "Edit" at bounding box center [1485, 206] width 12 height 9
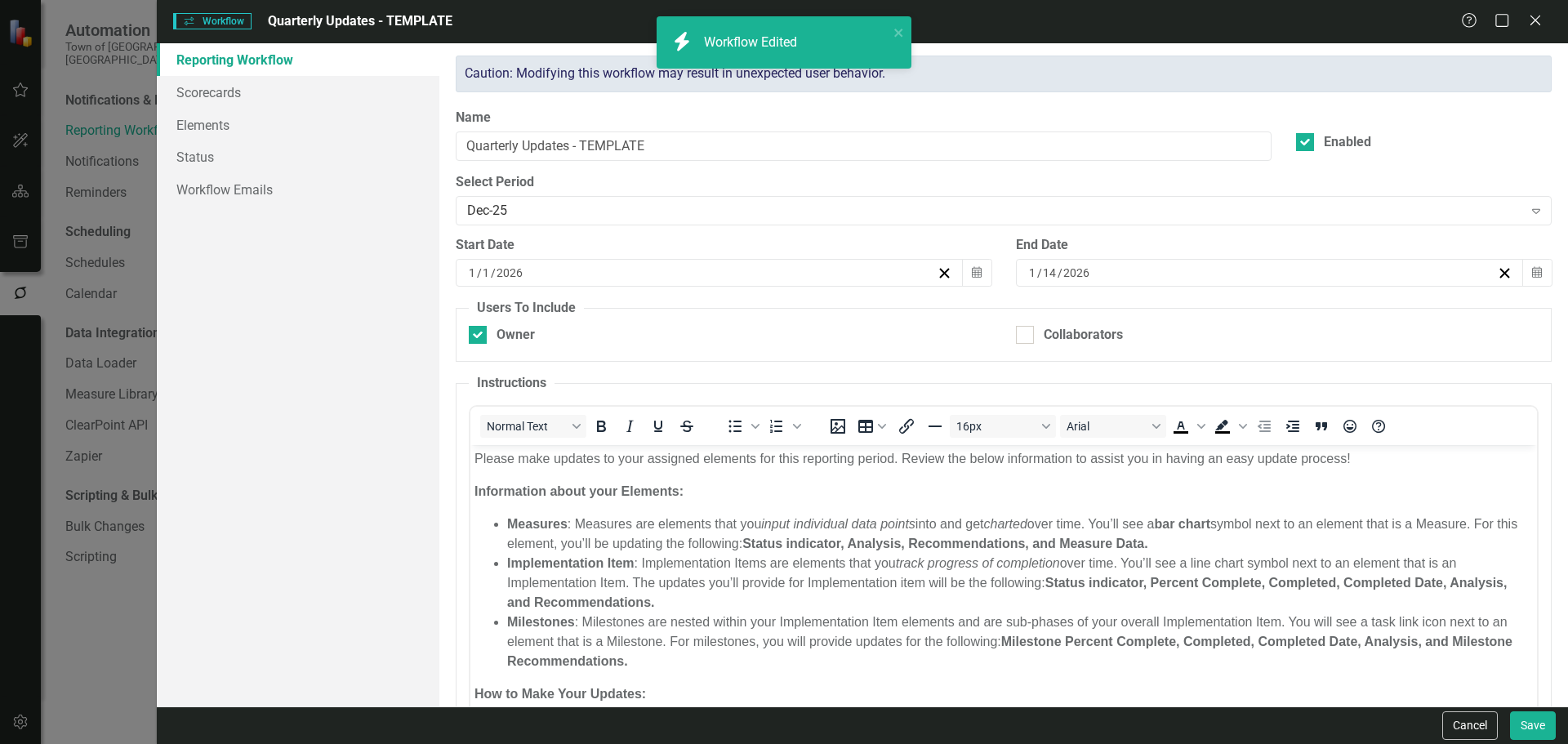
scroll to position [0, 0]
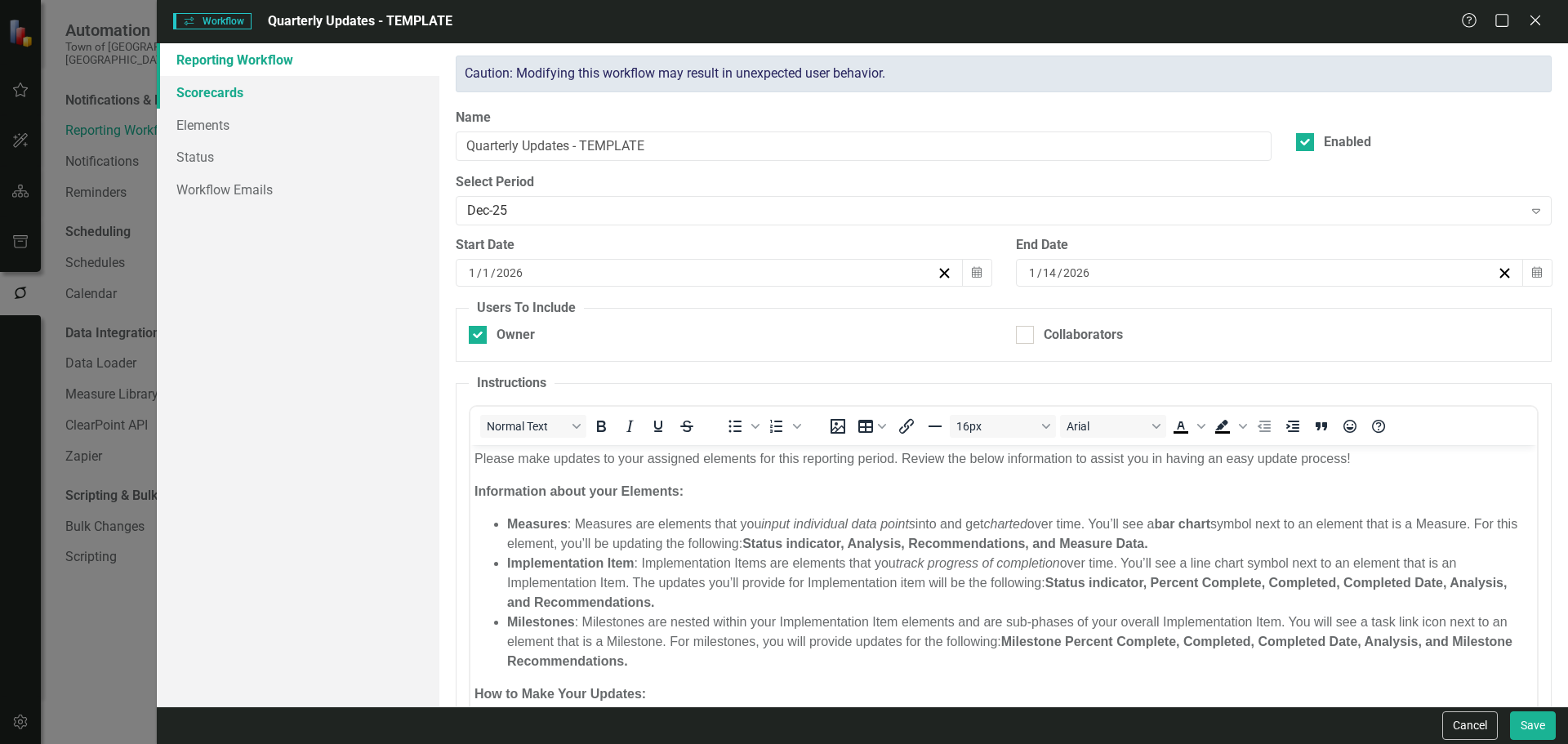
click at [336, 99] on link "Scorecards" at bounding box center [297, 92] width 283 height 33
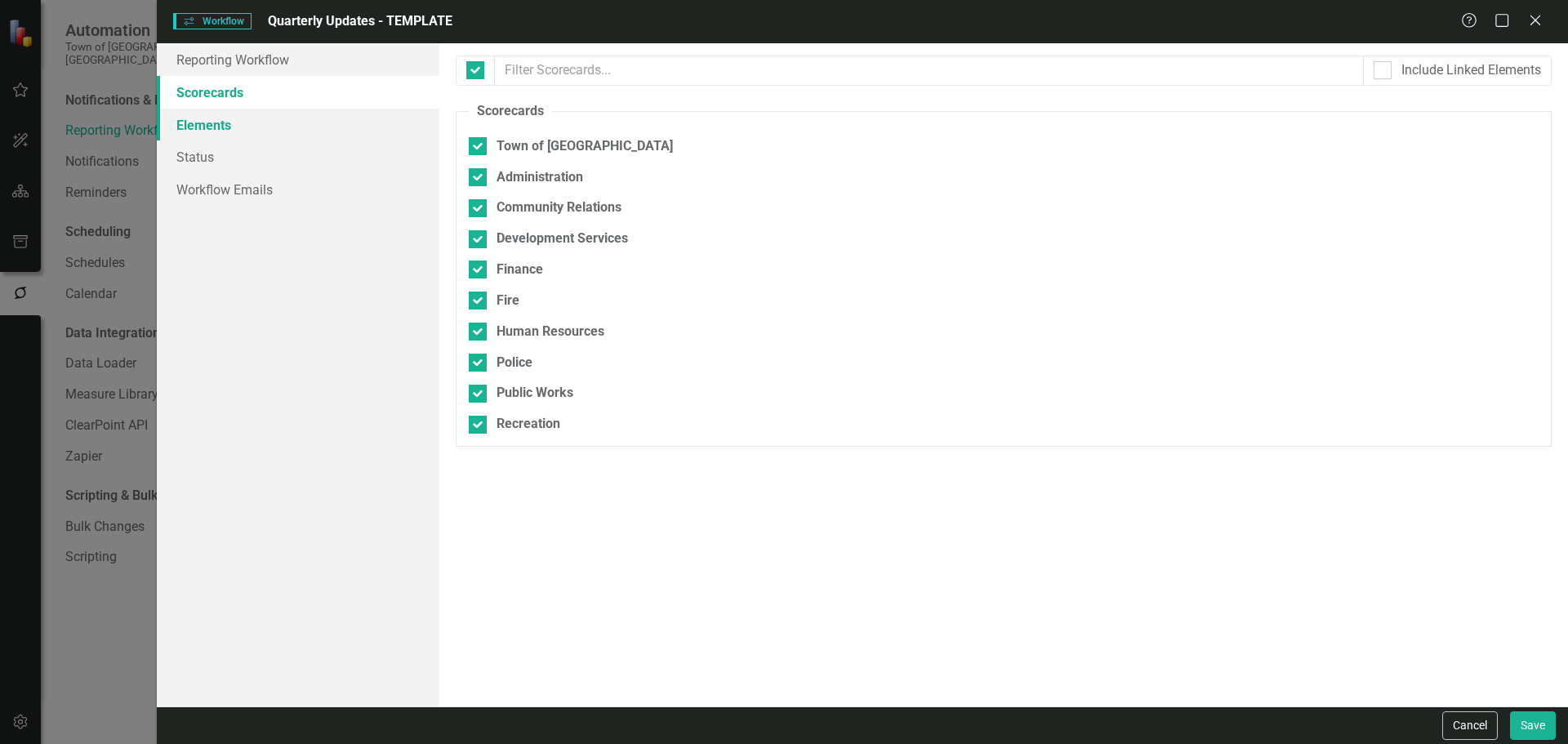
click at [322, 123] on link "Elements" at bounding box center [297, 125] width 283 height 33
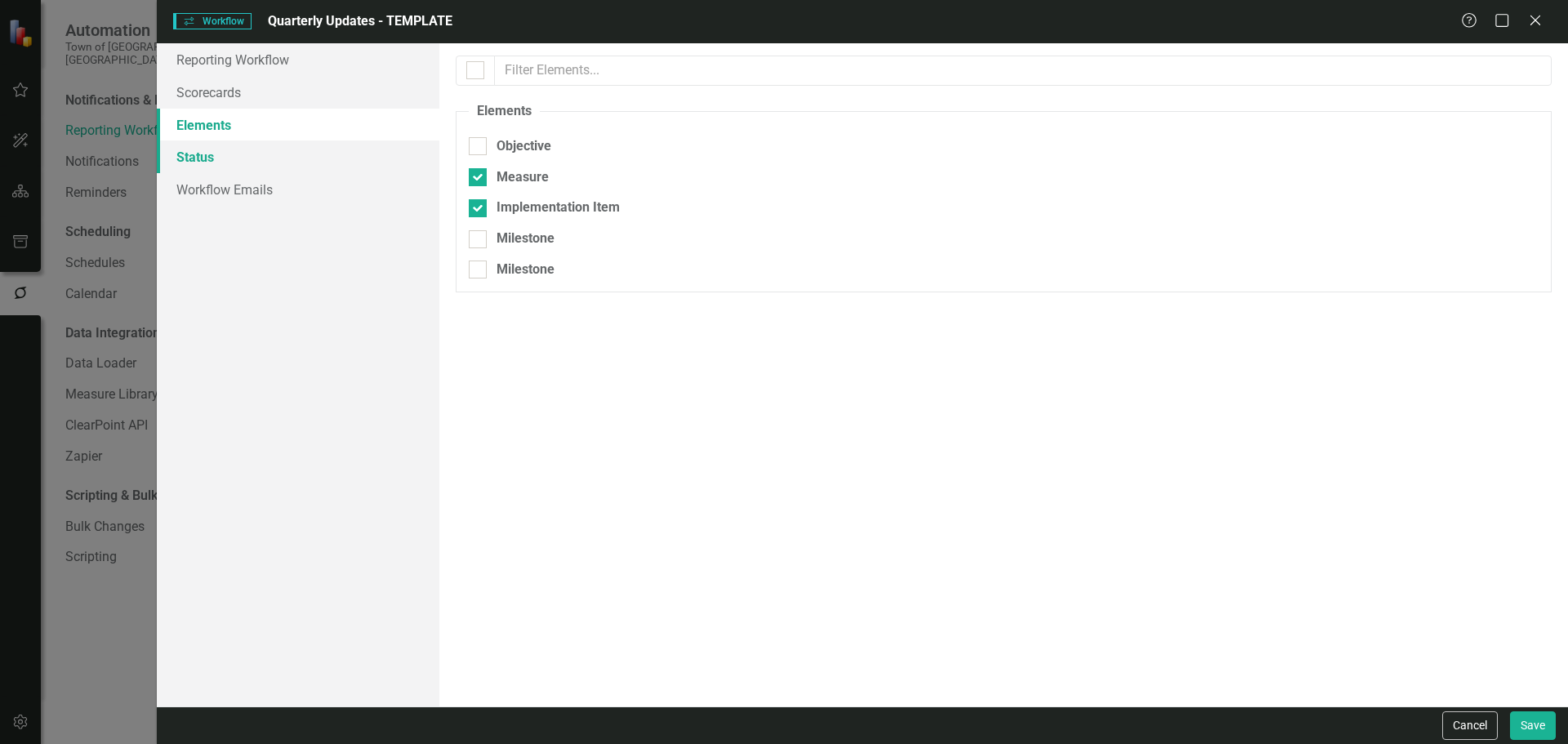
click at [309, 153] on link "Status" at bounding box center [297, 157] width 283 height 33
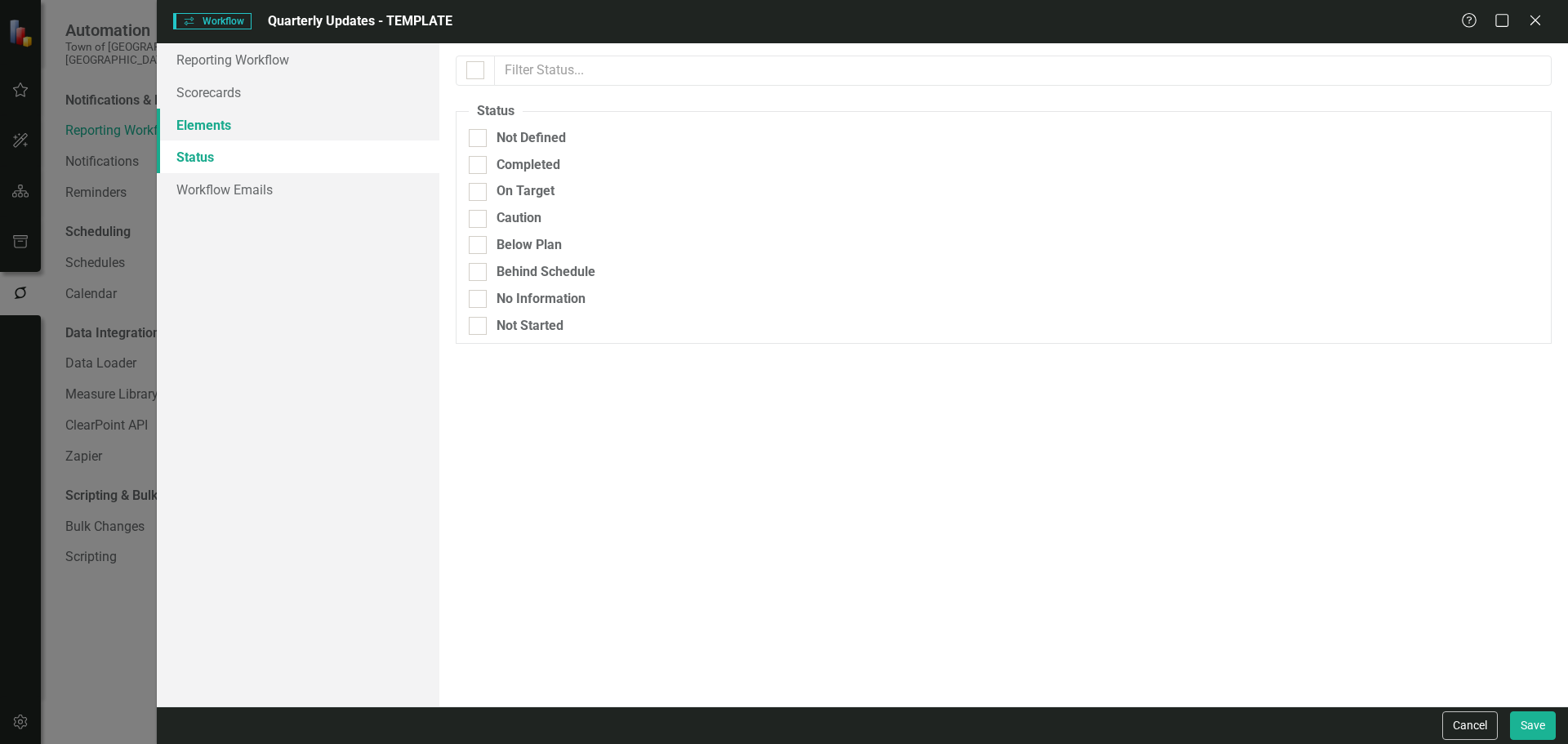
click at [297, 114] on link "Elements" at bounding box center [297, 125] width 283 height 33
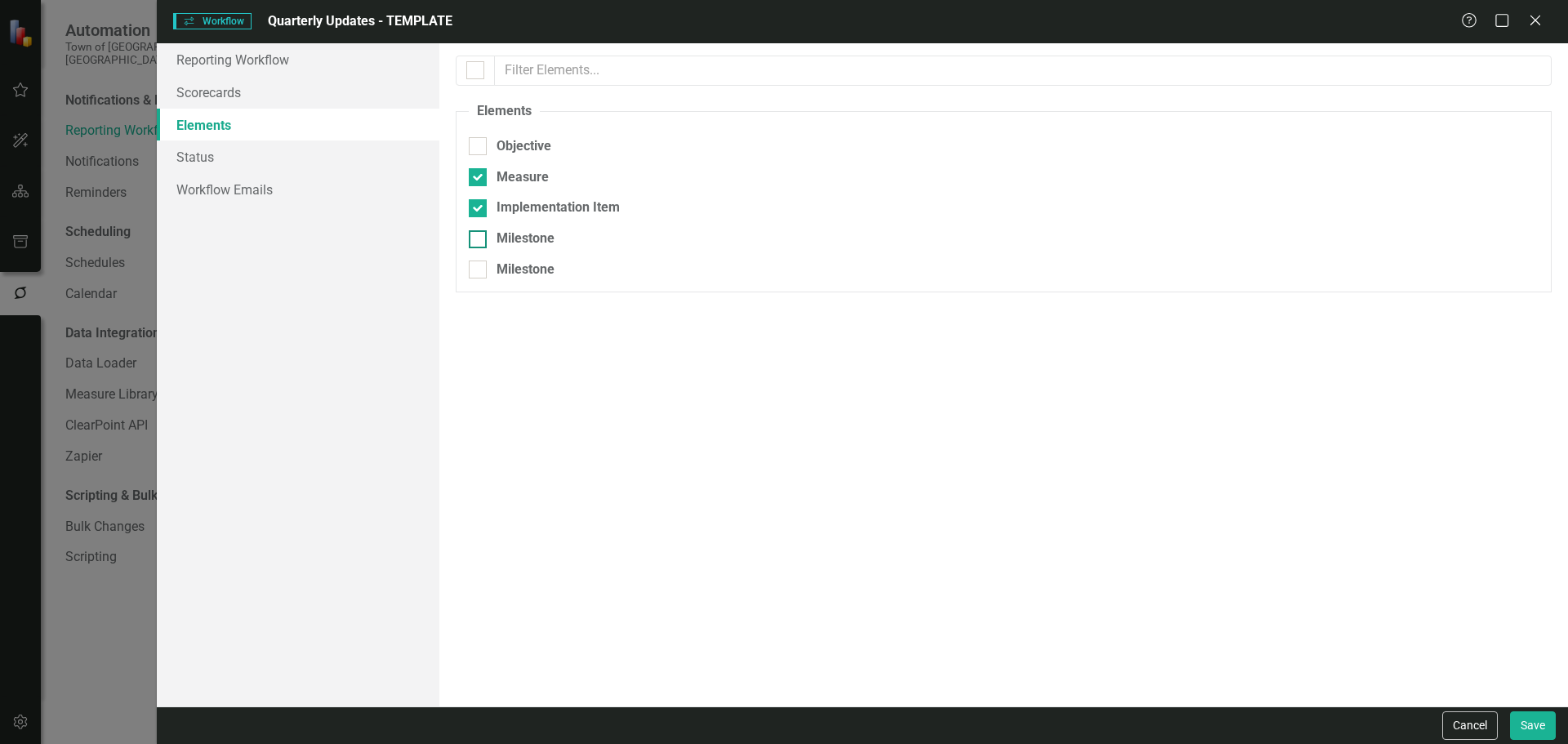
click at [493, 237] on div "Milestone" at bounding box center [1003, 239] width 1069 height 19
click at [479, 237] on input "Milestone" at bounding box center [474, 236] width 10 height 10
checkbox input "true"
click at [358, 169] on link "Status" at bounding box center [297, 157] width 283 height 33
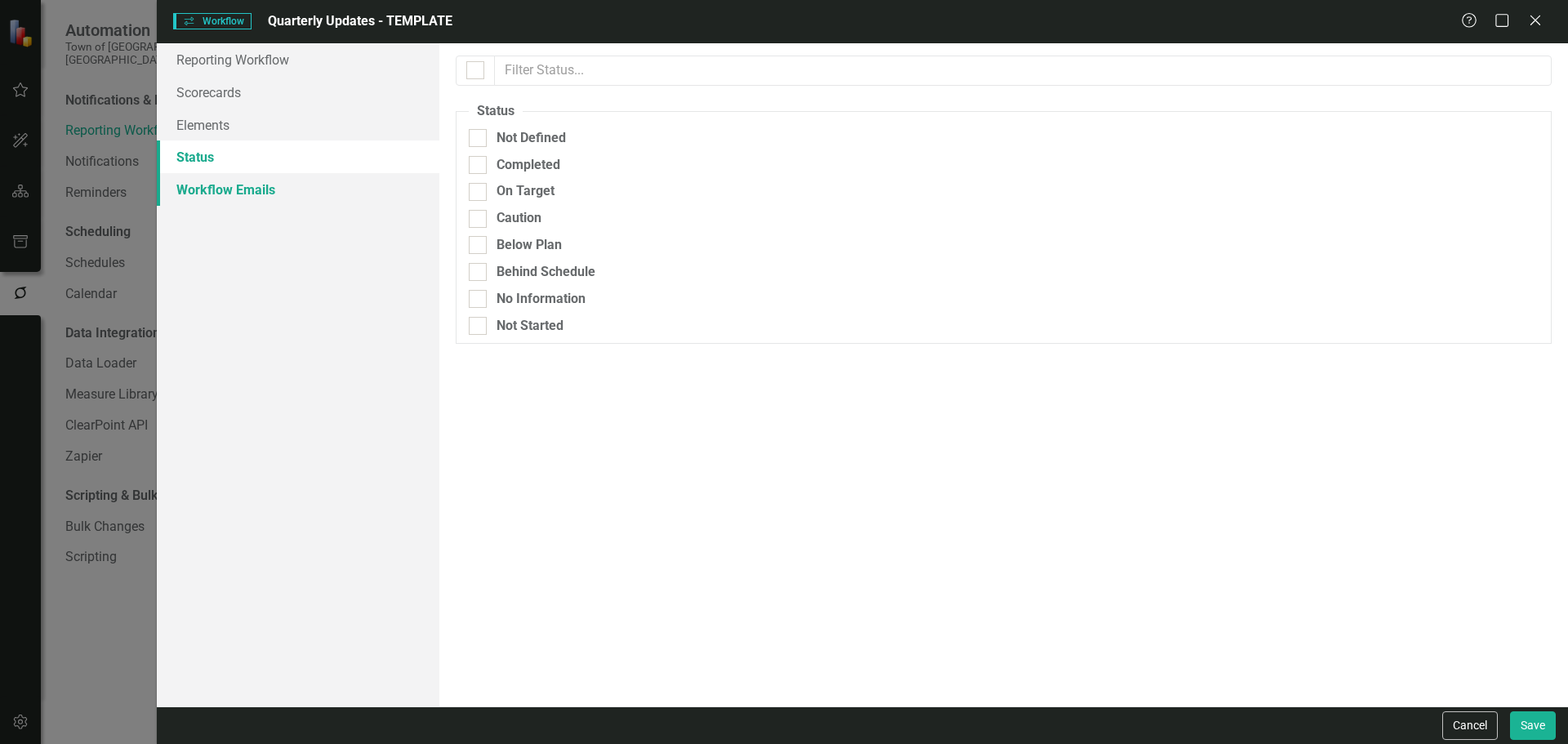
click at [341, 194] on link "Workflow Emails" at bounding box center [297, 189] width 283 height 33
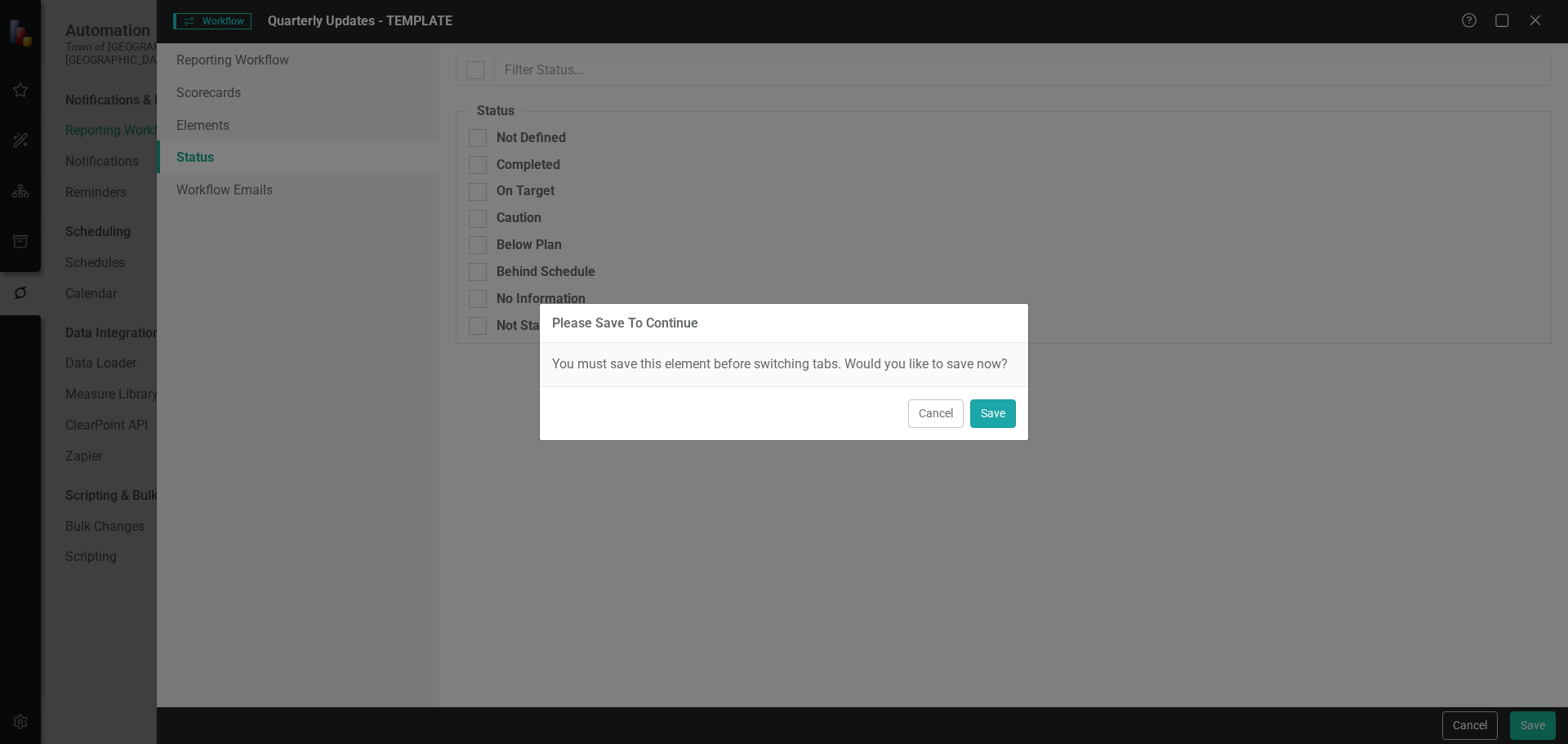
click at [998, 411] on button "Save" at bounding box center [992, 413] width 46 height 28
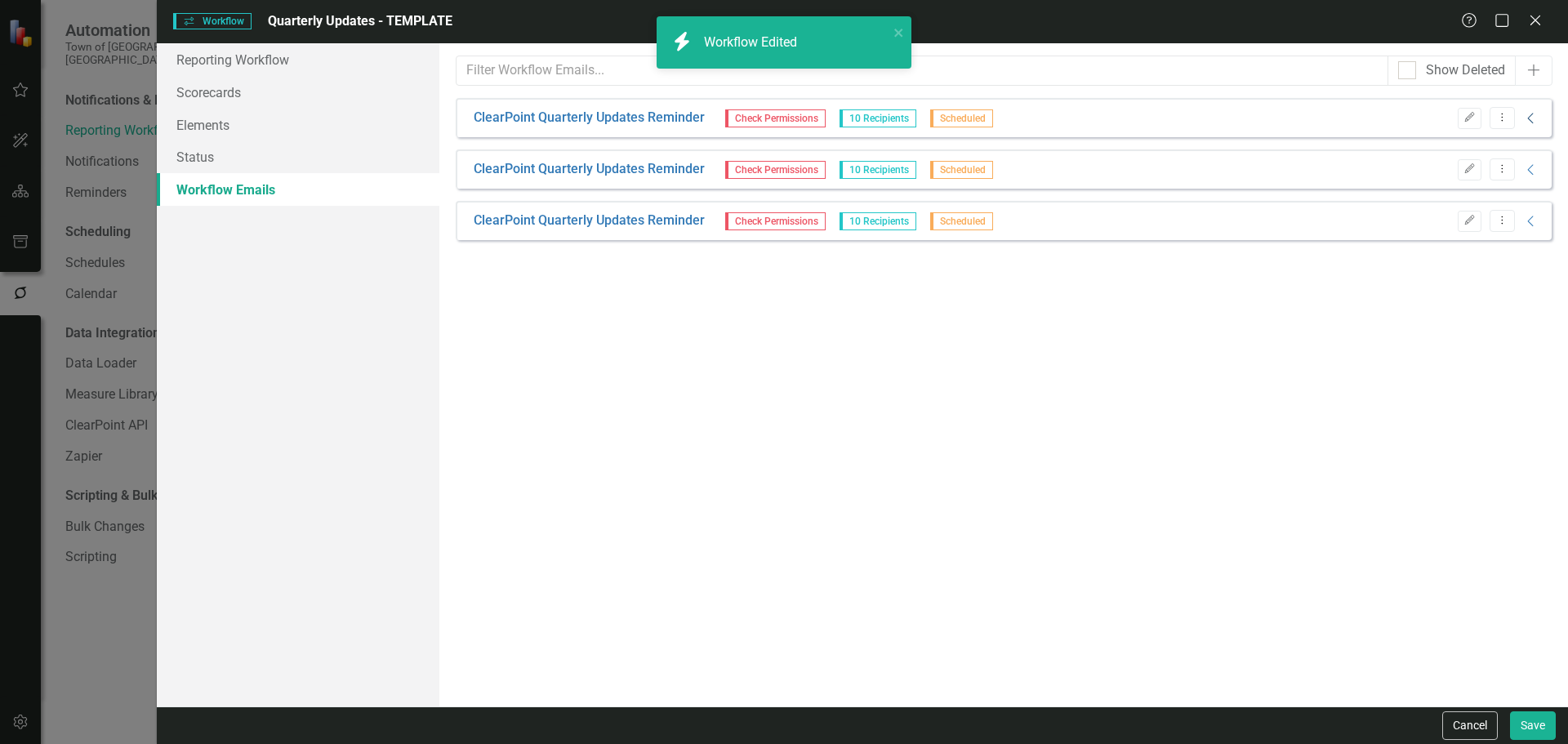
click at [1535, 116] on icon "Collapse" at bounding box center [1530, 118] width 16 height 13
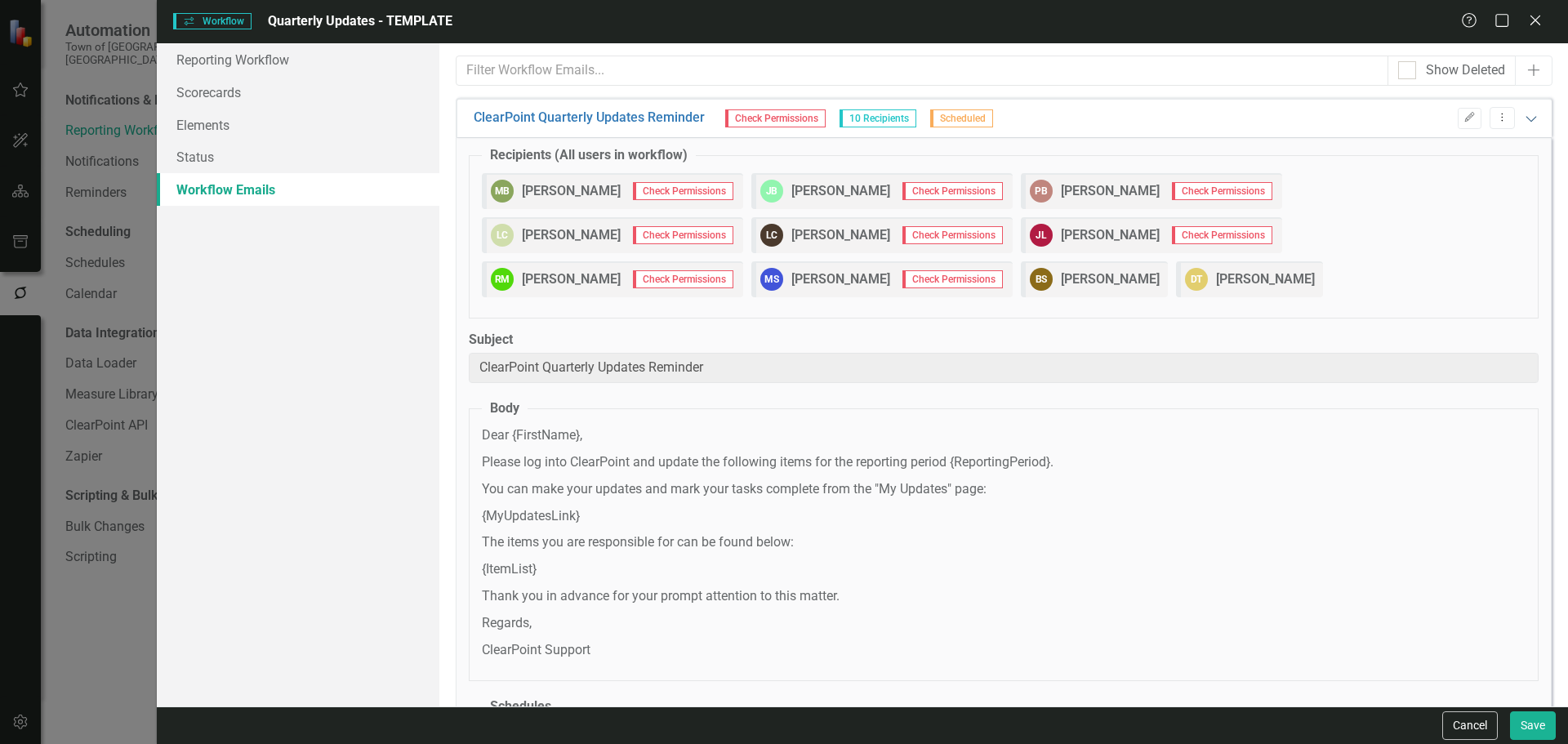
click at [1525, 121] on icon at bounding box center [1530, 119] width 10 height 6
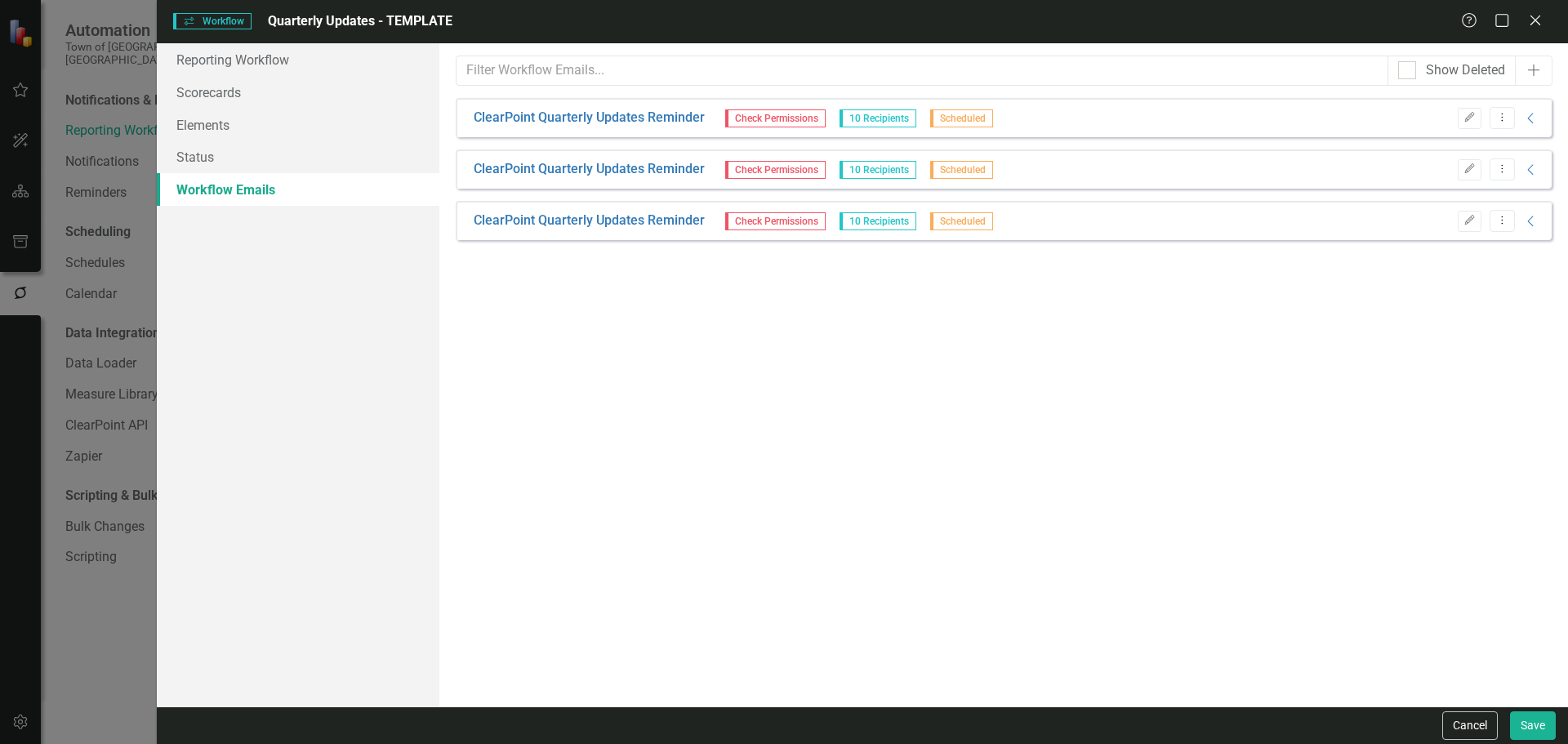
click at [1519, 162] on div "Edit Dropdown Menu Collapse" at bounding box center [1494, 169] width 90 height 22
click at [1526, 165] on icon "Collapse" at bounding box center [1530, 169] width 16 height 13
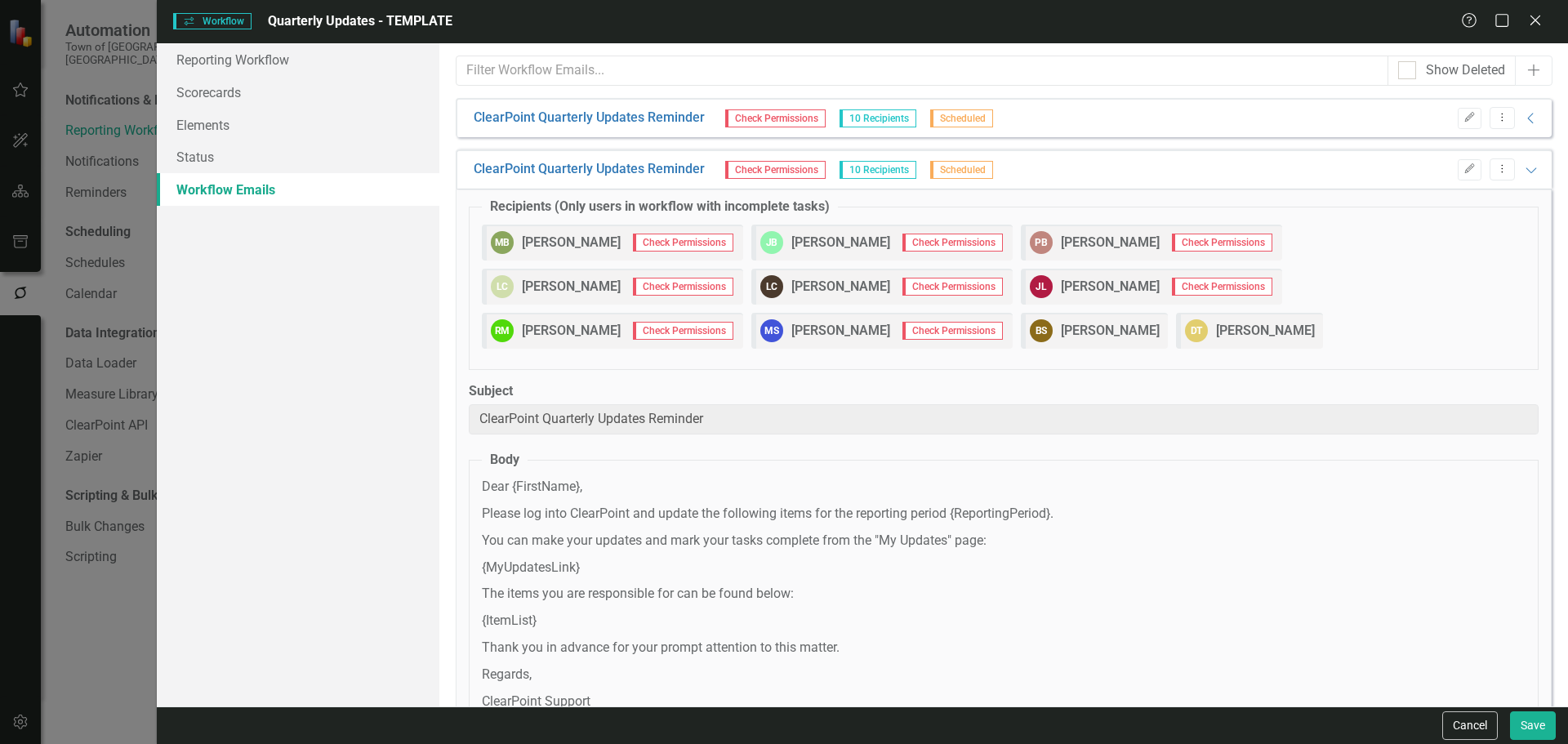
click at [1521, 185] on div "ClearPoint Quarterly Updates Reminder Check Permissions 10 Recipients Scheduled…" at bounding box center [1003, 169] width 1096 height 40
click at [1522, 170] on icon "Expanded" at bounding box center [1530, 169] width 16 height 13
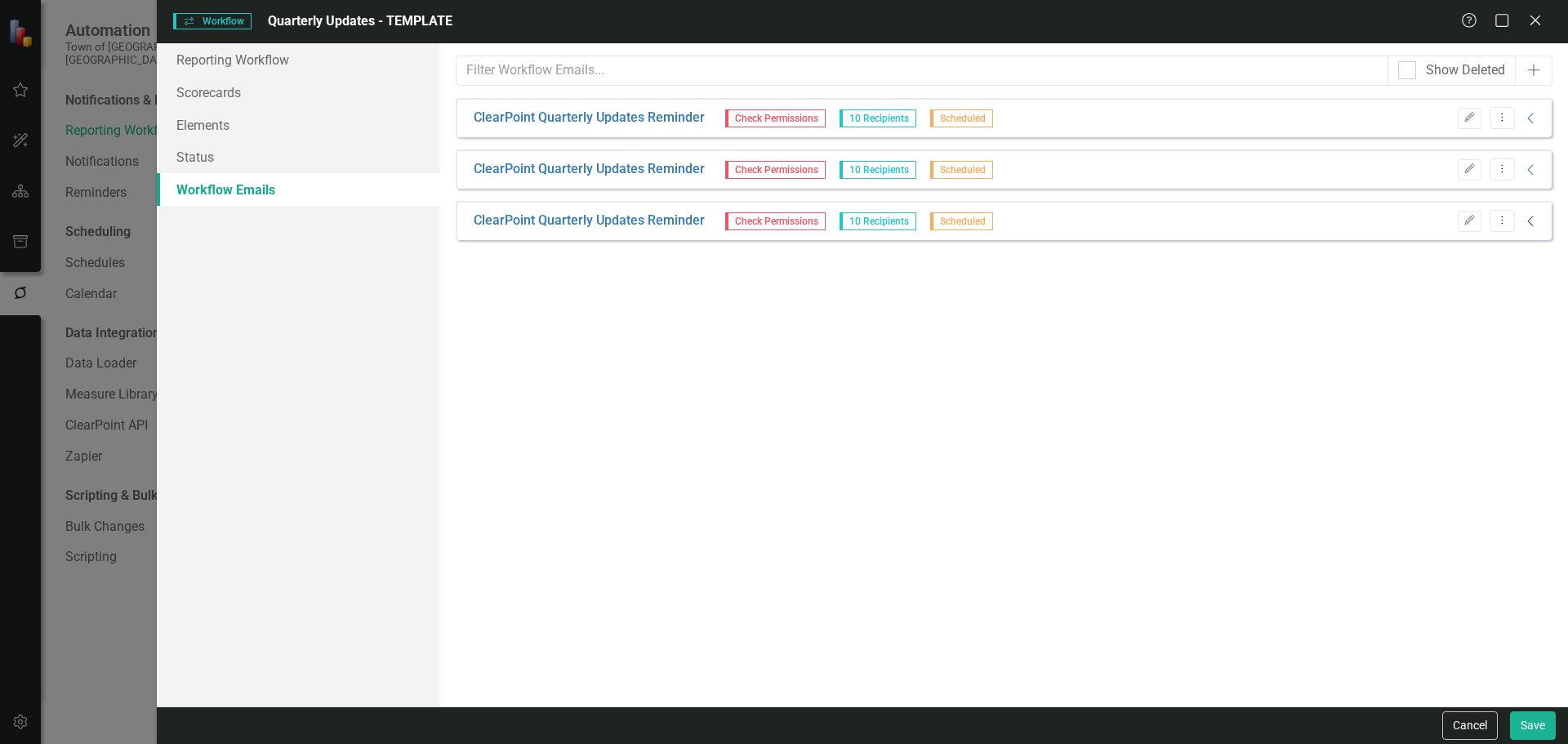
click at [1524, 219] on icon "Collapse" at bounding box center [1530, 221] width 16 height 13
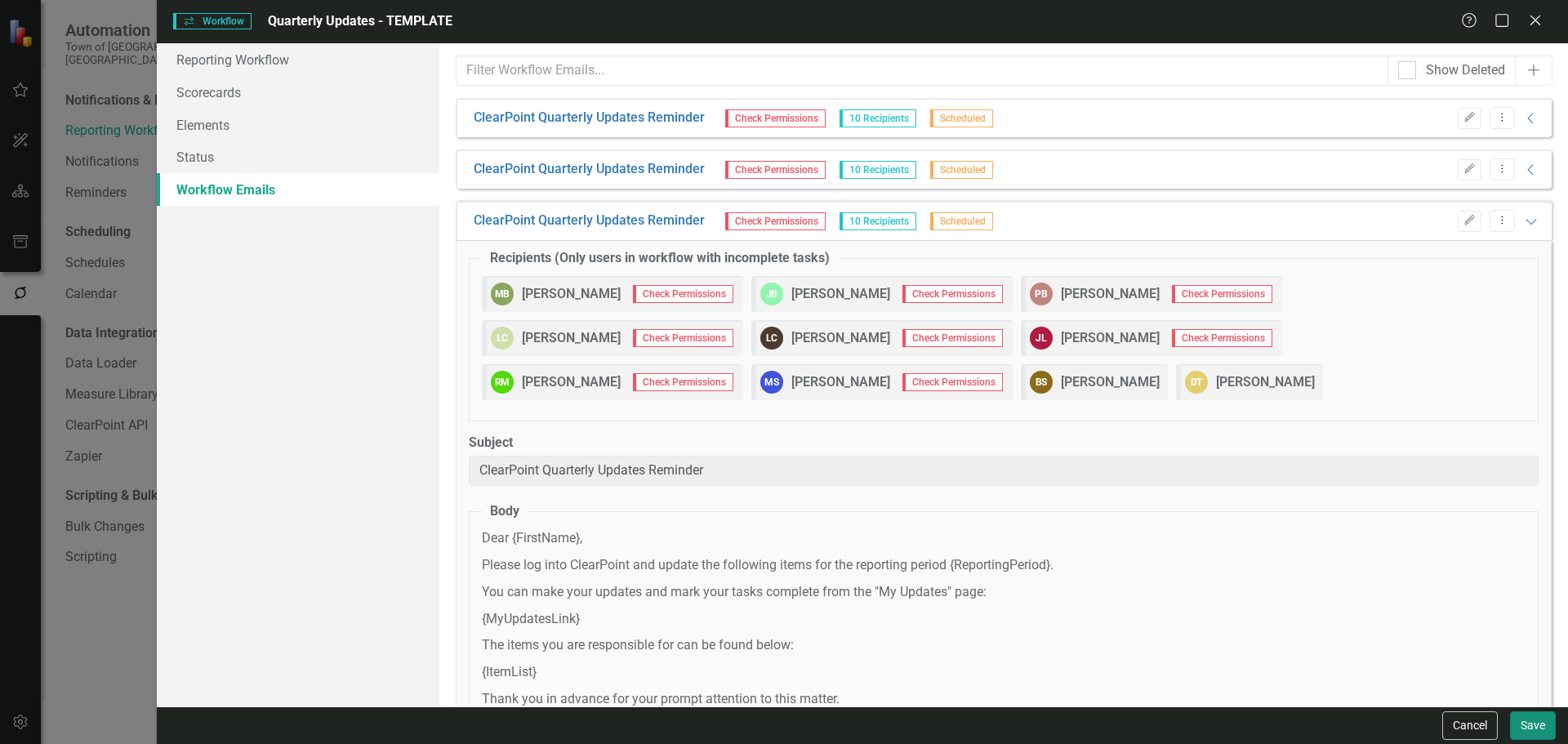
click at [1545, 723] on button "Save" at bounding box center [1532, 725] width 46 height 28
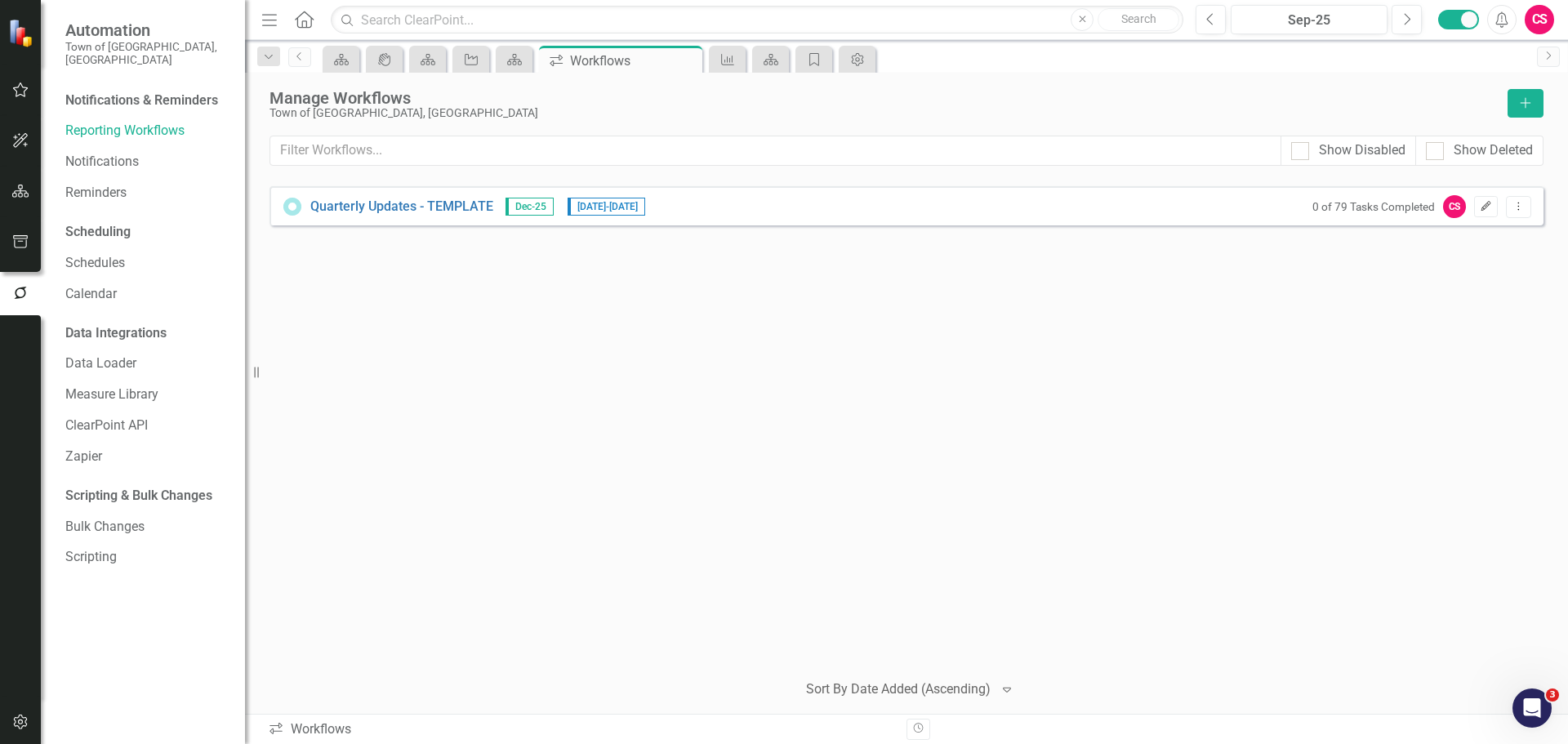
click at [1480, 204] on icon "Edit" at bounding box center [1485, 206] width 12 height 9
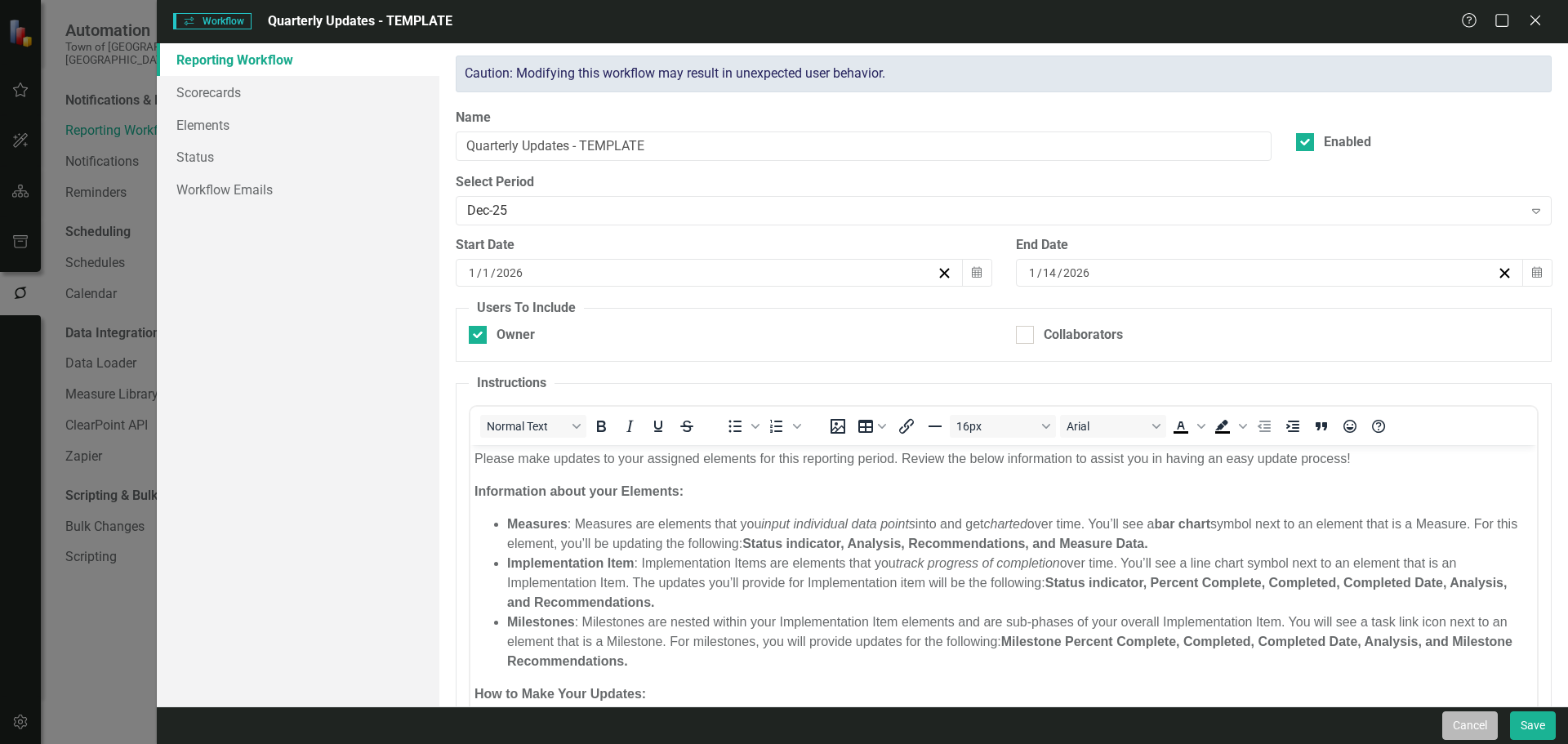
click at [1470, 729] on button "Cancel" at bounding box center [1469, 725] width 56 height 28
